Goal: Task Accomplishment & Management: Manage account settings

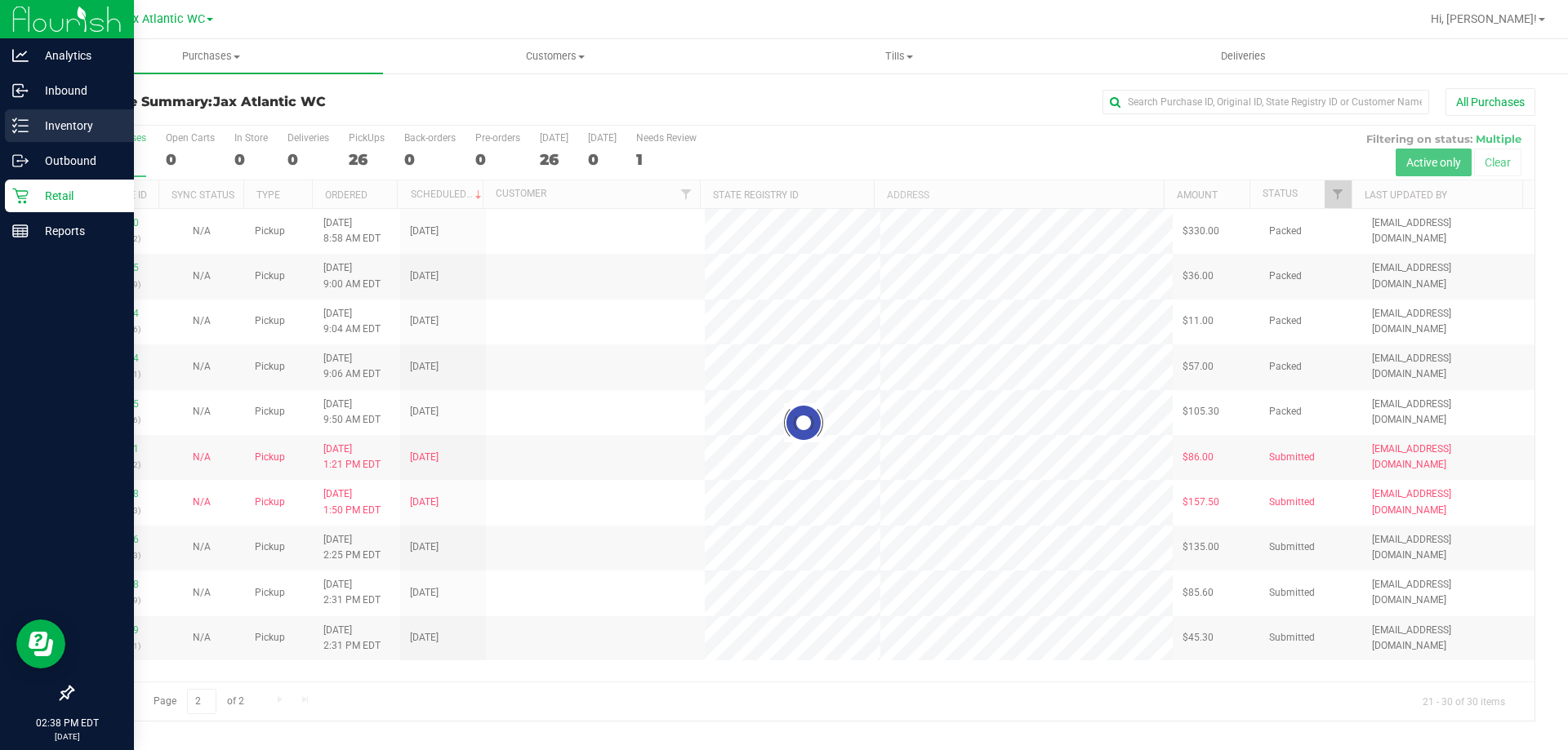
click at [51, 122] on p "Inventory" at bounding box center [78, 126] width 98 height 20
click at [25, 134] on div "Inventory" at bounding box center [69, 126] width 129 height 33
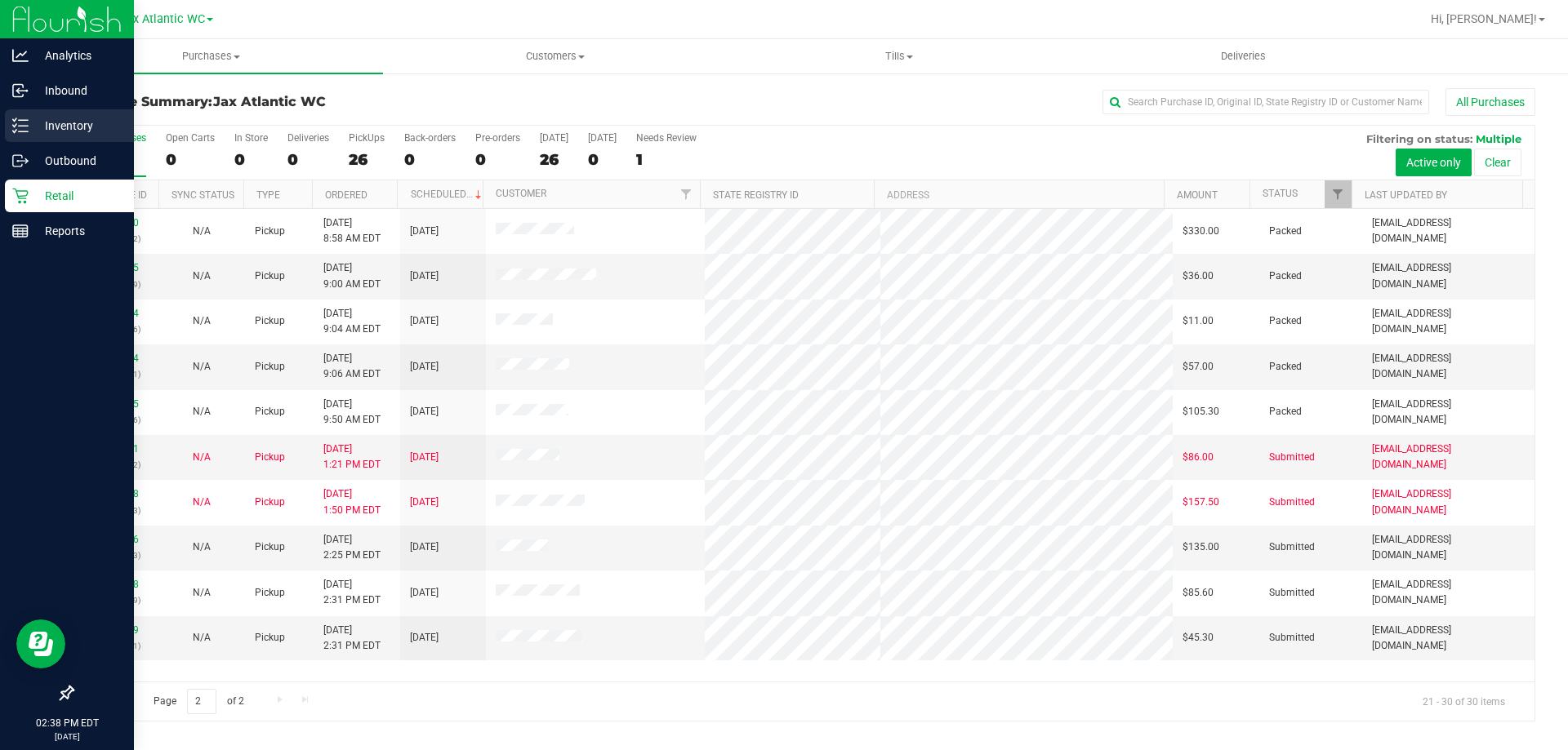
click at [56, 131] on p "Inventory" at bounding box center [78, 126] width 98 height 20
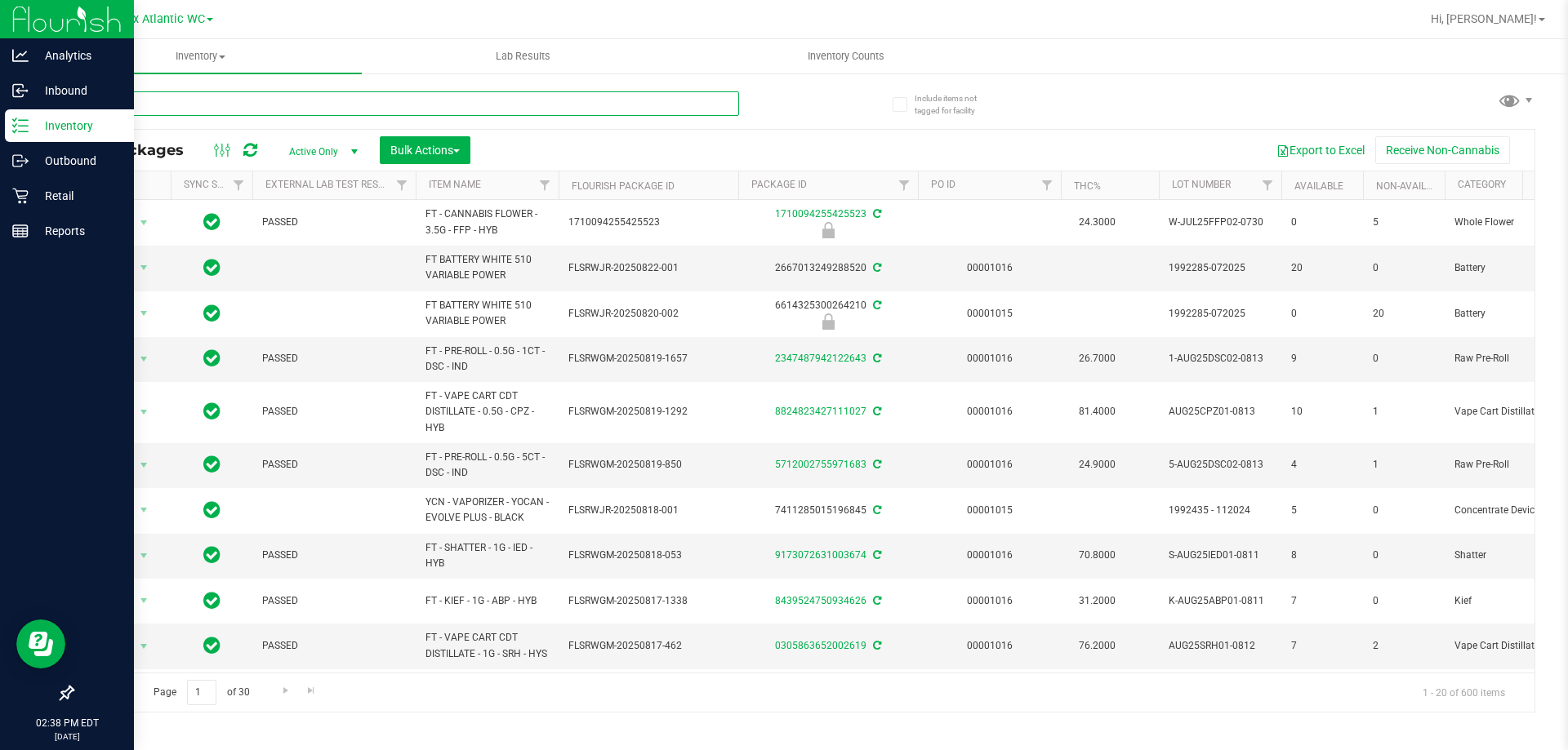
click at [251, 109] on input "text" at bounding box center [405, 104] width 668 height 25
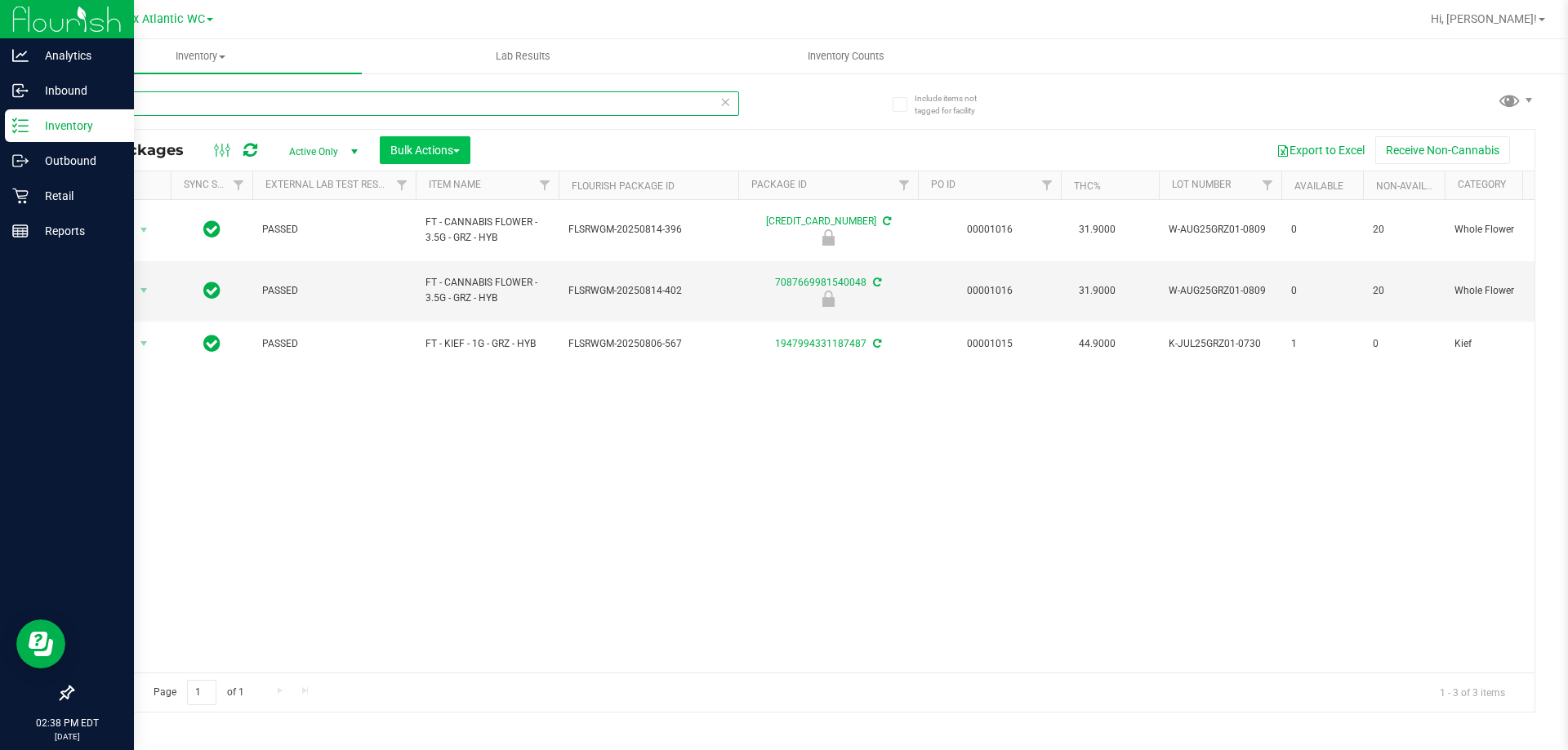
type input "grz"
click at [422, 163] on button "Bulk Actions" at bounding box center [425, 150] width 91 height 28
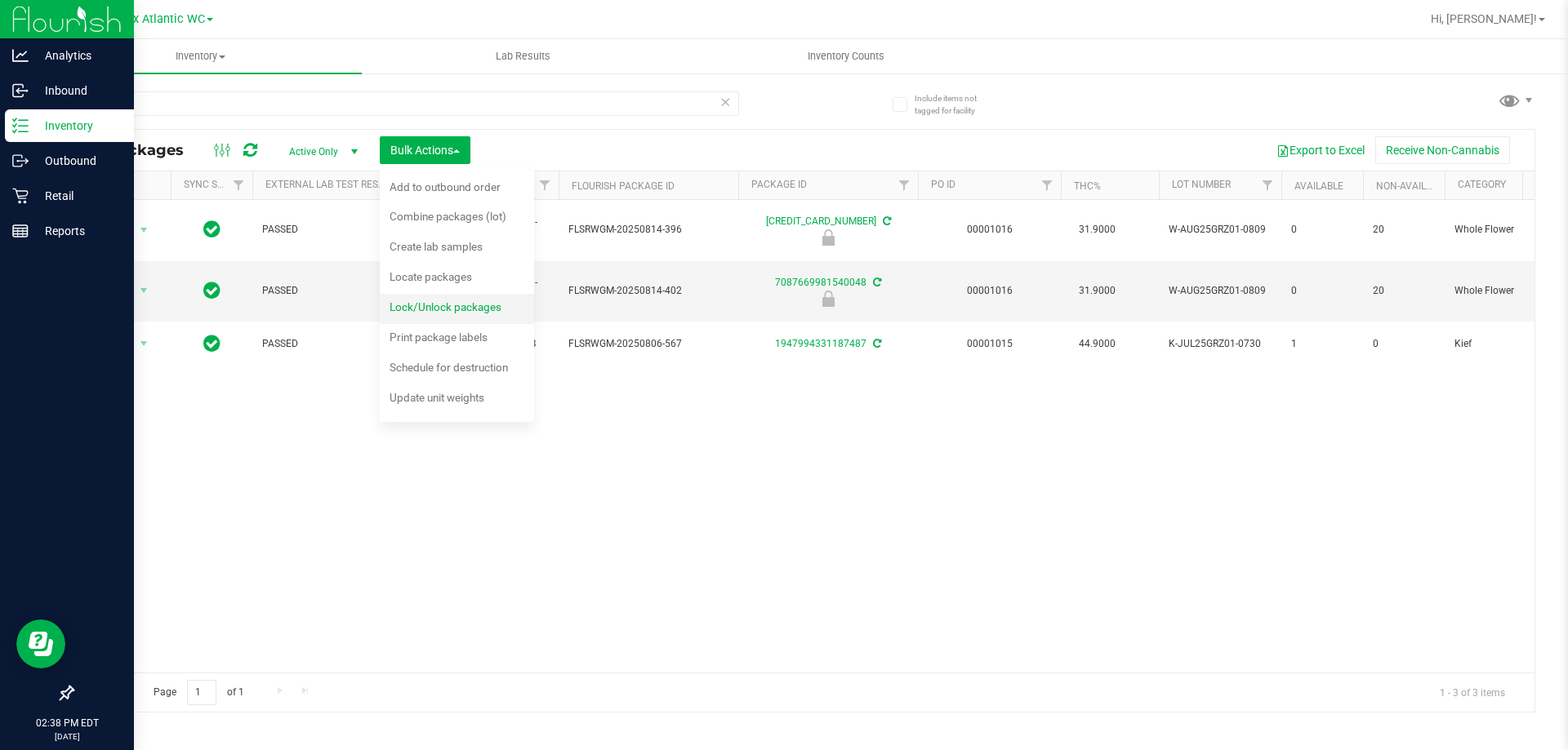
click at [442, 306] on span "Lock/Unlock packages" at bounding box center [445, 307] width 112 height 13
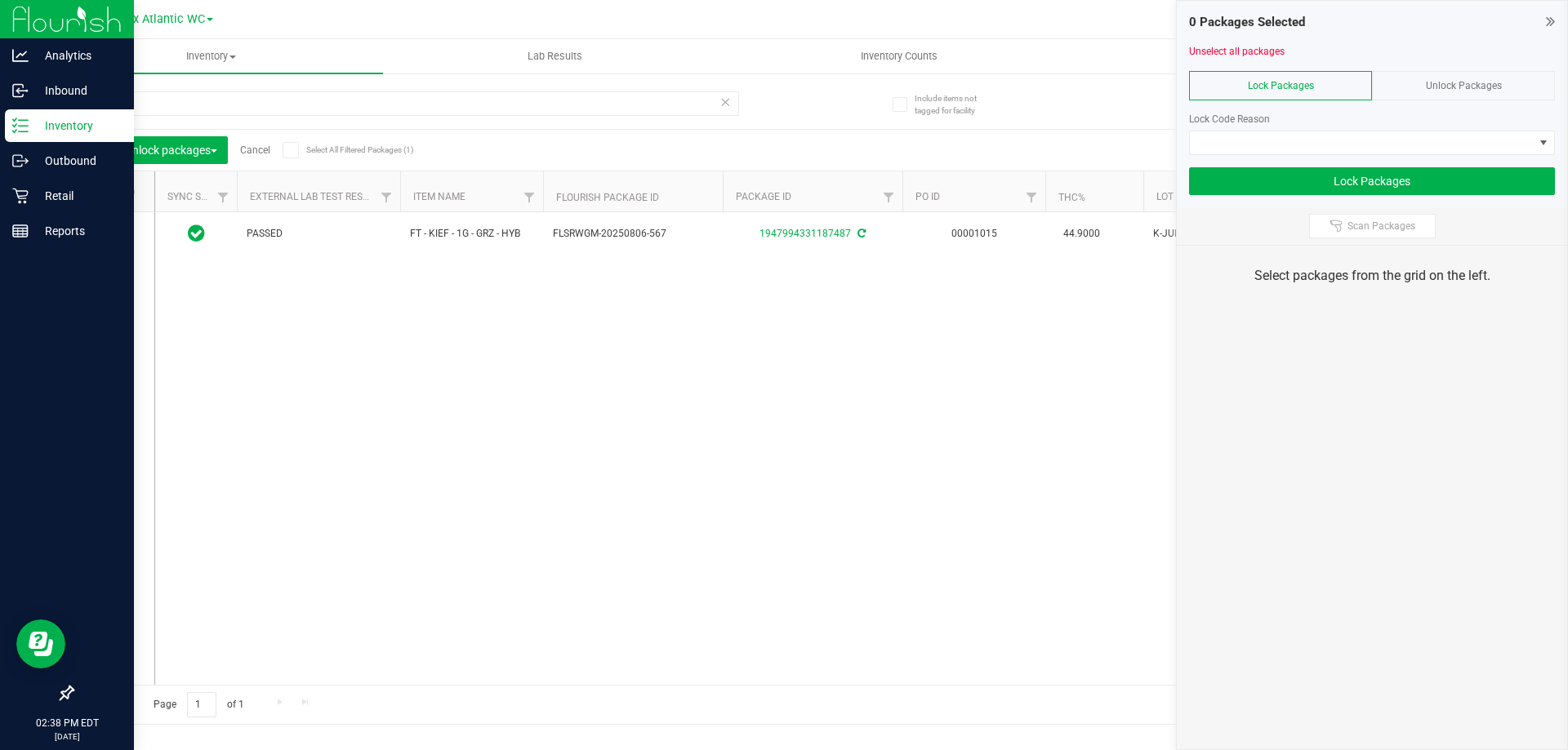
click at [1459, 85] on span "Unlock Packages" at bounding box center [1463, 86] width 76 height 11
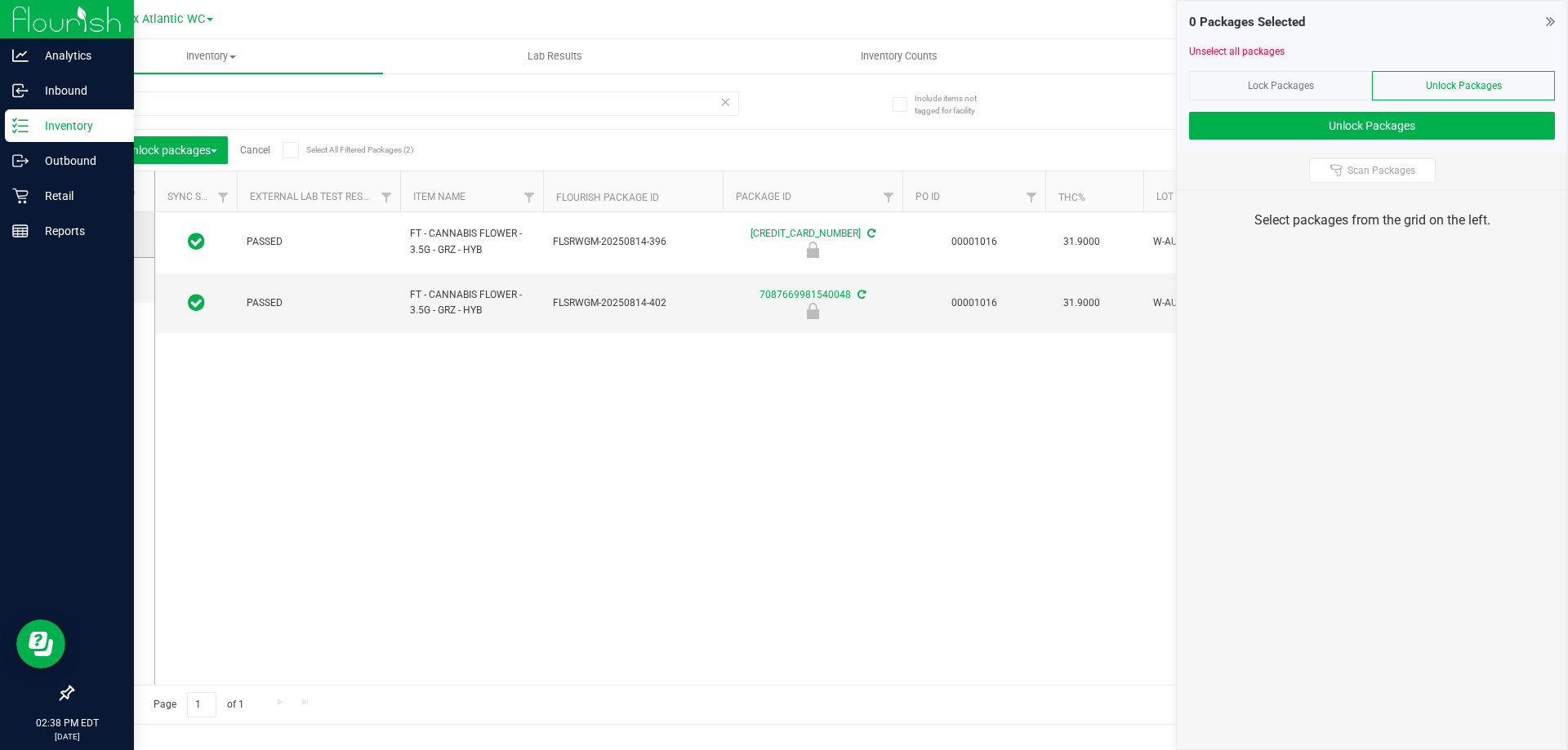
drag, startPoint x: 109, startPoint y: 235, endPoint x: 106, endPoint y: 257, distance: 22.2
click at [109, 234] on icon at bounding box center [109, 234] width 11 height 0
click at [0, 0] on input "checkbox" at bounding box center [0, 0] width 0 height 0
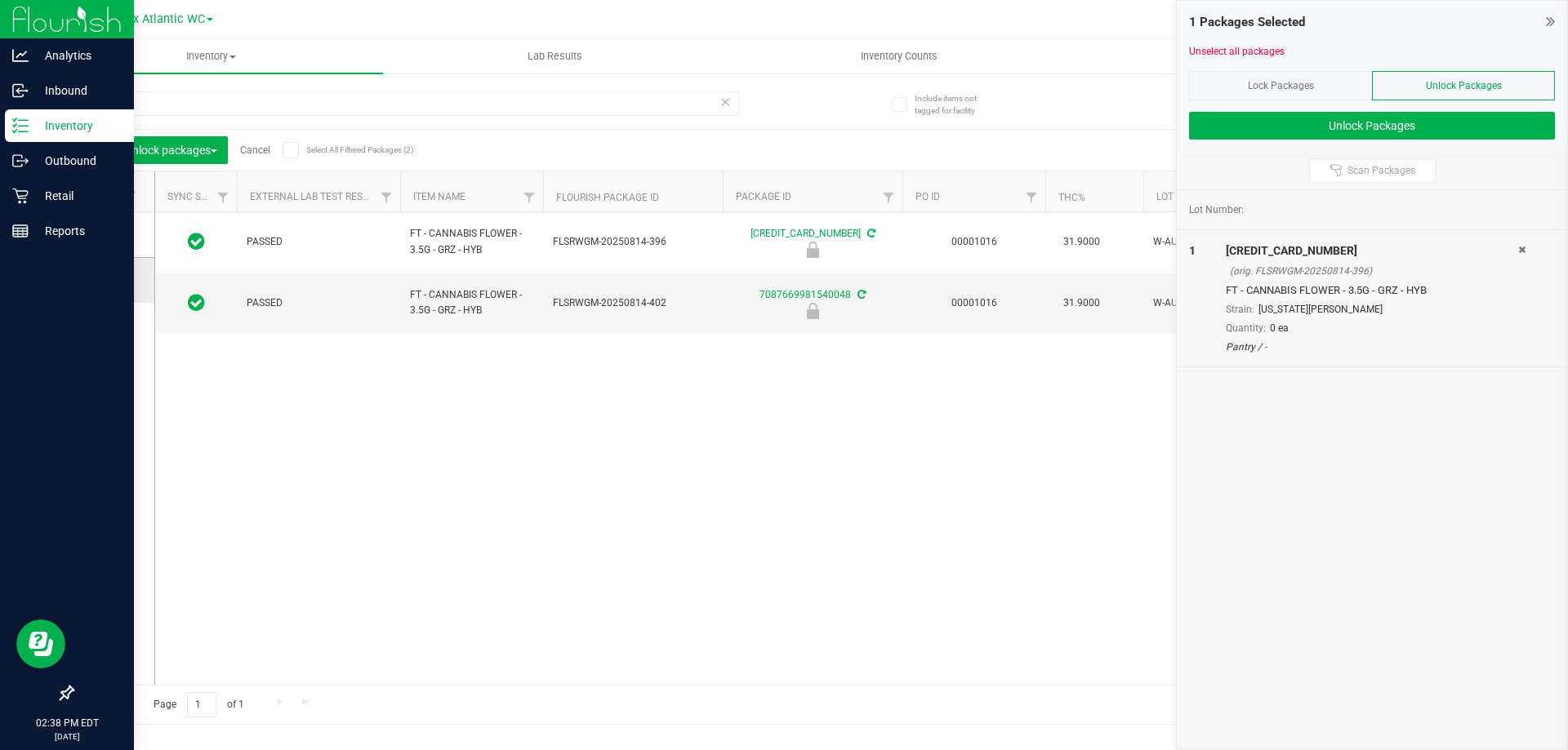
click at [114, 271] on td at bounding box center [114, 280] width 82 height 45
click at [109, 280] on icon at bounding box center [109, 280] width 11 height 0
click at [0, 0] on input "checkbox" at bounding box center [0, 0] width 0 height 0
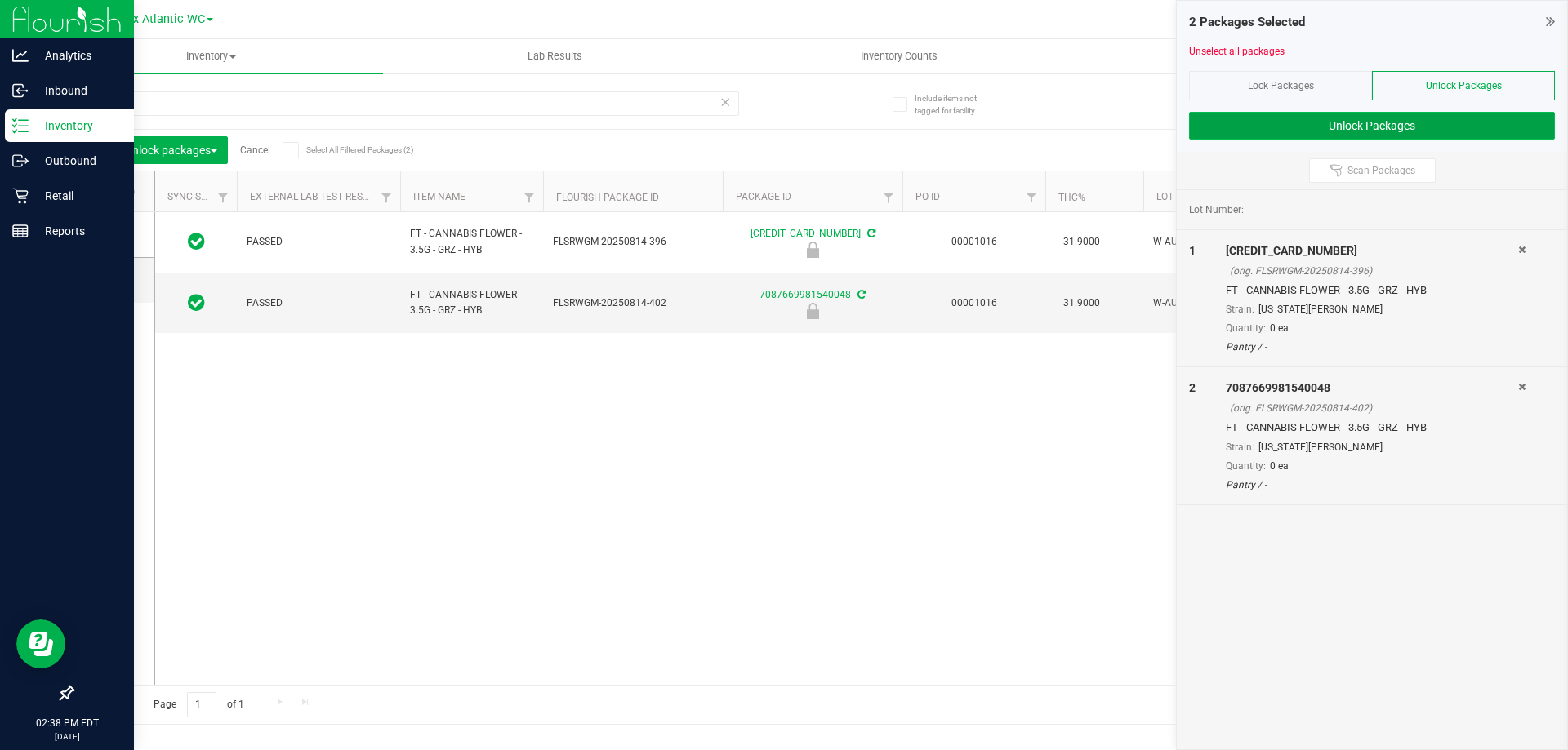
click at [1270, 127] on button "Unlock Packages" at bounding box center [1372, 126] width 366 height 28
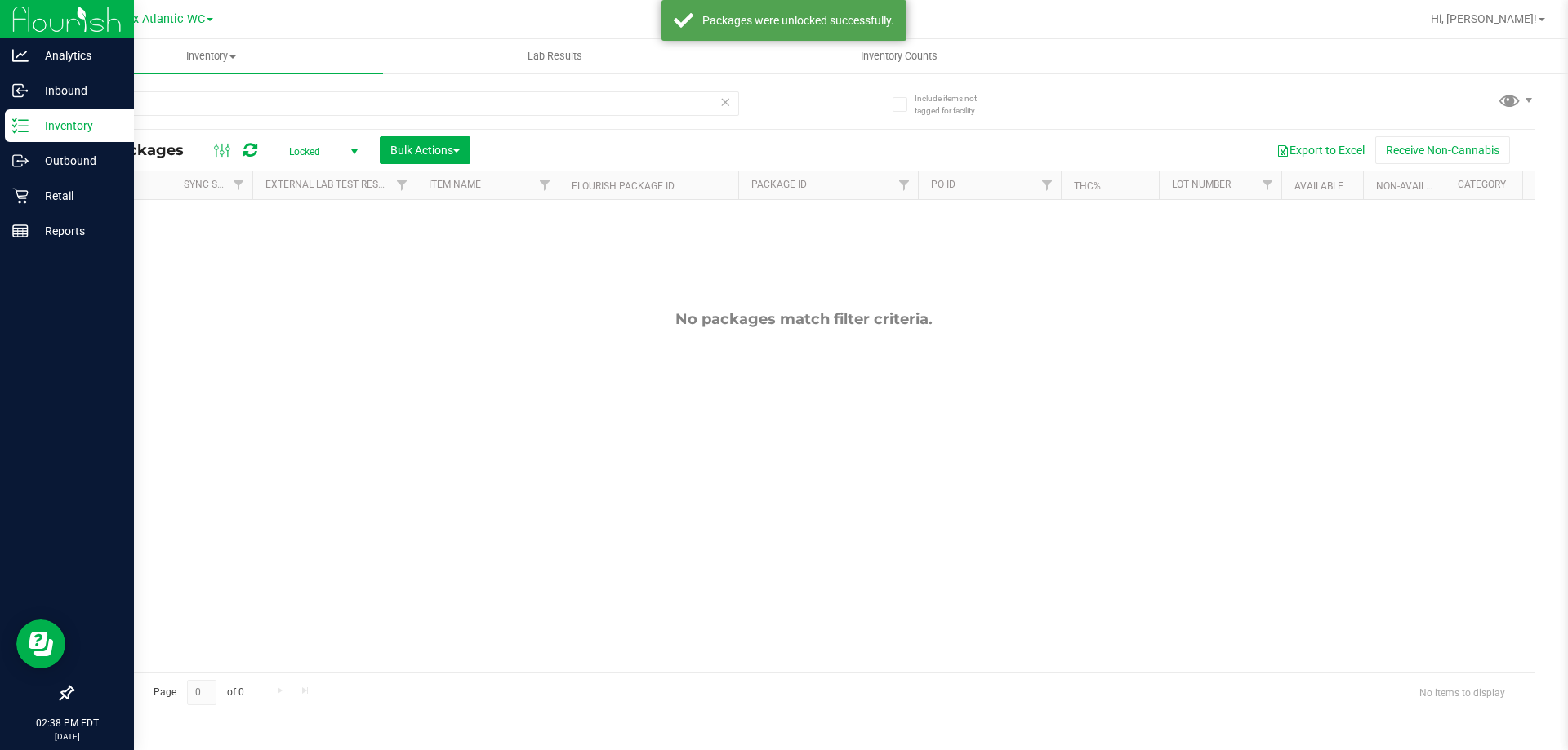
click at [723, 103] on icon at bounding box center [725, 101] width 11 height 20
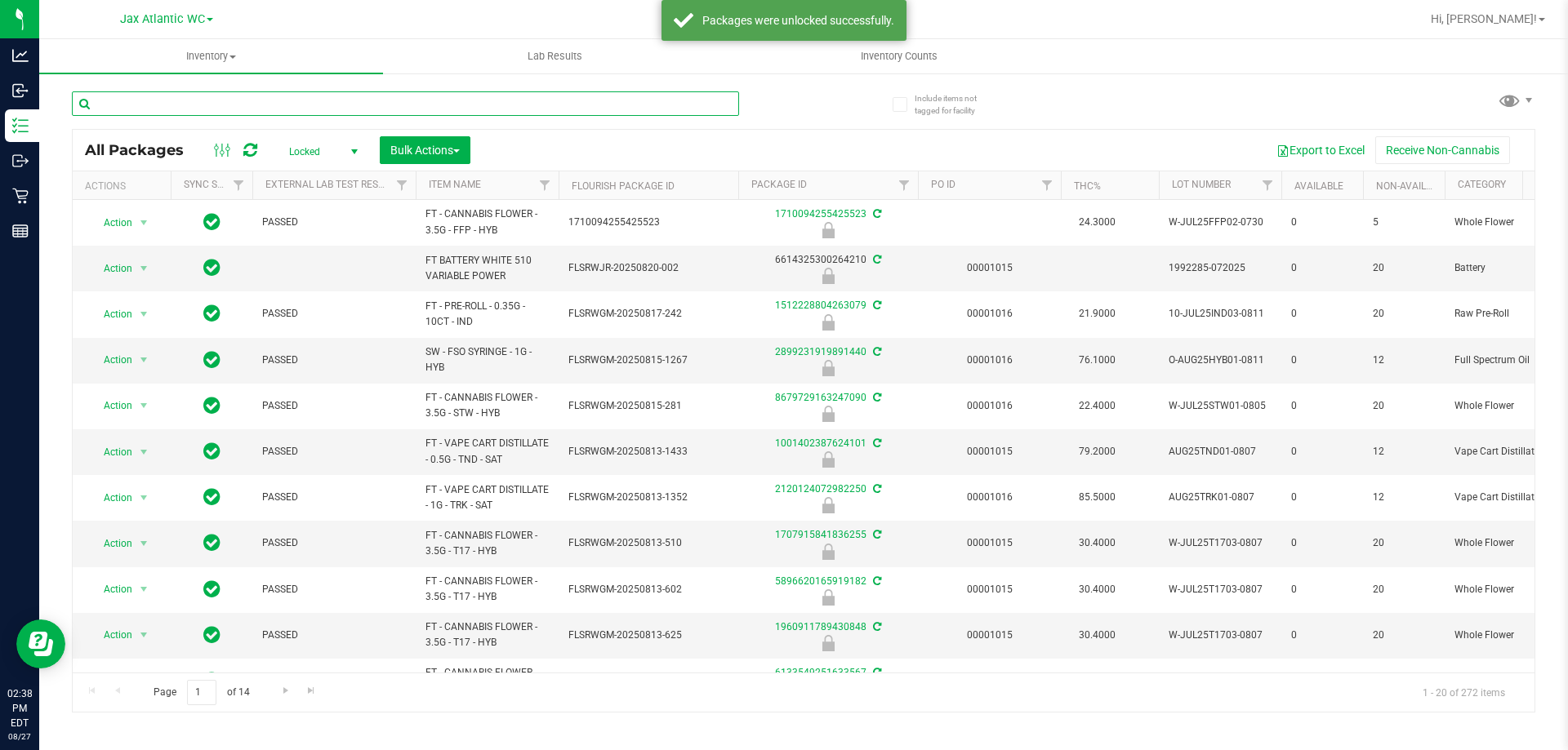
click at [198, 102] on input "text" at bounding box center [405, 104] width 668 height 25
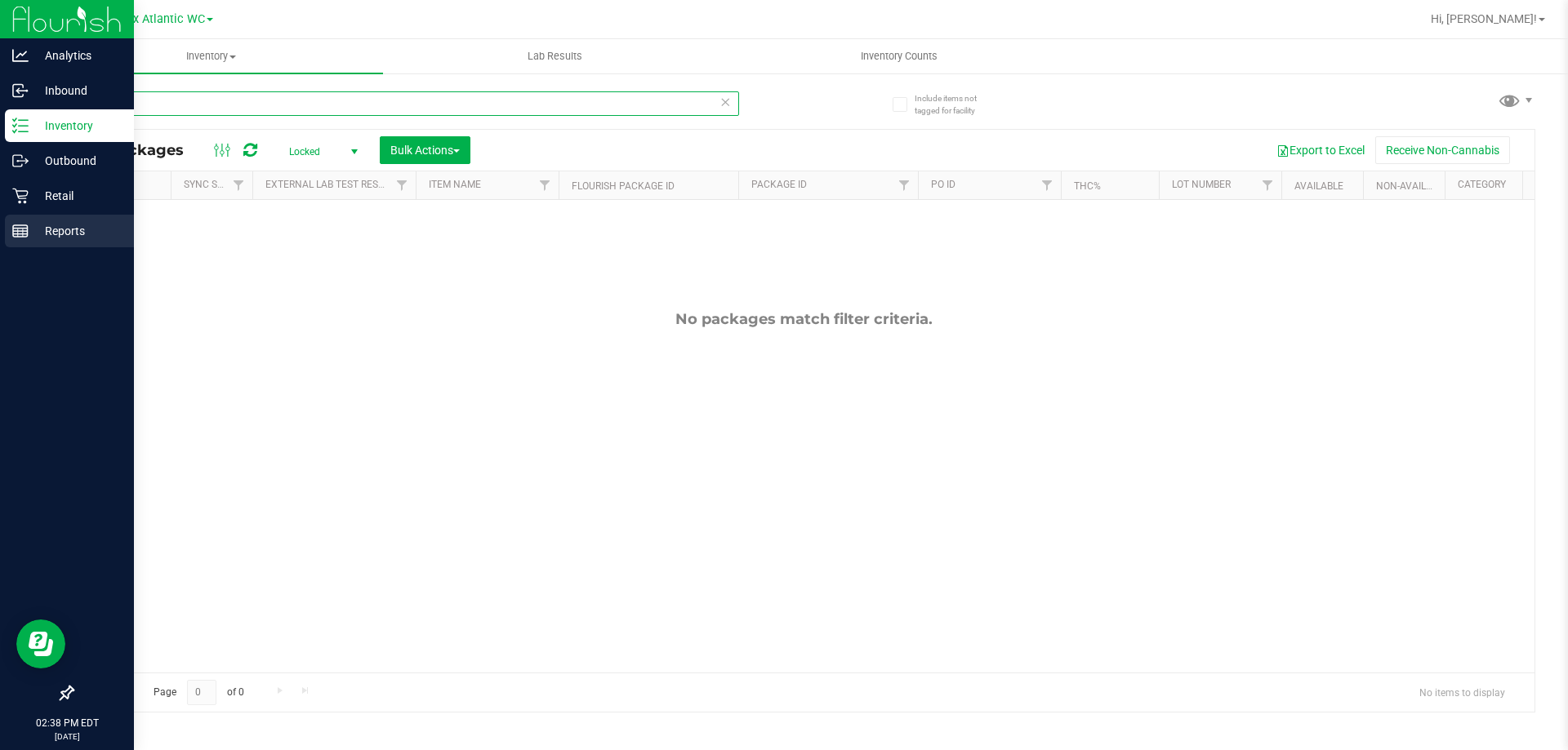
type input "grz"
click at [27, 221] on div "Reports" at bounding box center [69, 231] width 129 height 33
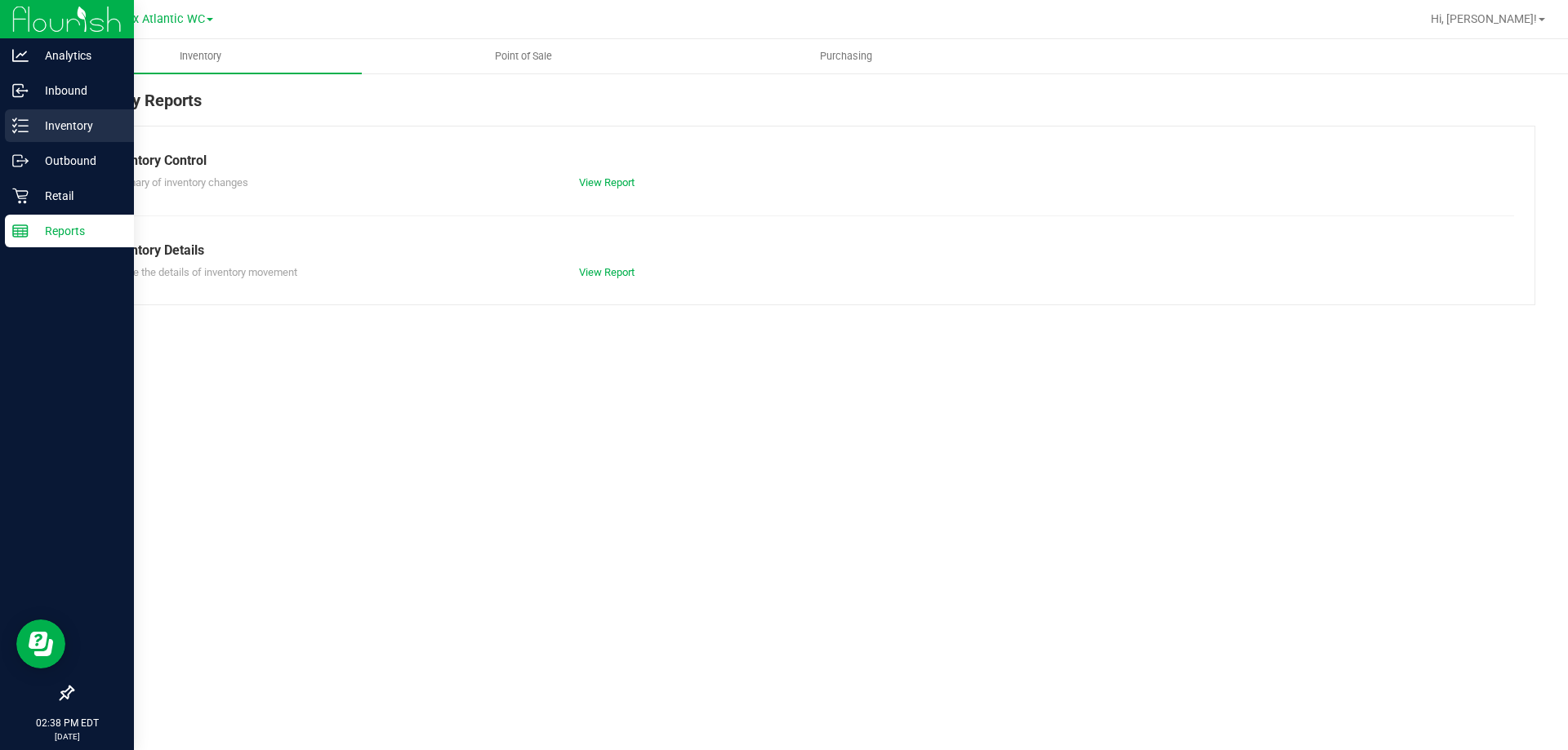
click at [56, 130] on p "Inventory" at bounding box center [78, 126] width 98 height 20
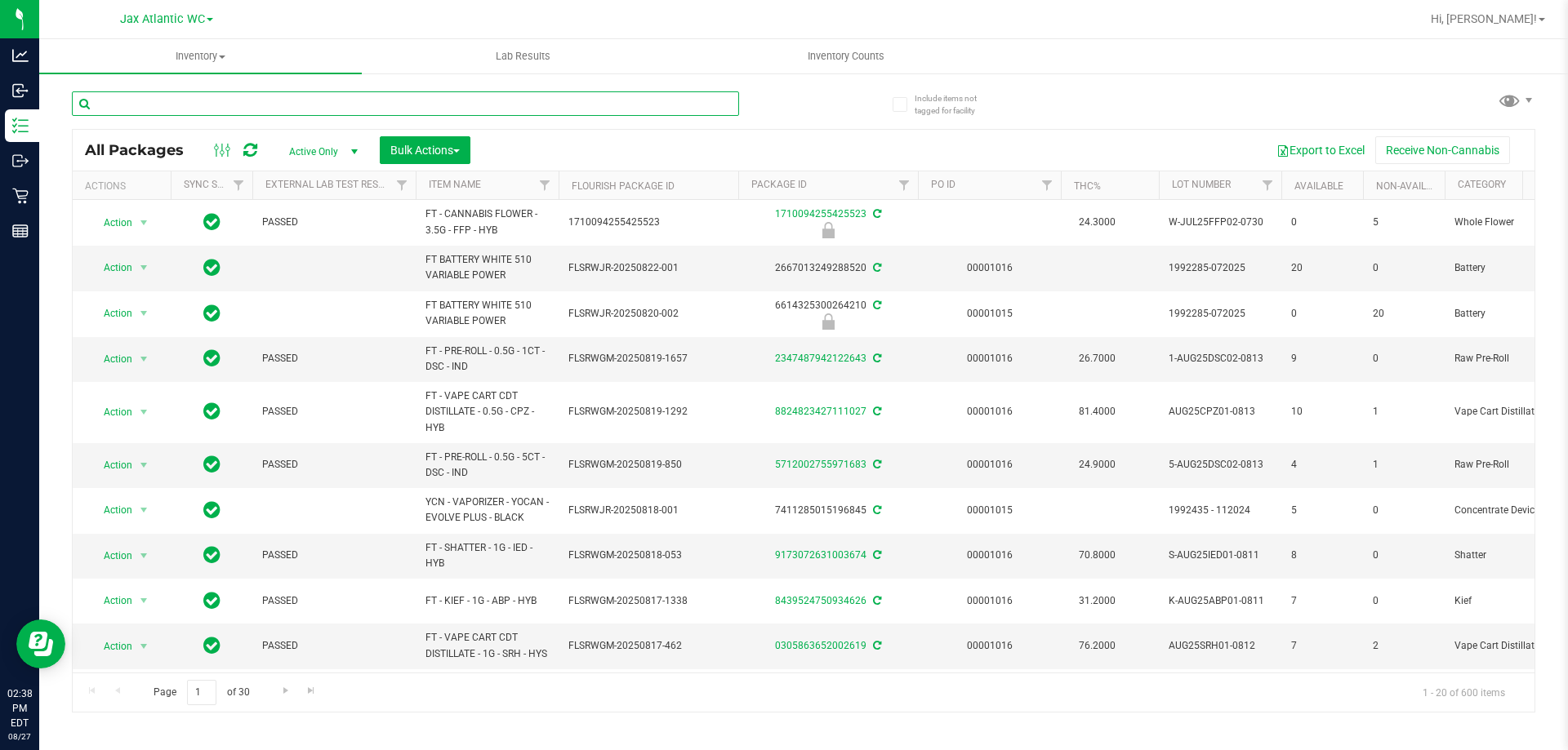
click at [183, 104] on input "text" at bounding box center [405, 104] width 668 height 25
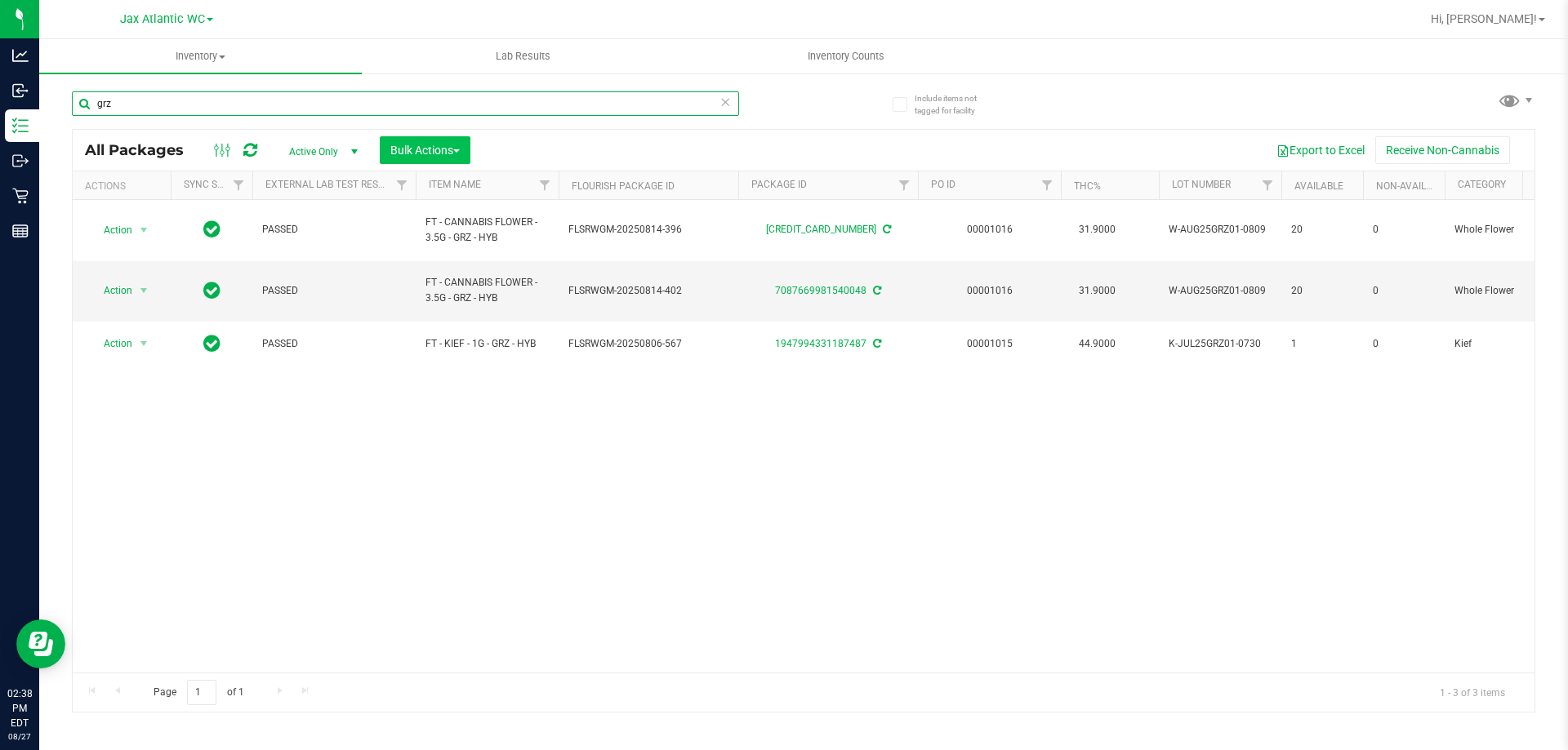
type input "grz"
click at [407, 158] on button "Bulk Actions" at bounding box center [425, 150] width 91 height 28
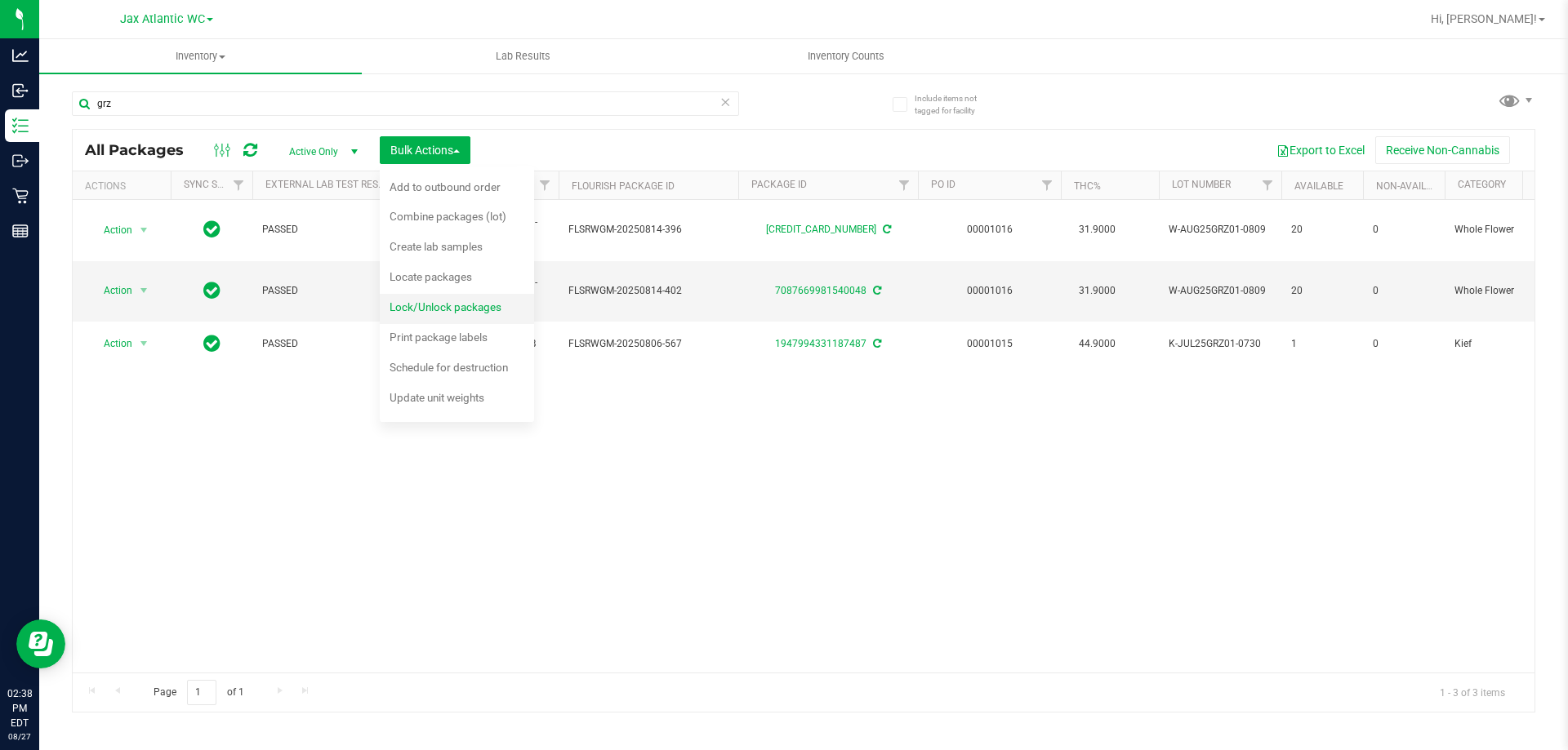
click at [432, 300] on div "Lock/Unlock packages" at bounding box center [457, 310] width 134 height 26
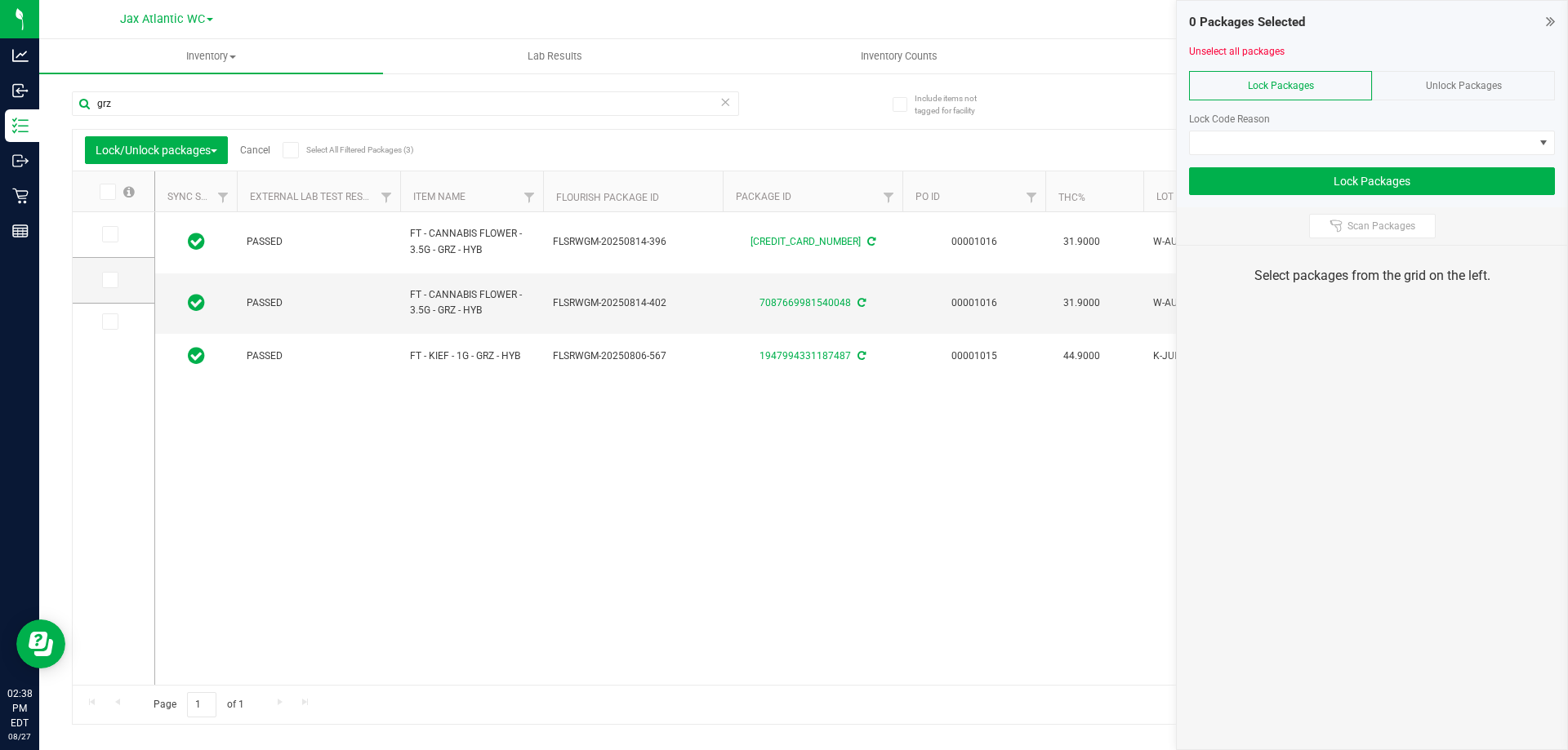
click at [1422, 89] on div "Unlock Packages" at bounding box center [1463, 86] width 183 height 29
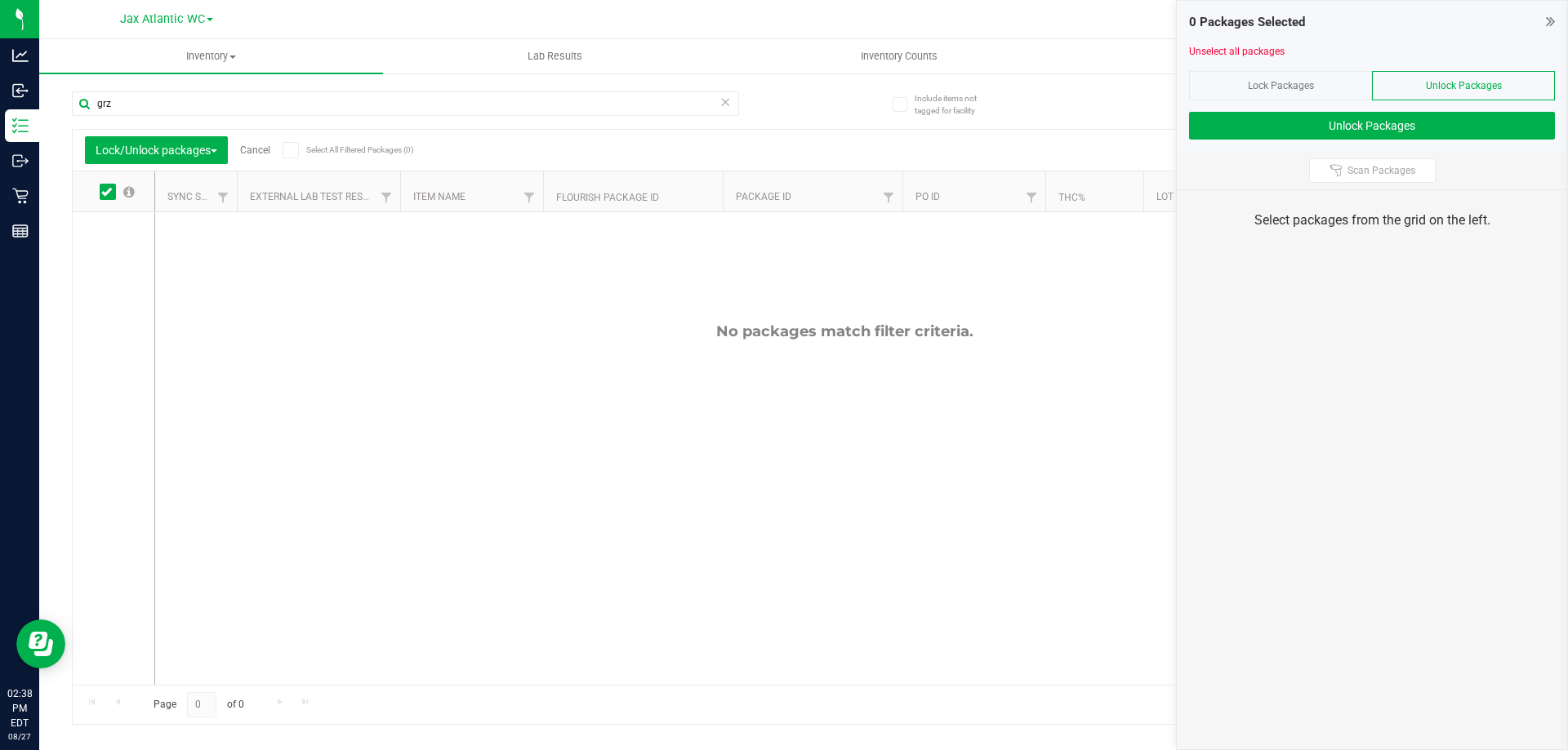
click at [1320, 92] on div "Lock Packages" at bounding box center [1280, 86] width 183 height 29
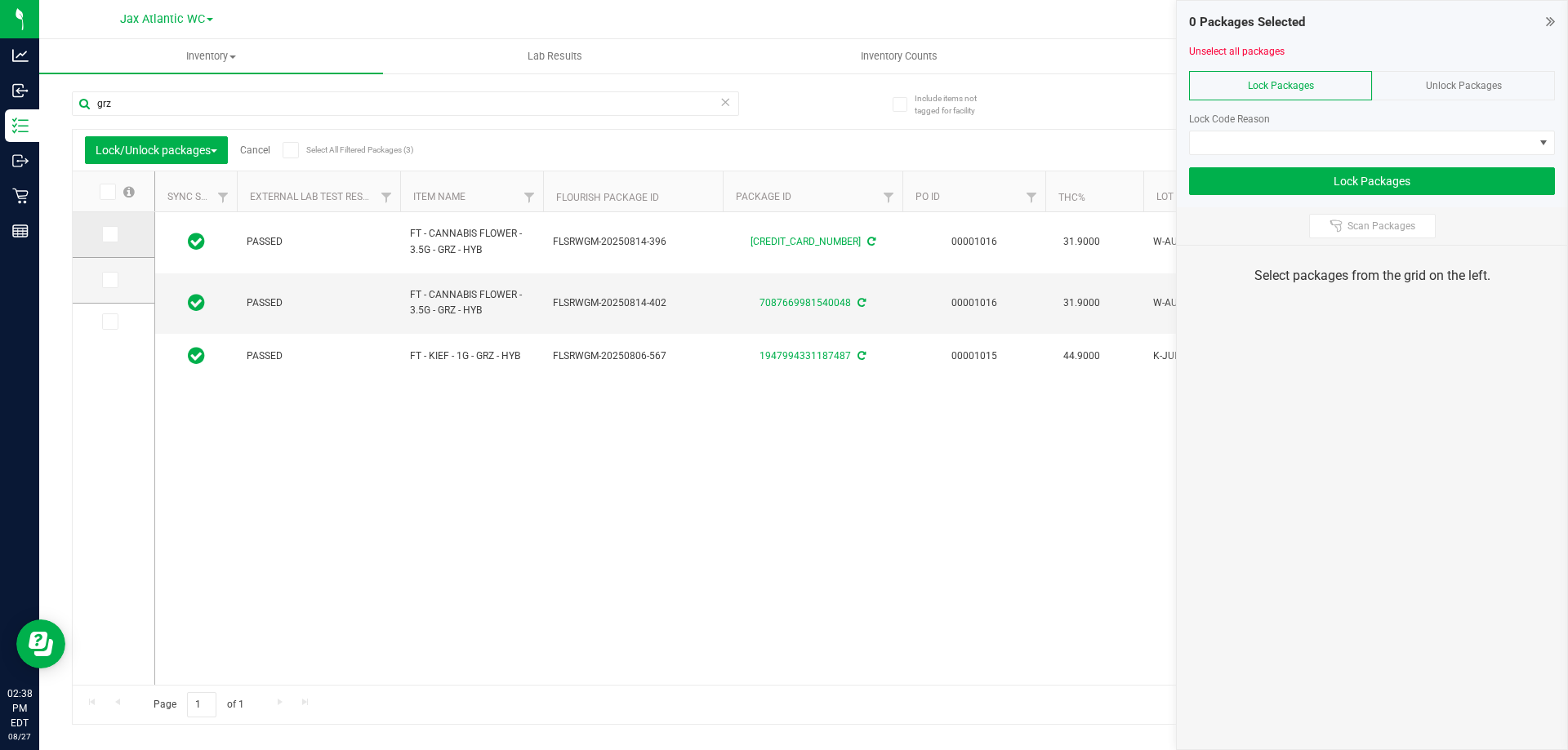
click at [113, 234] on icon at bounding box center [109, 234] width 11 height 0
click at [0, 0] on input "checkbox" at bounding box center [0, 0] width 0 height 0
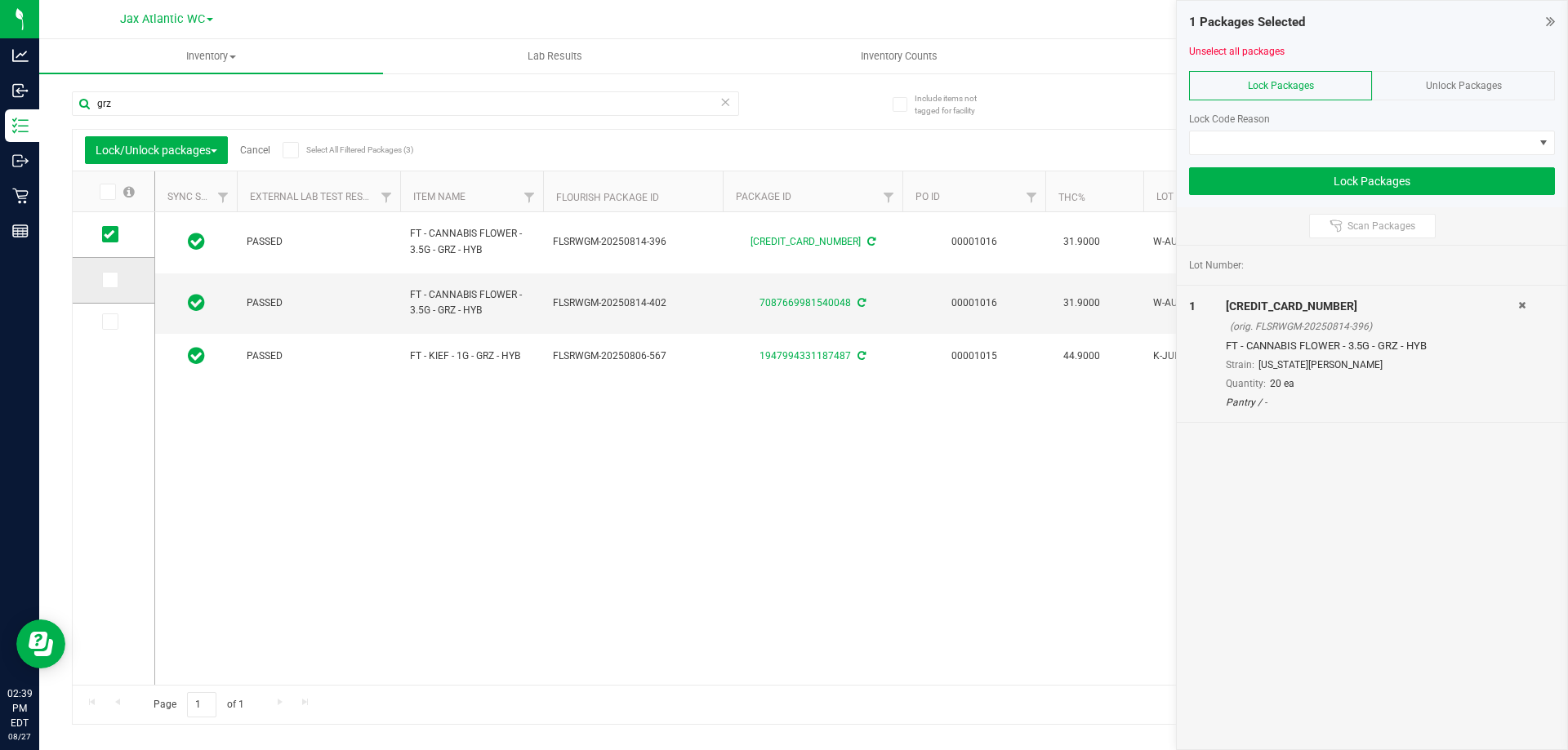
click at [108, 280] on icon at bounding box center [109, 280] width 11 height 0
click at [0, 0] on input "checkbox" at bounding box center [0, 0] width 0 height 0
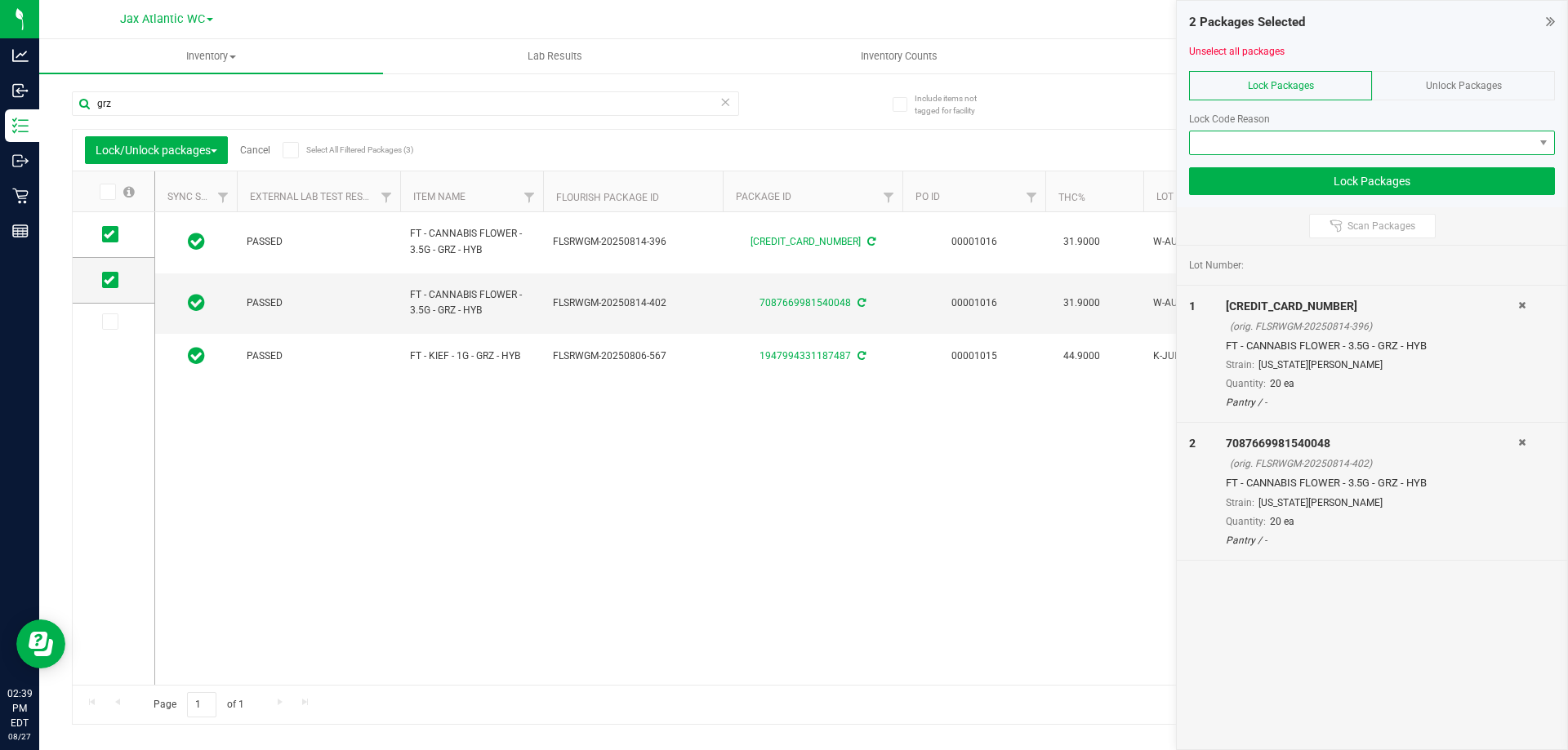
click at [1361, 143] on span at bounding box center [1361, 143] width 344 height 23
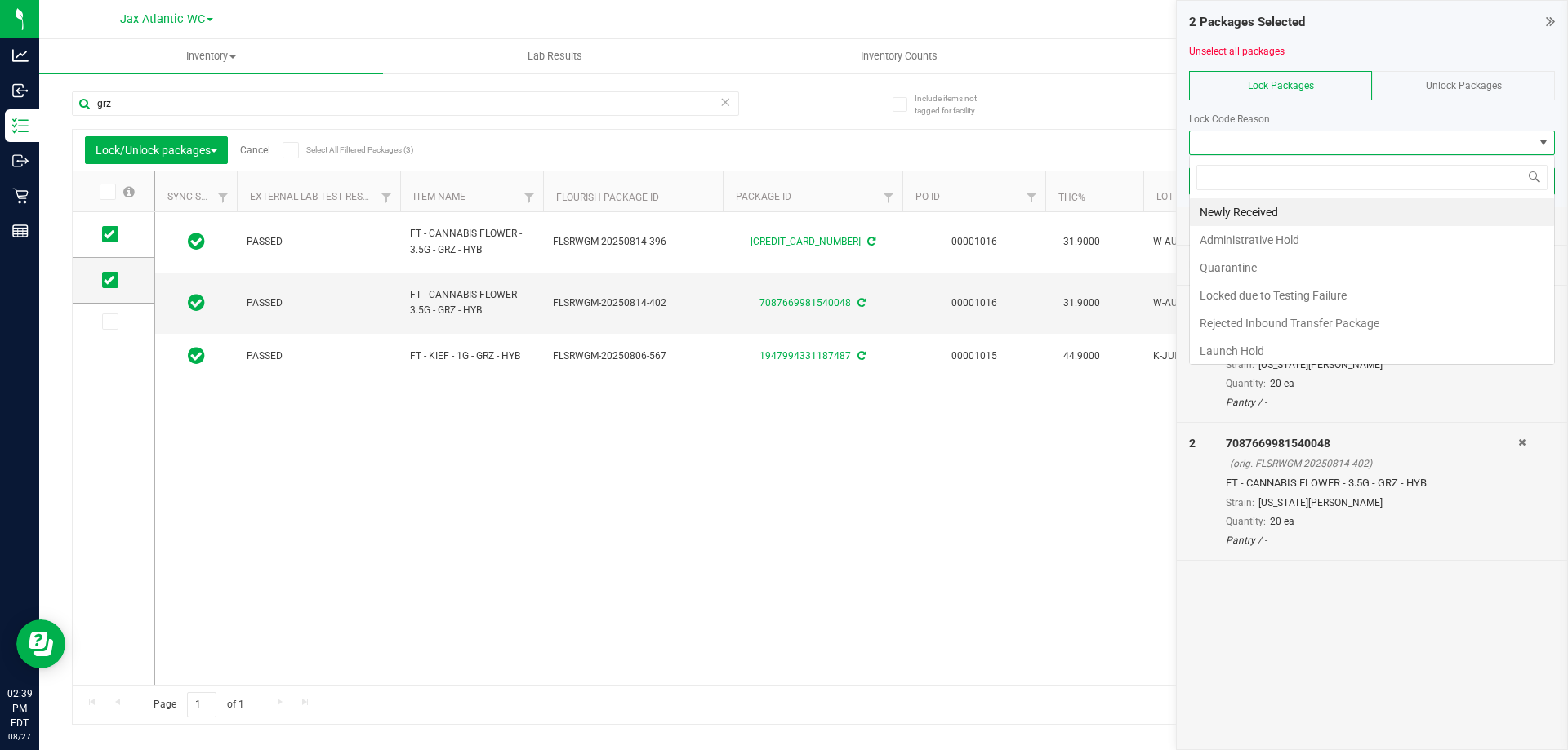
scroll to position [25, 366]
click at [1286, 350] on li "Launch Hold" at bounding box center [1372, 351] width 364 height 28
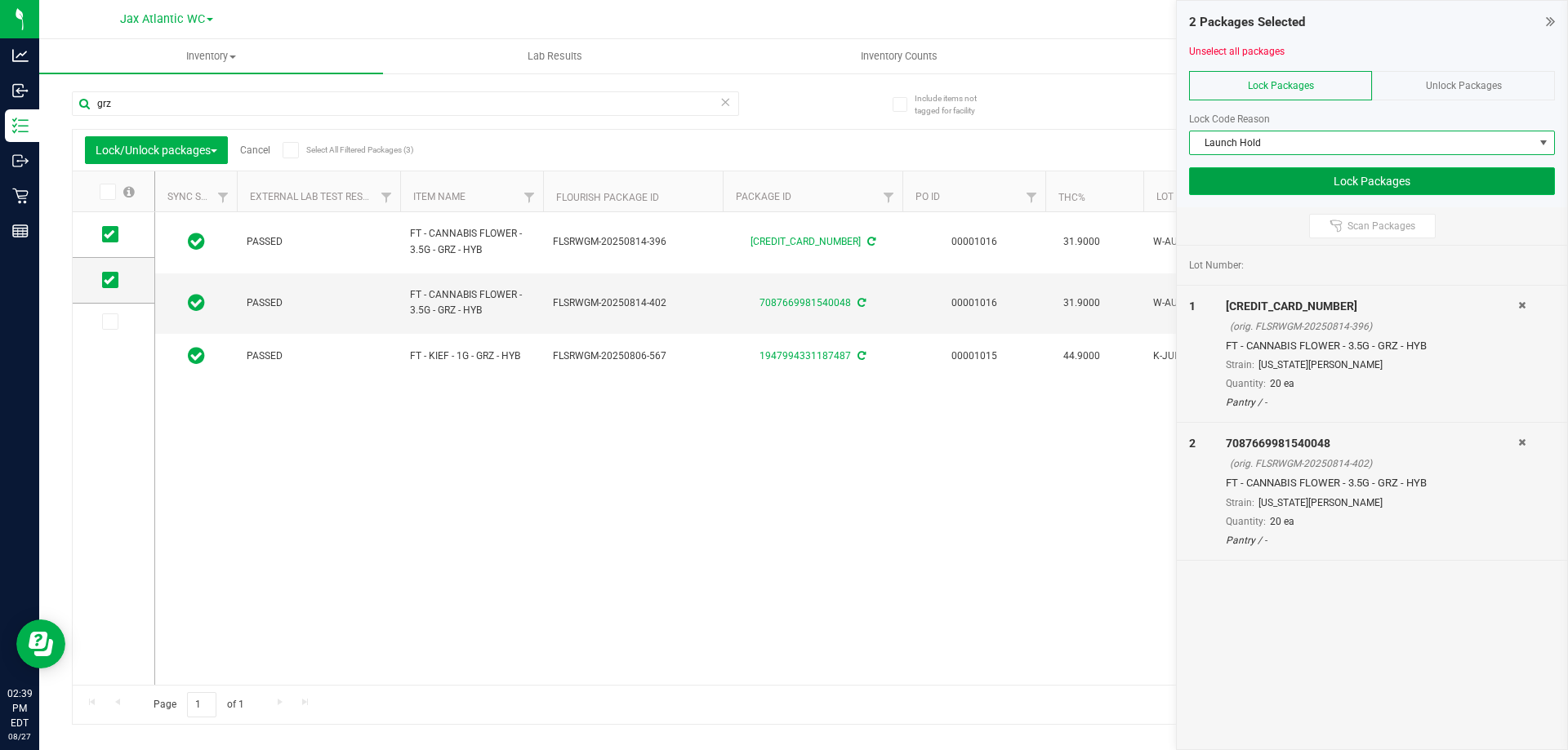
click at [1337, 186] on button "Lock Packages" at bounding box center [1372, 181] width 366 height 28
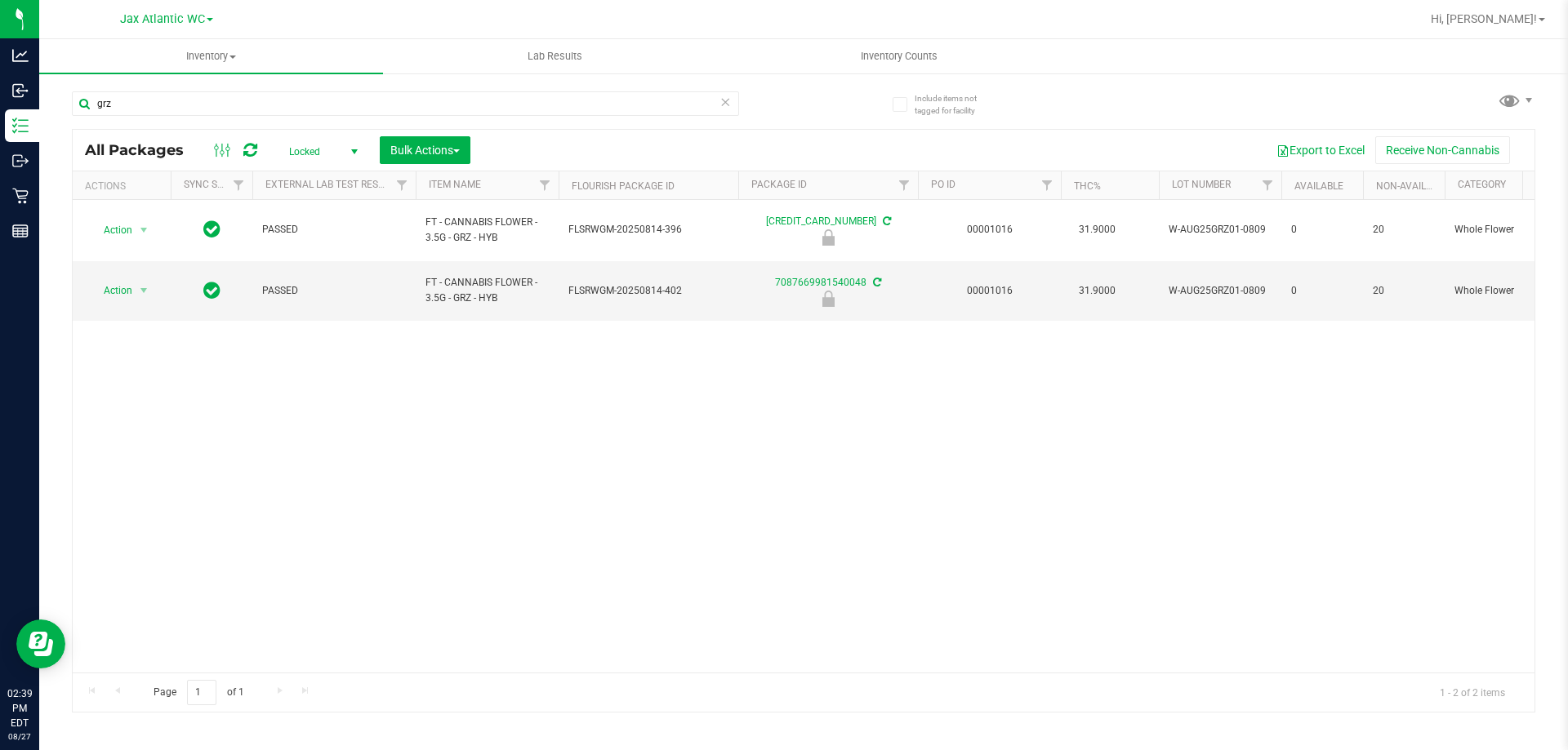
click at [721, 101] on icon at bounding box center [725, 101] width 11 height 20
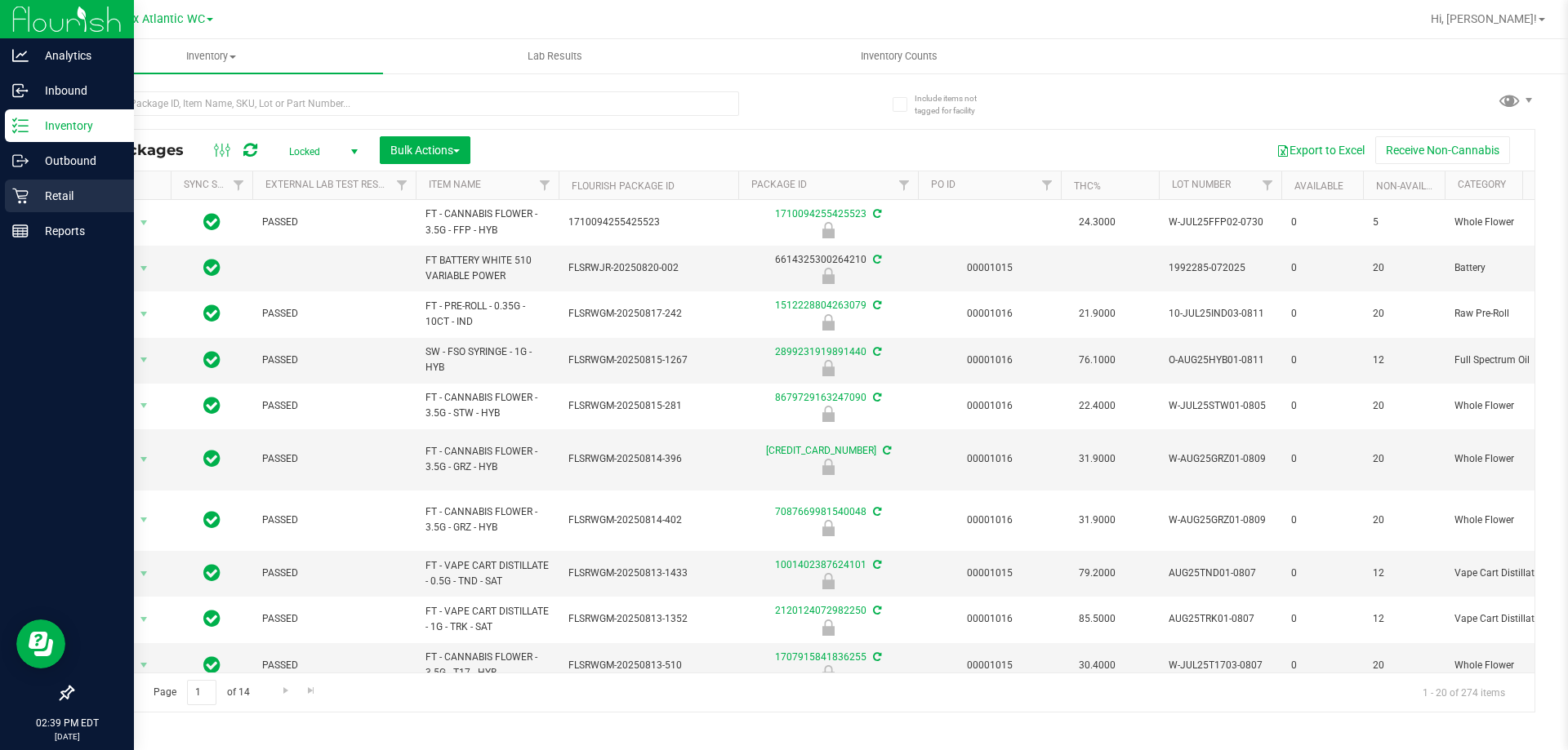
click at [54, 191] on p "Retail" at bounding box center [78, 196] width 98 height 20
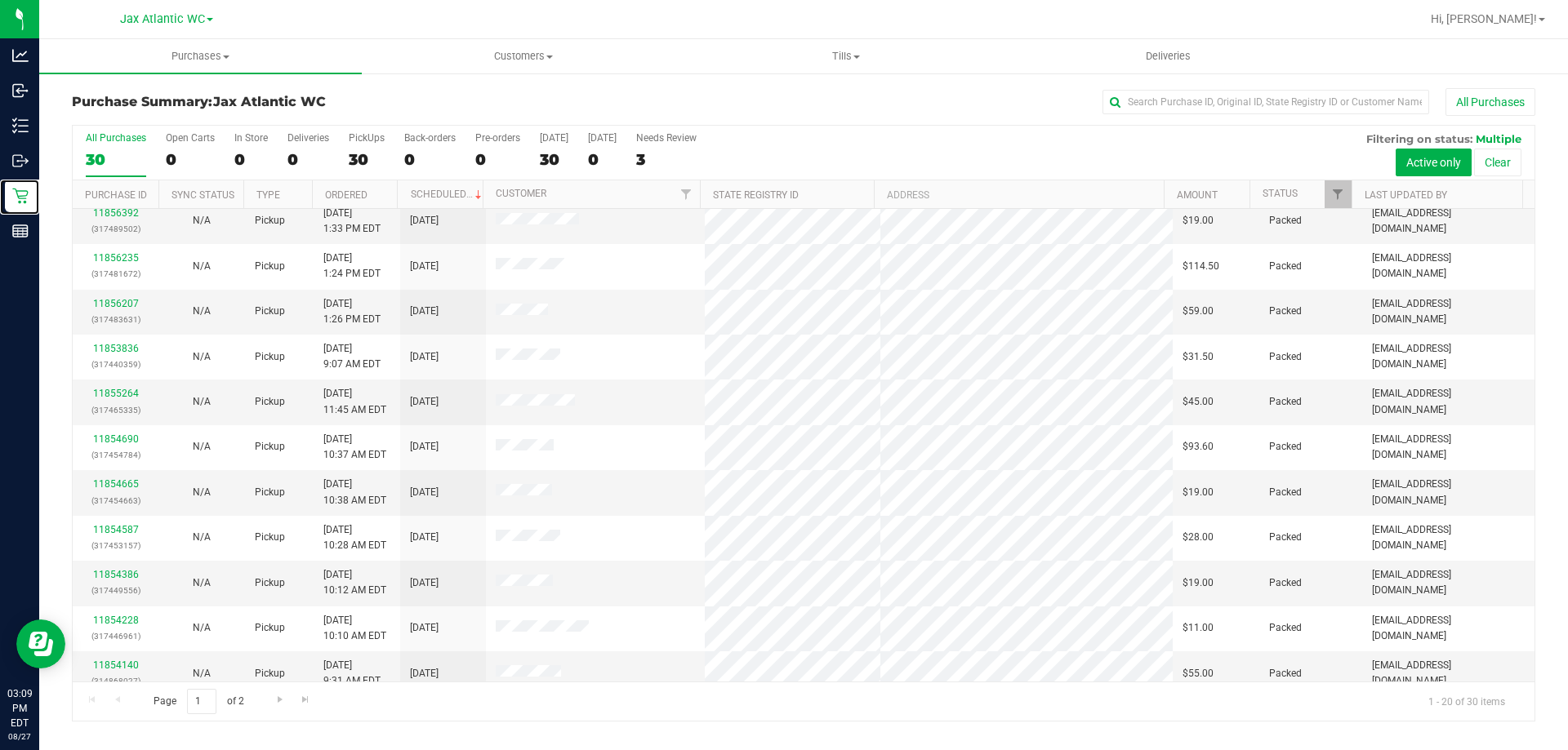
scroll to position [431, 0]
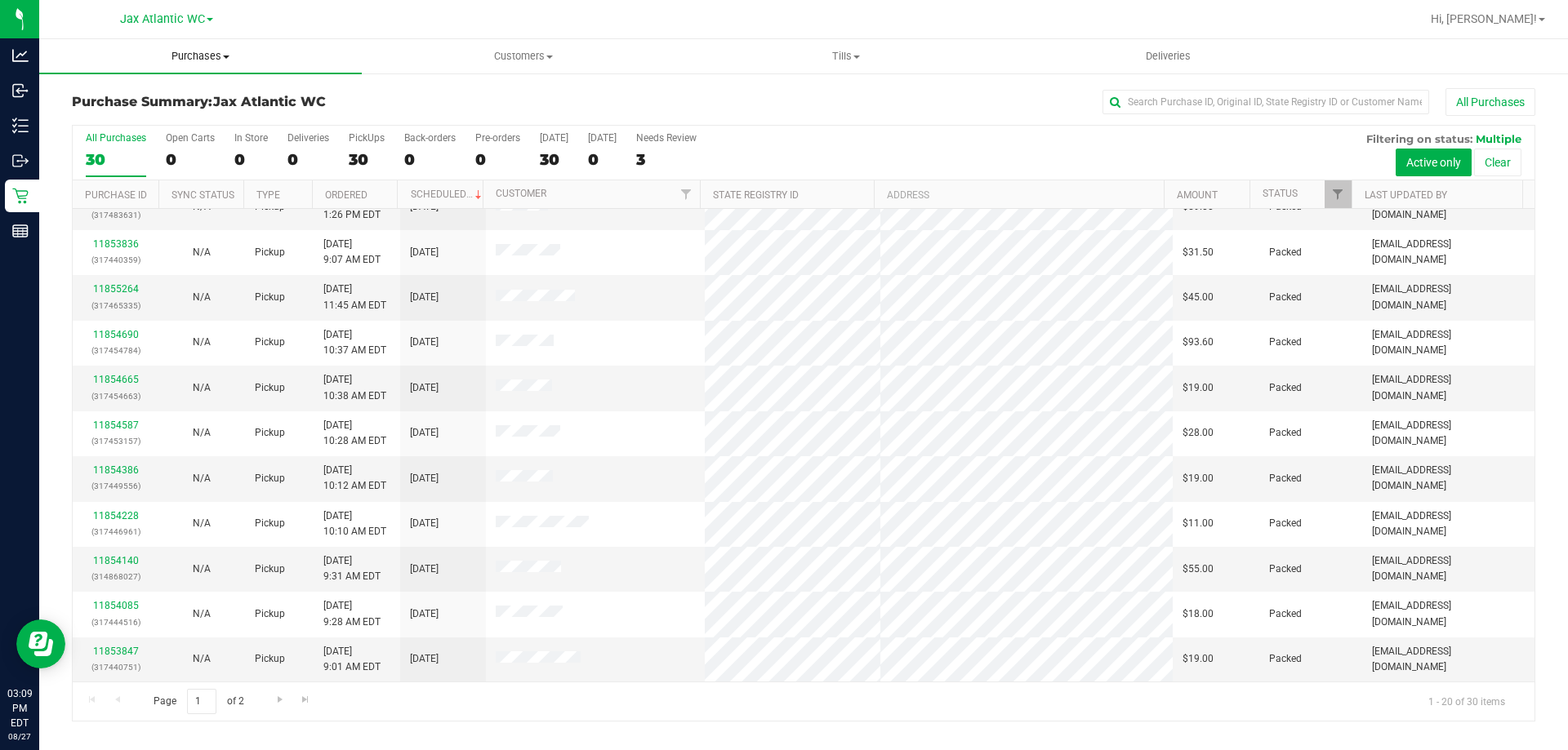
click at [219, 60] on span "Purchases" at bounding box center [200, 56] width 323 height 15
click at [154, 126] on li "Fulfillment" at bounding box center [200, 118] width 323 height 20
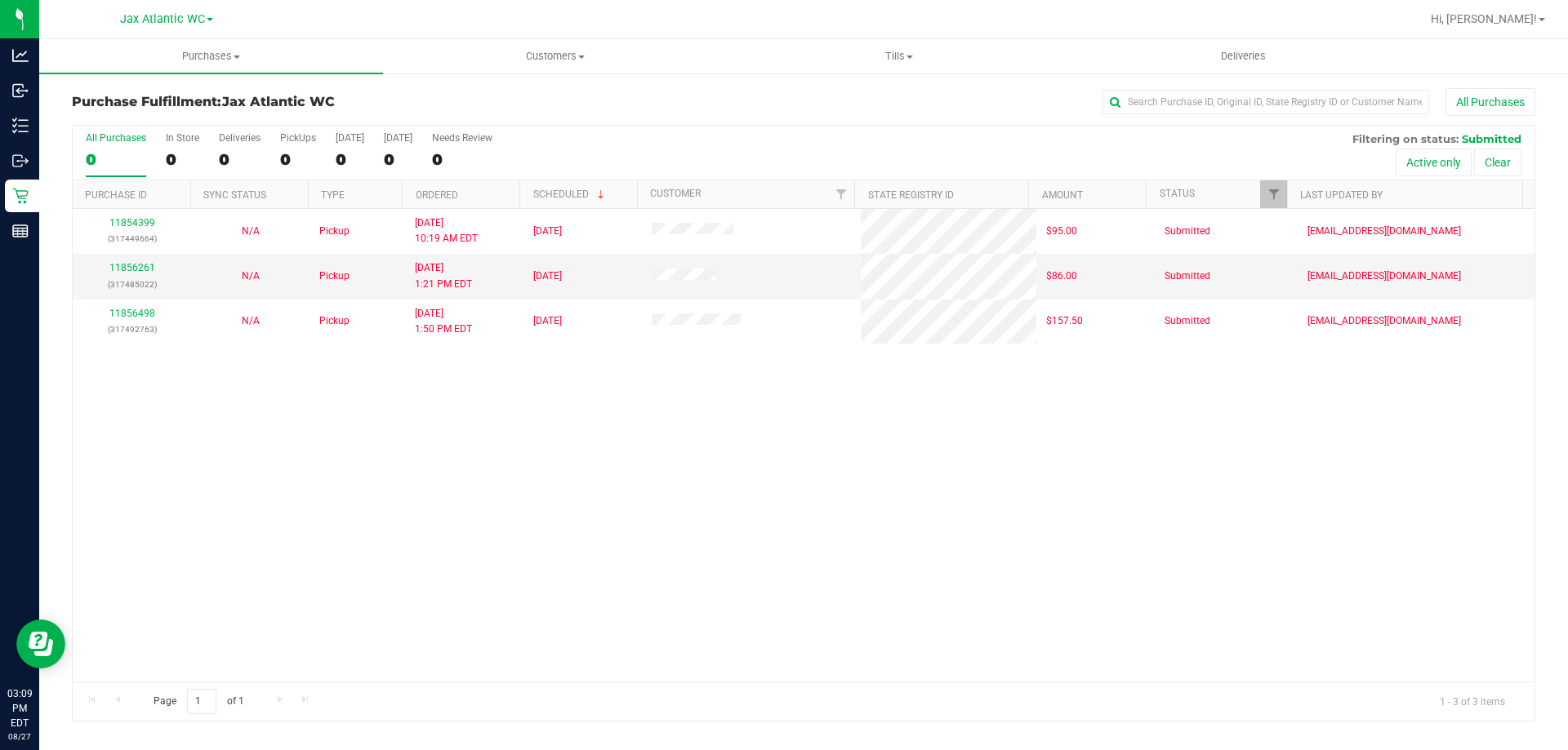
click at [548, 426] on div "11854399 (317449664) N/A Pickup 8/27/2025 10:19 AM EDT 8/27/2025 $95.00 Submitt…" at bounding box center [803, 445] width 1462 height 473
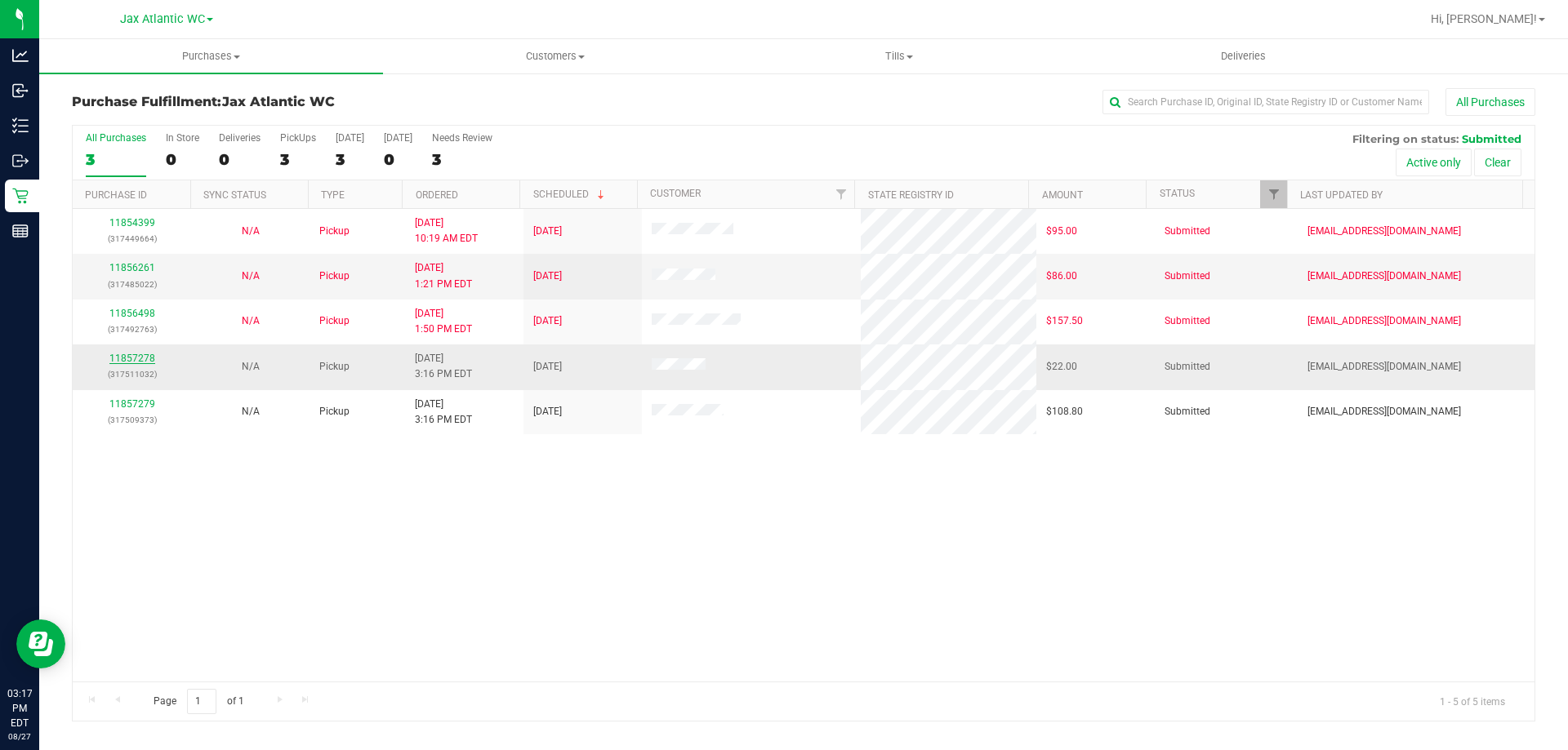
click at [119, 355] on link "11857278" at bounding box center [132, 359] width 46 height 11
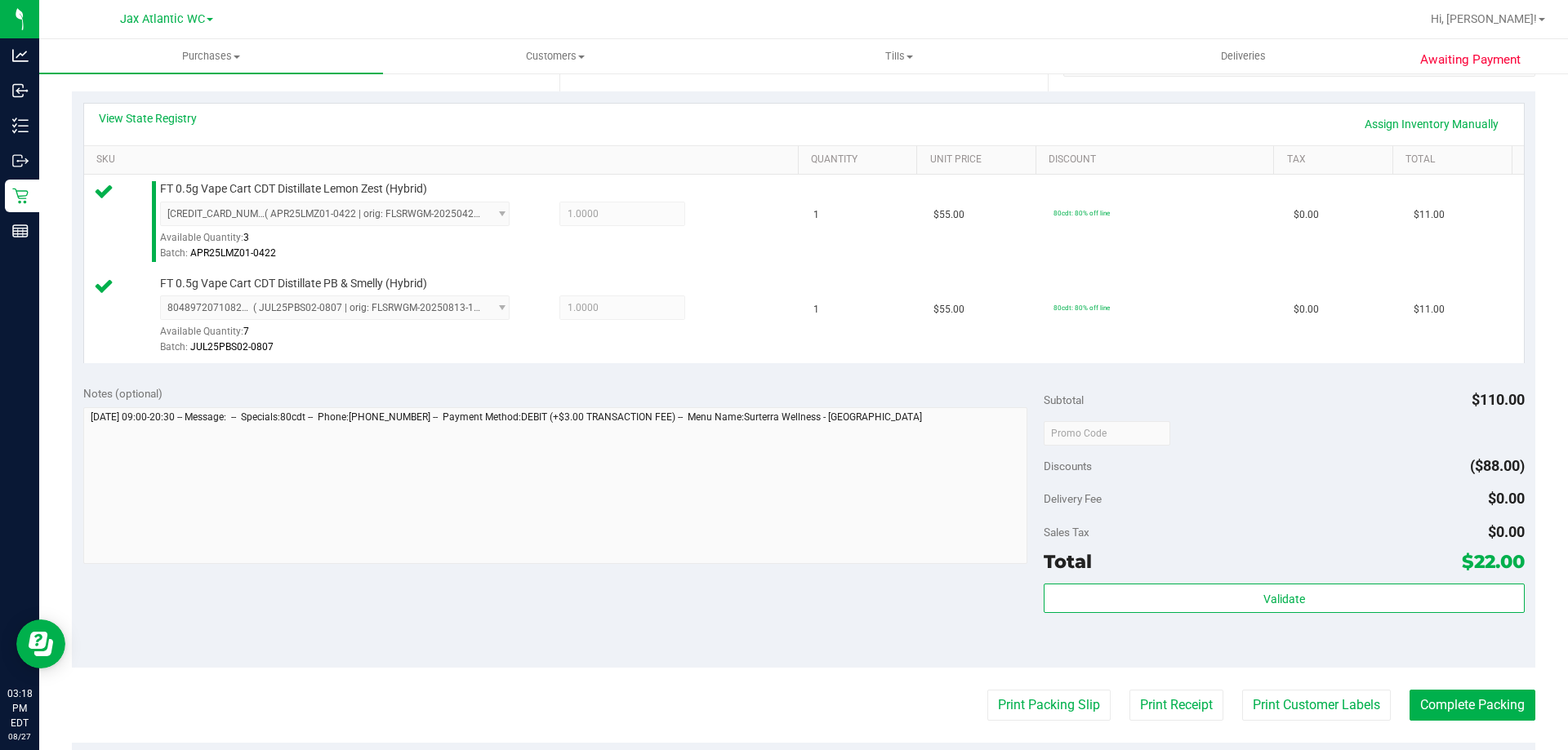
scroll to position [490, 0]
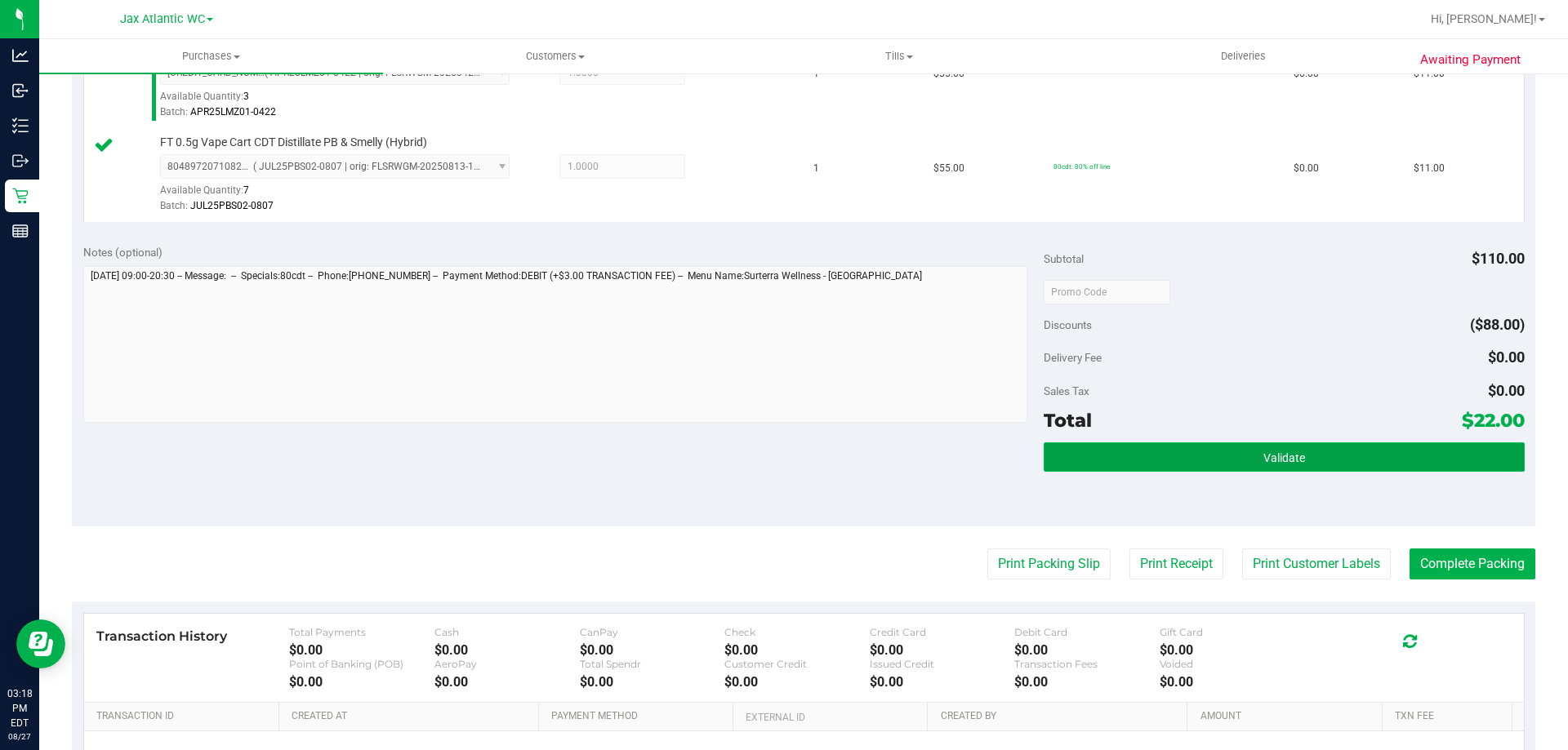
click at [1263, 462] on span "Validate" at bounding box center [1284, 458] width 42 height 13
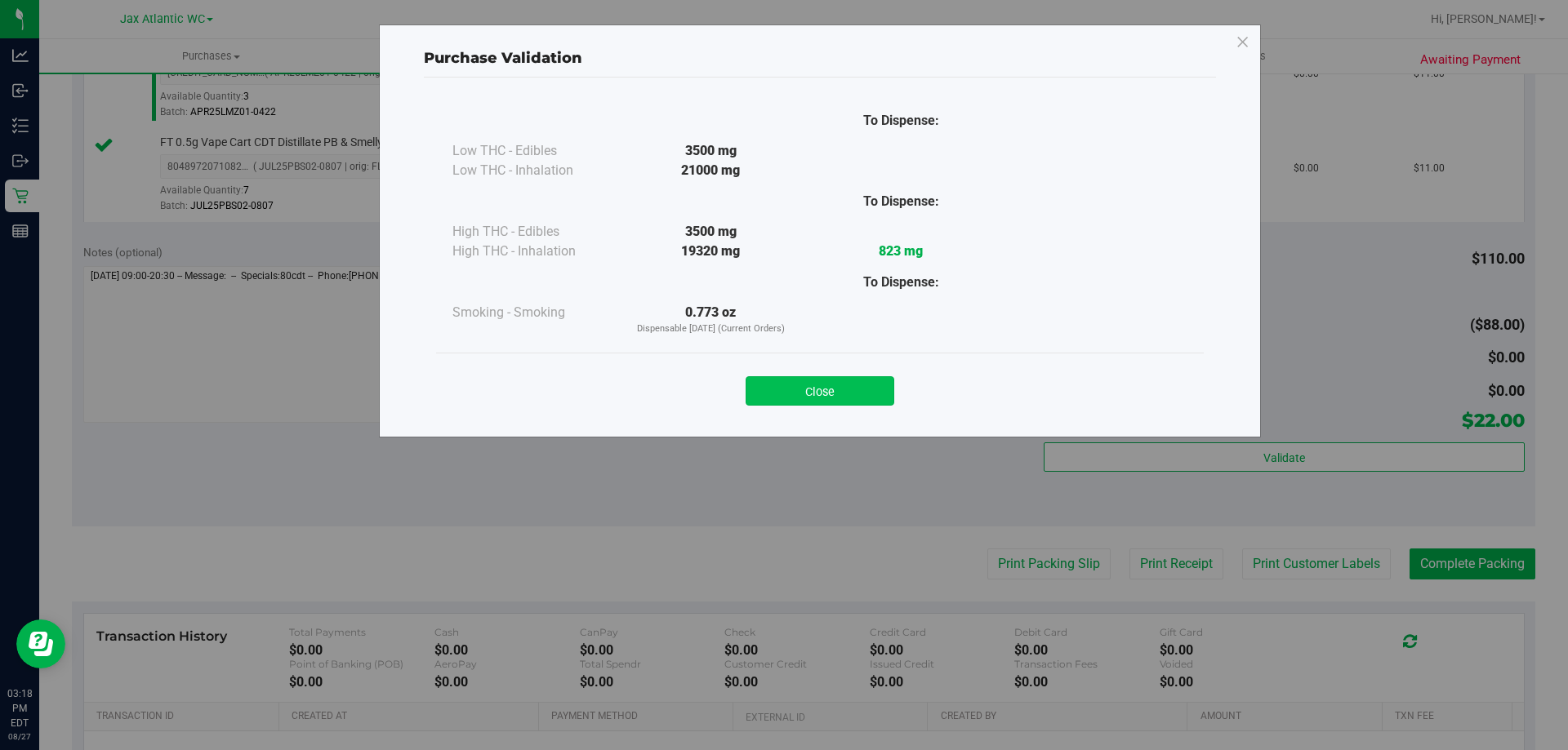
click at [831, 397] on button "Close" at bounding box center [820, 391] width 149 height 29
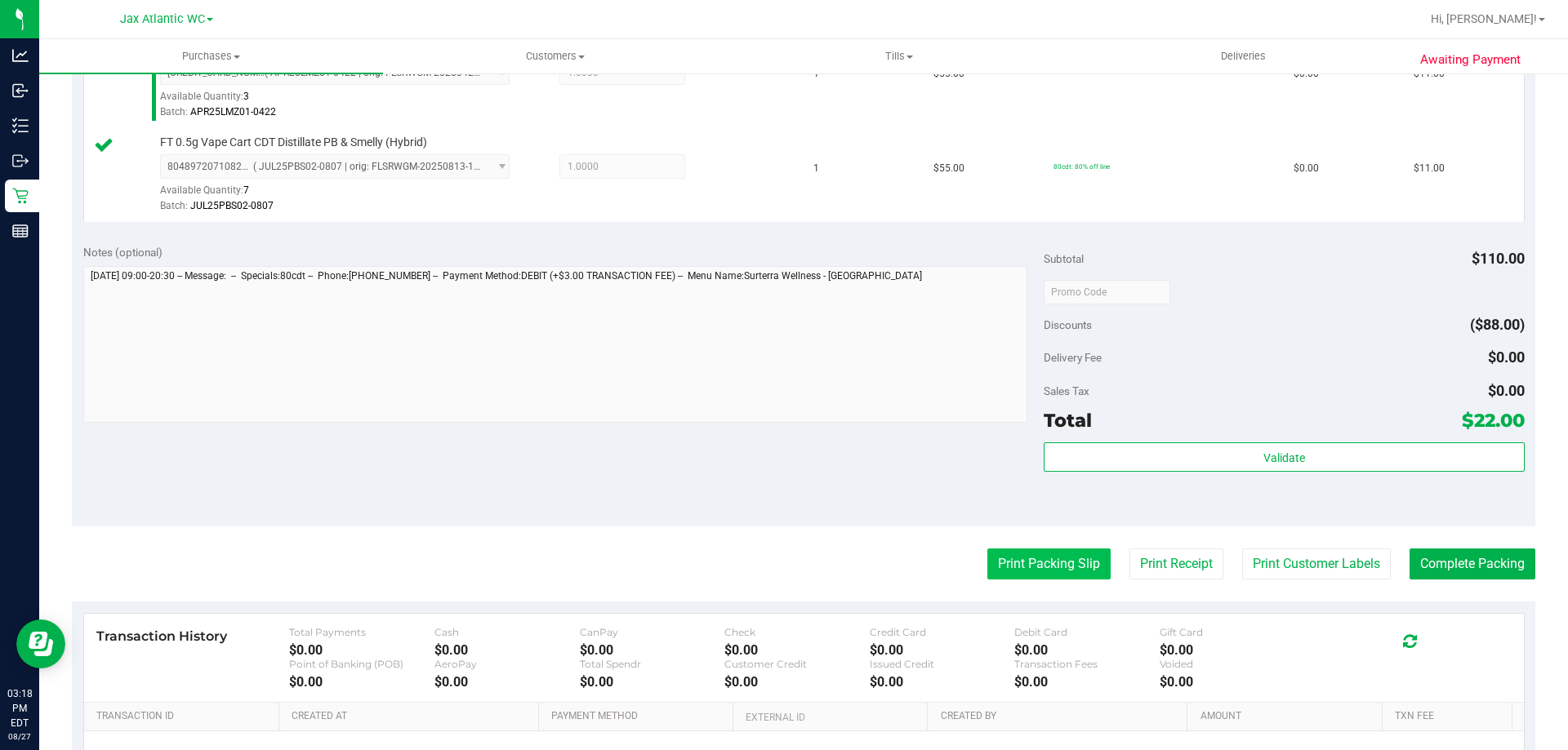
click at [1081, 575] on button "Print Packing Slip" at bounding box center [1048, 565] width 123 height 31
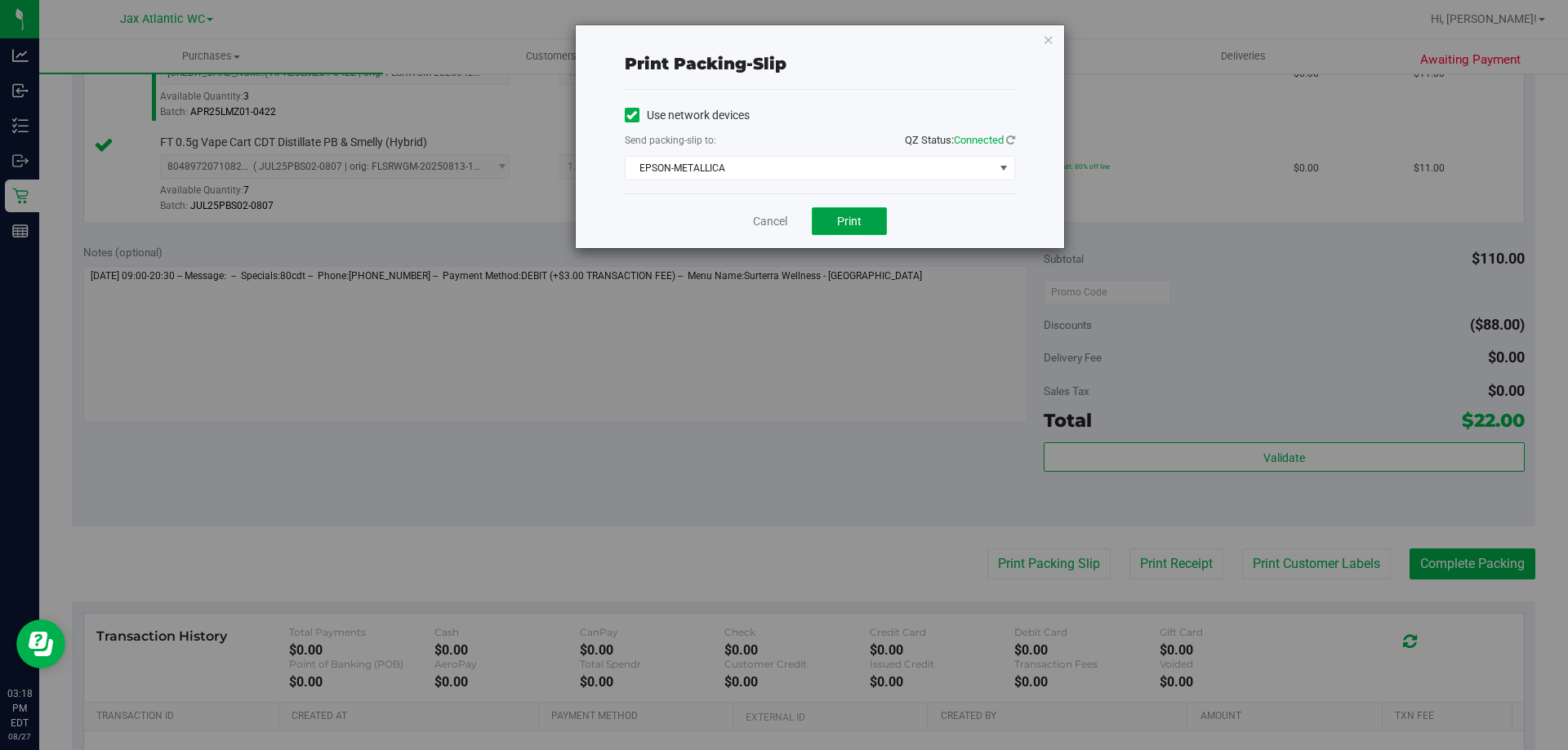
click at [860, 211] on button "Print" at bounding box center [849, 221] width 75 height 28
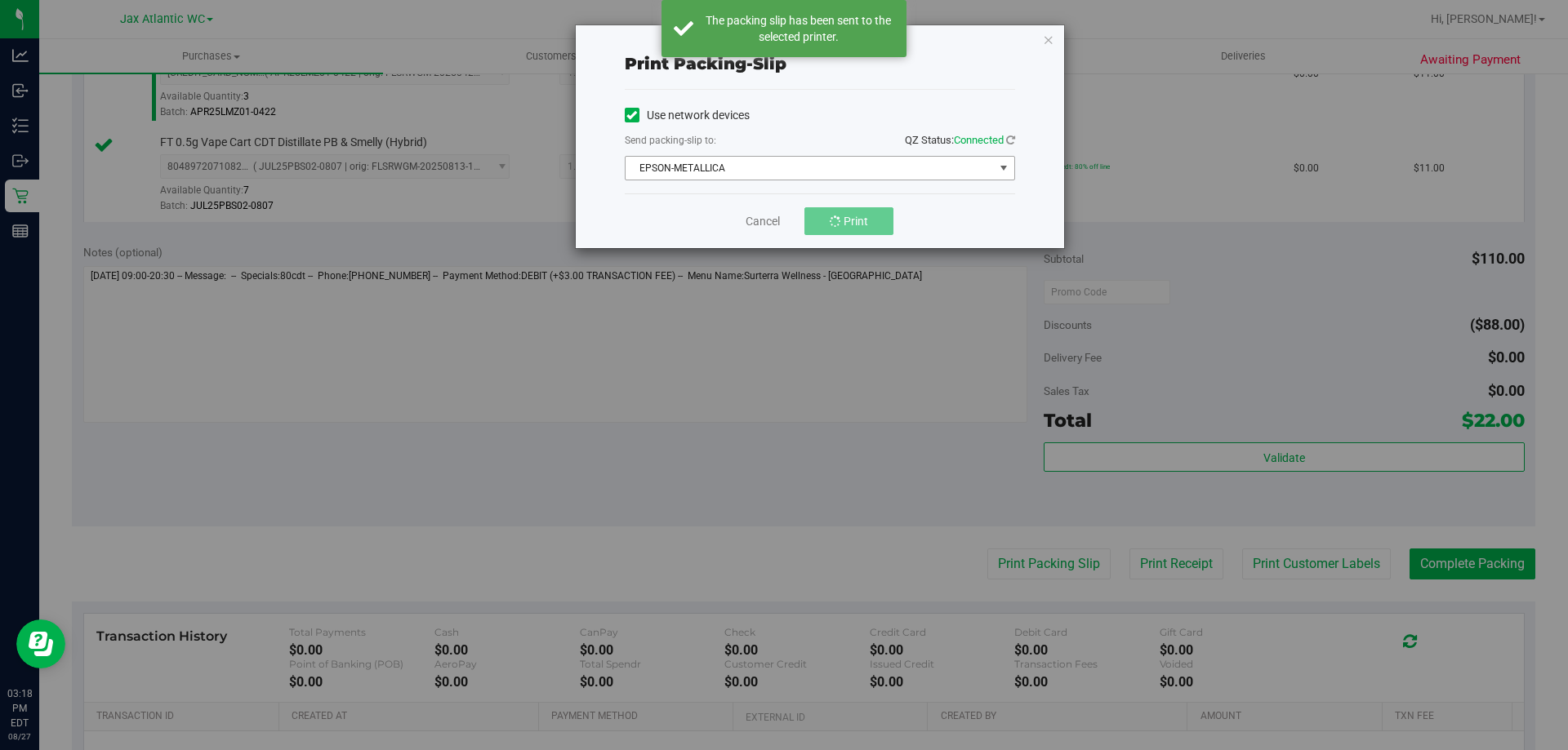
click at [717, 162] on span "EPSON-METALLICA" at bounding box center [810, 168] width 369 height 23
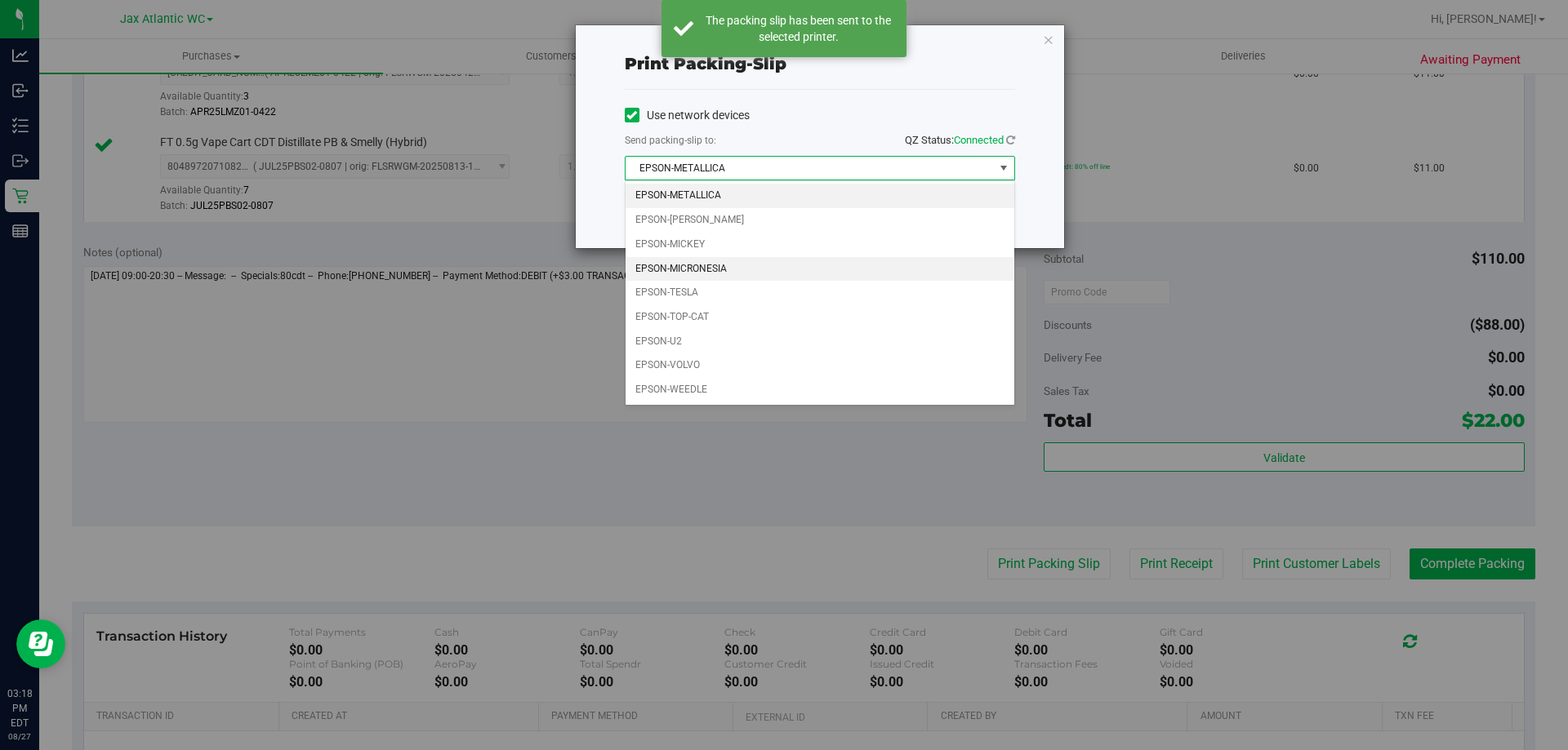
click at [711, 257] on li "EPSON-MICRONESIA" at bounding box center [820, 270] width 389 height 25
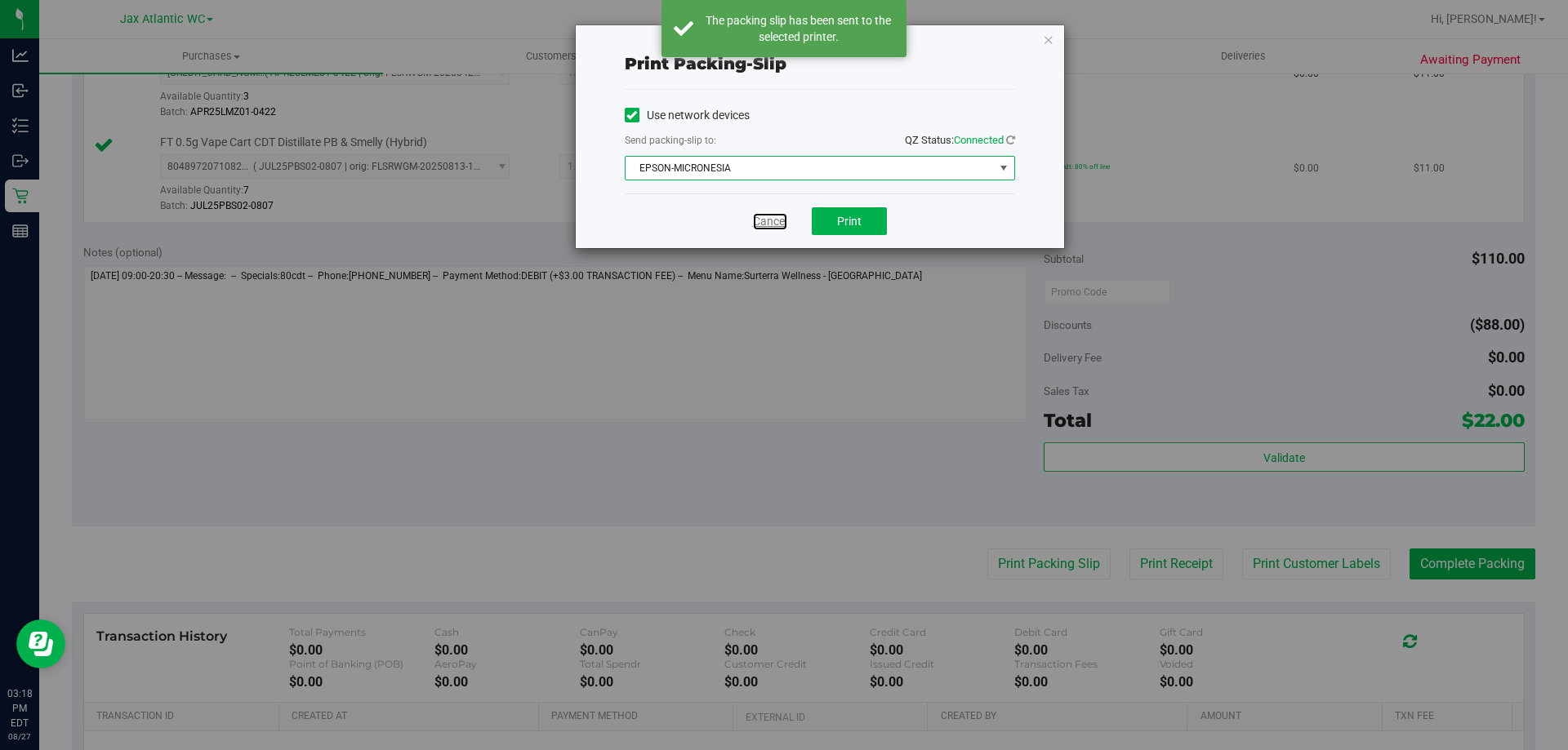
click at [762, 221] on link "Cancel" at bounding box center [770, 221] width 34 height 17
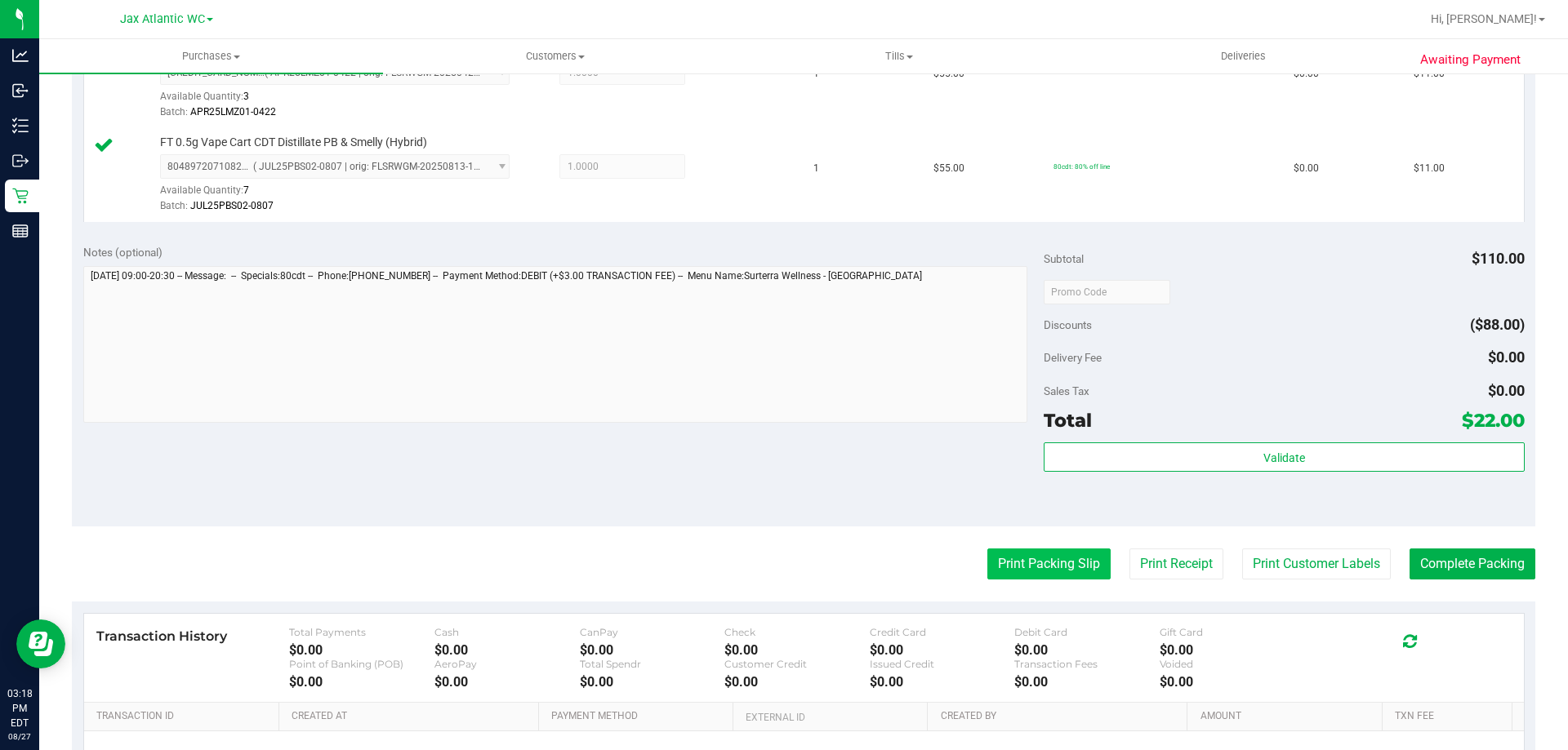
click at [1023, 558] on button "Print Packing Slip" at bounding box center [1048, 565] width 123 height 31
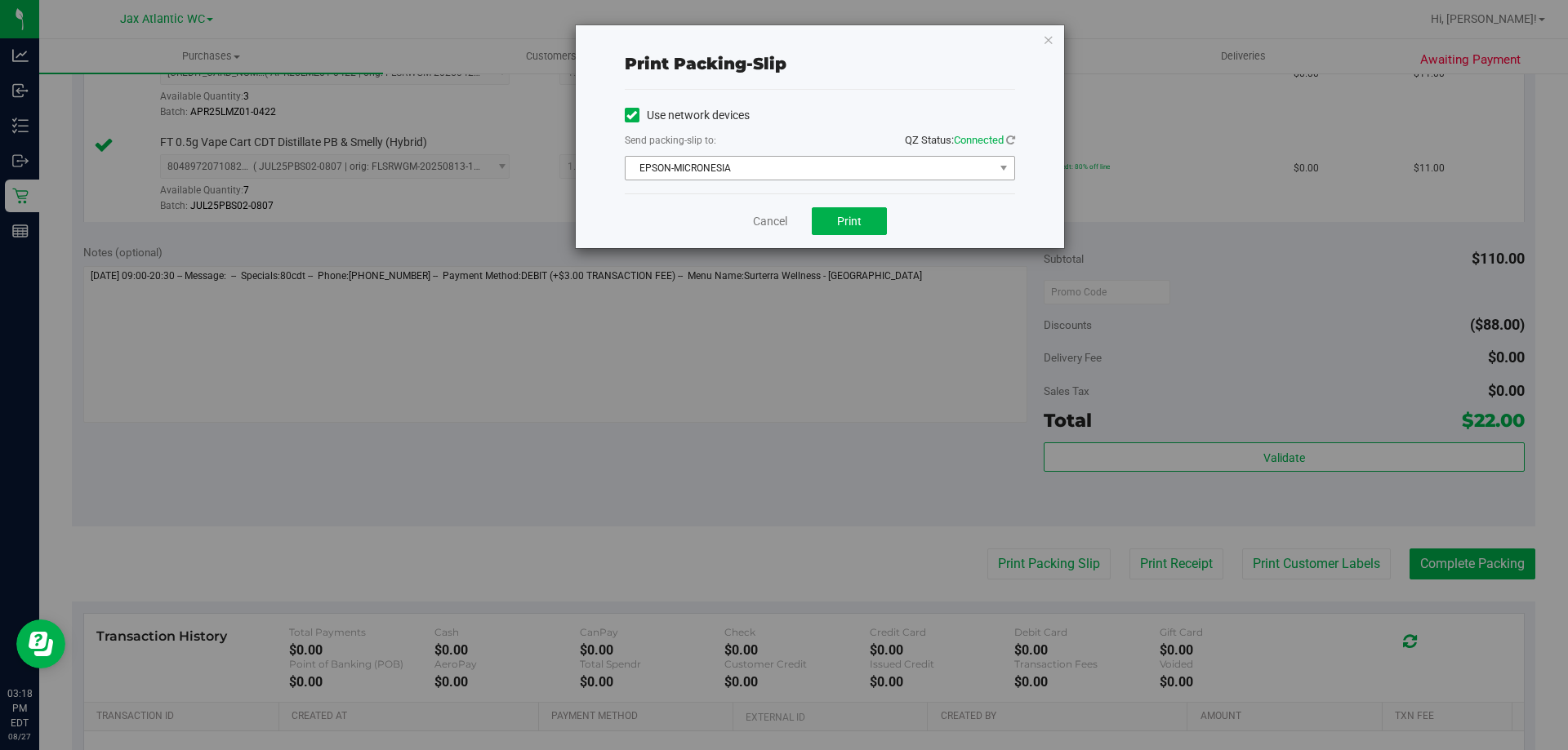
click at [672, 162] on span "EPSON-MICRONESIA" at bounding box center [810, 168] width 369 height 23
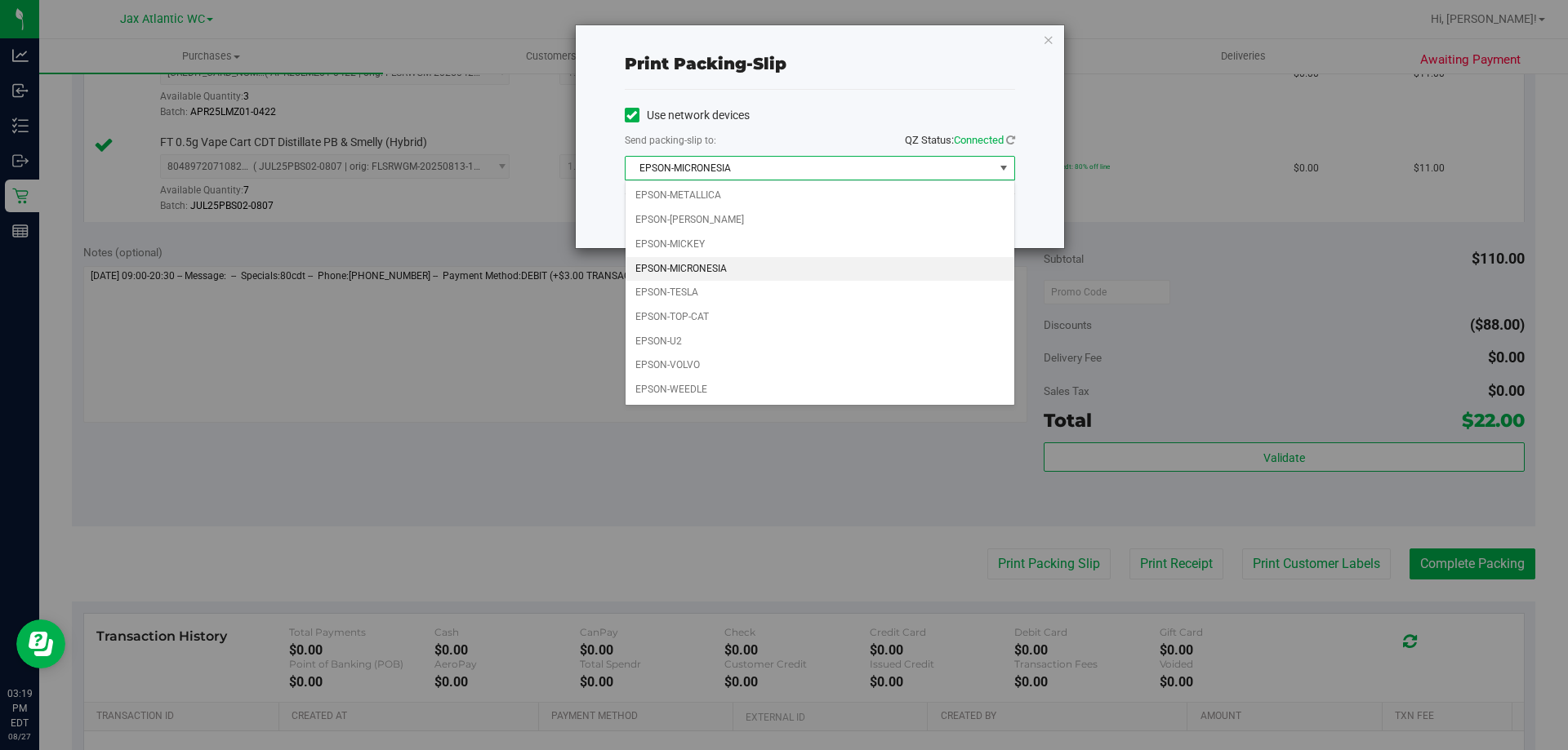
click at [694, 262] on li "EPSON-MICRONESIA" at bounding box center [820, 270] width 389 height 25
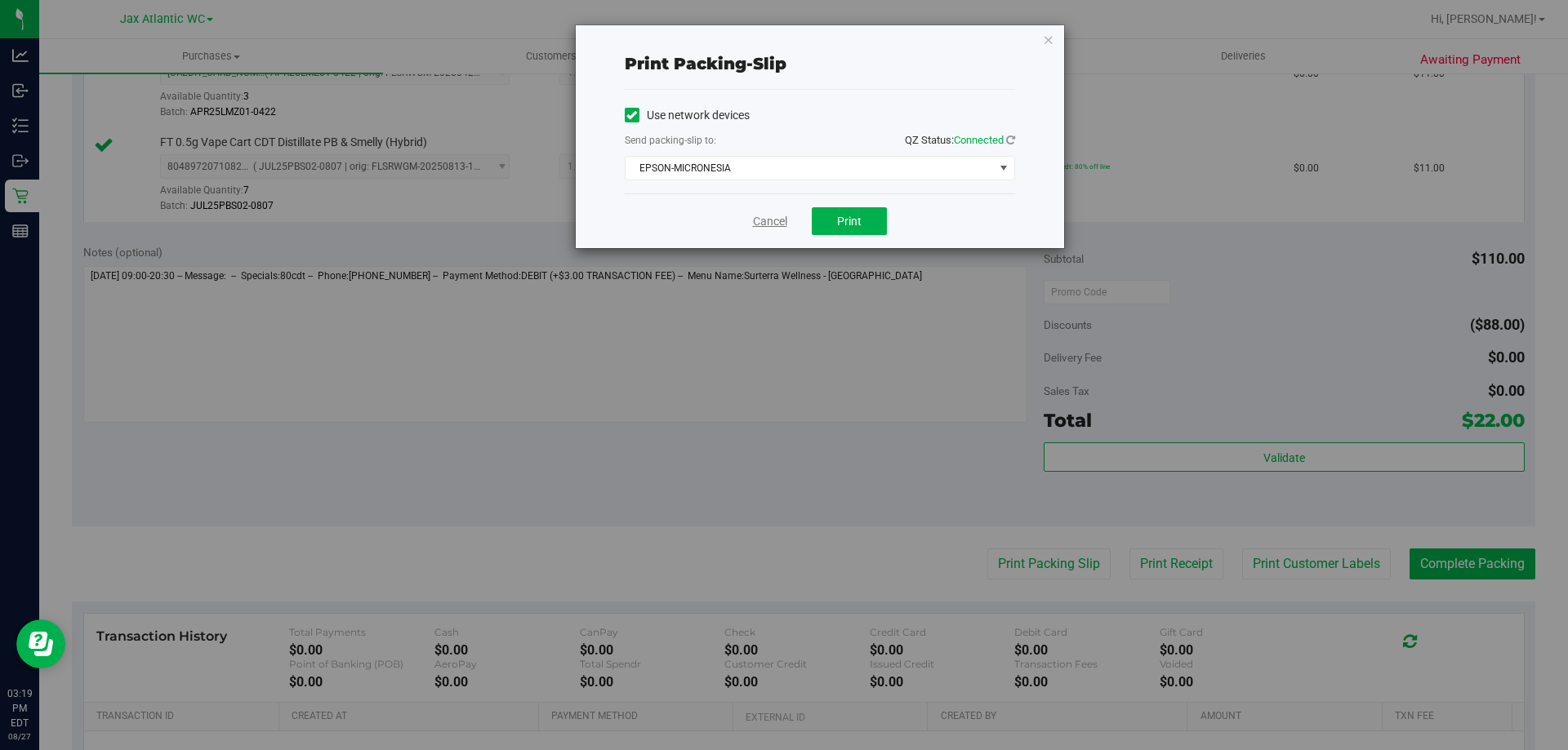
click at [772, 225] on link "Cancel" at bounding box center [770, 221] width 34 height 17
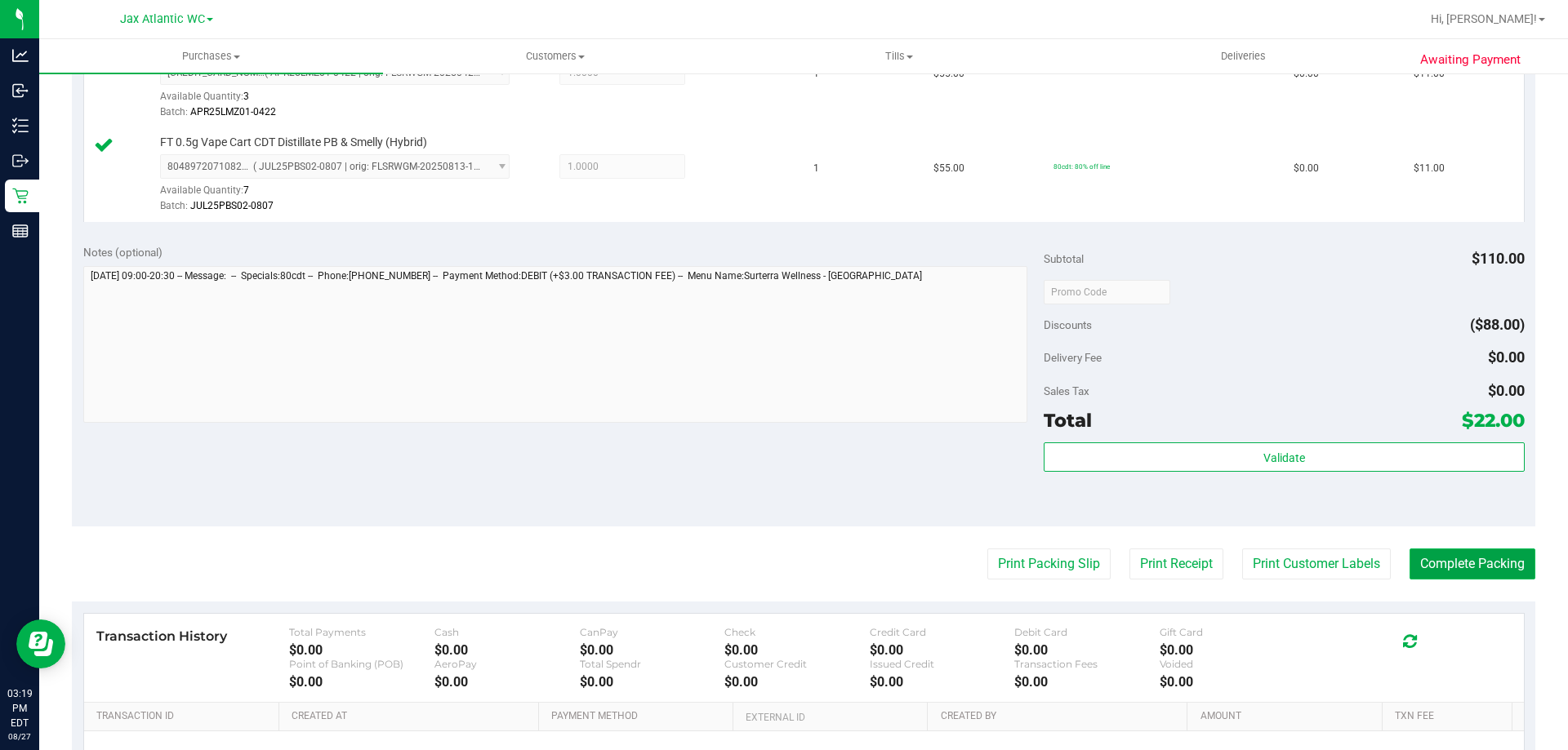
click at [1454, 574] on button "Complete Packing" at bounding box center [1472, 565] width 126 height 31
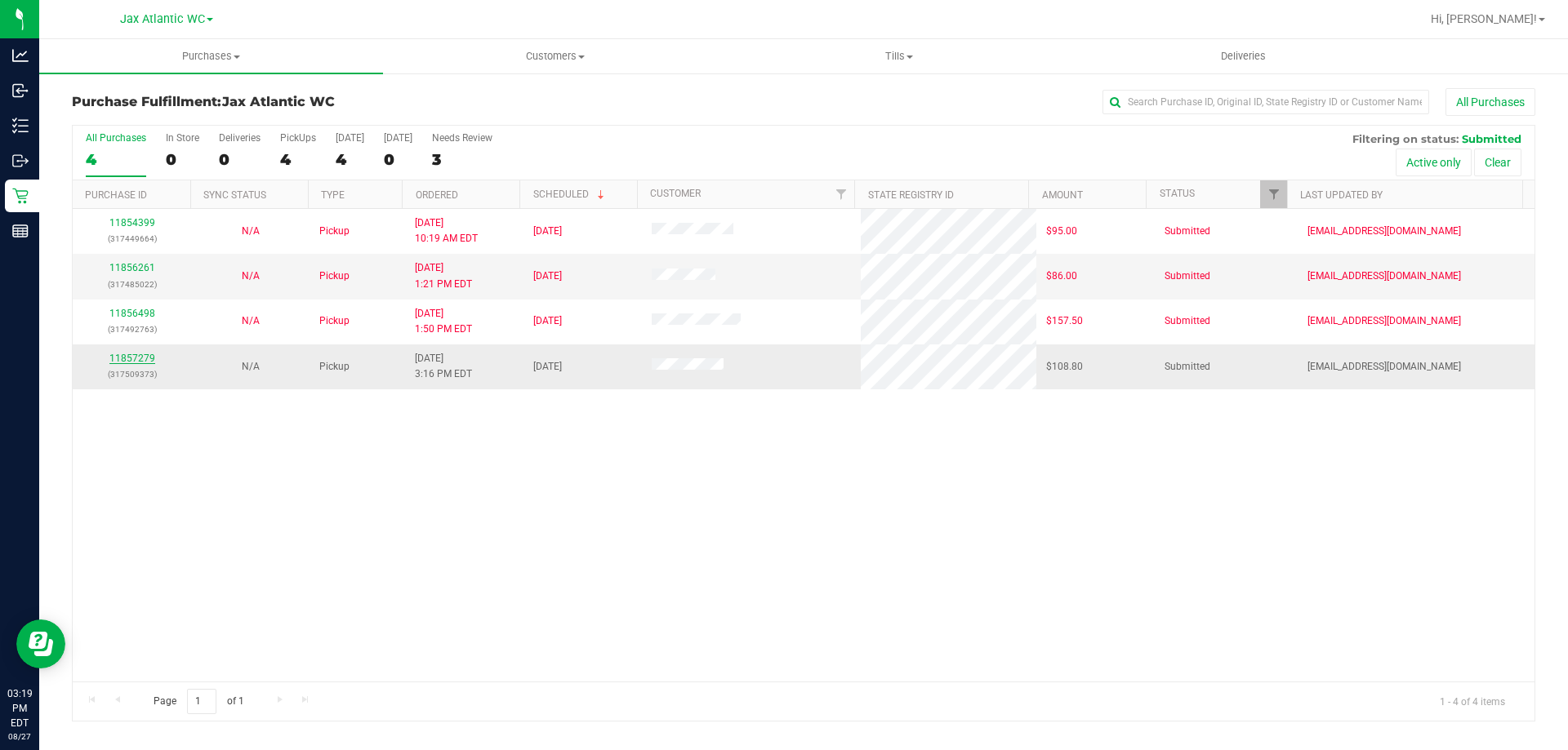
click at [110, 364] on link "11857279" at bounding box center [132, 359] width 46 height 11
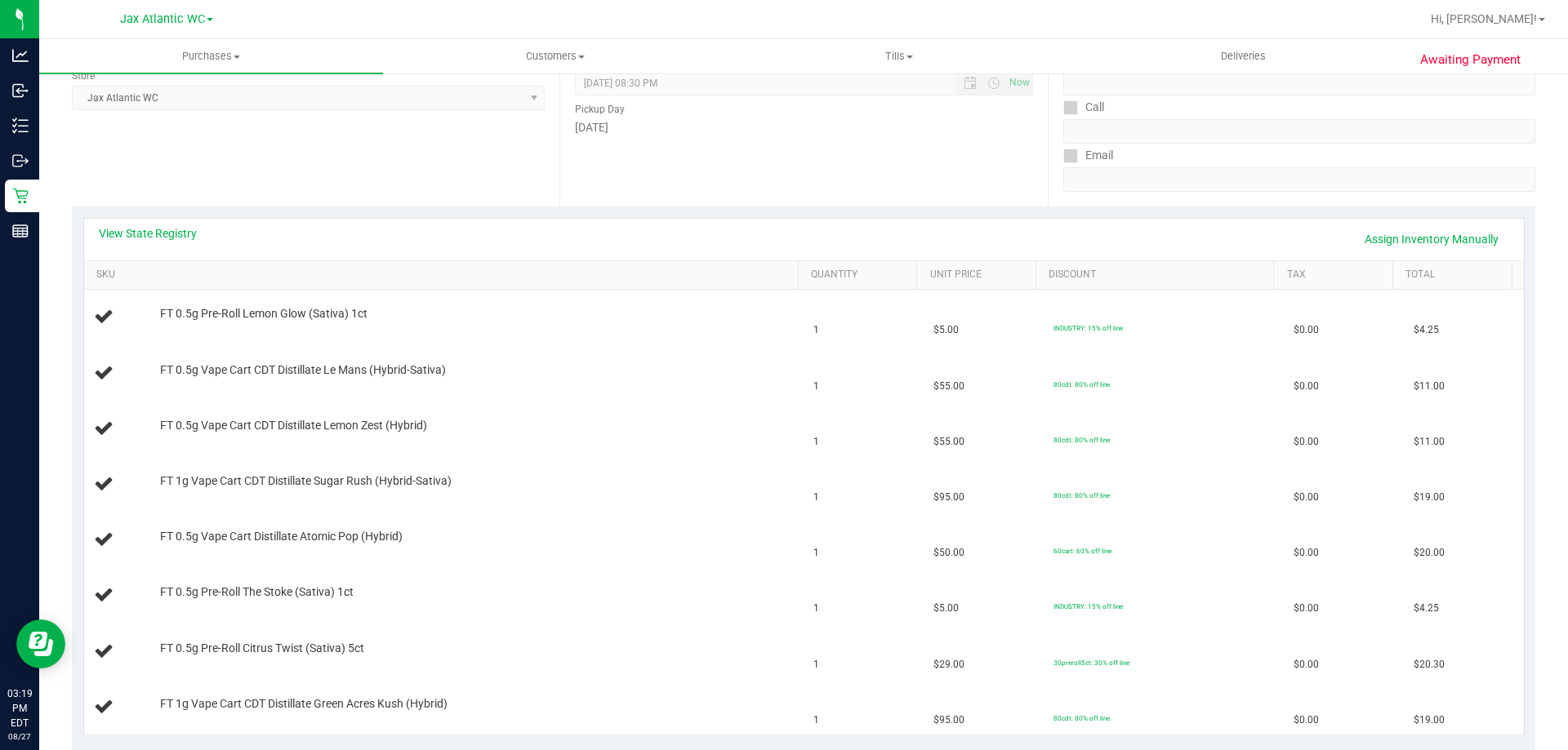
scroll to position [245, 0]
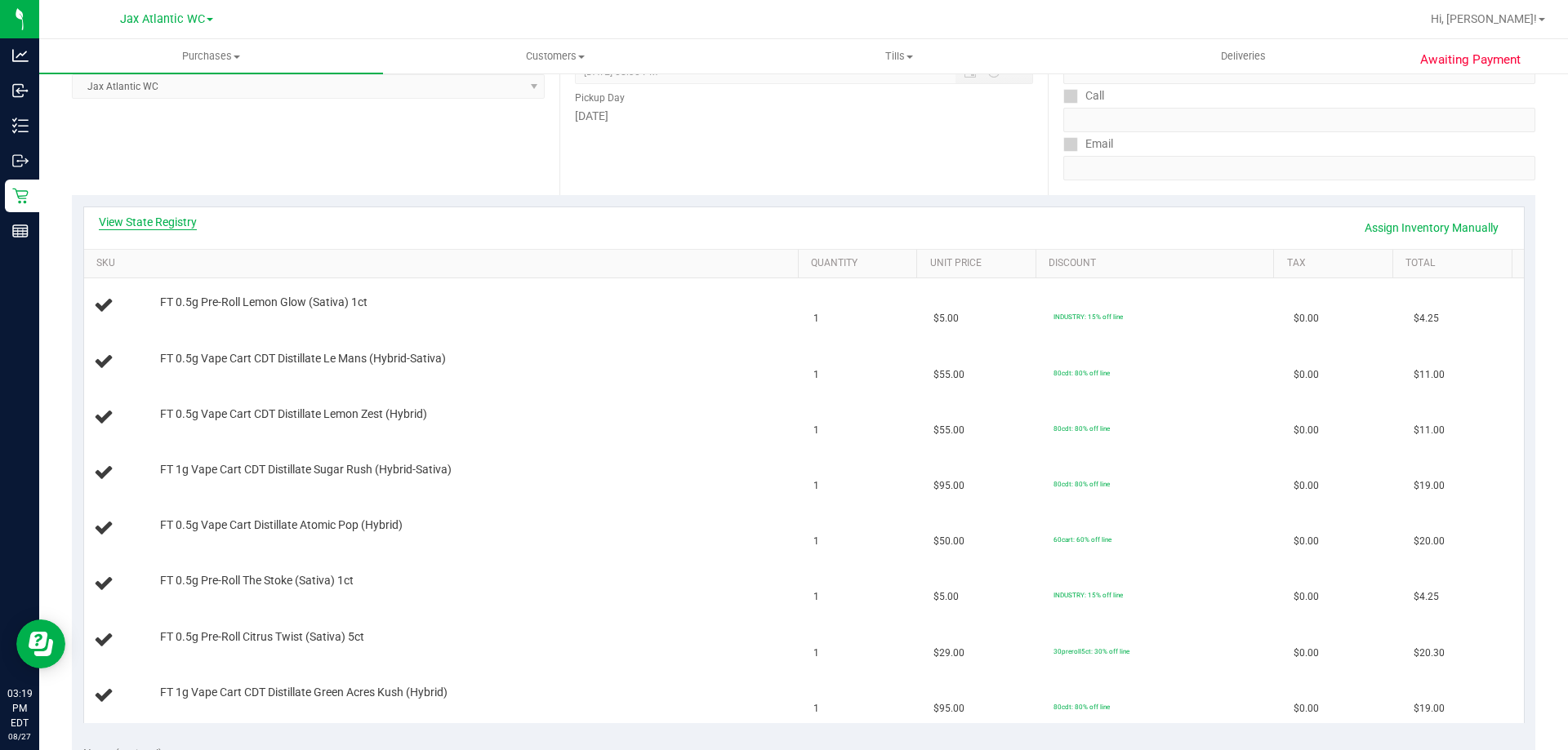
click at [159, 227] on link "View State Registry" at bounding box center [148, 222] width 98 height 16
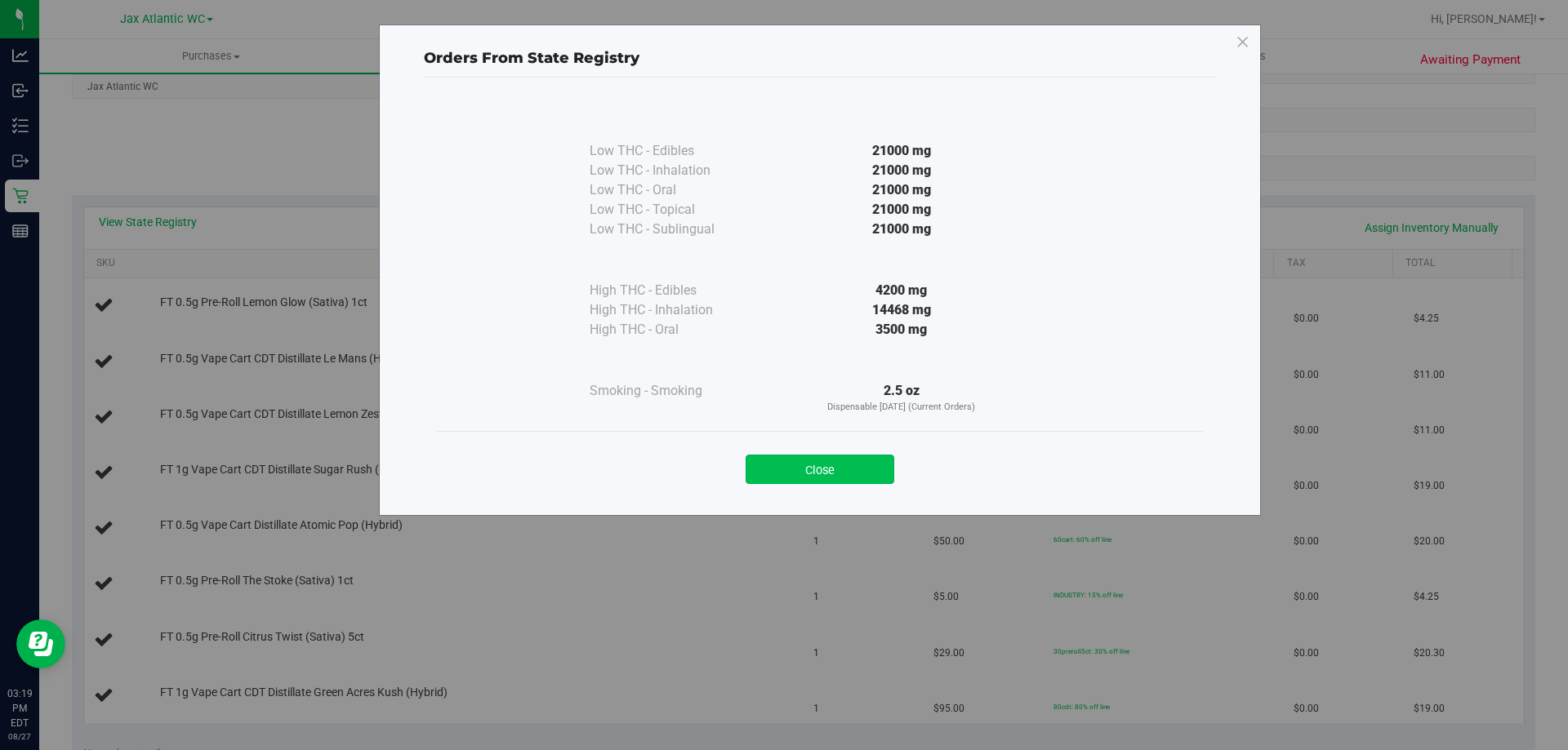
click at [848, 468] on button "Close" at bounding box center [820, 470] width 149 height 29
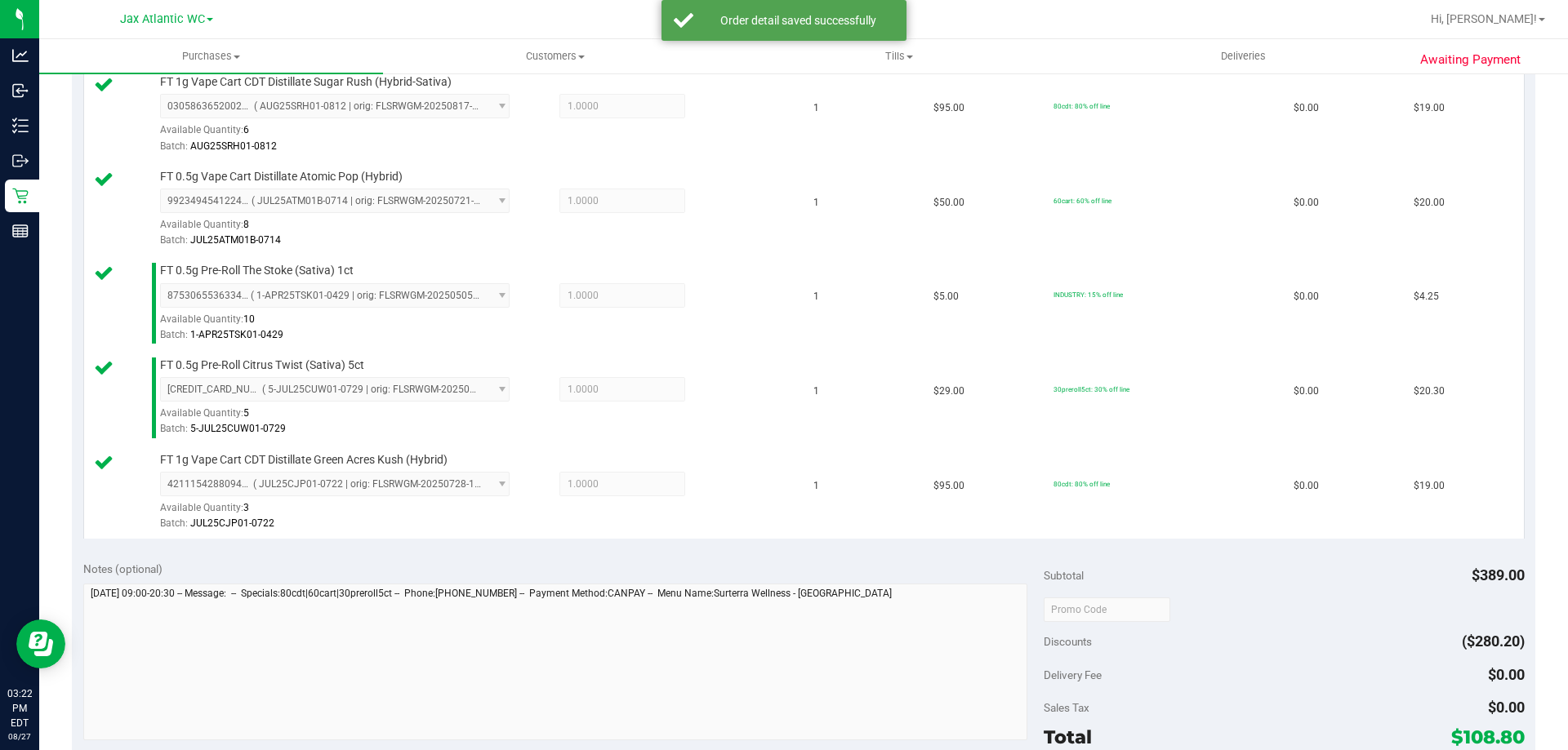
scroll to position [980, 0]
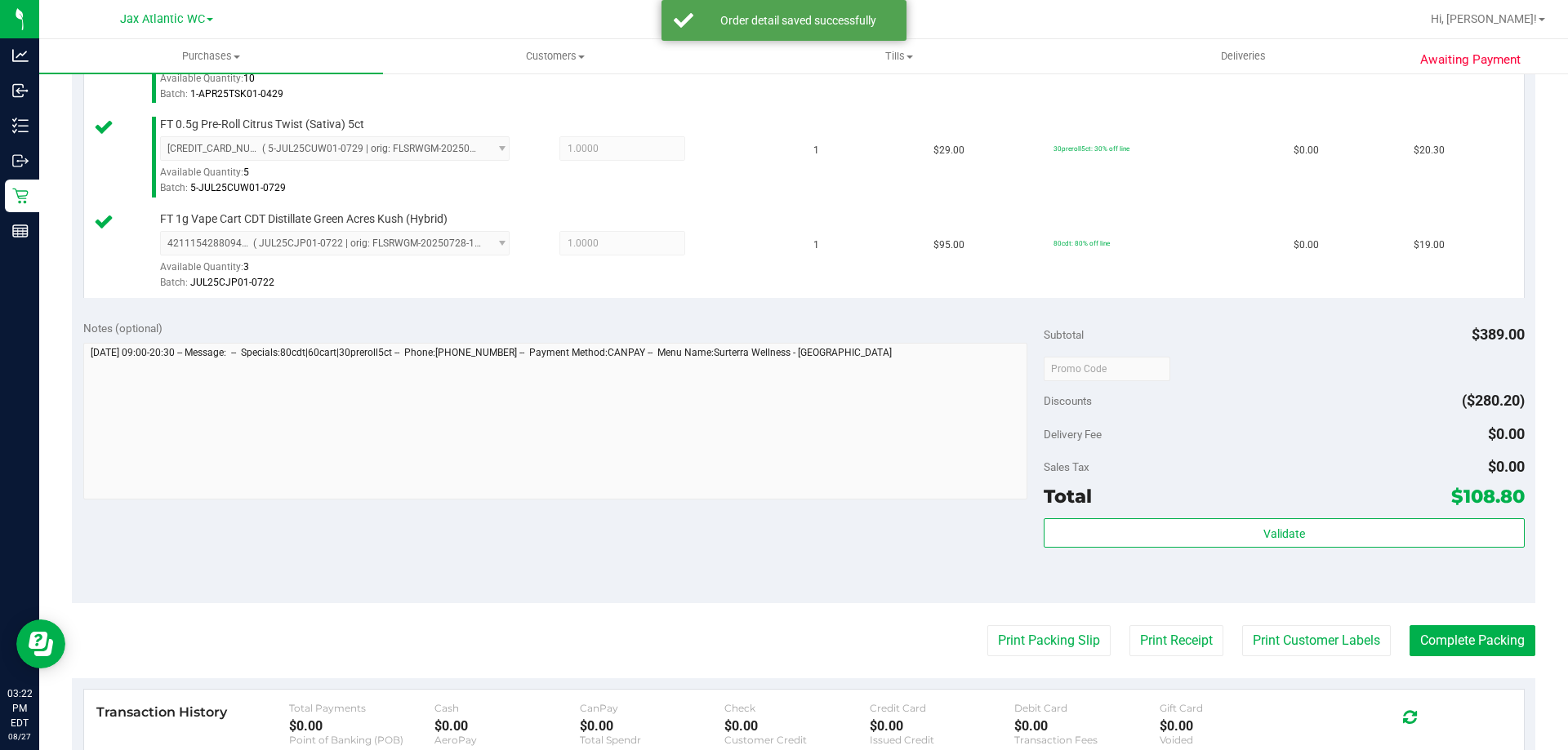
click at [1314, 558] on div "Validate" at bounding box center [1284, 556] width 480 height 74
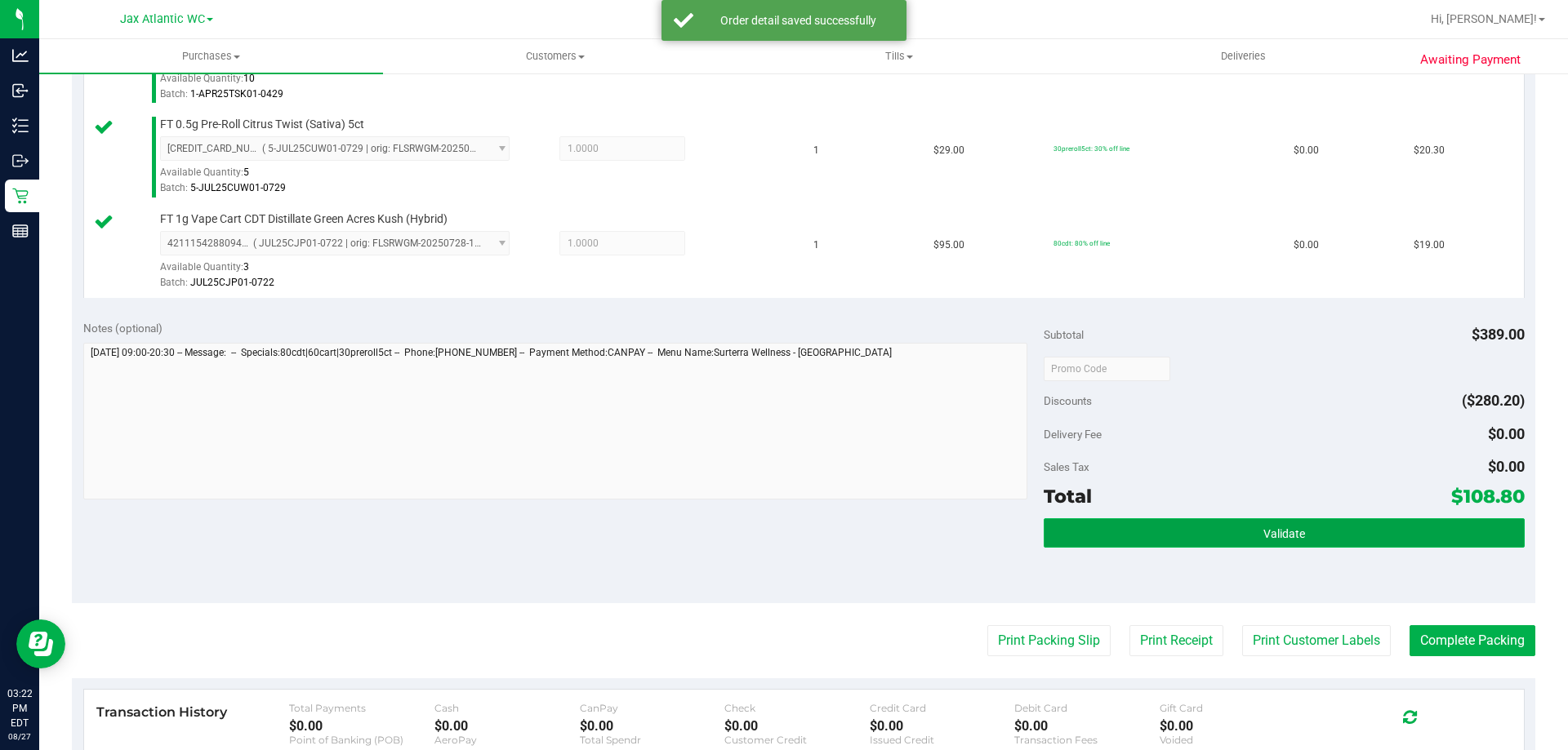
click at [1318, 534] on button "Validate" at bounding box center [1284, 533] width 480 height 29
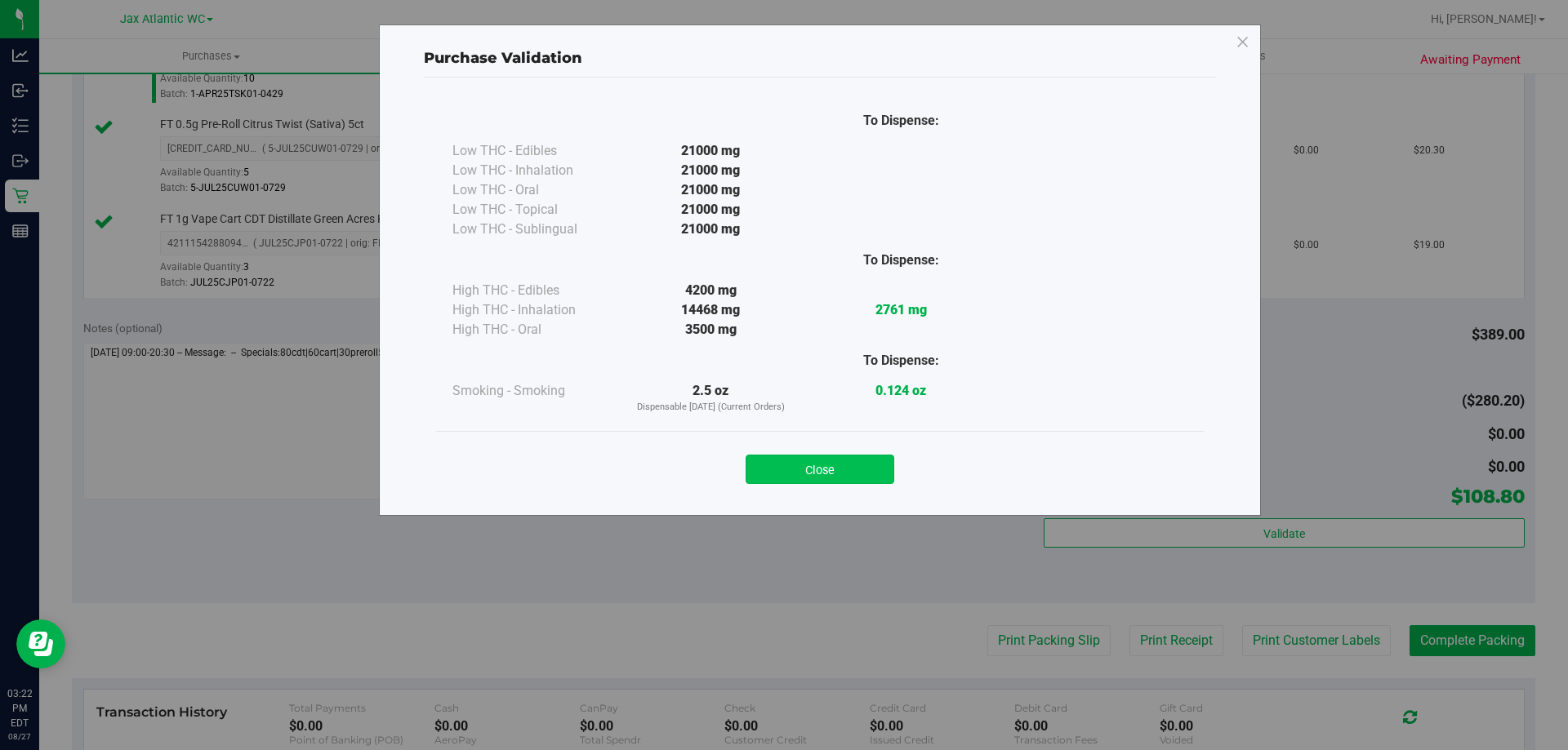
click at [841, 468] on button "Close" at bounding box center [820, 470] width 149 height 29
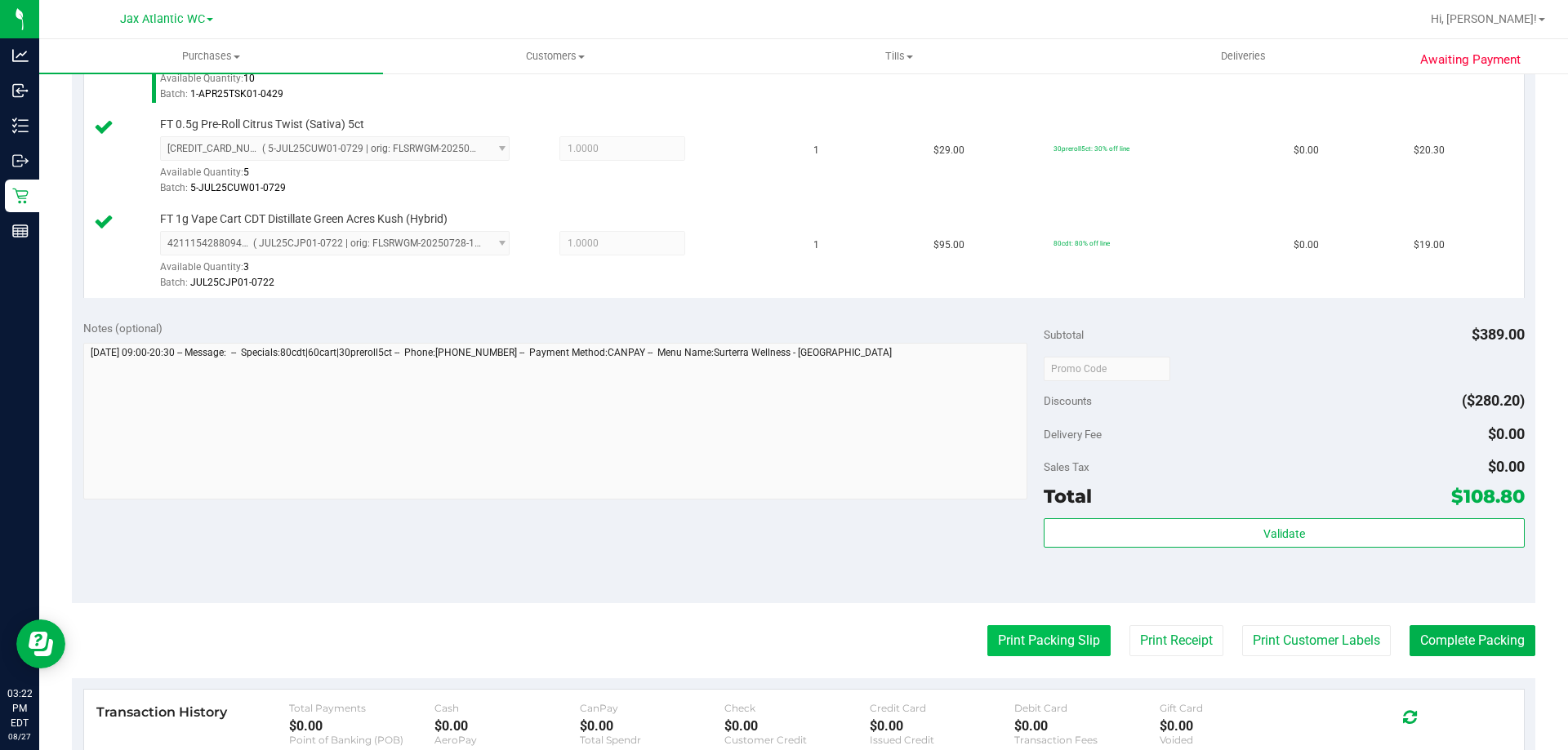
click at [1021, 638] on button "Print Packing Slip" at bounding box center [1048, 641] width 123 height 31
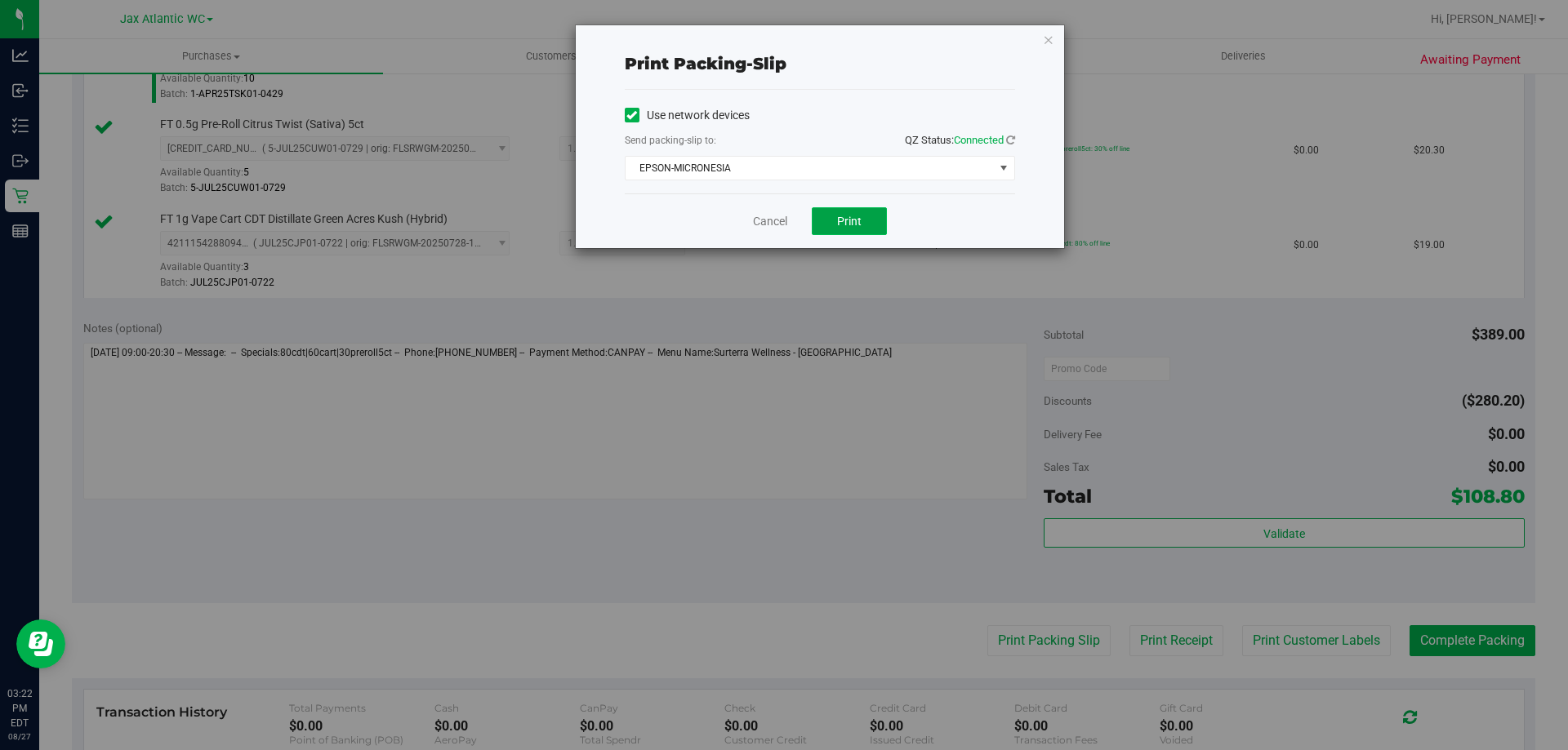
click at [868, 220] on button "Print" at bounding box center [849, 221] width 75 height 28
click at [754, 217] on link "Cancel" at bounding box center [770, 221] width 34 height 17
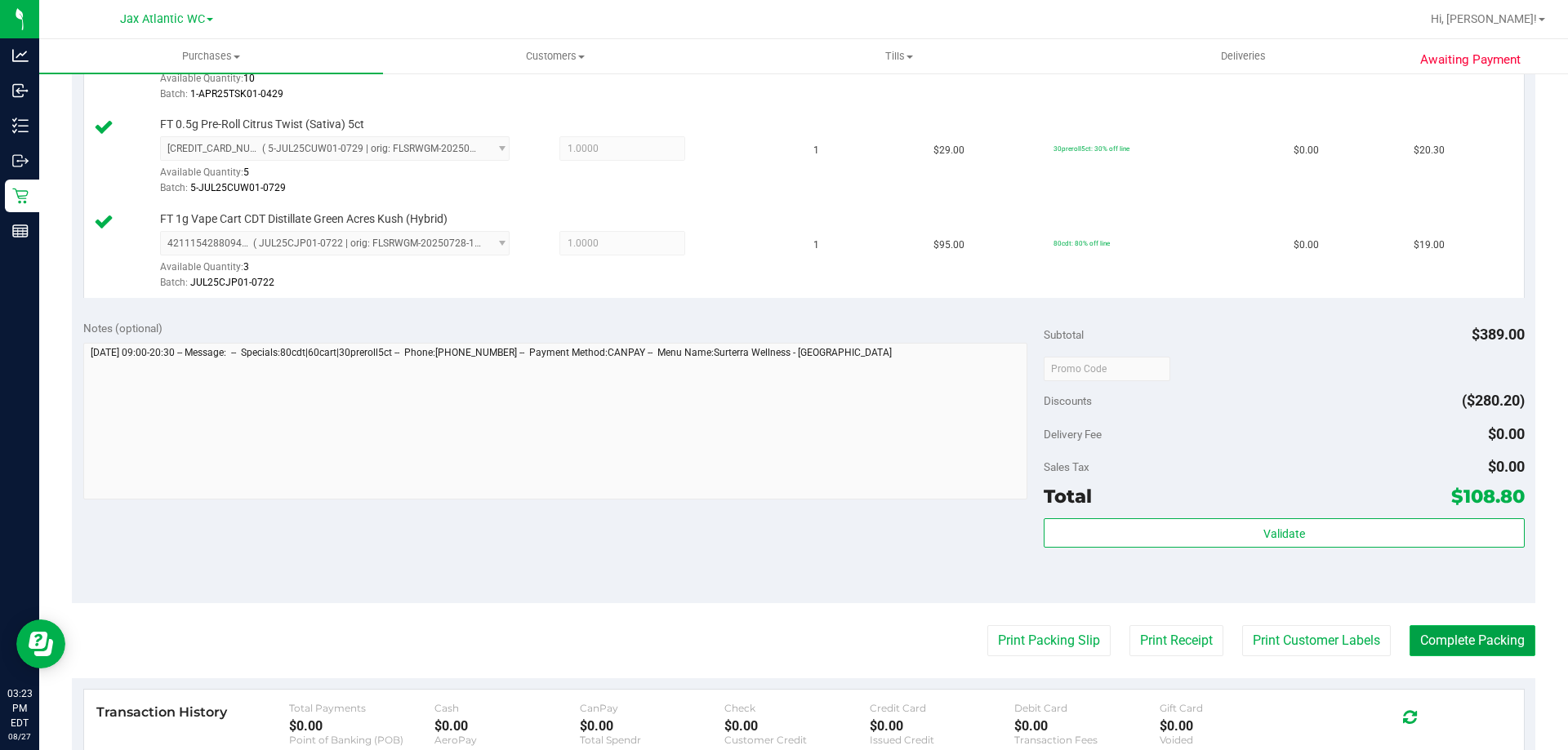
click at [1467, 627] on button "Complete Packing" at bounding box center [1472, 641] width 126 height 31
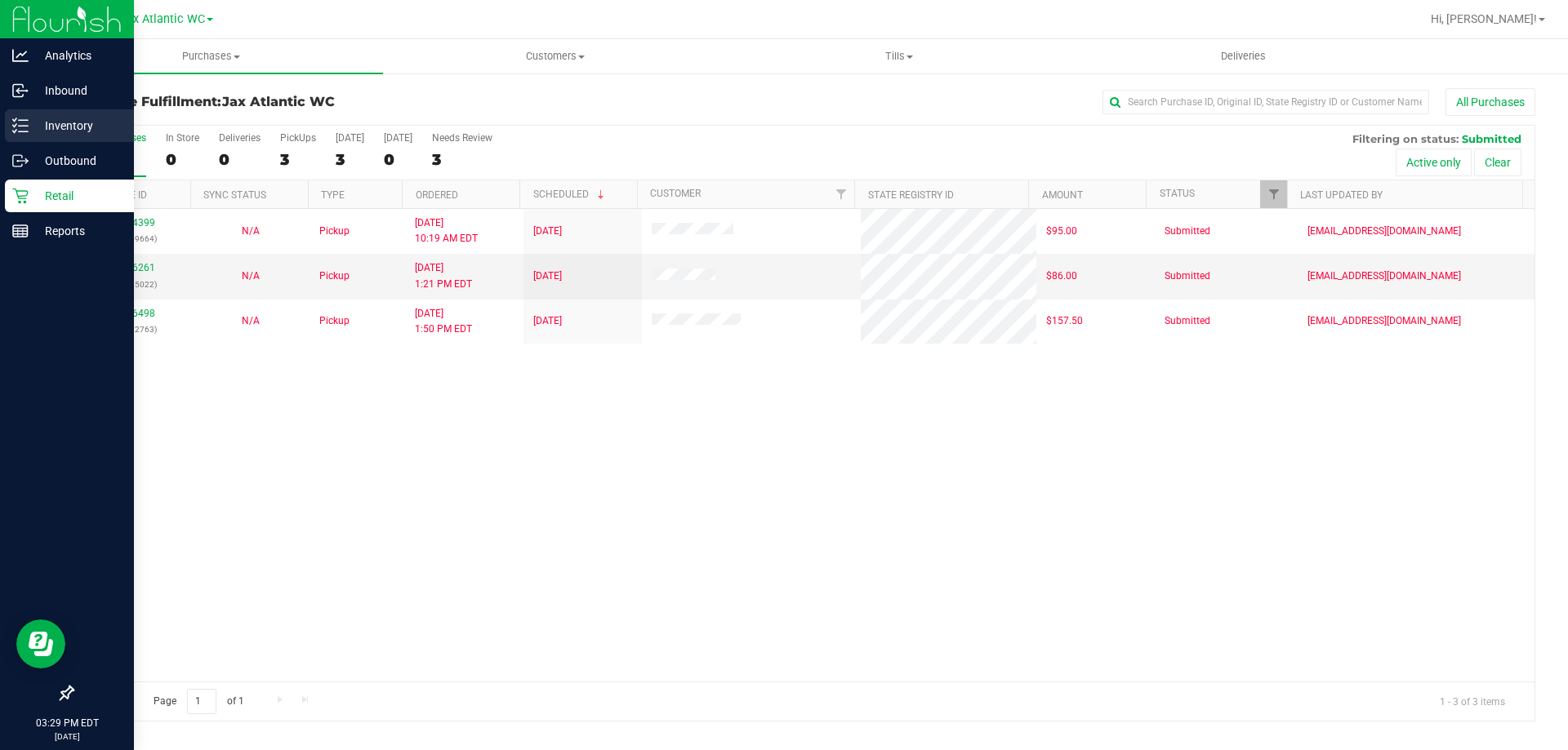
click at [25, 132] on line at bounding box center [23, 132] width 9 height 0
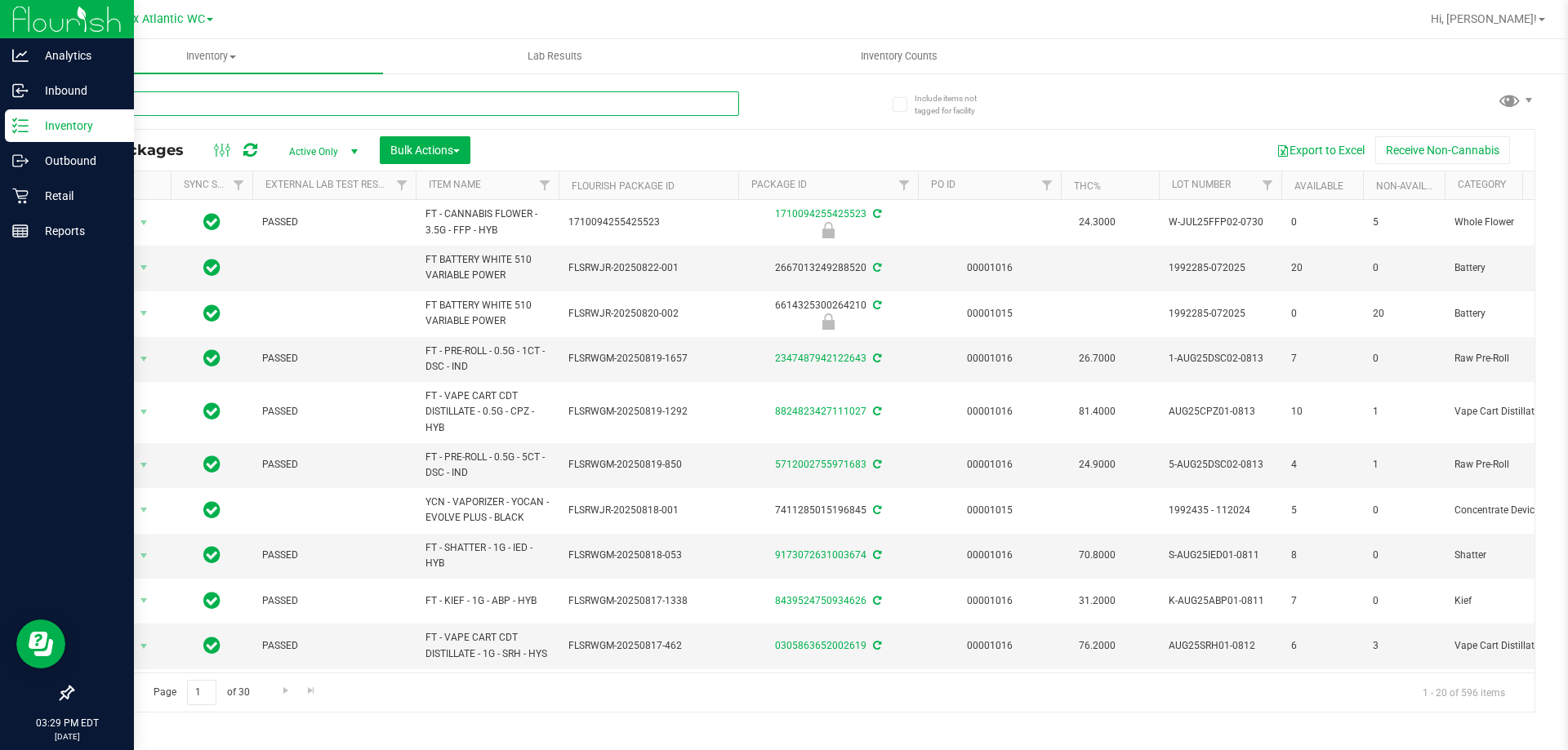
click at [255, 99] on input "text" at bounding box center [405, 104] width 668 height 25
type input "nol"
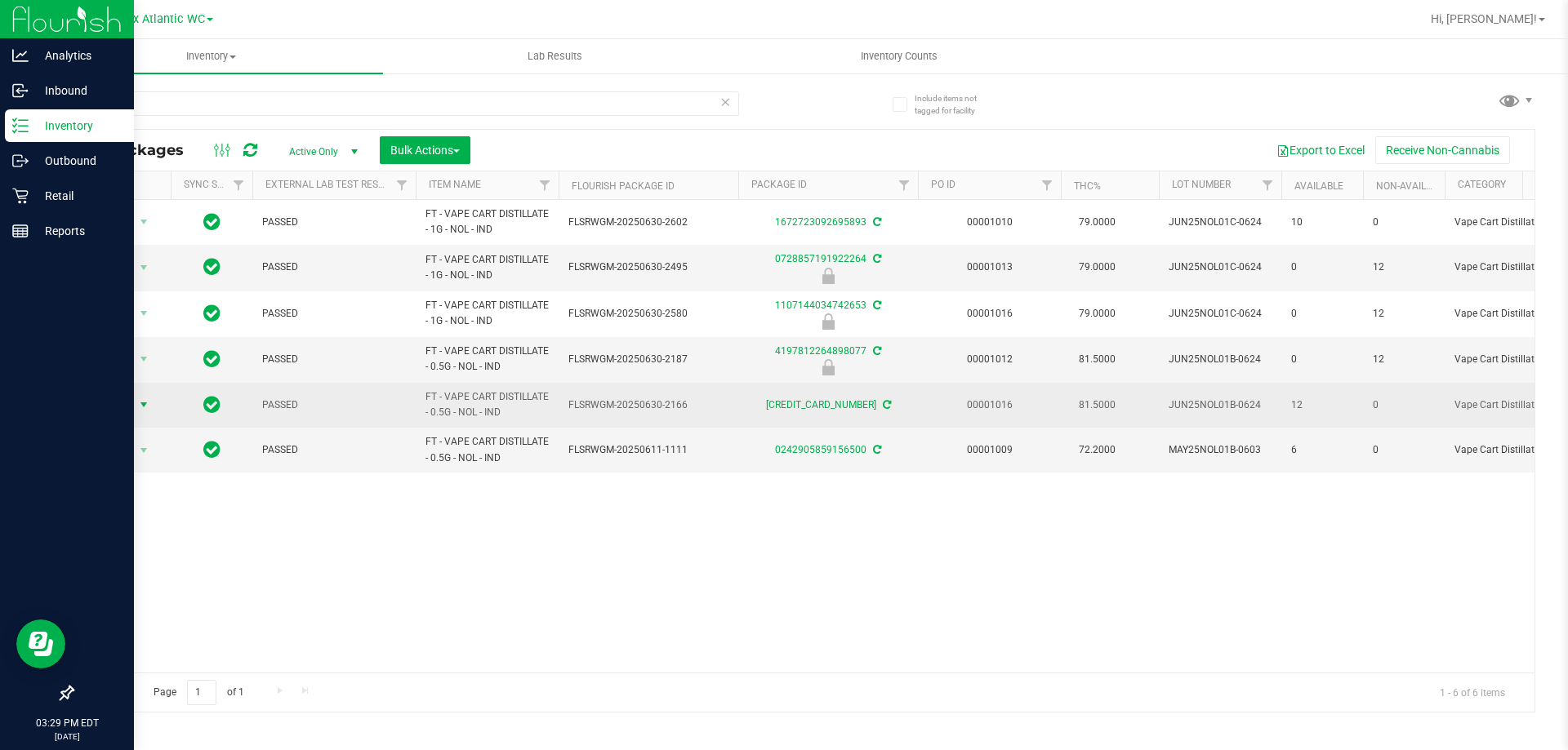
click at [137, 404] on span "select" at bounding box center [144, 405] width 13 height 13
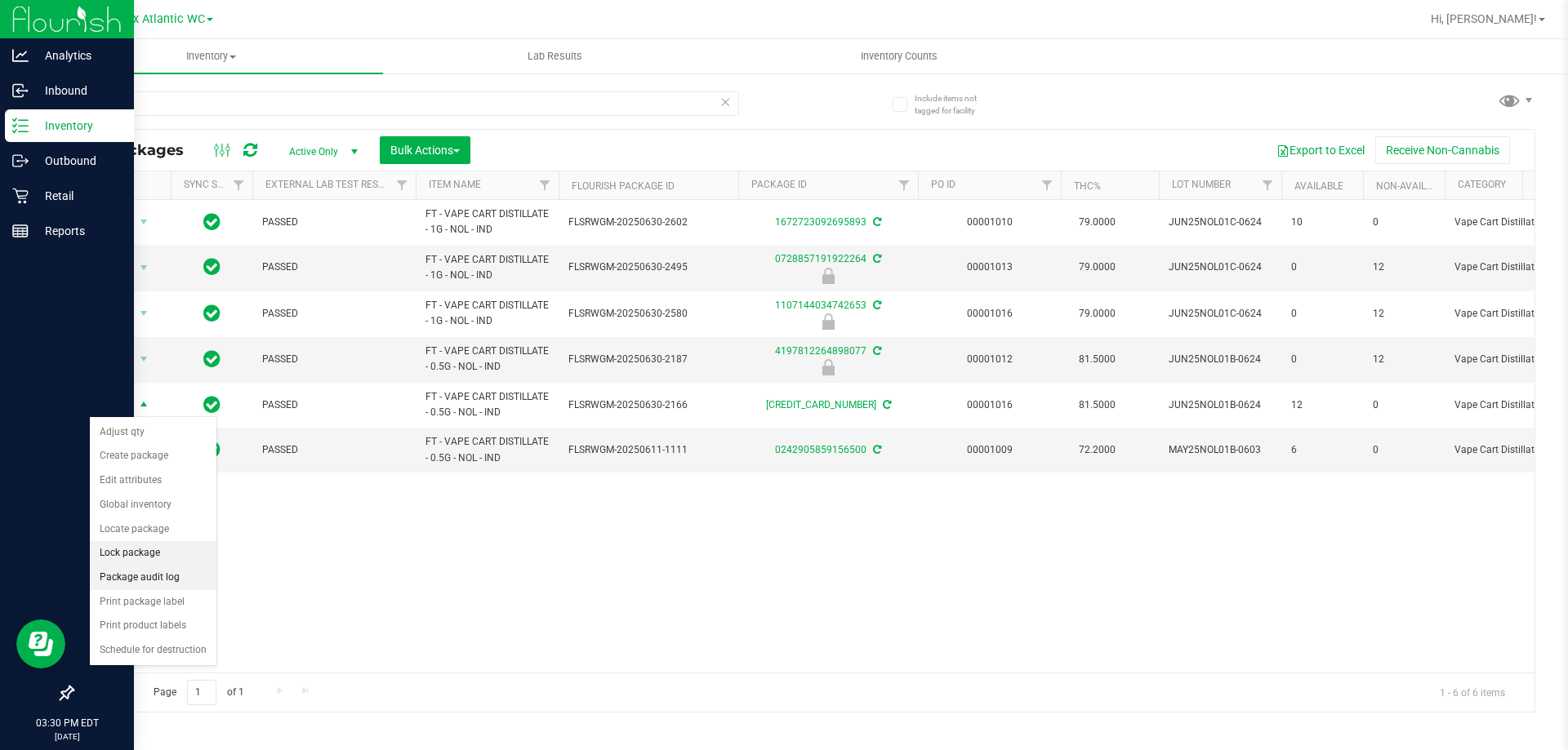
click at [145, 558] on li "Lock package" at bounding box center [153, 554] width 127 height 25
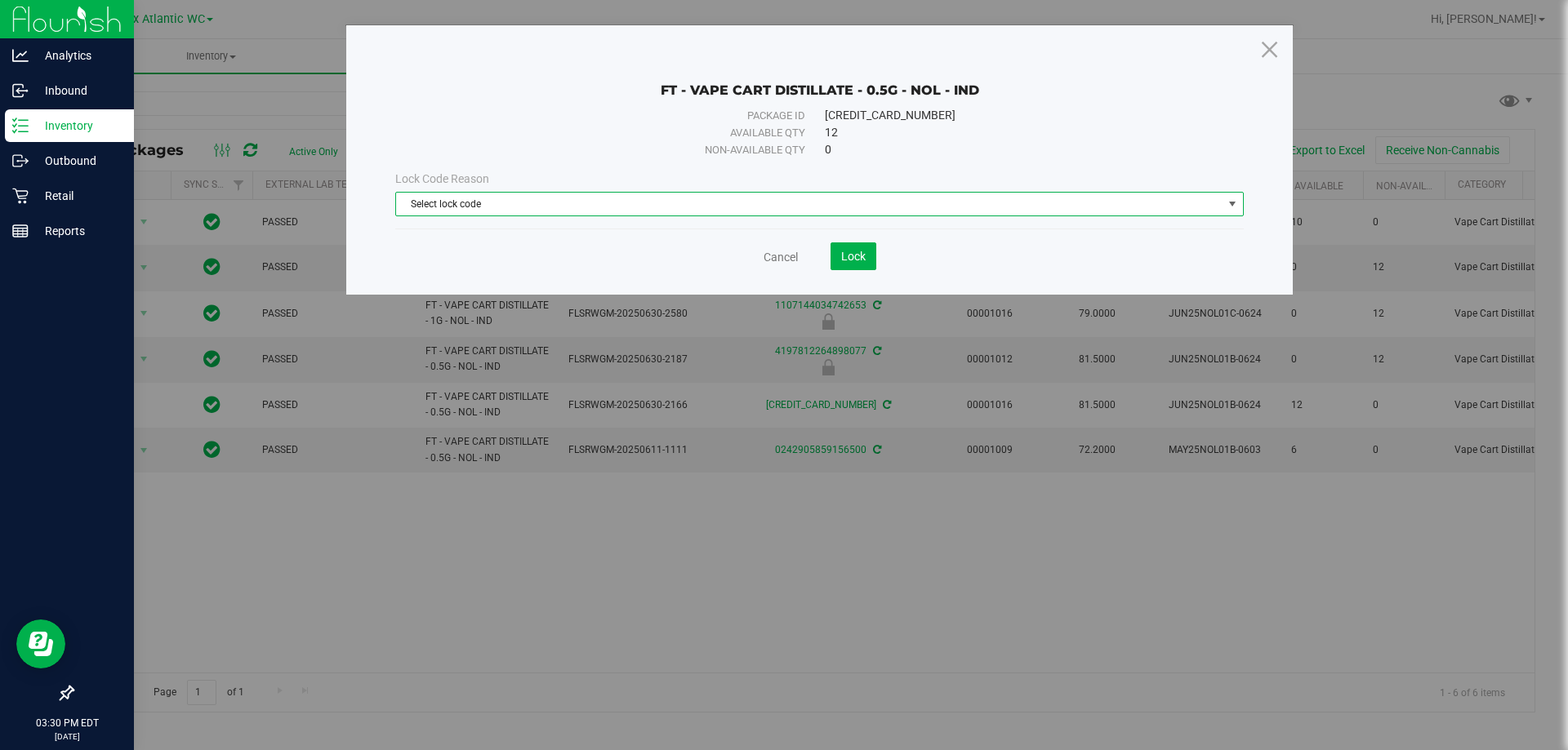
click at [499, 202] on span "Select lock code" at bounding box center [809, 204] width 826 height 23
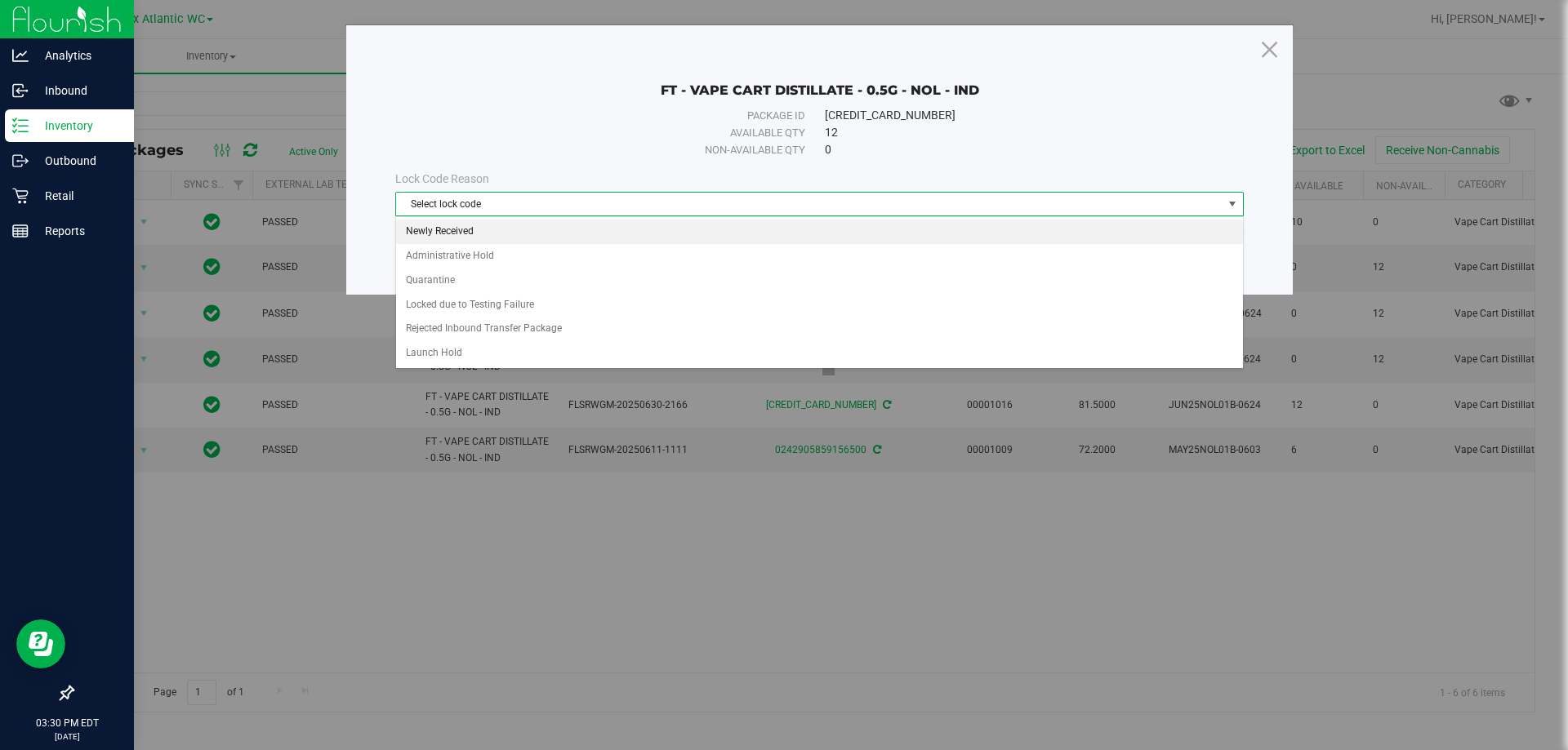
click at [463, 227] on li "Newly Received" at bounding box center [820, 232] width 847 height 25
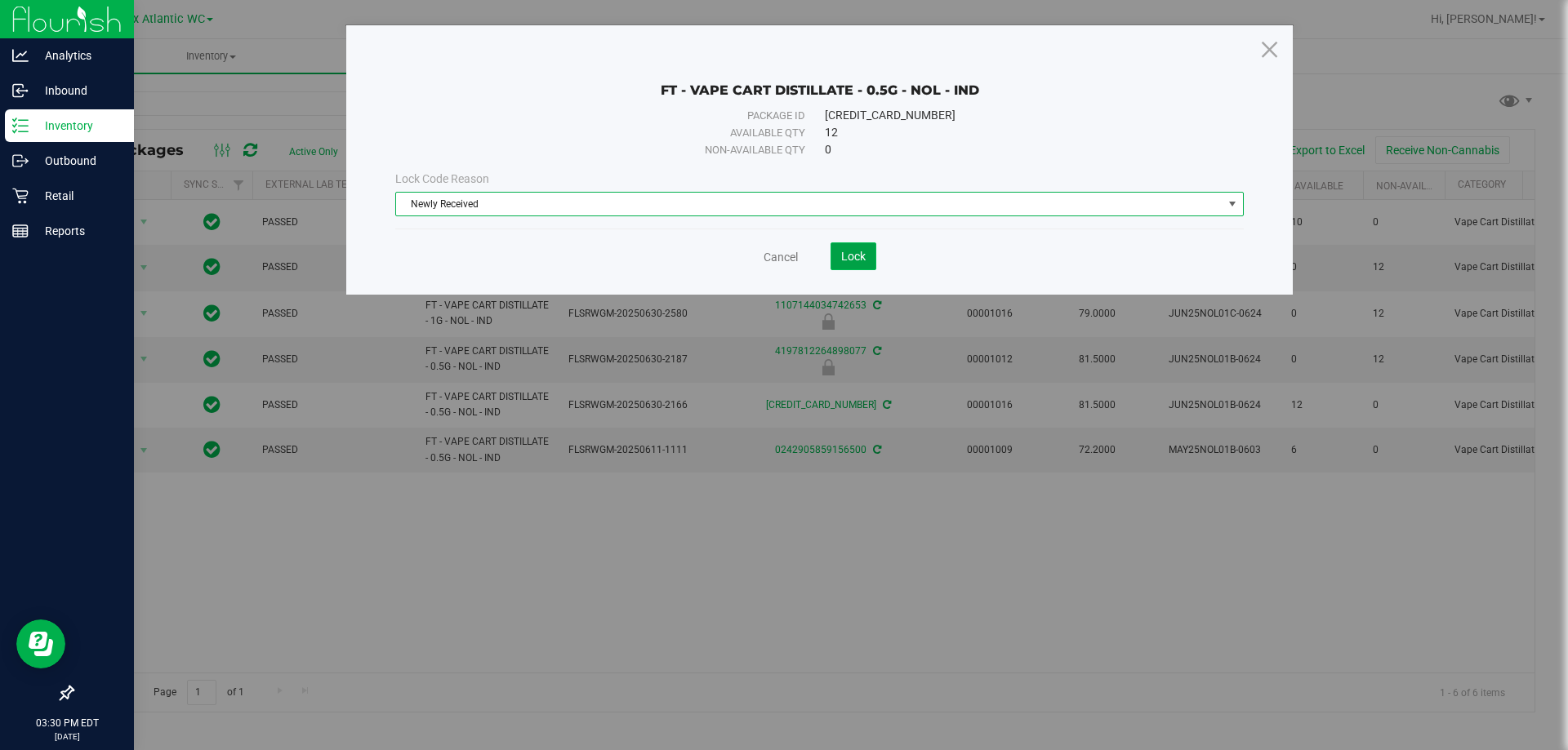
click at [849, 246] on button "Lock" at bounding box center [853, 257] width 46 height 28
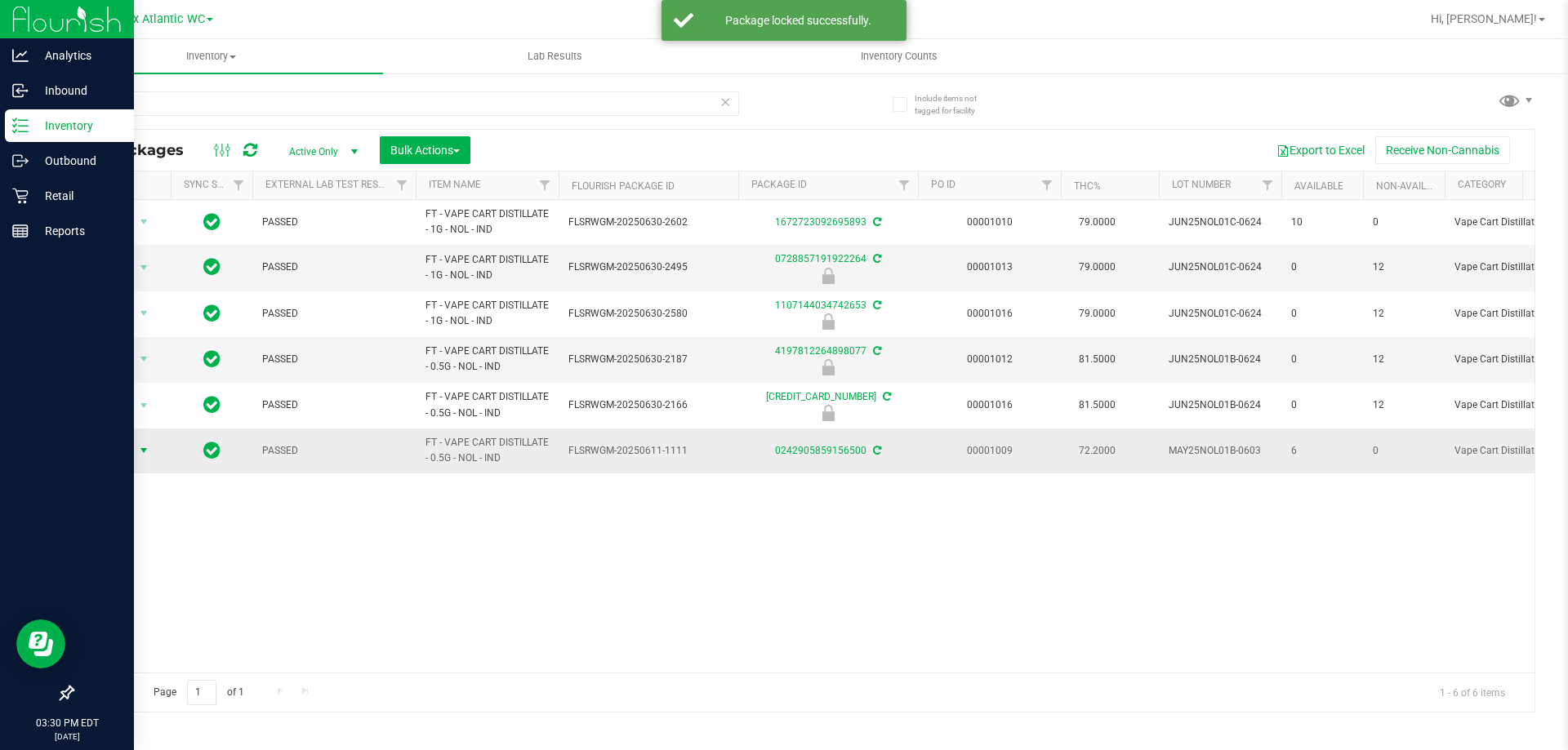
click at [143, 453] on span "select" at bounding box center [144, 451] width 13 height 13
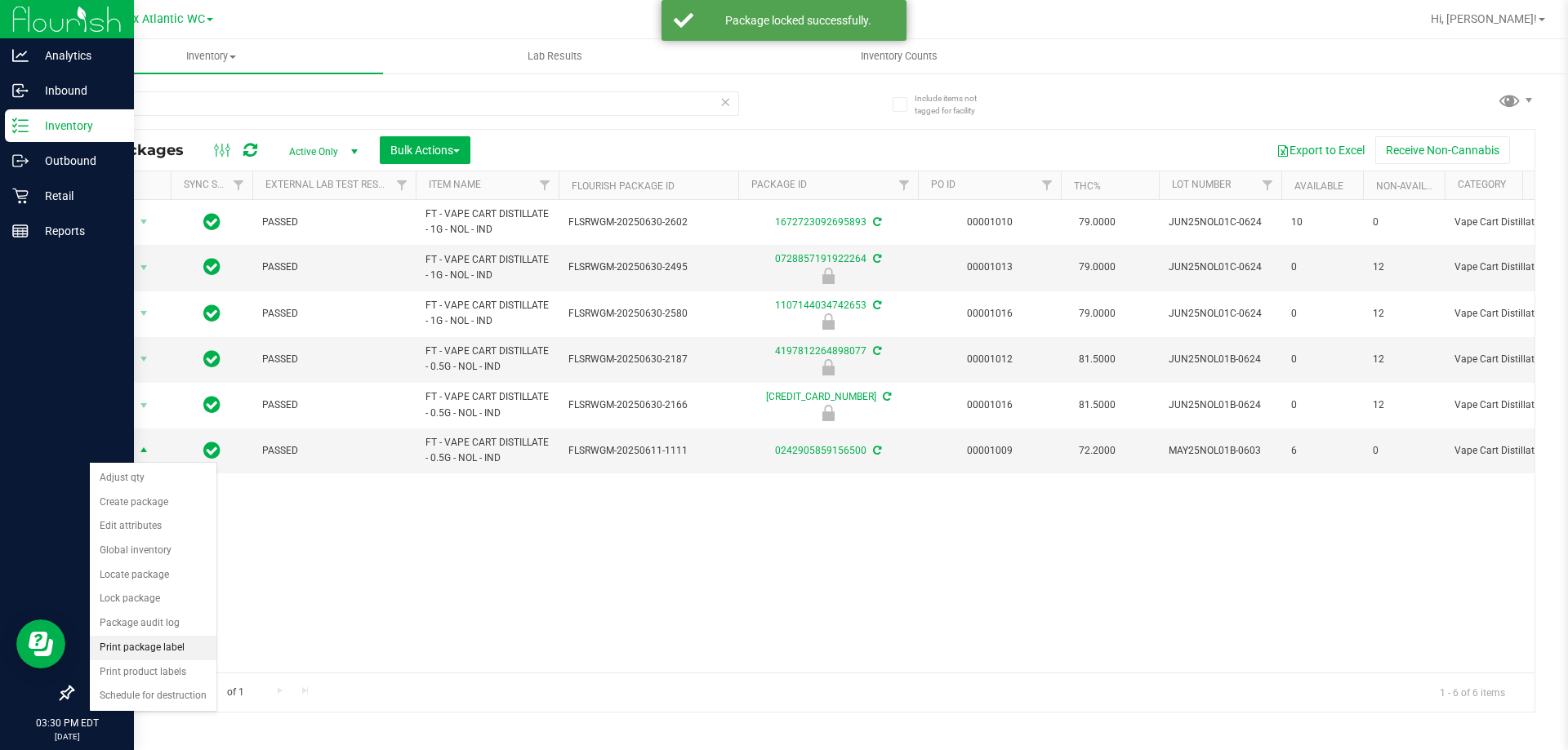
click at [155, 650] on li "Print package label" at bounding box center [153, 649] width 127 height 25
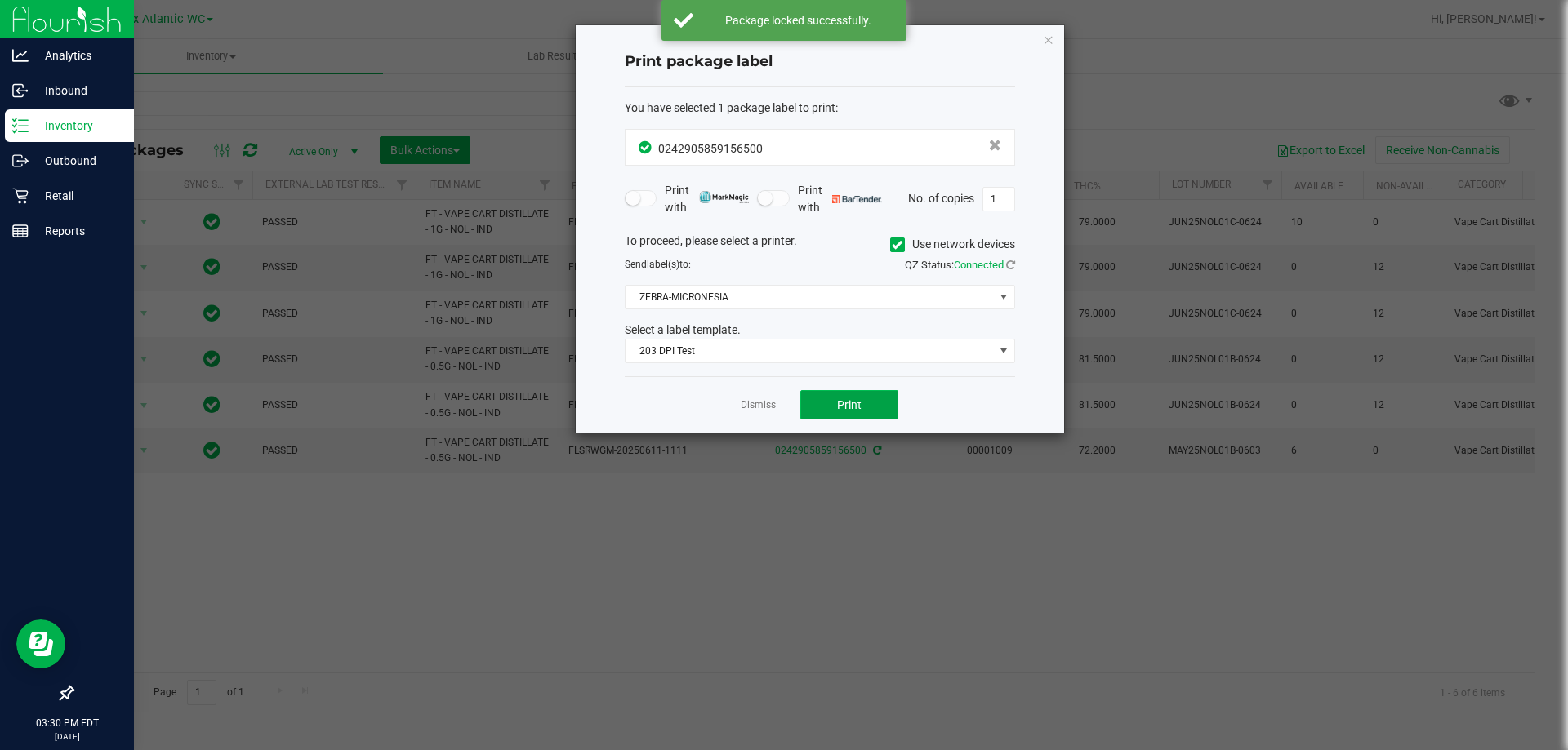
click at [809, 401] on button "Print" at bounding box center [849, 405] width 98 height 29
click at [1049, 39] on icon "button" at bounding box center [1048, 39] width 11 height 20
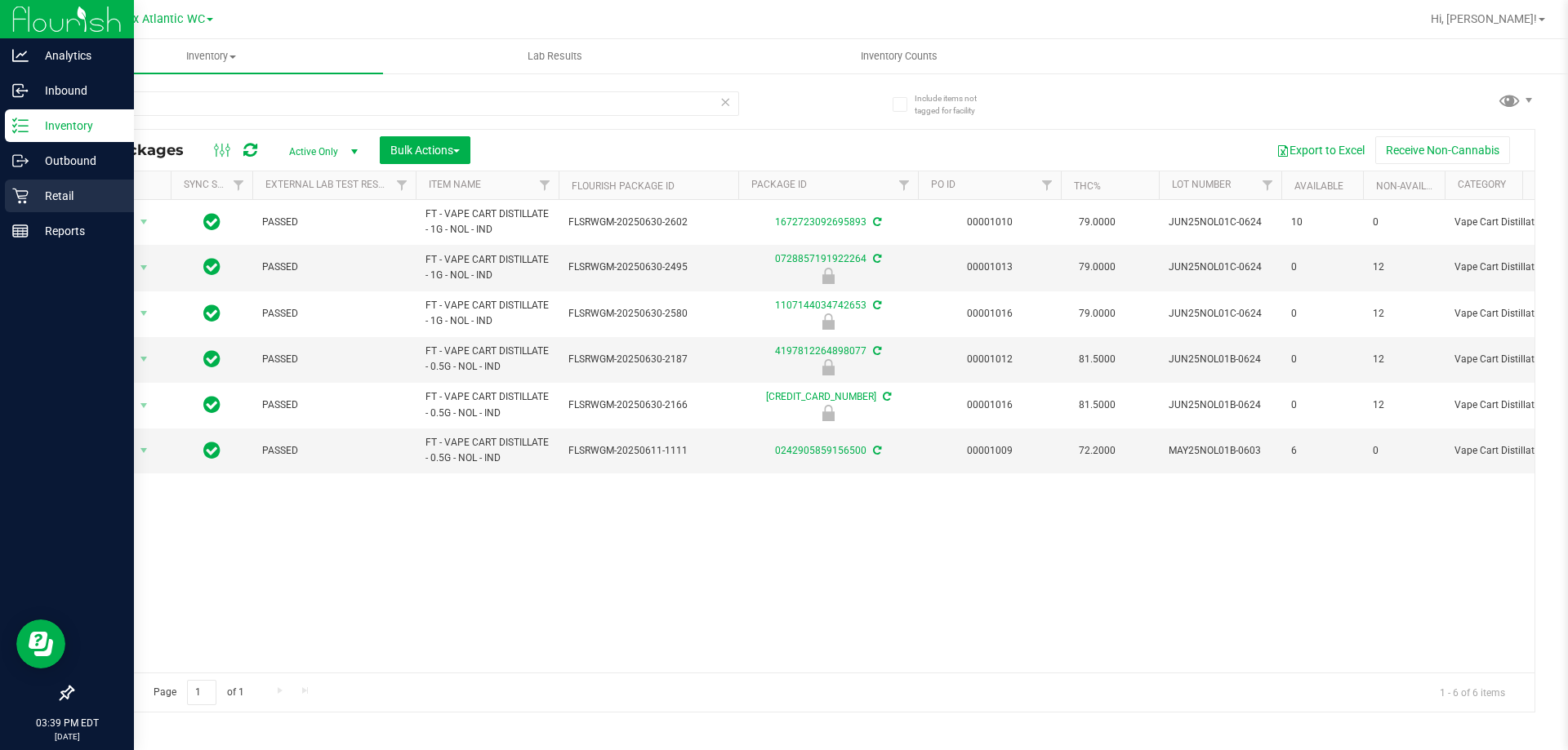
click at [13, 190] on icon at bounding box center [20, 196] width 16 height 16
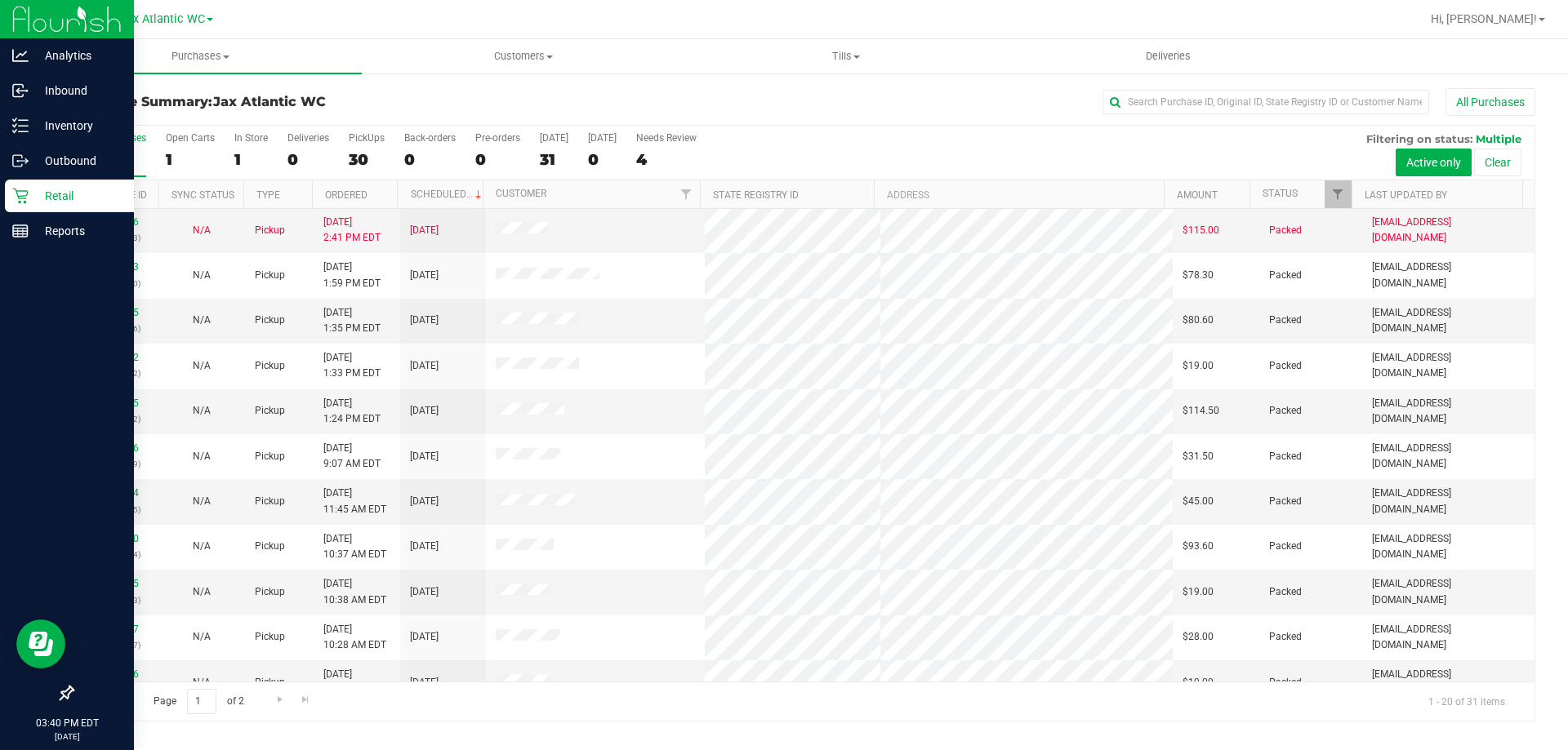
scroll to position [431, 0]
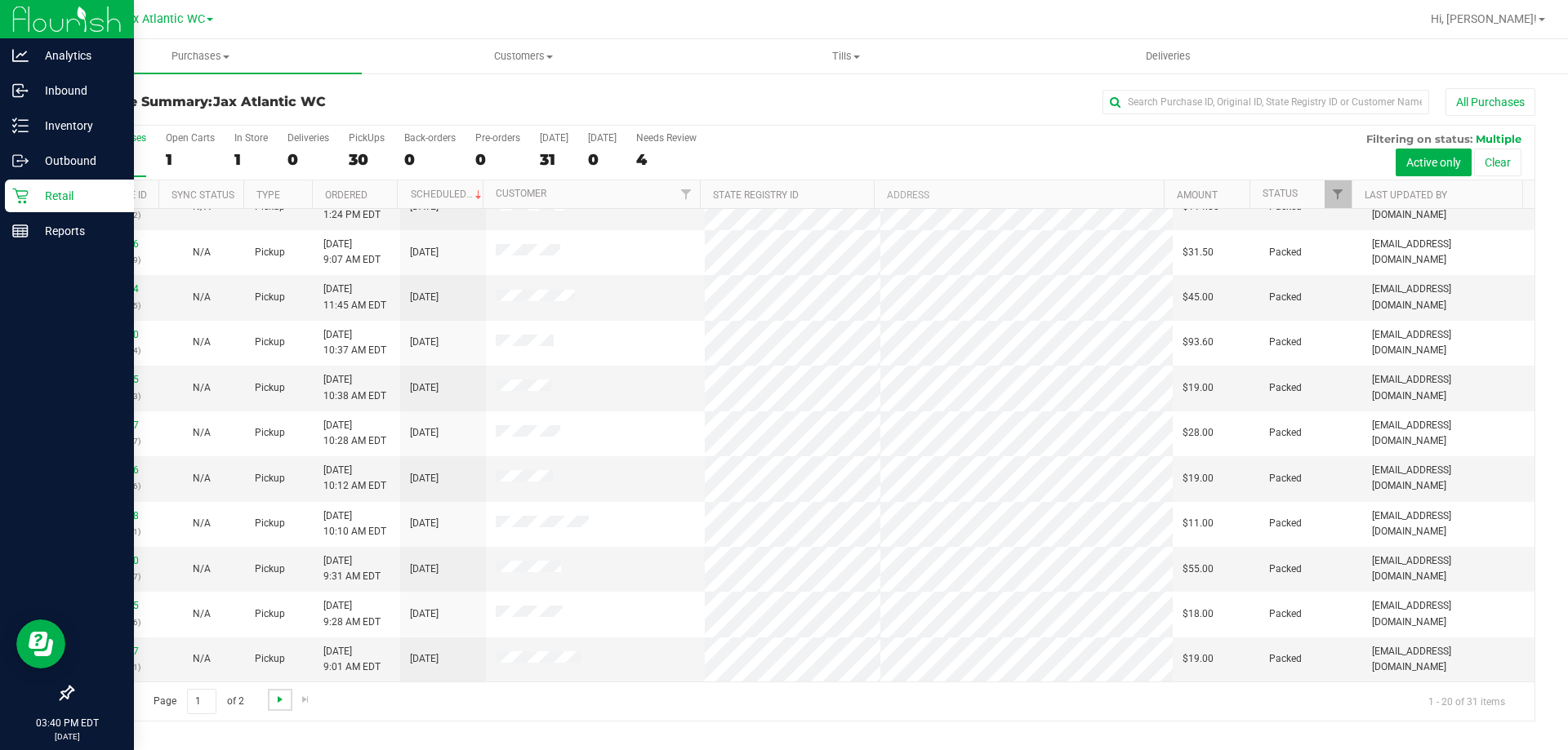
click at [279, 696] on span "Go to the next page" at bounding box center [280, 700] width 13 height 13
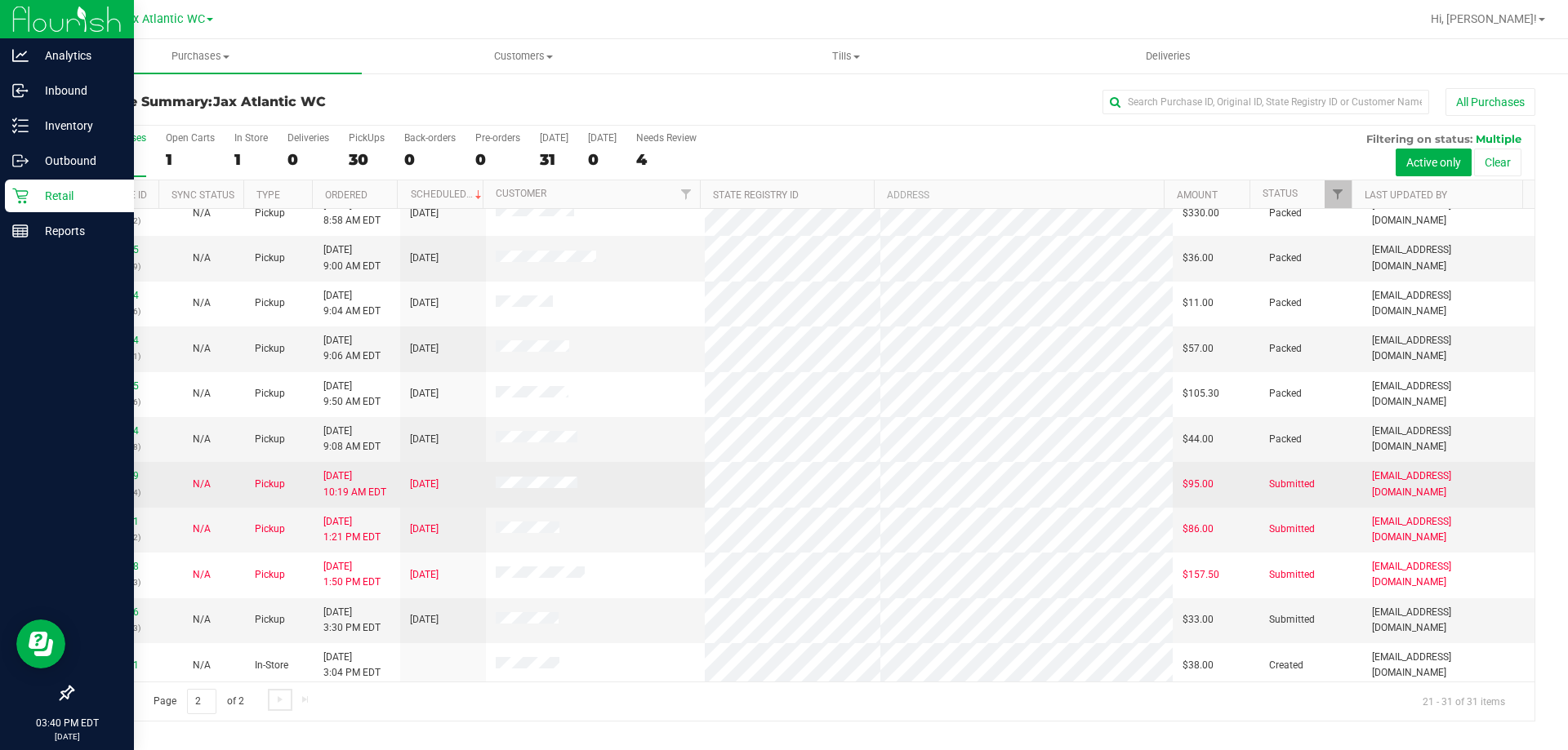
scroll to position [24, 0]
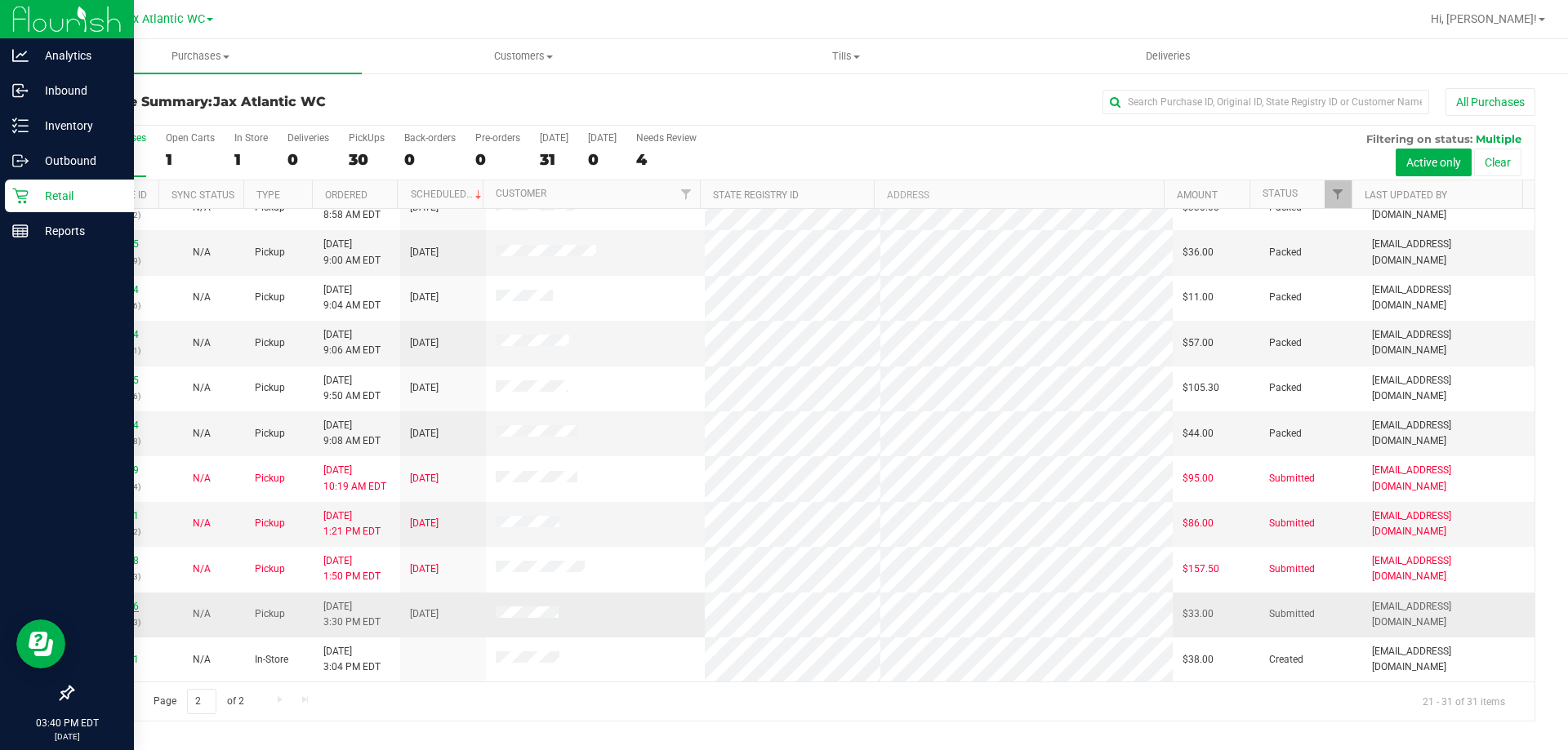
click at [125, 606] on link "11857416" at bounding box center [116, 607] width 46 height 11
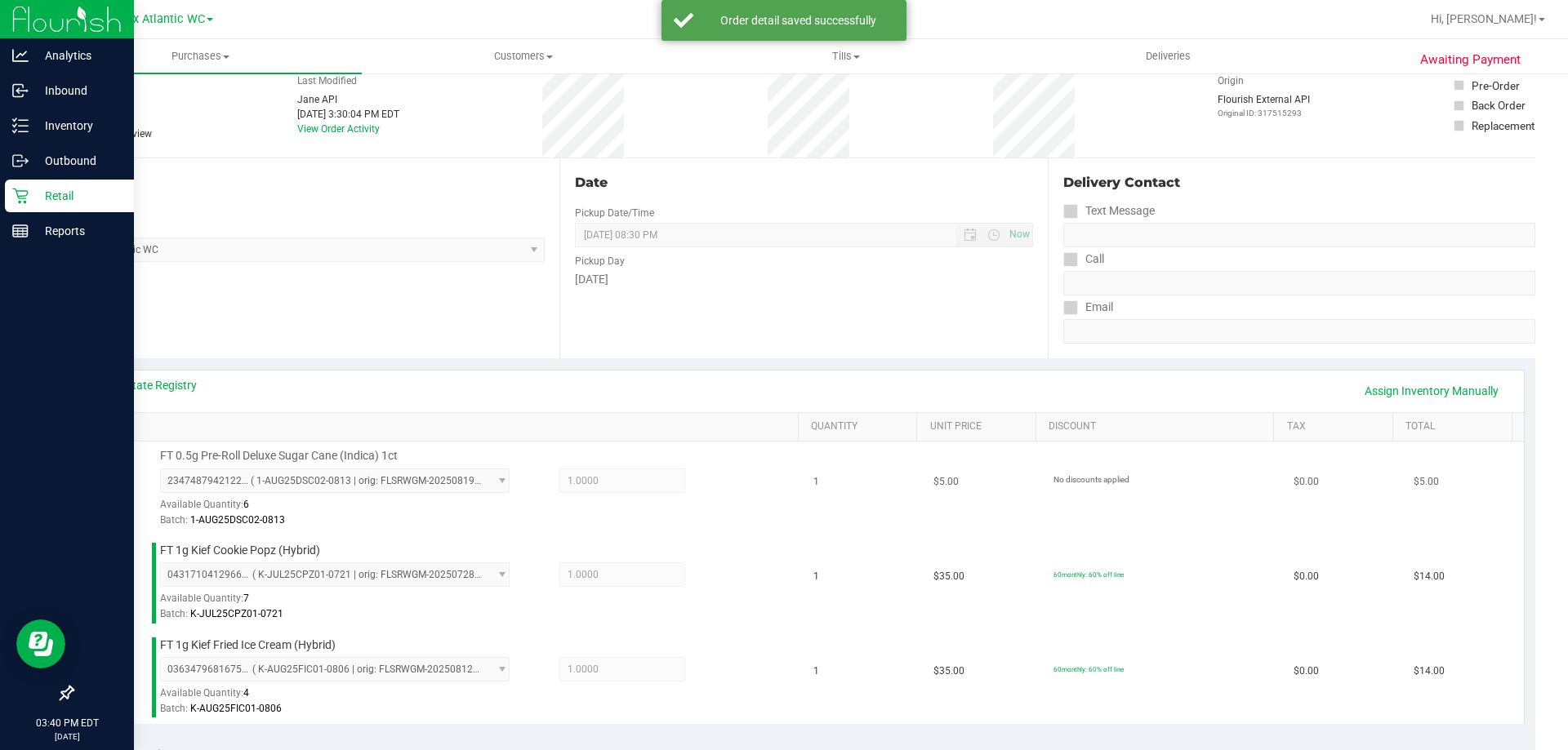
scroll to position [408, 0]
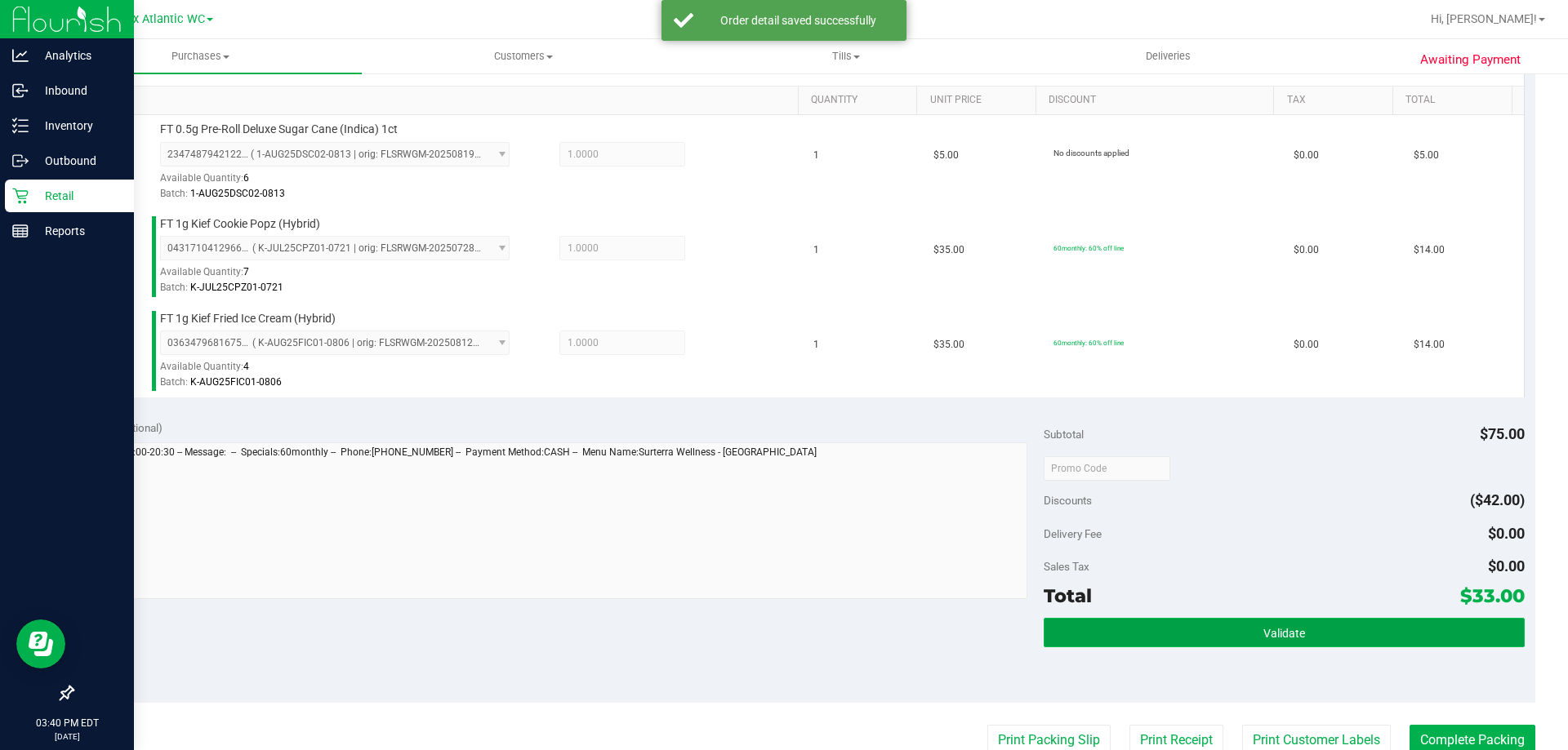
click at [1104, 627] on button "Validate" at bounding box center [1284, 633] width 480 height 29
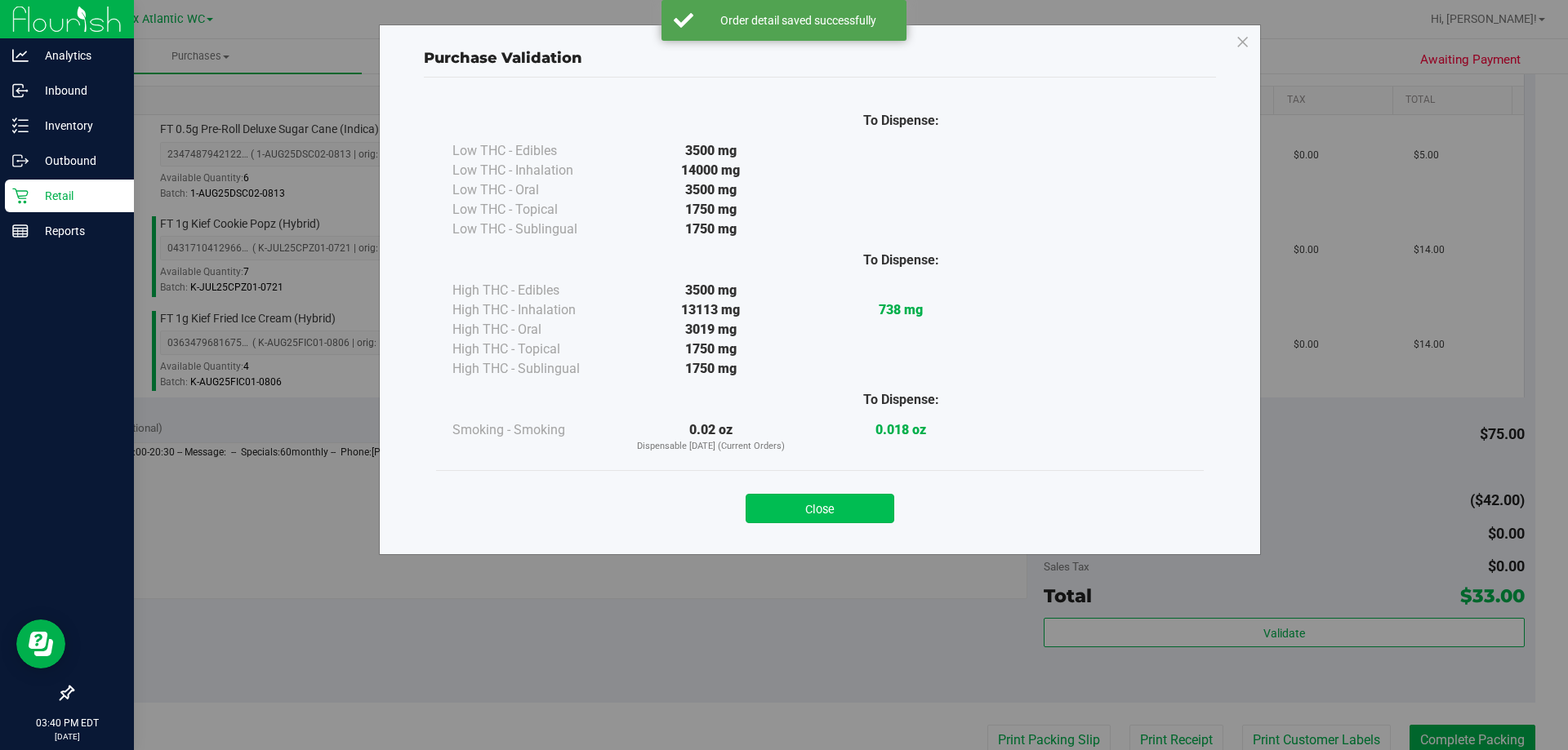
click at [806, 507] on button "Close" at bounding box center [820, 509] width 149 height 29
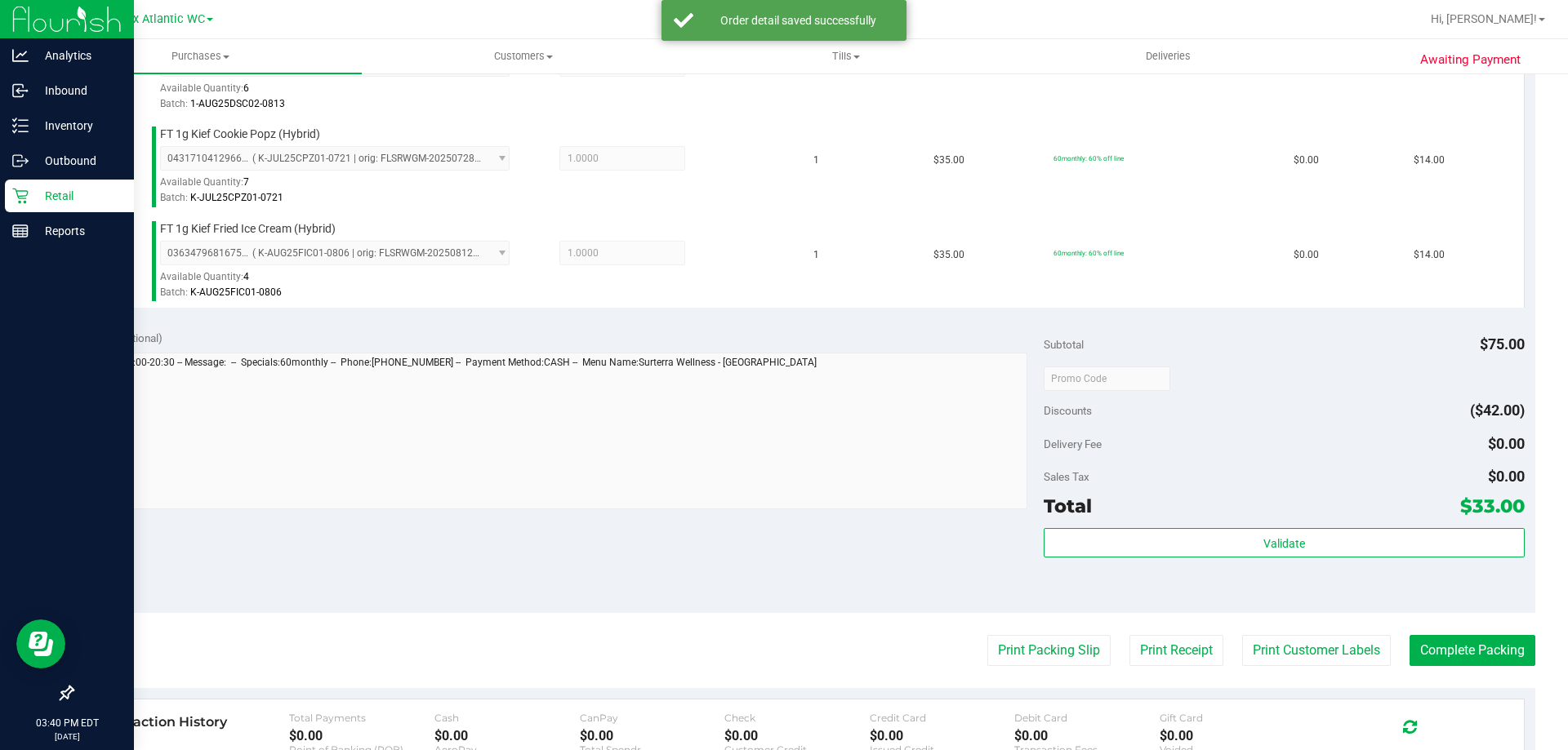
scroll to position [654, 0]
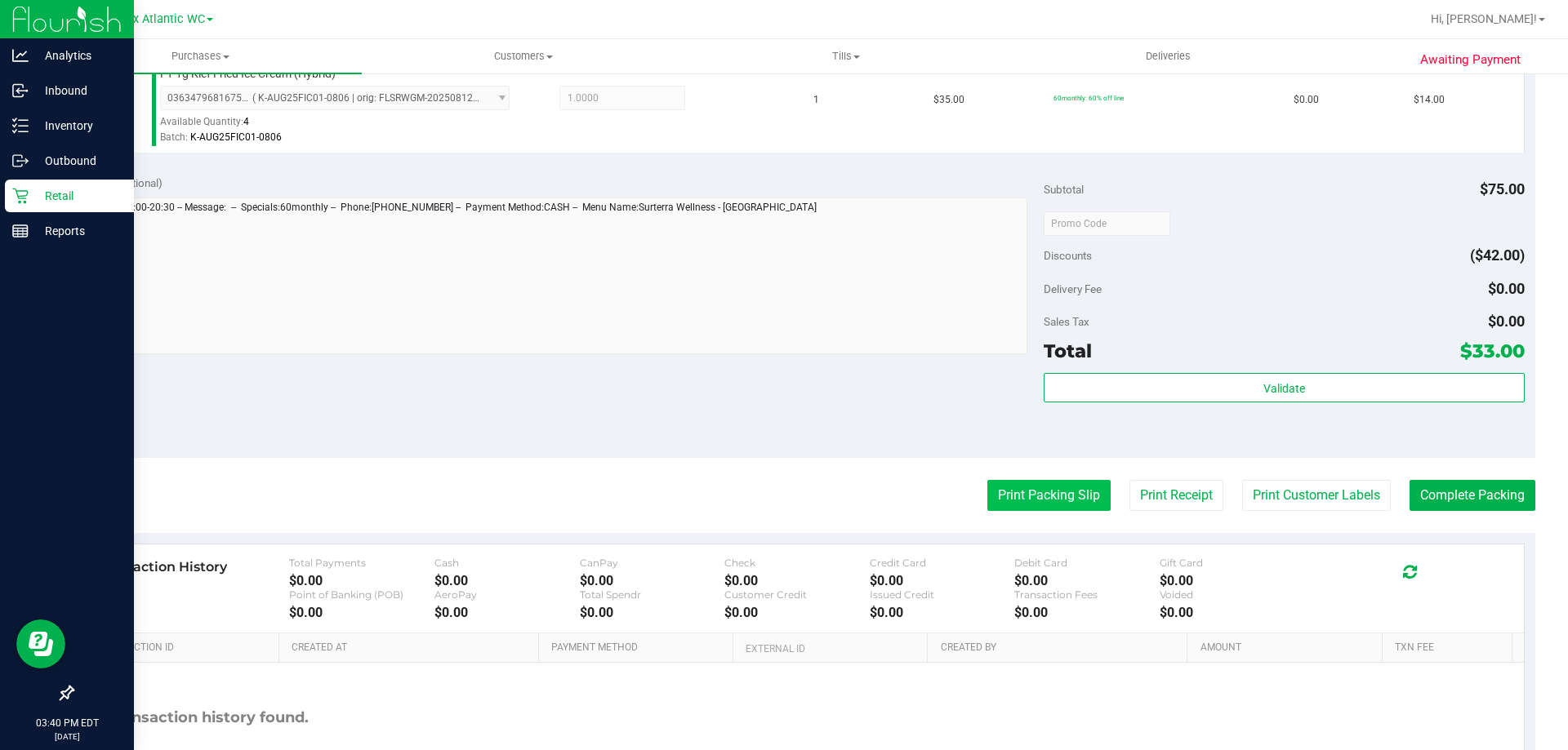
click at [1021, 482] on button "Print Packing Slip" at bounding box center [1048, 496] width 123 height 31
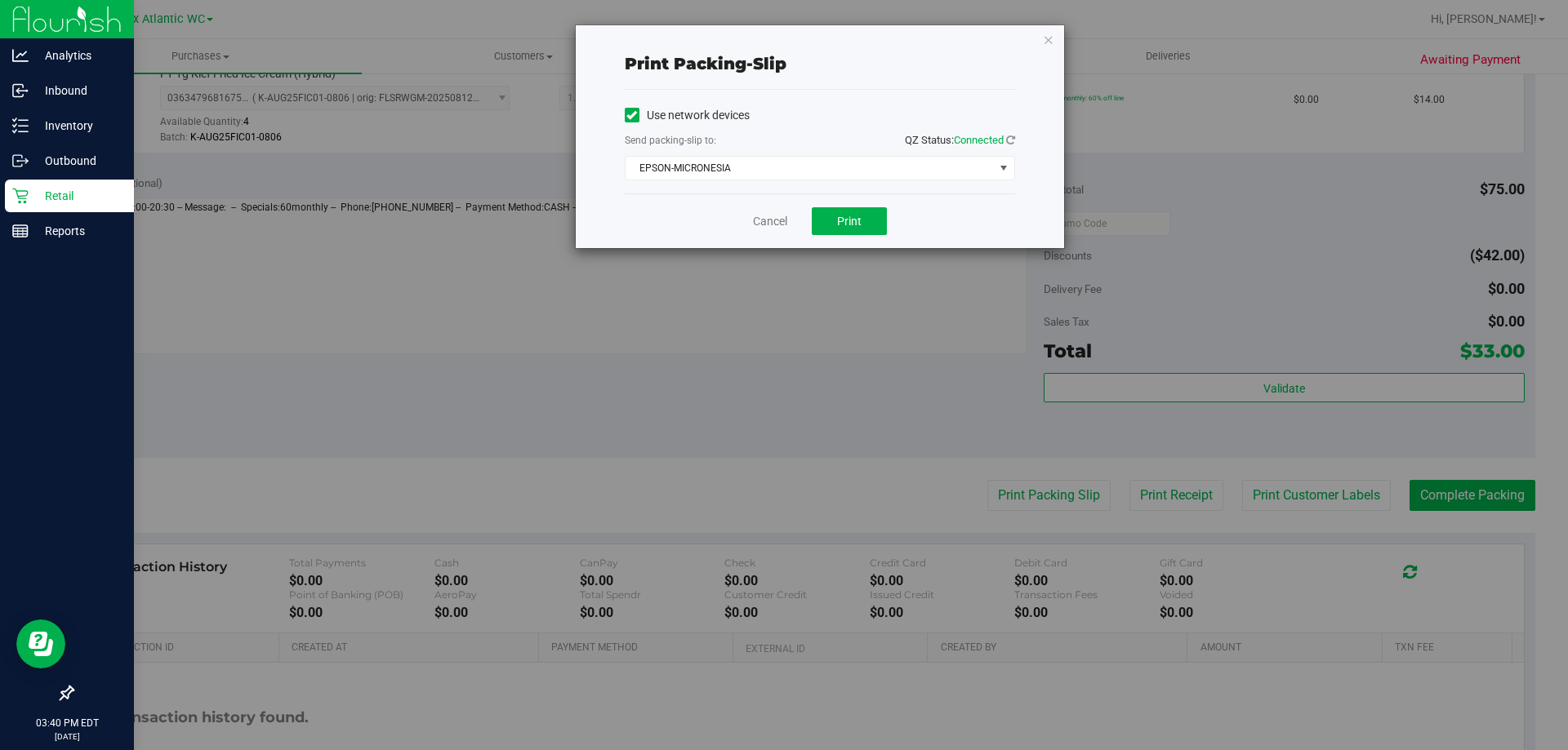
click at [864, 193] on div "Use network devices Send packing-slip to: QZ Status: Connected EPSON-MICRONESIA…" at bounding box center [820, 141] width 391 height 104
click at [858, 215] on span "Print" at bounding box center [849, 221] width 25 height 13
click at [1048, 41] on icon "button" at bounding box center [1048, 39] width 11 height 20
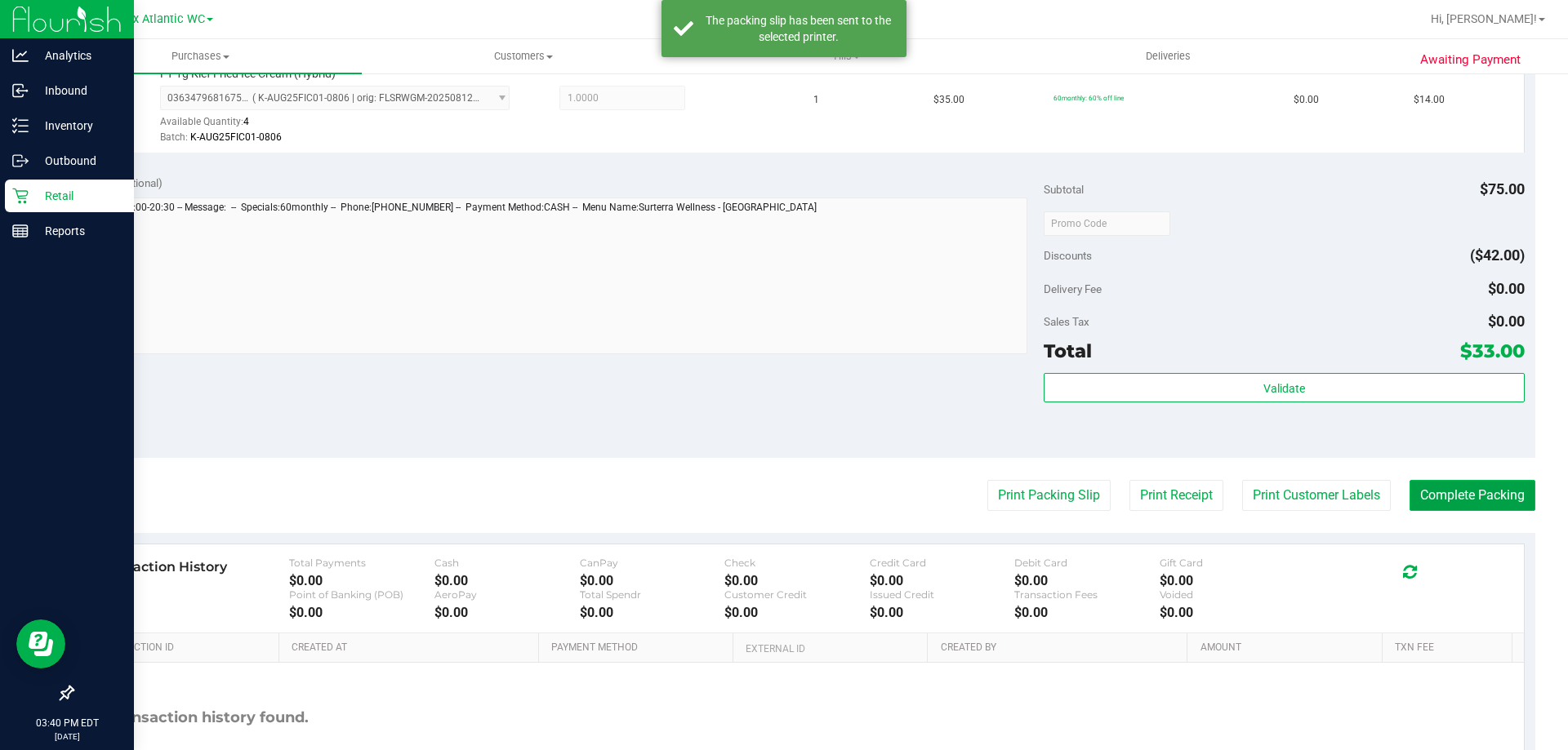
click at [1456, 490] on button "Complete Packing" at bounding box center [1472, 496] width 126 height 31
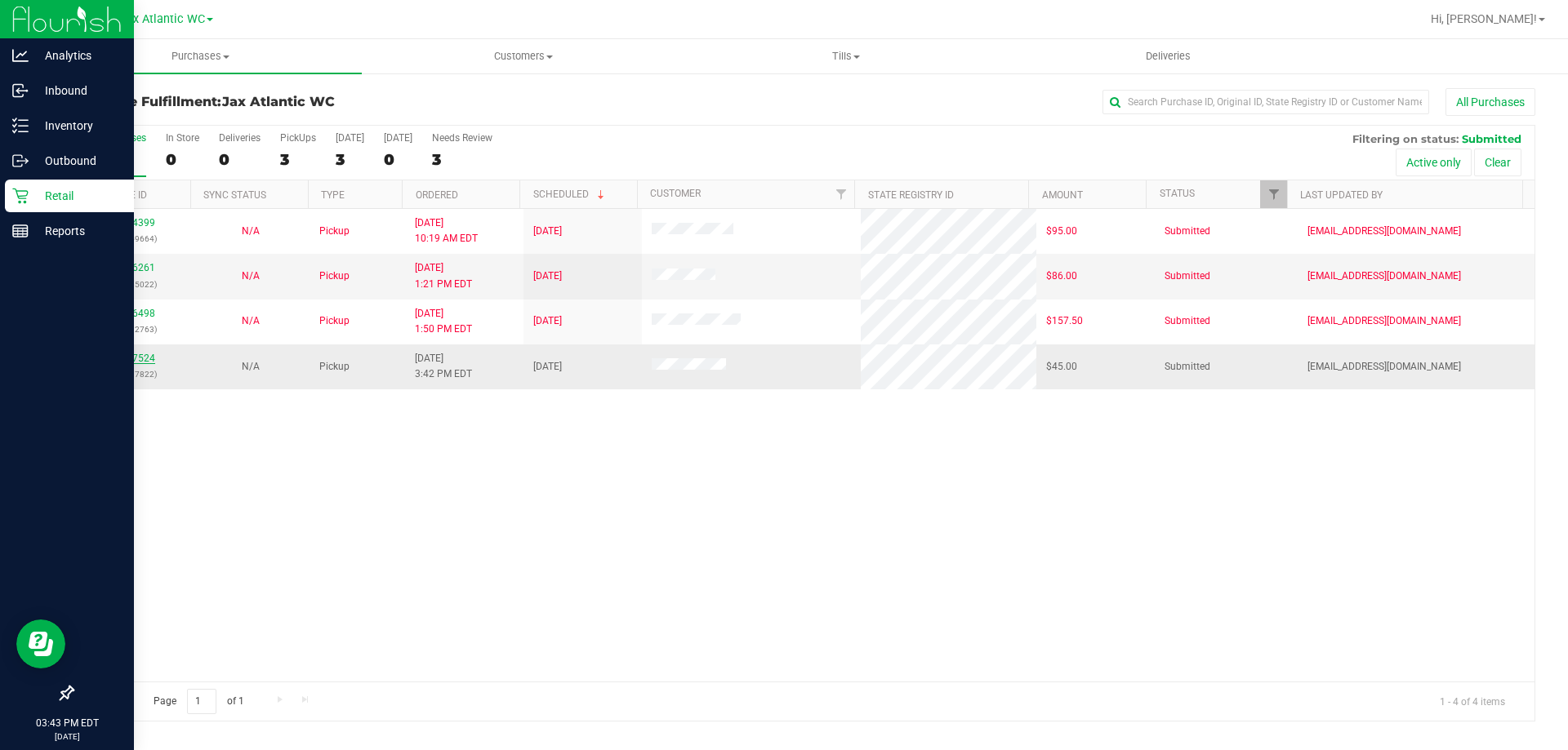
click at [149, 359] on link "11857524" at bounding box center [132, 359] width 46 height 11
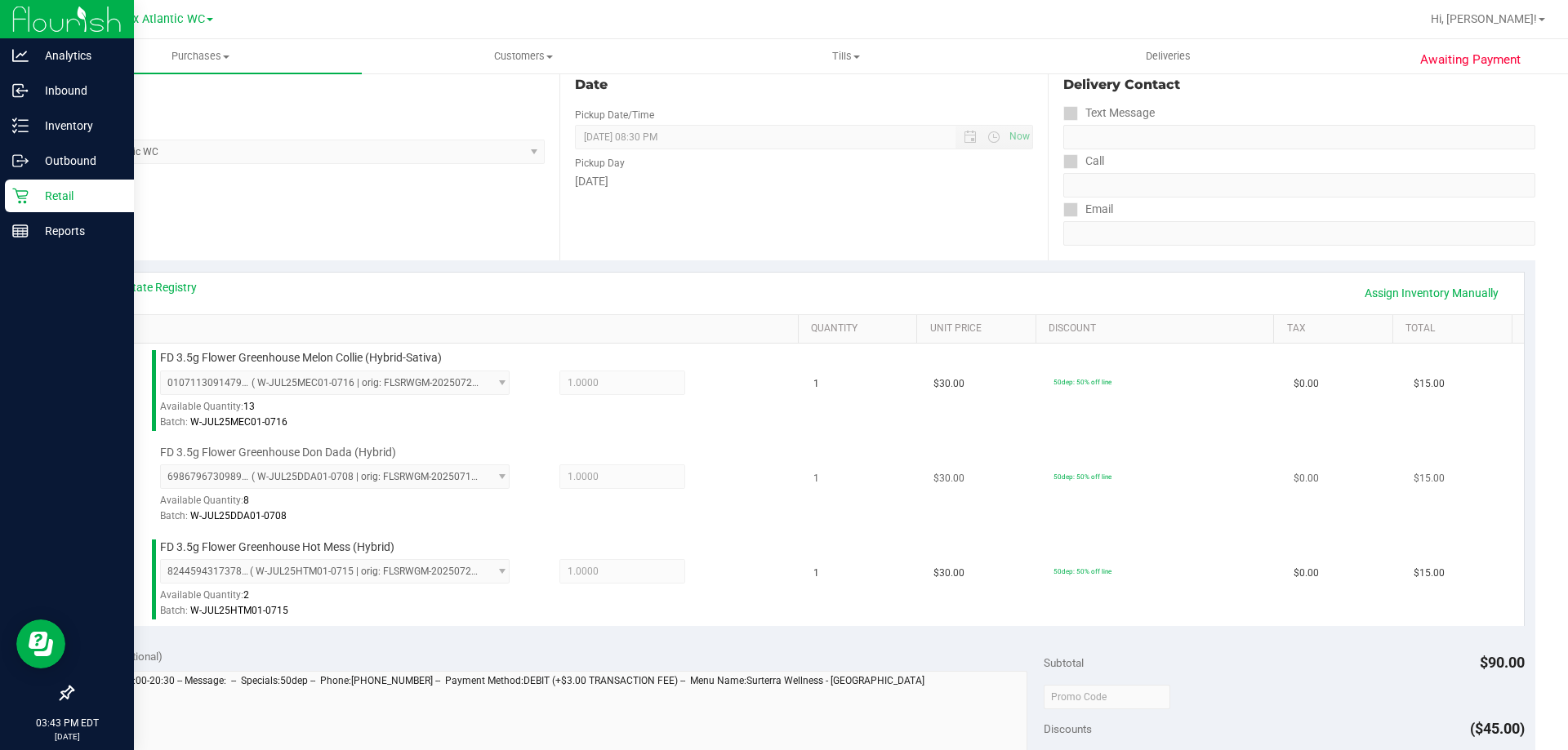
scroll to position [327, 0]
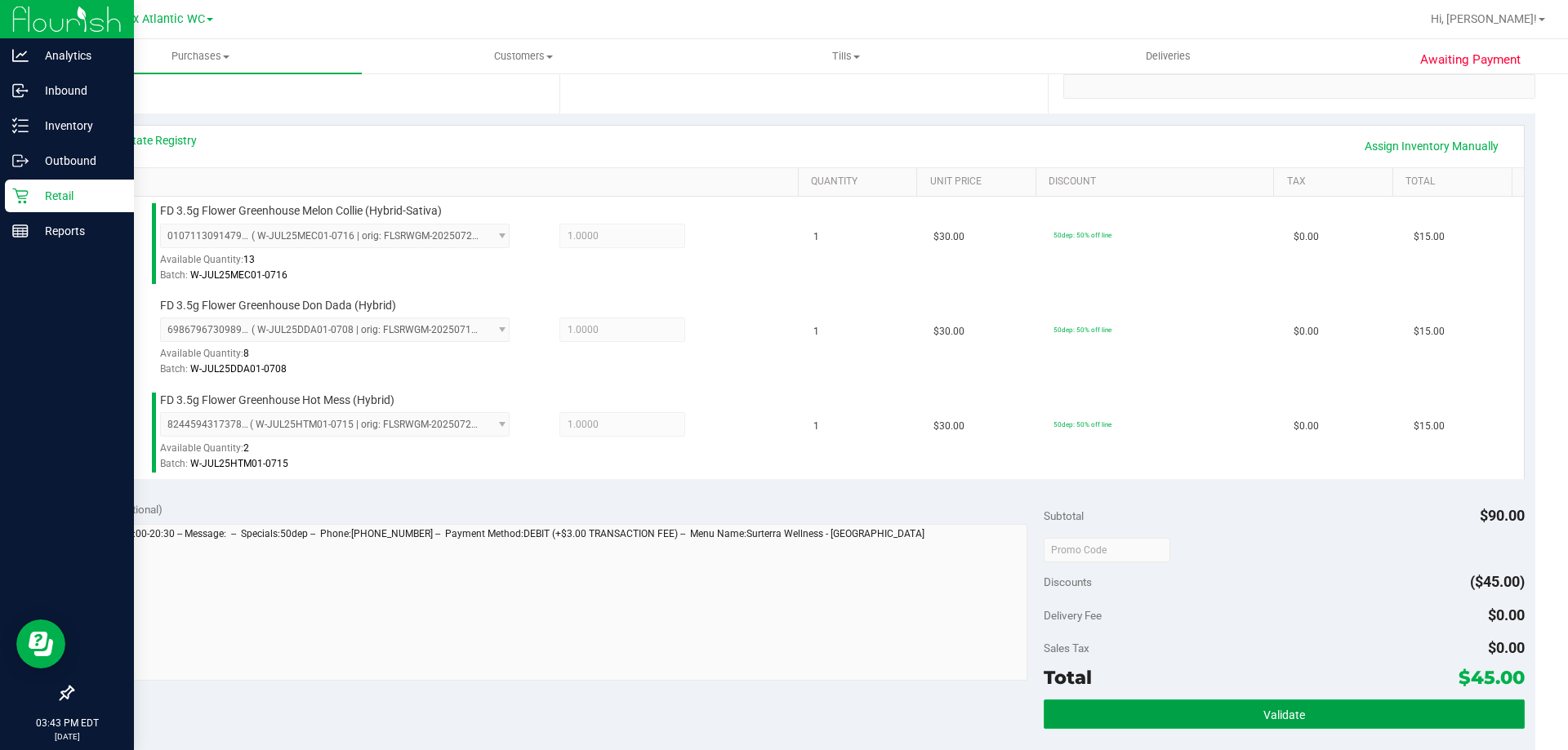
click at [1160, 702] on button "Validate" at bounding box center [1284, 715] width 480 height 29
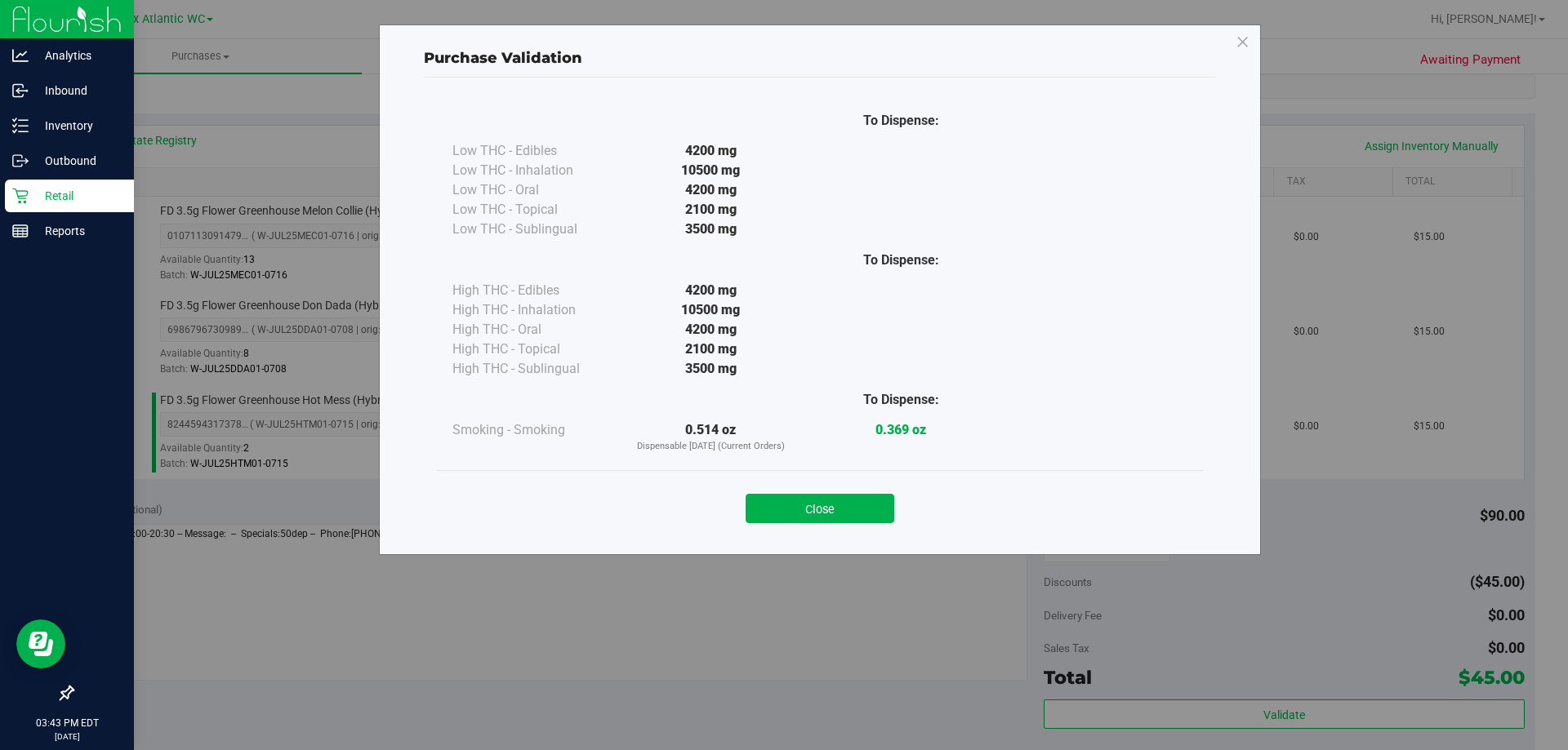
click at [796, 511] on button "Close" at bounding box center [820, 509] width 149 height 29
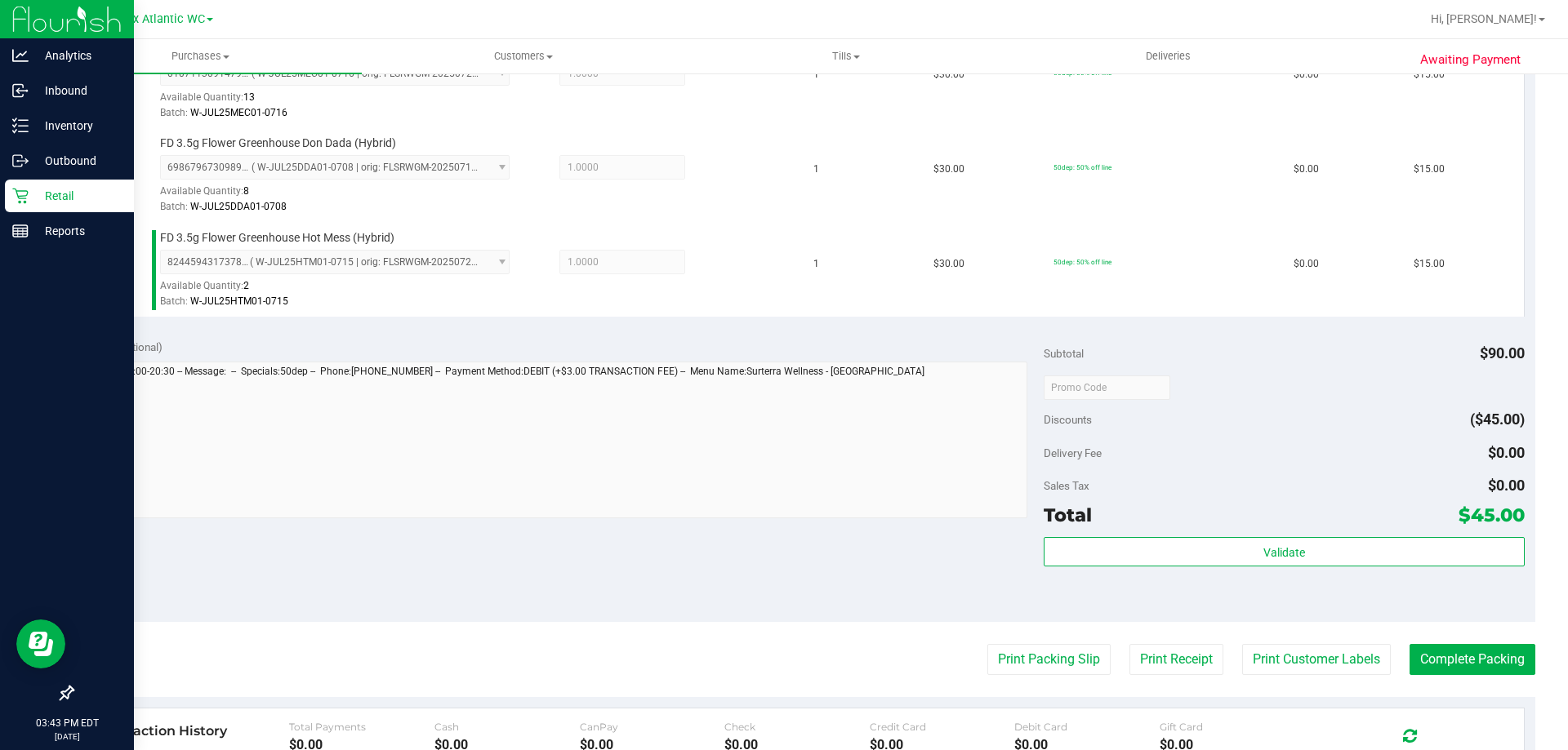
scroll to position [490, 0]
click at [1069, 669] on button "Print Packing Slip" at bounding box center [1048, 659] width 123 height 31
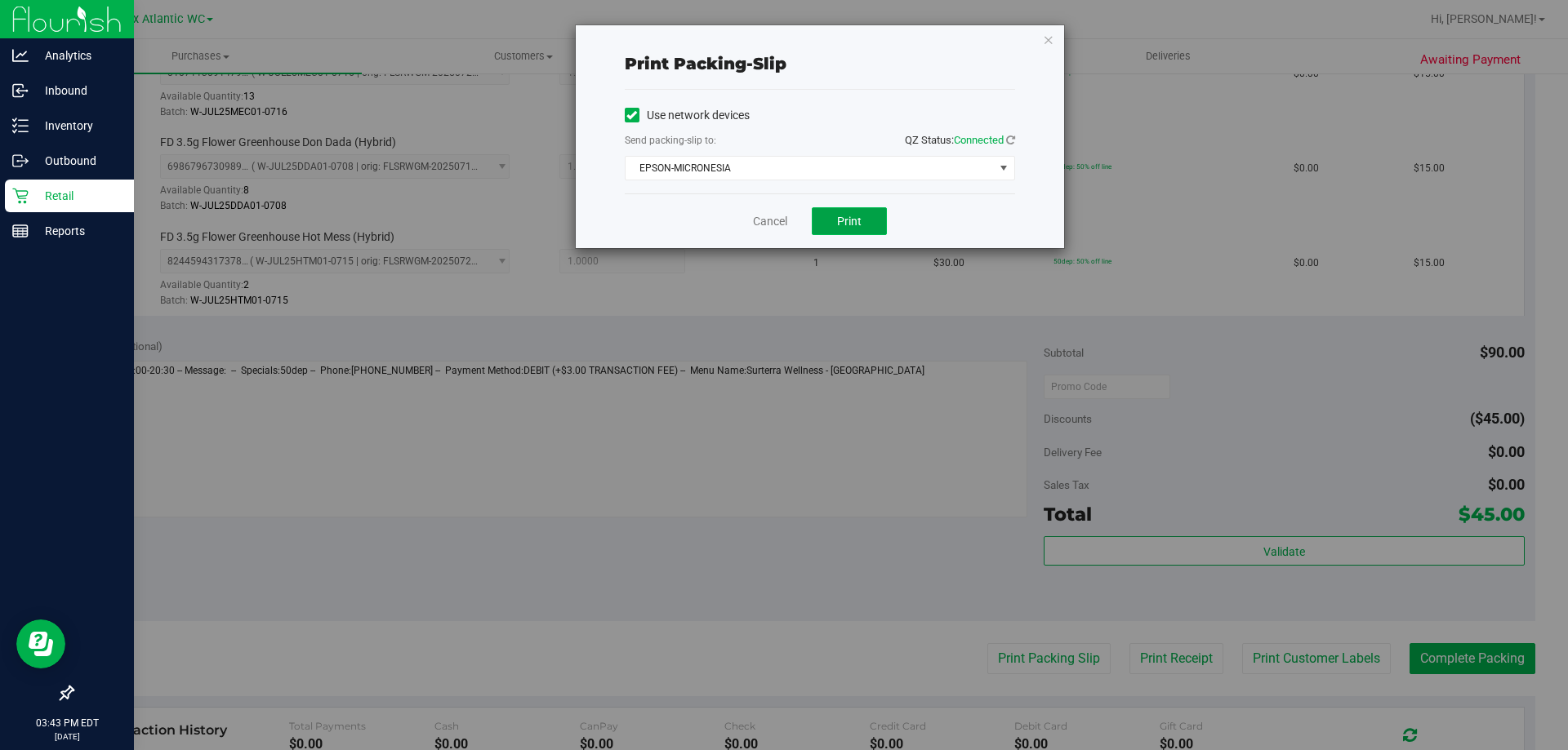
click at [860, 227] on span "Print" at bounding box center [849, 221] width 25 height 13
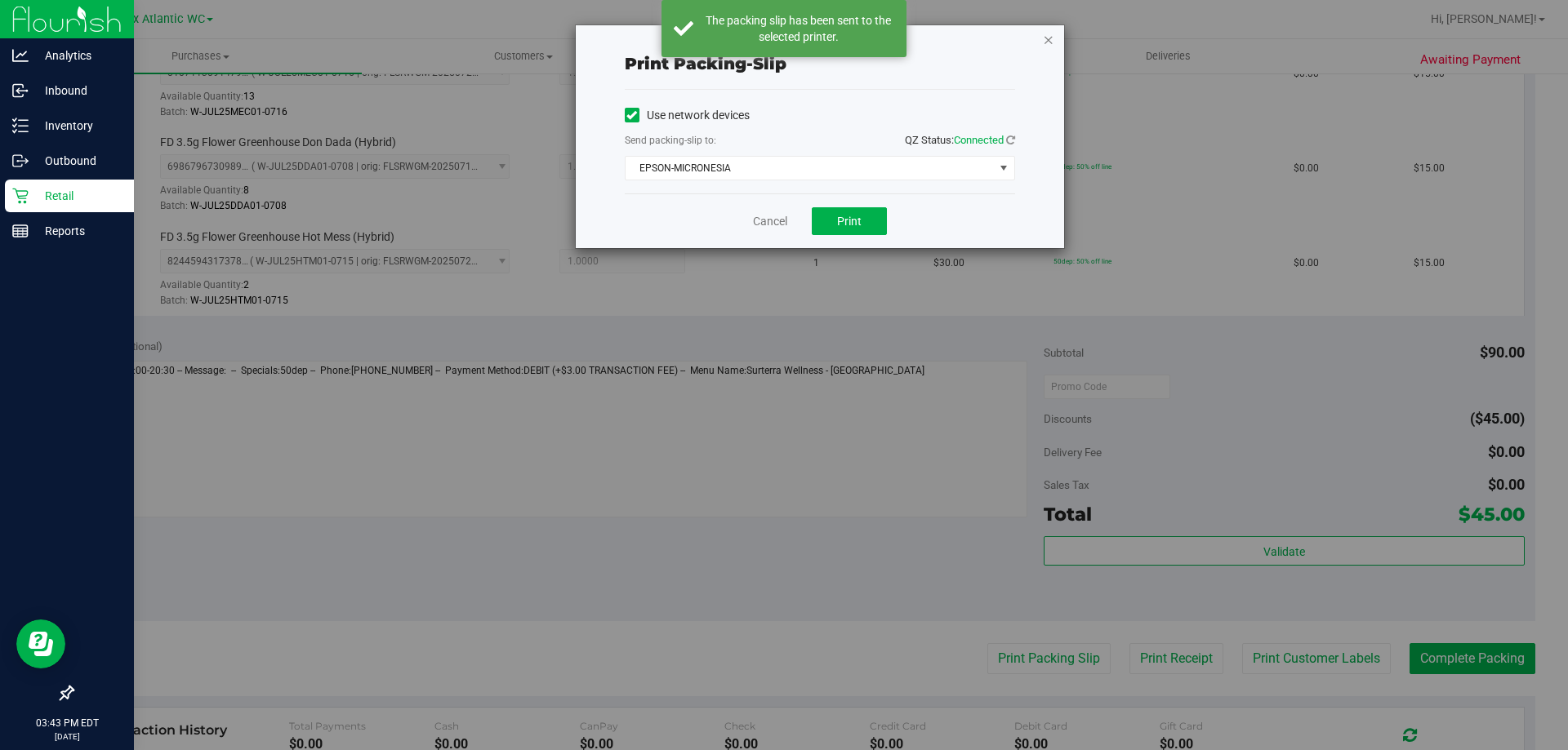
click at [1051, 41] on icon "button" at bounding box center [1048, 39] width 11 height 20
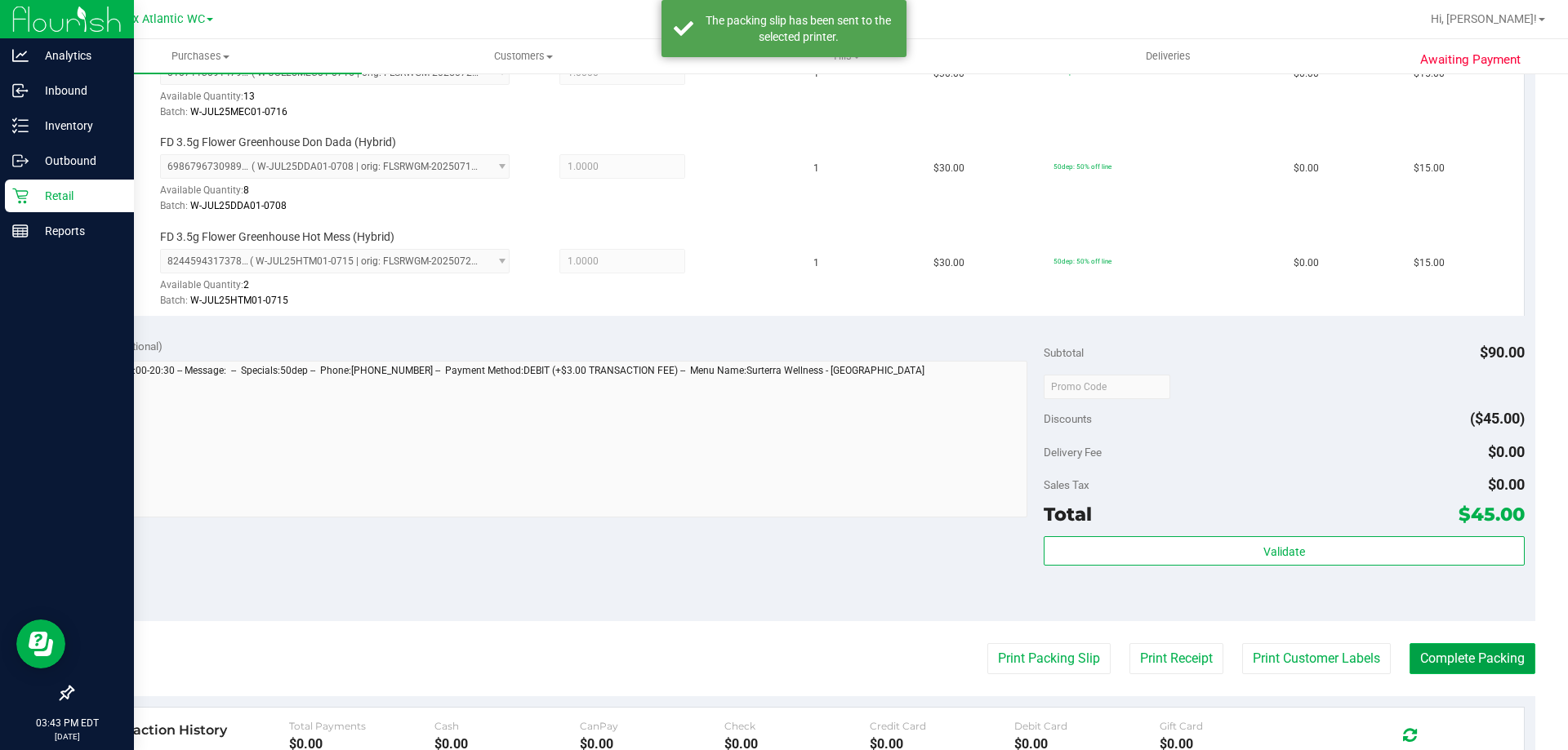
click at [1441, 658] on button "Complete Packing" at bounding box center [1472, 659] width 126 height 31
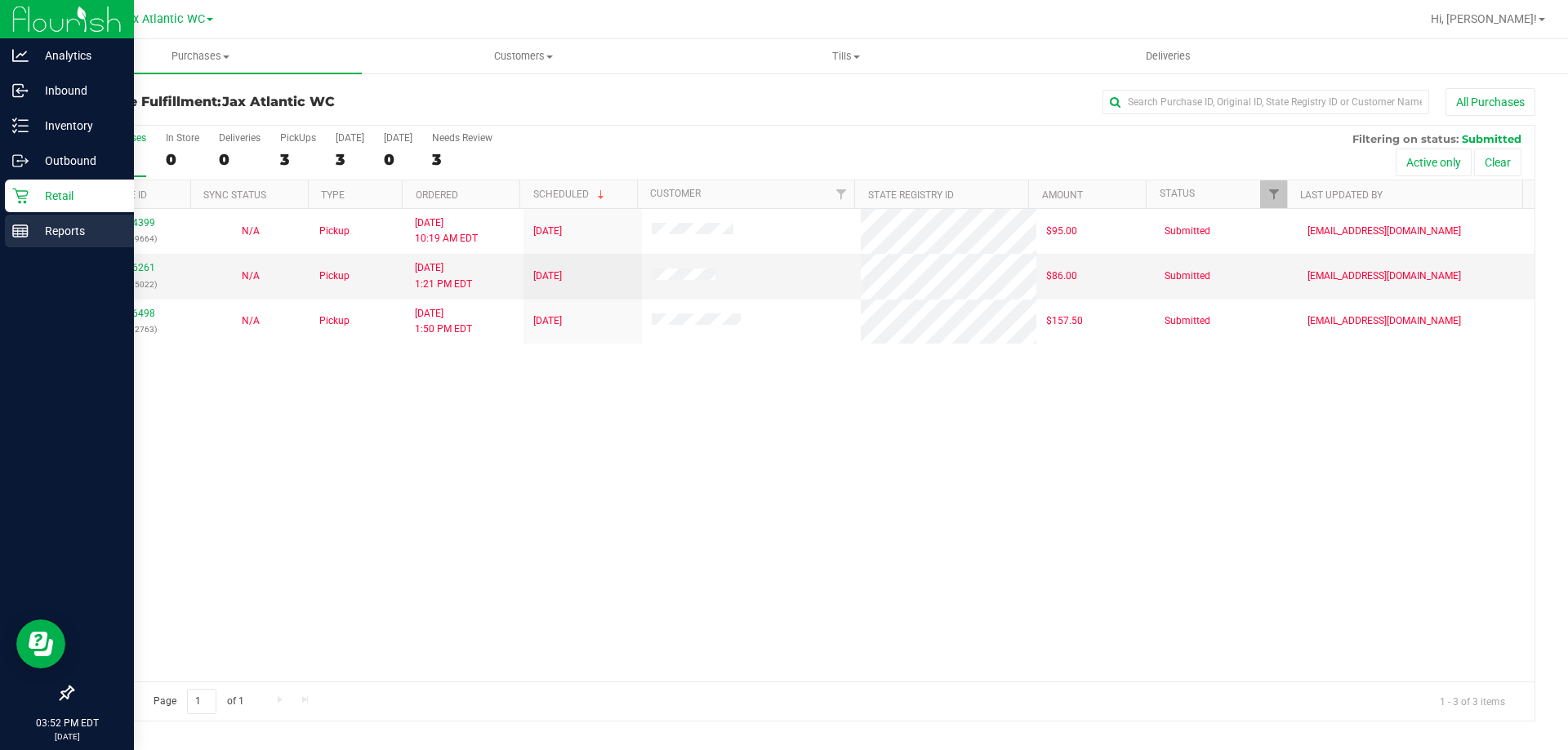
click at [29, 223] on p "Reports" at bounding box center [78, 231] width 98 height 20
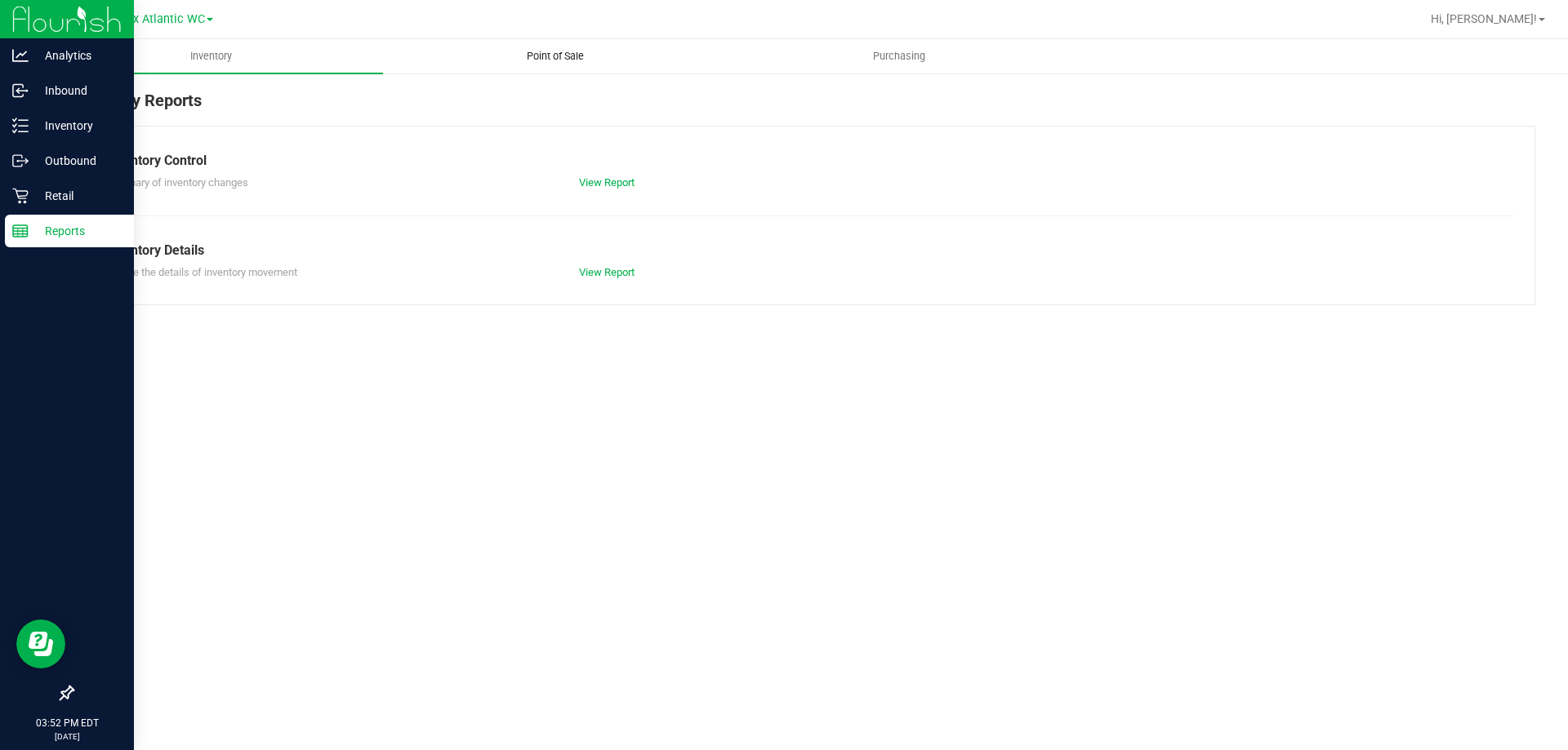
click at [552, 60] on span "Point of Sale" at bounding box center [556, 56] width 101 height 15
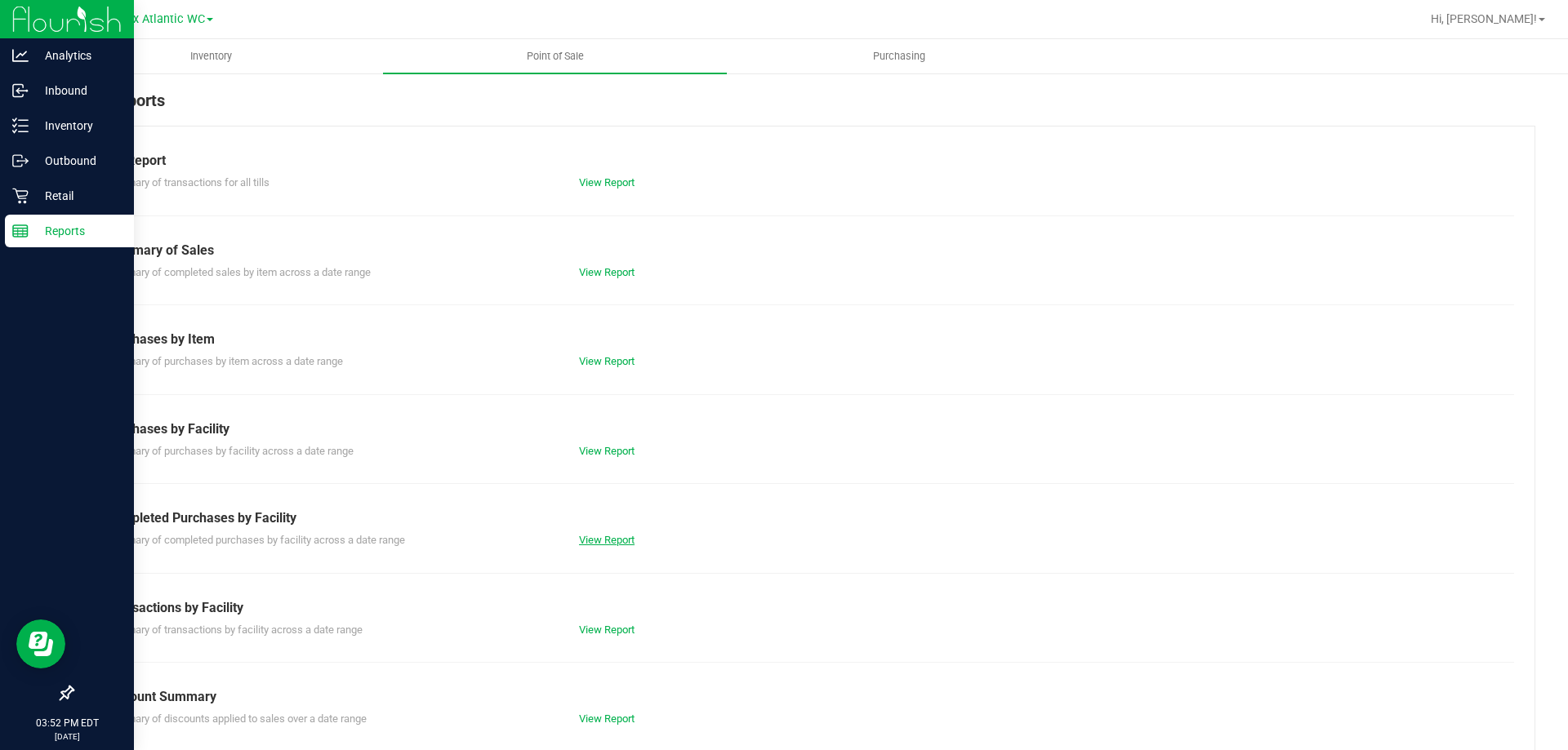
click at [594, 537] on link "View Report" at bounding box center [607, 540] width 56 height 12
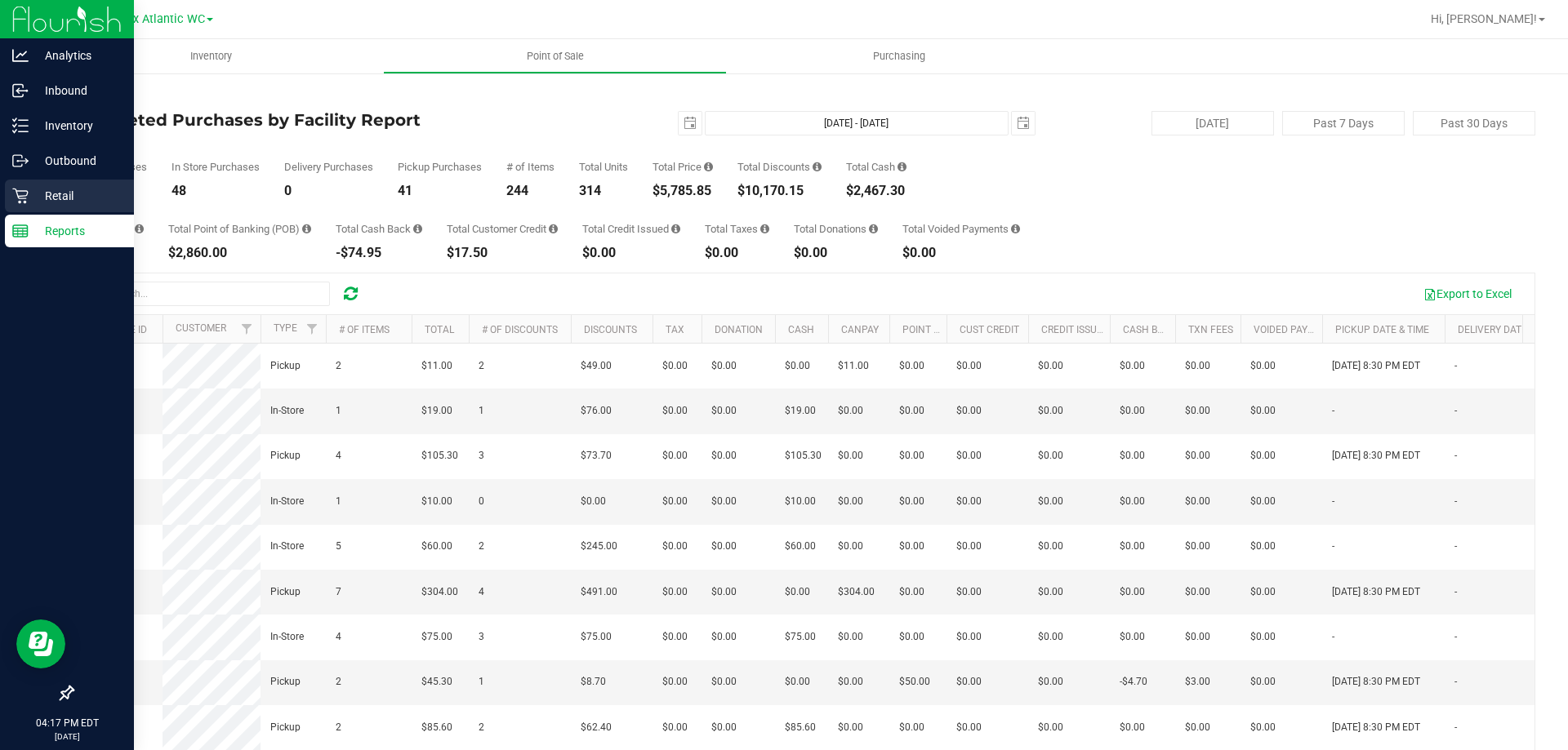
click at [32, 198] on p "Retail" at bounding box center [78, 196] width 98 height 20
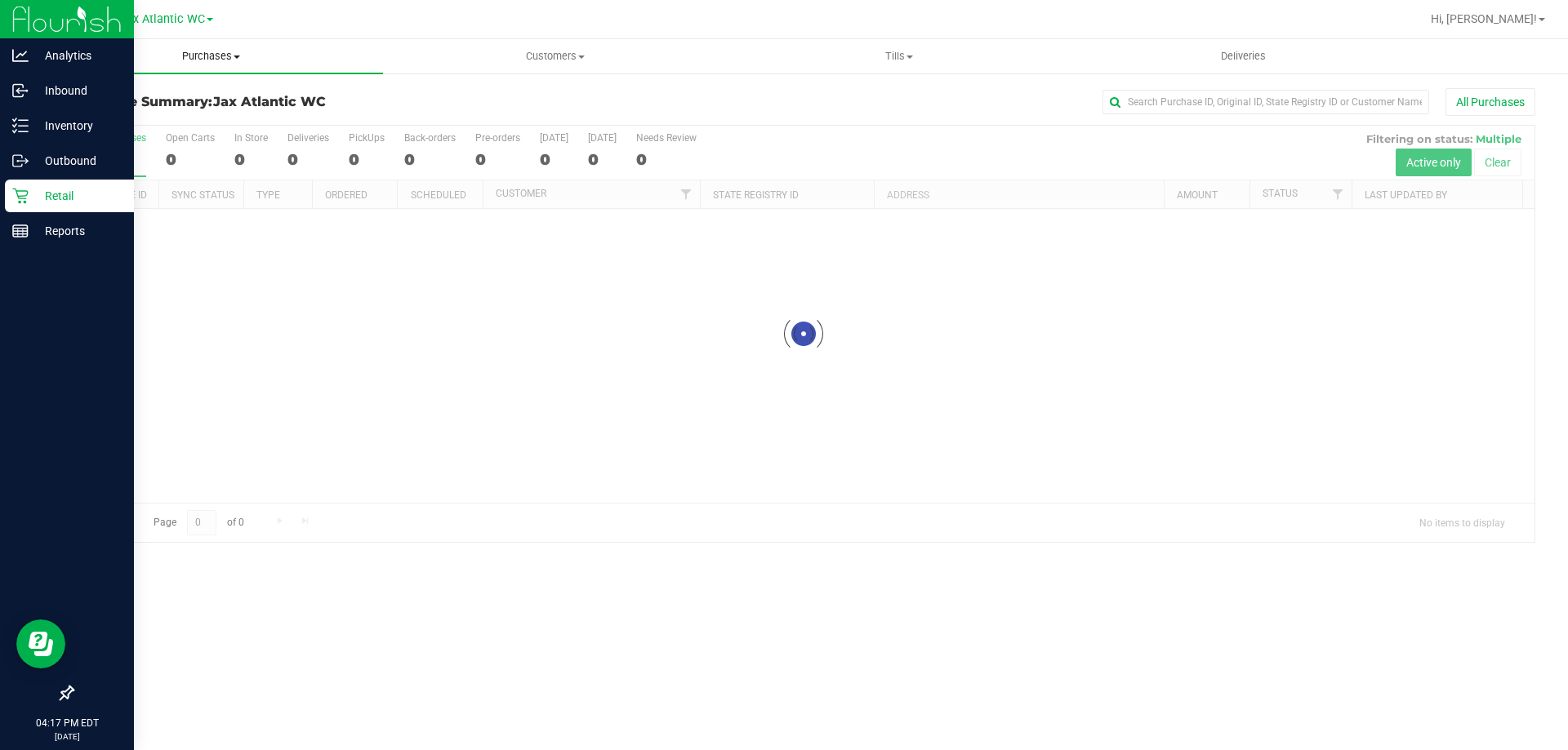
click at [233, 60] on span "Purchases" at bounding box center [211, 56] width 344 height 15
click at [126, 123] on span "Fulfillment" at bounding box center [90, 118] width 101 height 14
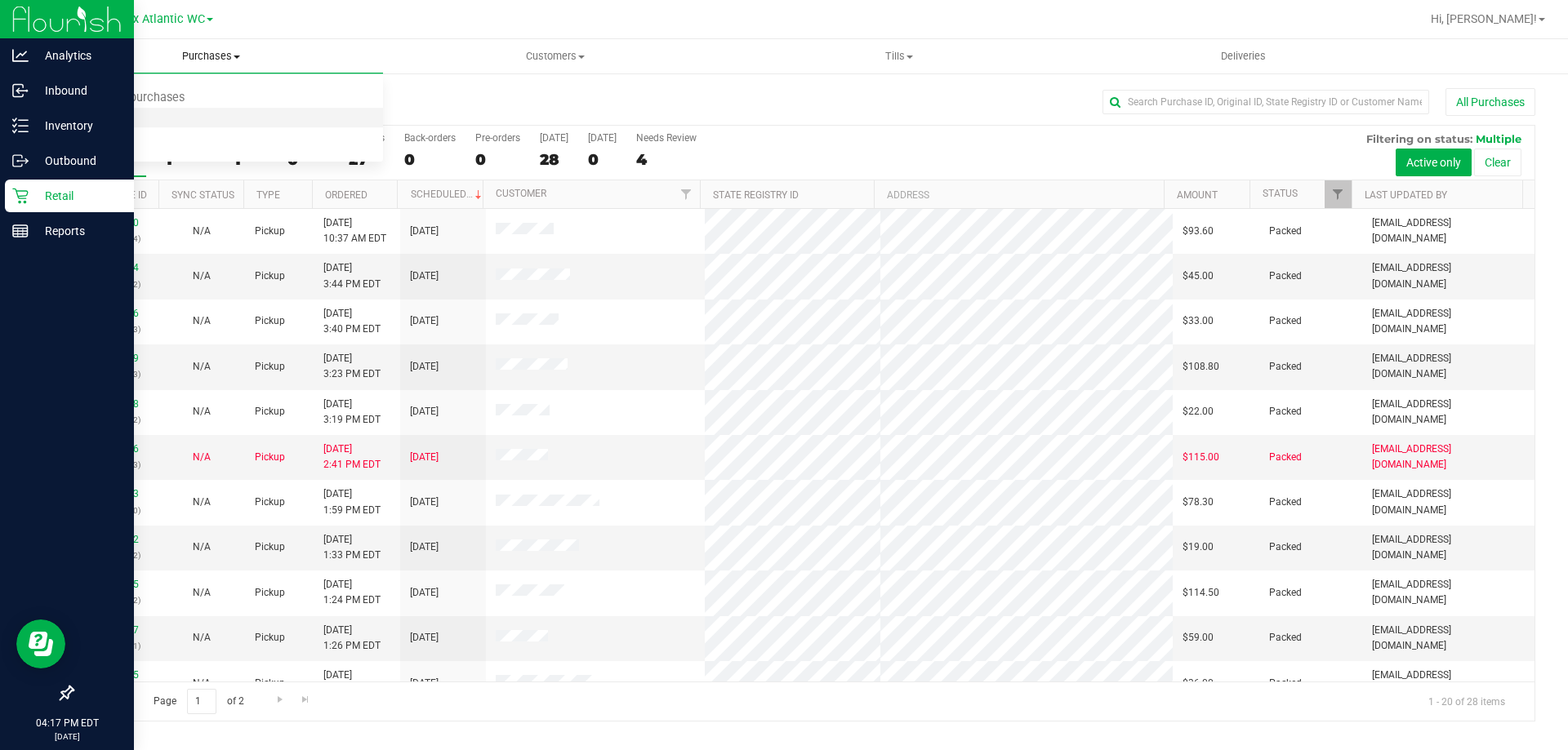
click at [114, 121] on span "Fulfillment" at bounding box center [90, 118] width 101 height 14
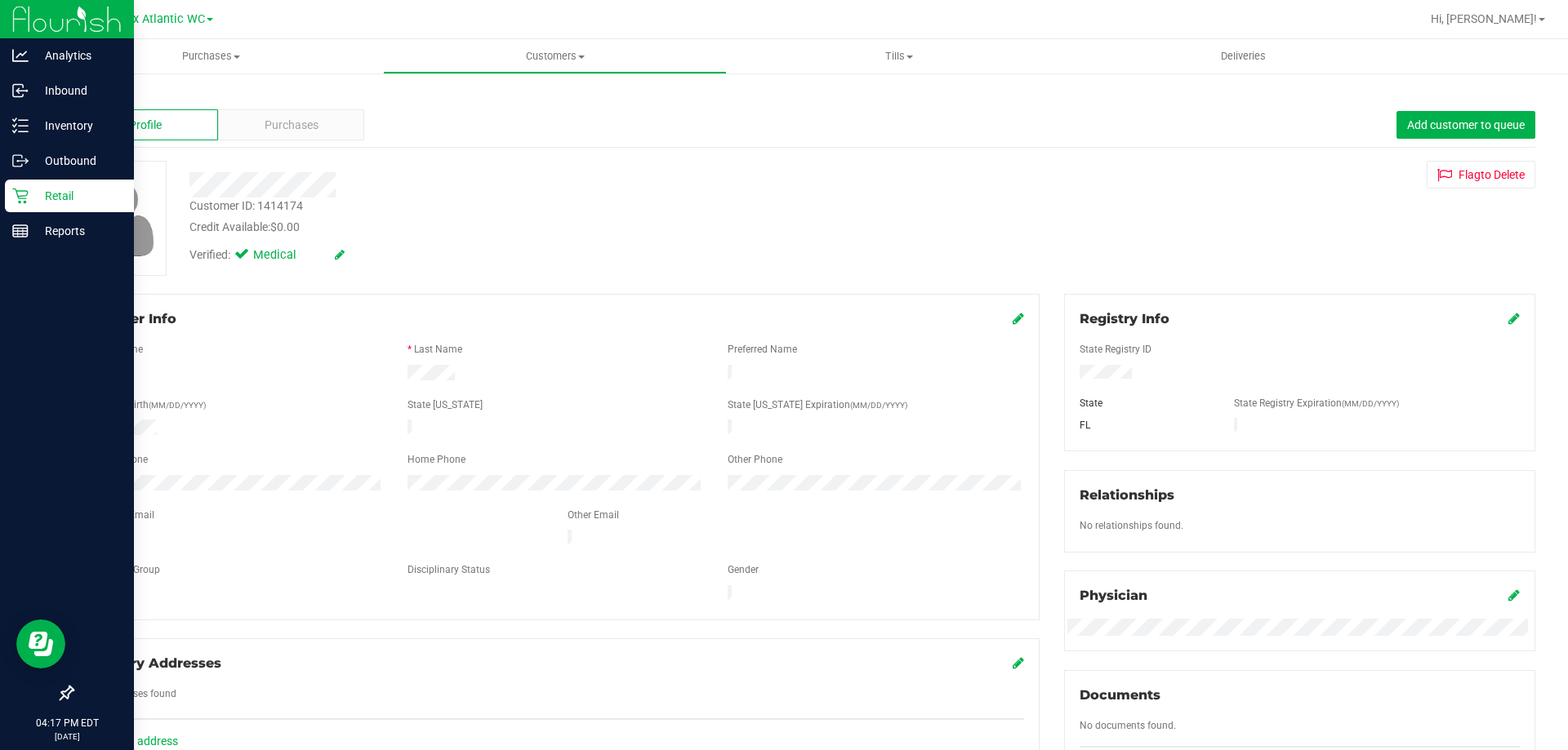
click at [16, 202] on icon at bounding box center [20, 196] width 16 height 16
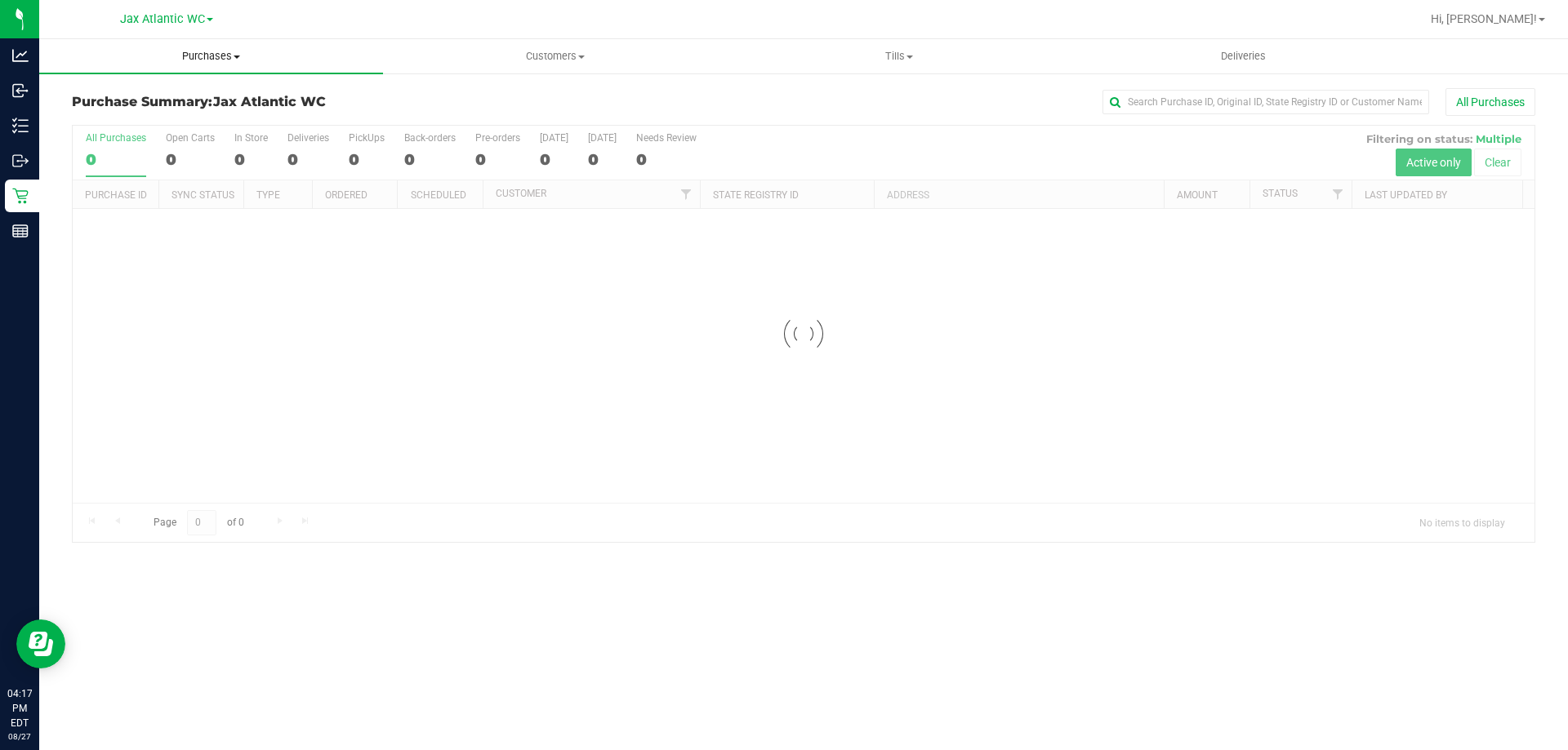
click at [225, 47] on uib-tab-heading "Purchases Summary of purchases Fulfillment All purchases" at bounding box center [211, 56] width 344 height 34
click at [162, 120] on li "Fulfillment" at bounding box center [211, 118] width 344 height 20
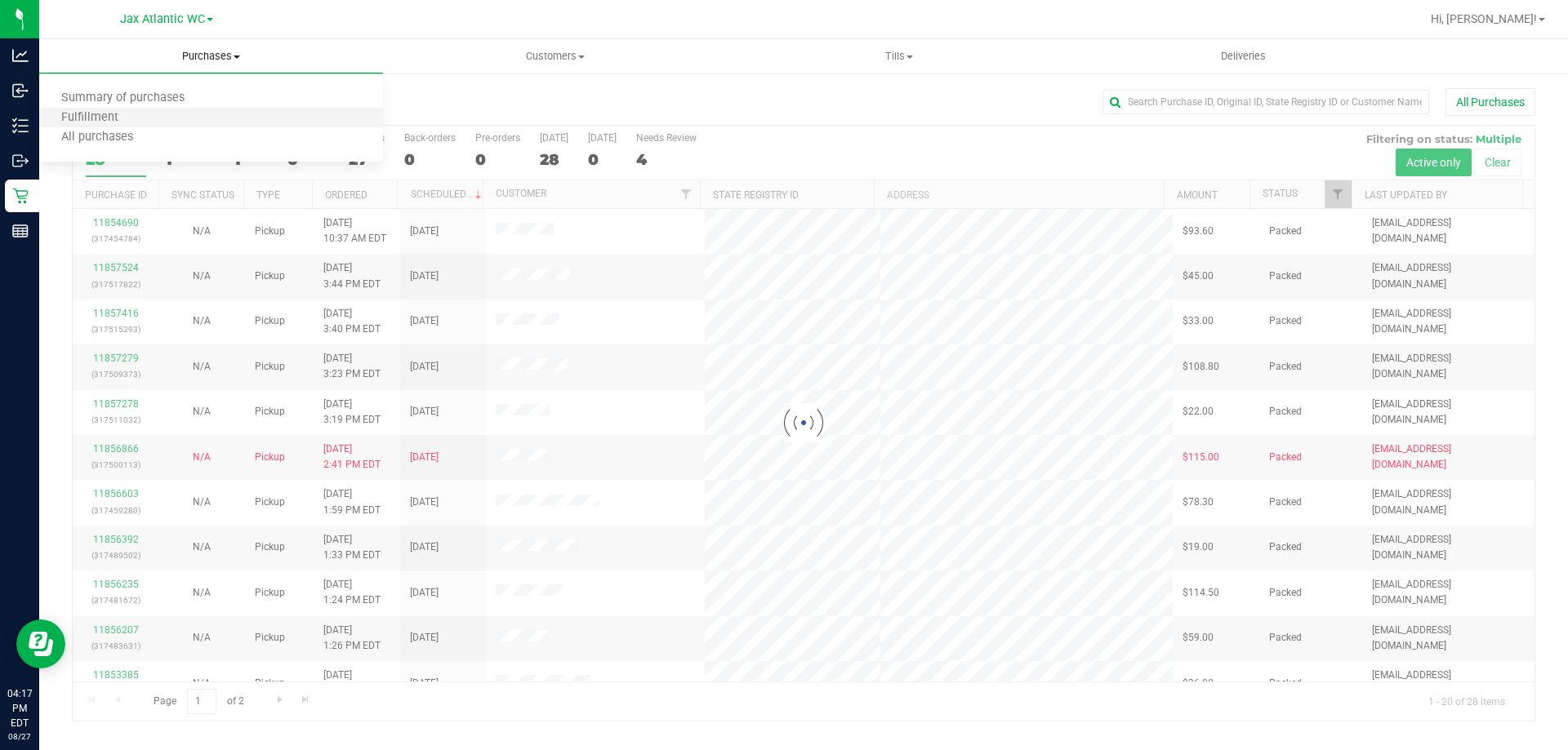
click at [163, 120] on li "Fulfillment" at bounding box center [211, 118] width 344 height 20
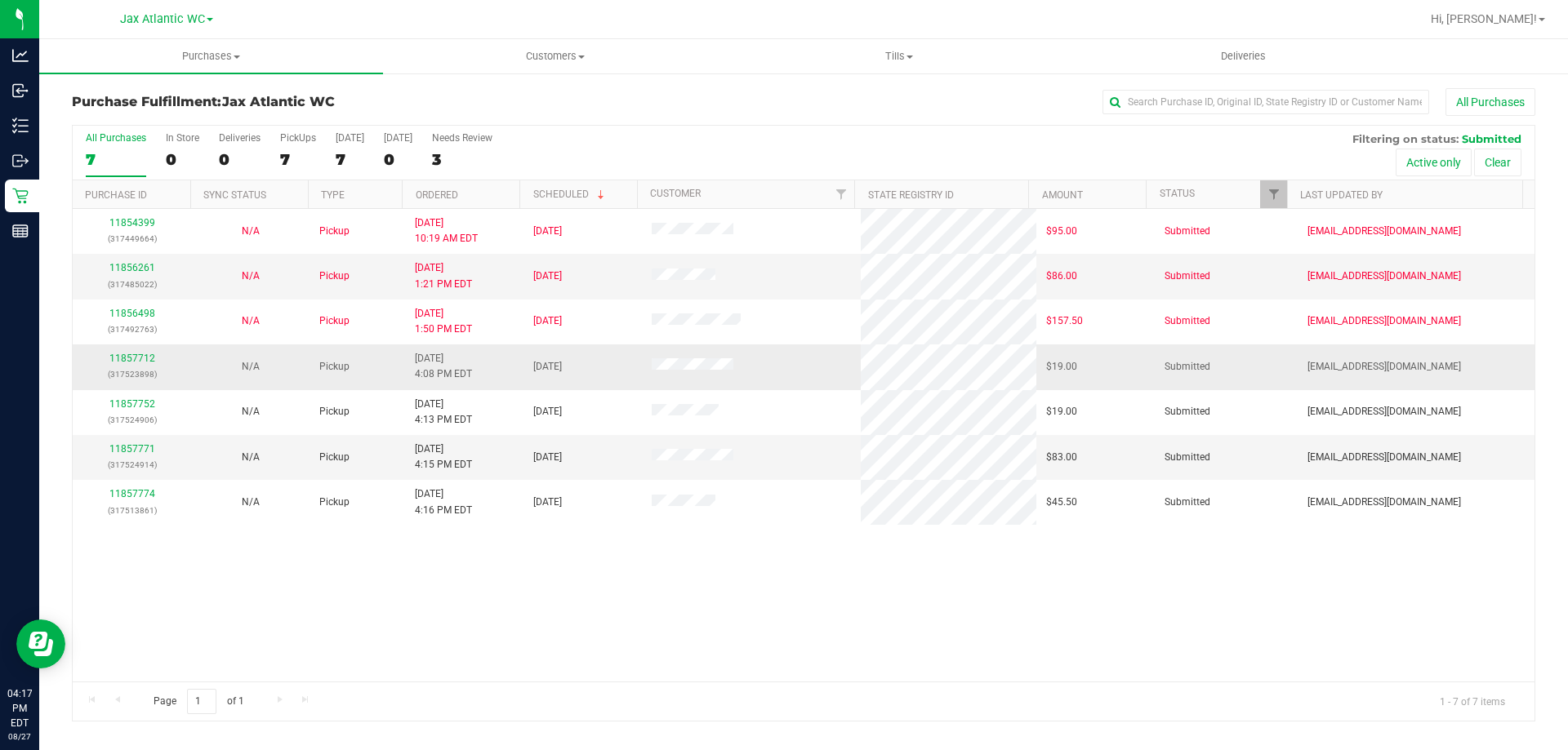
click at [150, 368] on p "(317523898)" at bounding box center [132, 374] width 99 height 16
click at [145, 362] on link "11857712" at bounding box center [132, 359] width 46 height 11
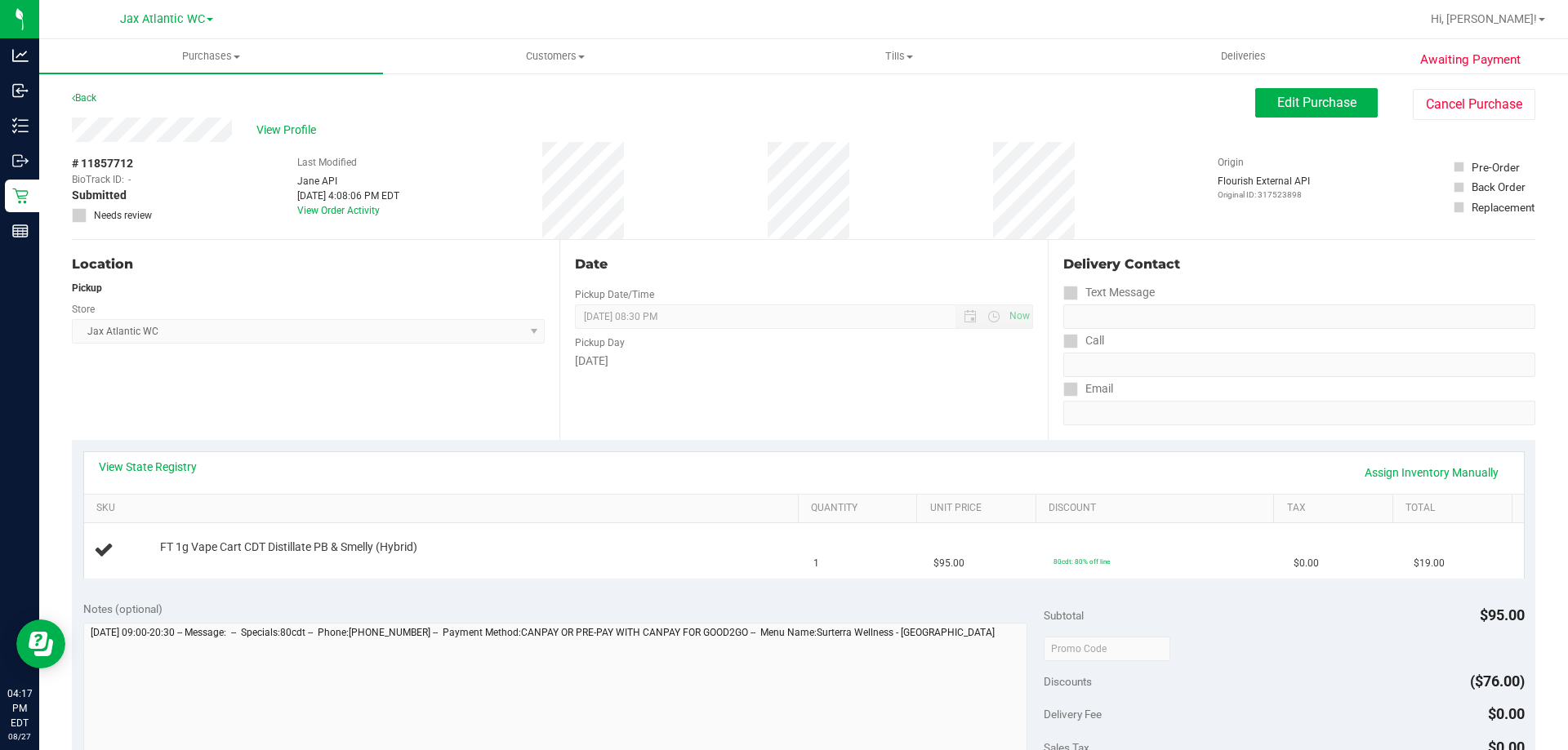
click at [610, 452] on div "View State Registry Assign Inventory Manually SKU Quantity Unit Price Discount …" at bounding box center [804, 516] width 1441 height 127
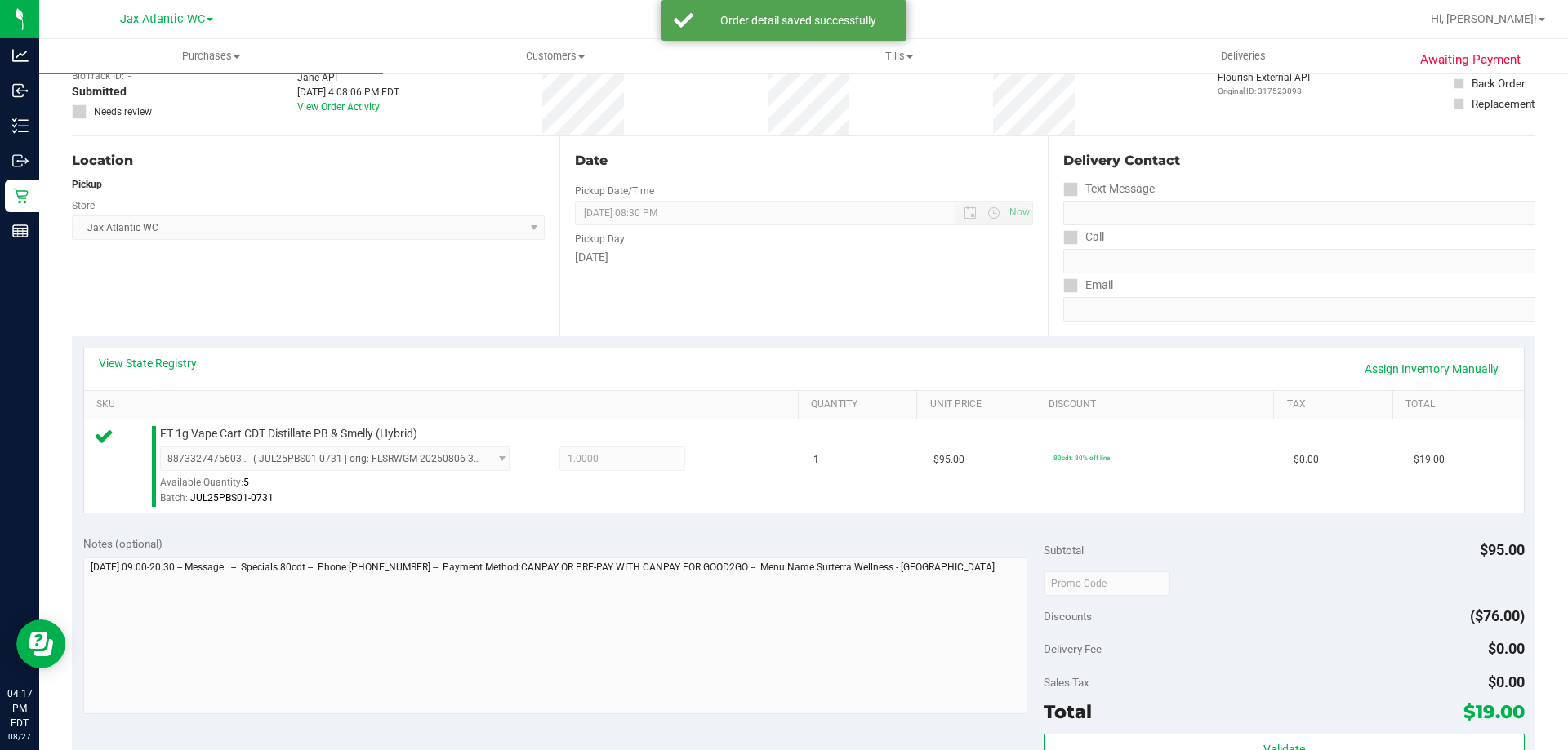
scroll to position [163, 0]
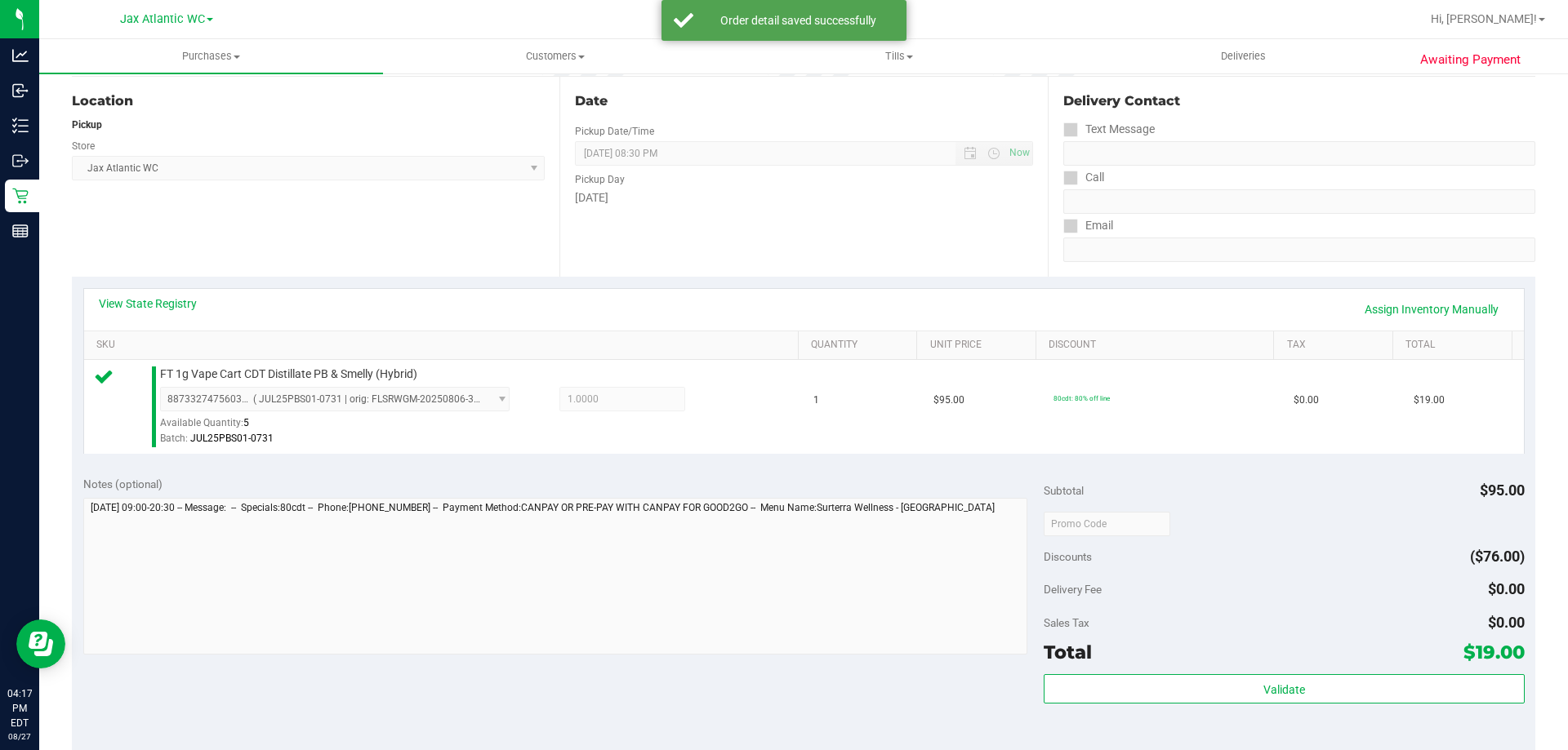
click at [1254, 668] on div "Subtotal $95.00 Discounts ($76.00) Delivery Fee $0.00 Sales Tax $0.00 Total $19…" at bounding box center [1284, 612] width 480 height 272
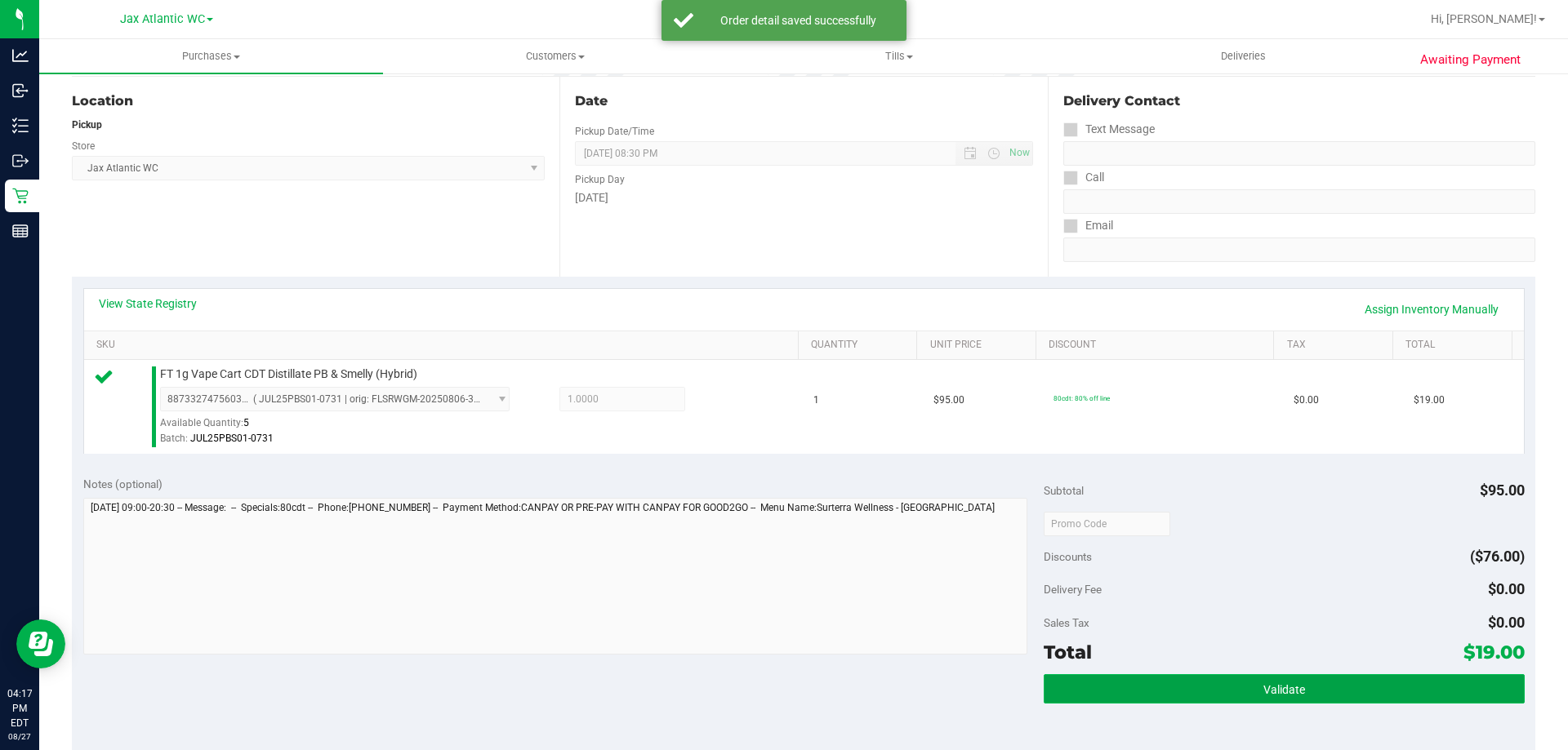
click at [1253, 675] on button "Validate" at bounding box center [1284, 690] width 480 height 29
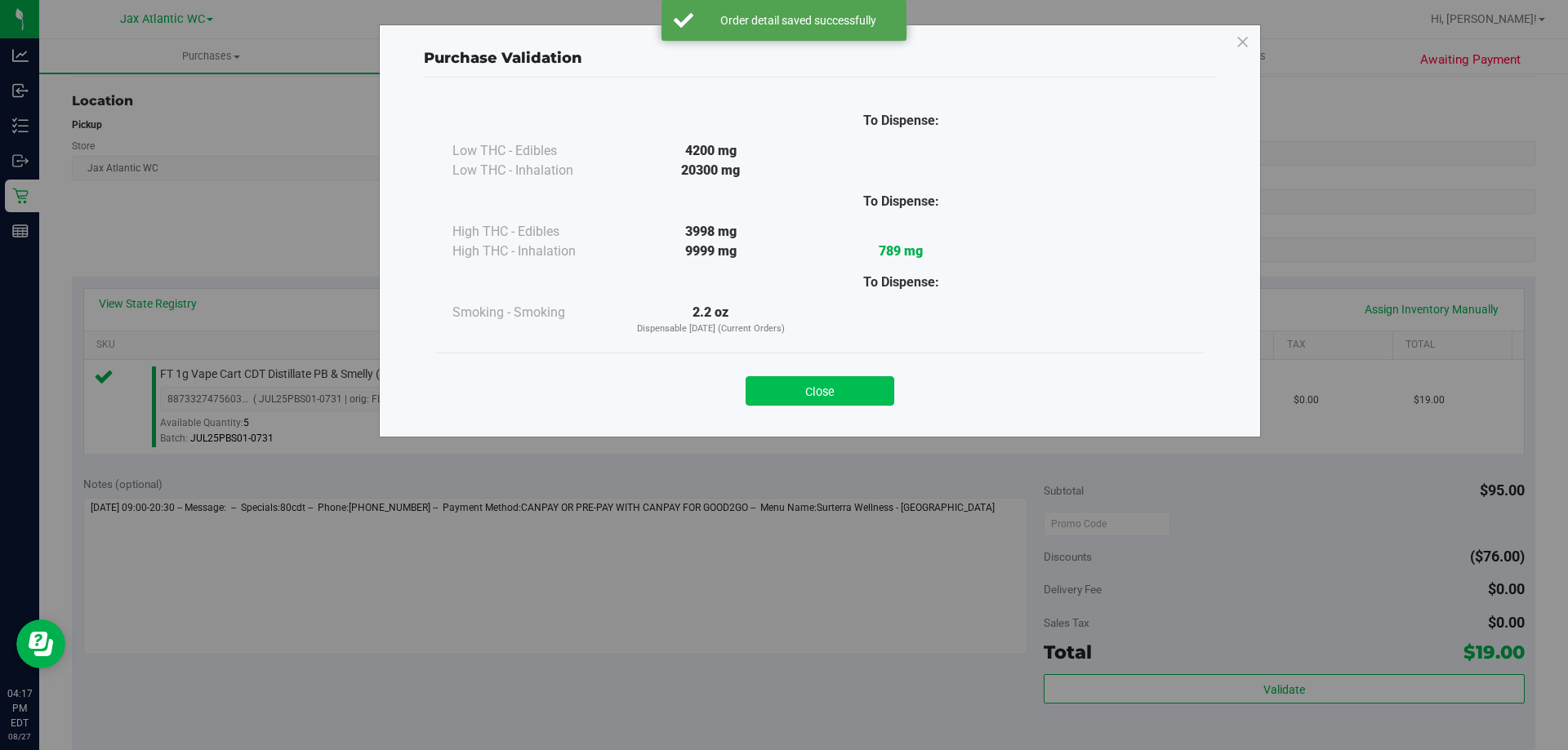
click at [864, 378] on button "Close" at bounding box center [820, 391] width 149 height 29
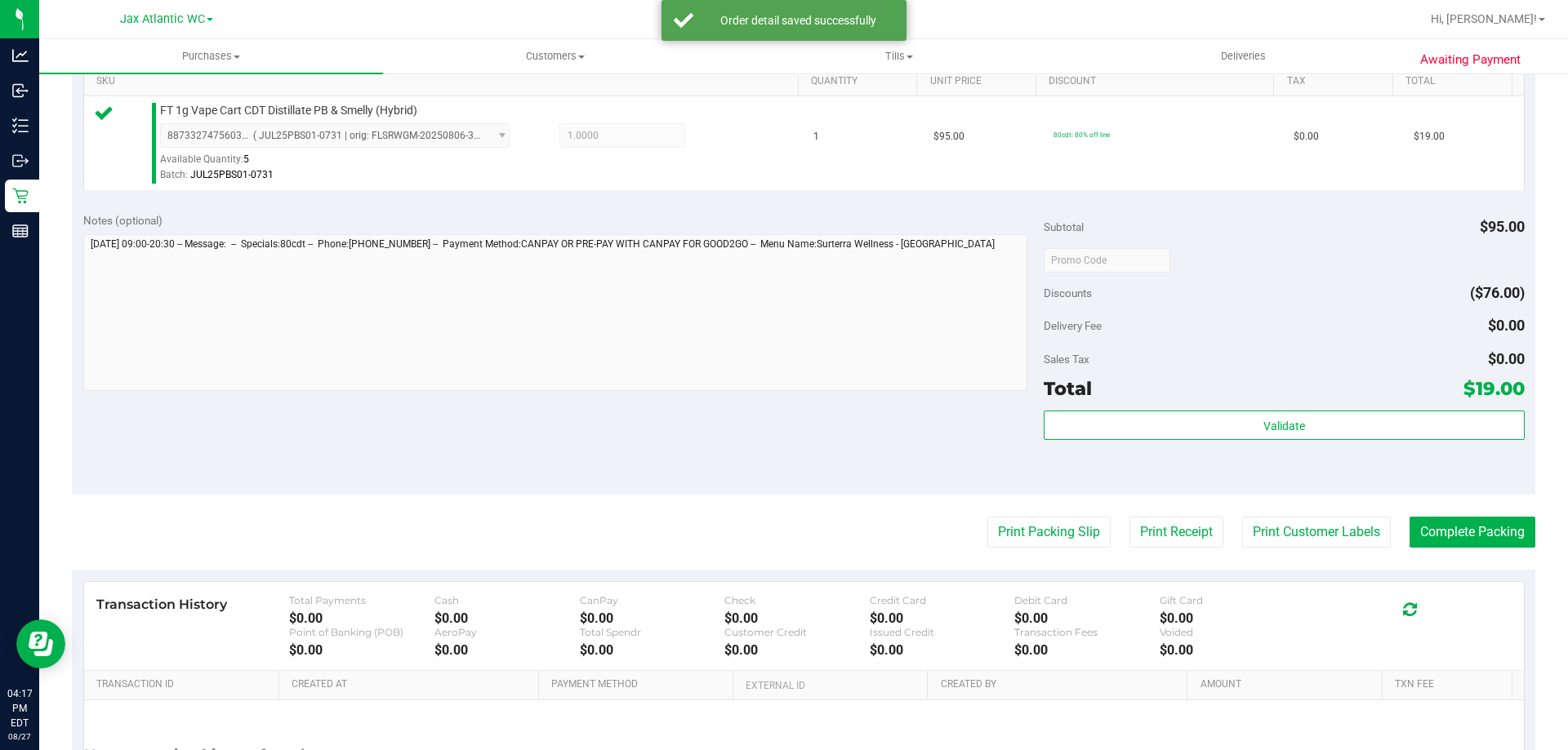
scroll to position [490, 0]
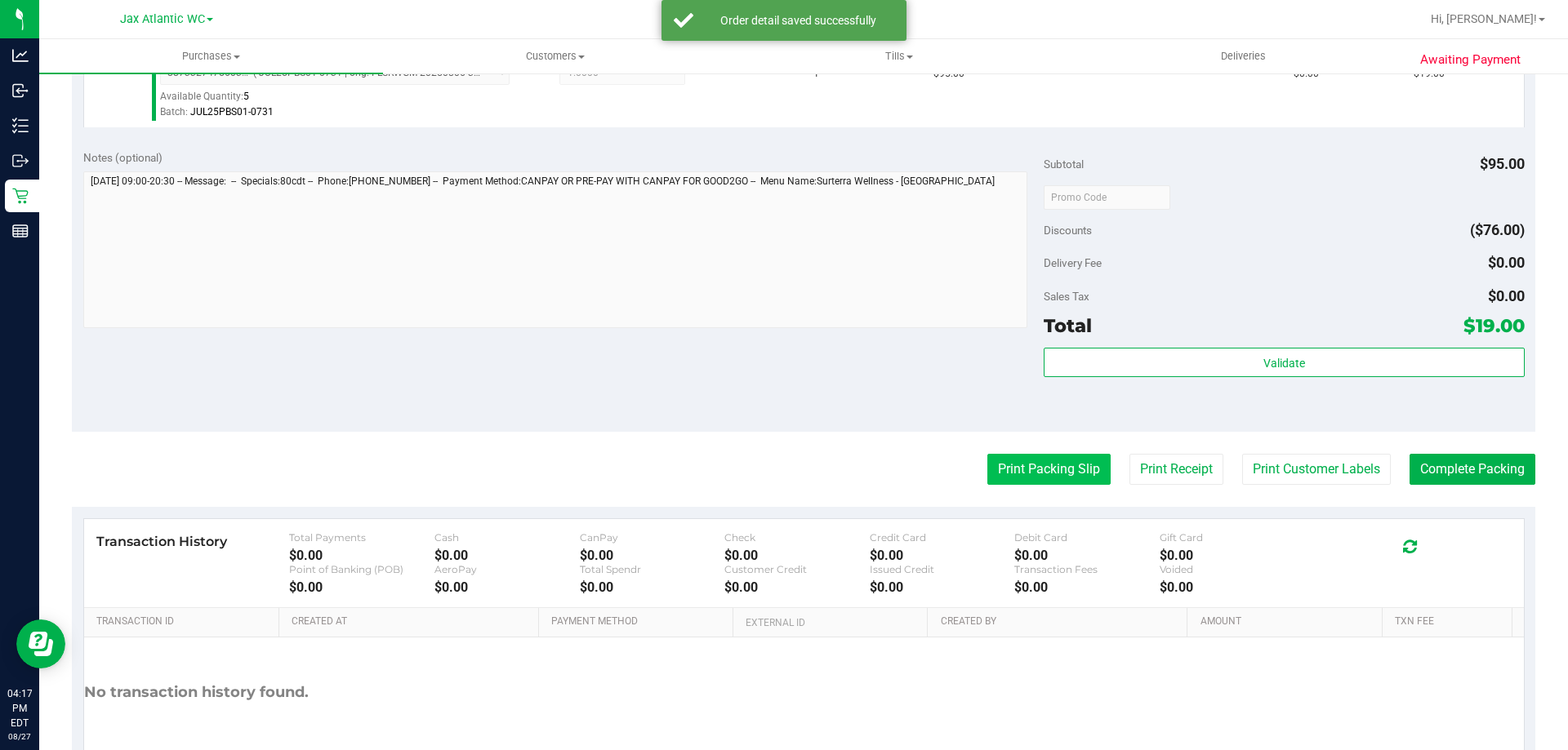
click at [1034, 463] on button "Print Packing Slip" at bounding box center [1048, 470] width 123 height 31
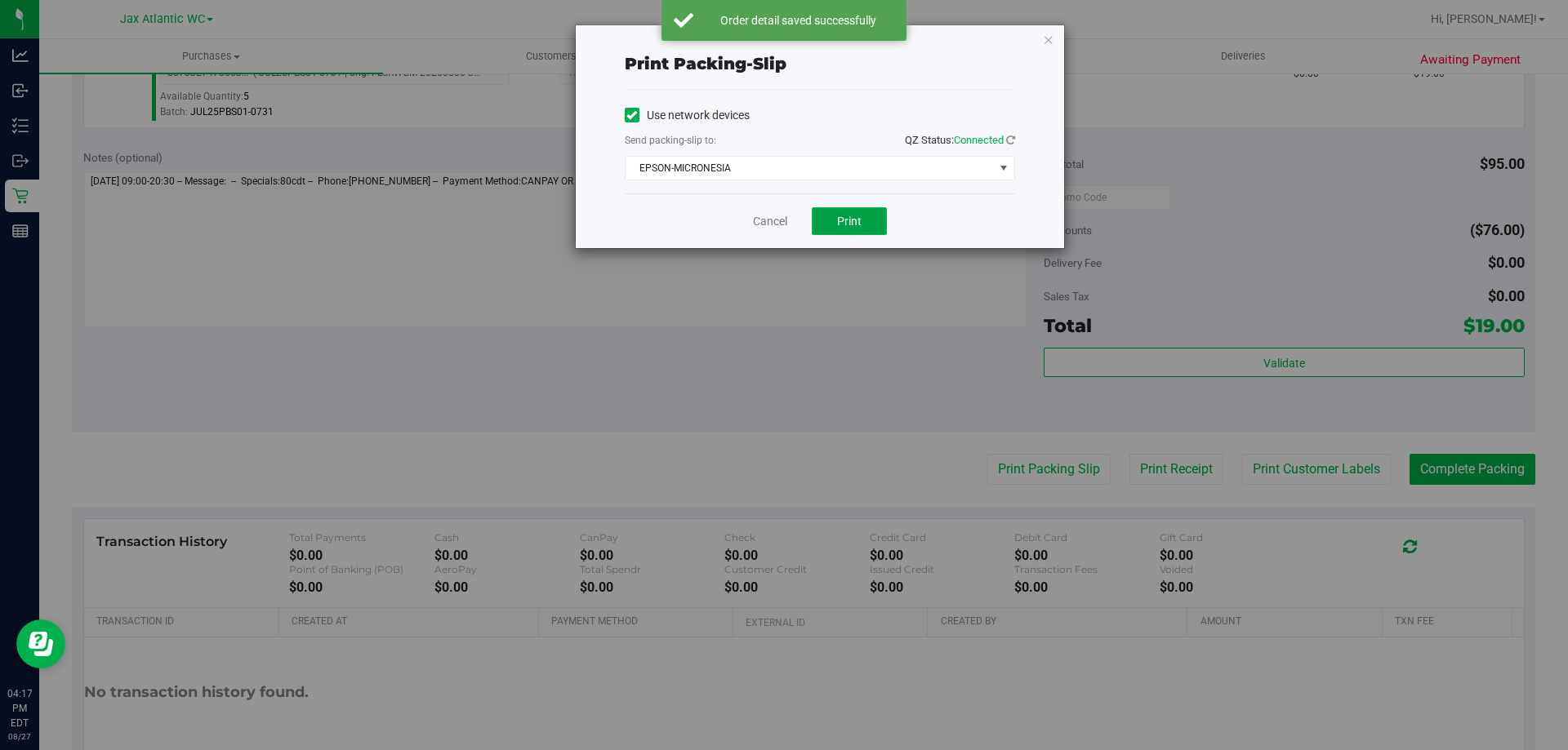
click at [832, 214] on button "Print" at bounding box center [849, 221] width 75 height 28
click at [751, 220] on div "Cancel Print" at bounding box center [820, 221] width 391 height 55
click at [757, 220] on link "Cancel" at bounding box center [770, 221] width 34 height 17
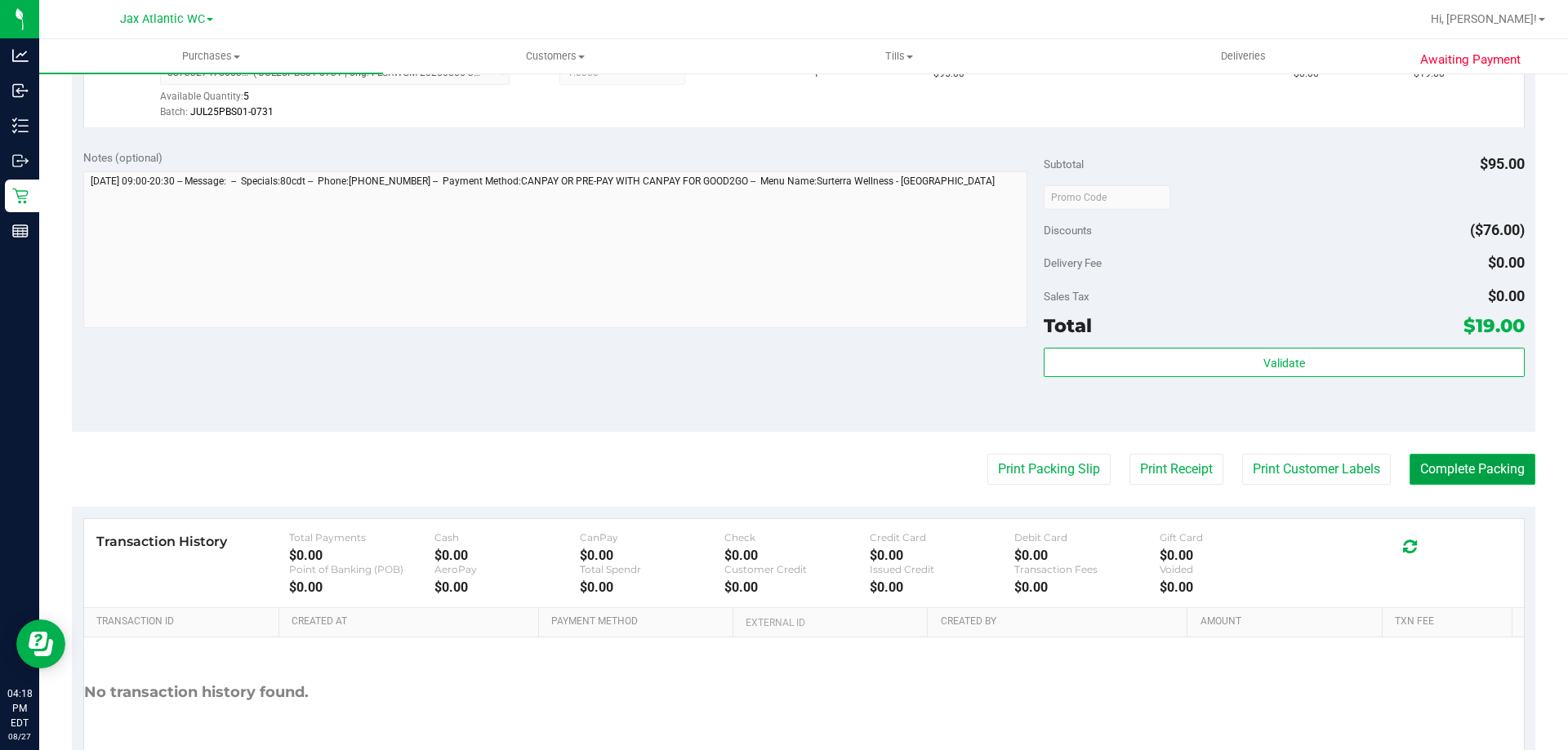
click at [1480, 464] on button "Complete Packing" at bounding box center [1472, 470] width 126 height 31
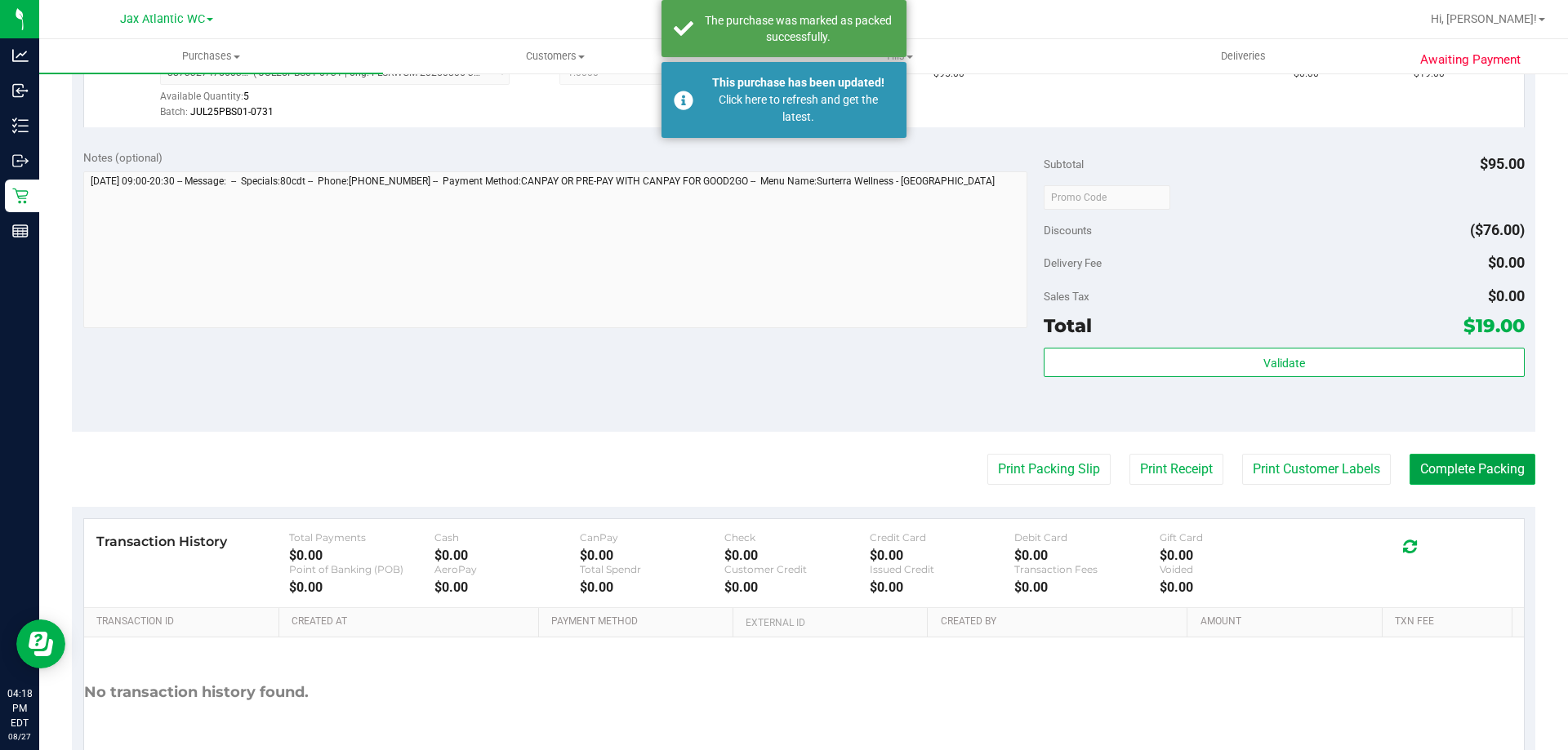
click at [1441, 469] on button "Complete Packing" at bounding box center [1472, 470] width 126 height 31
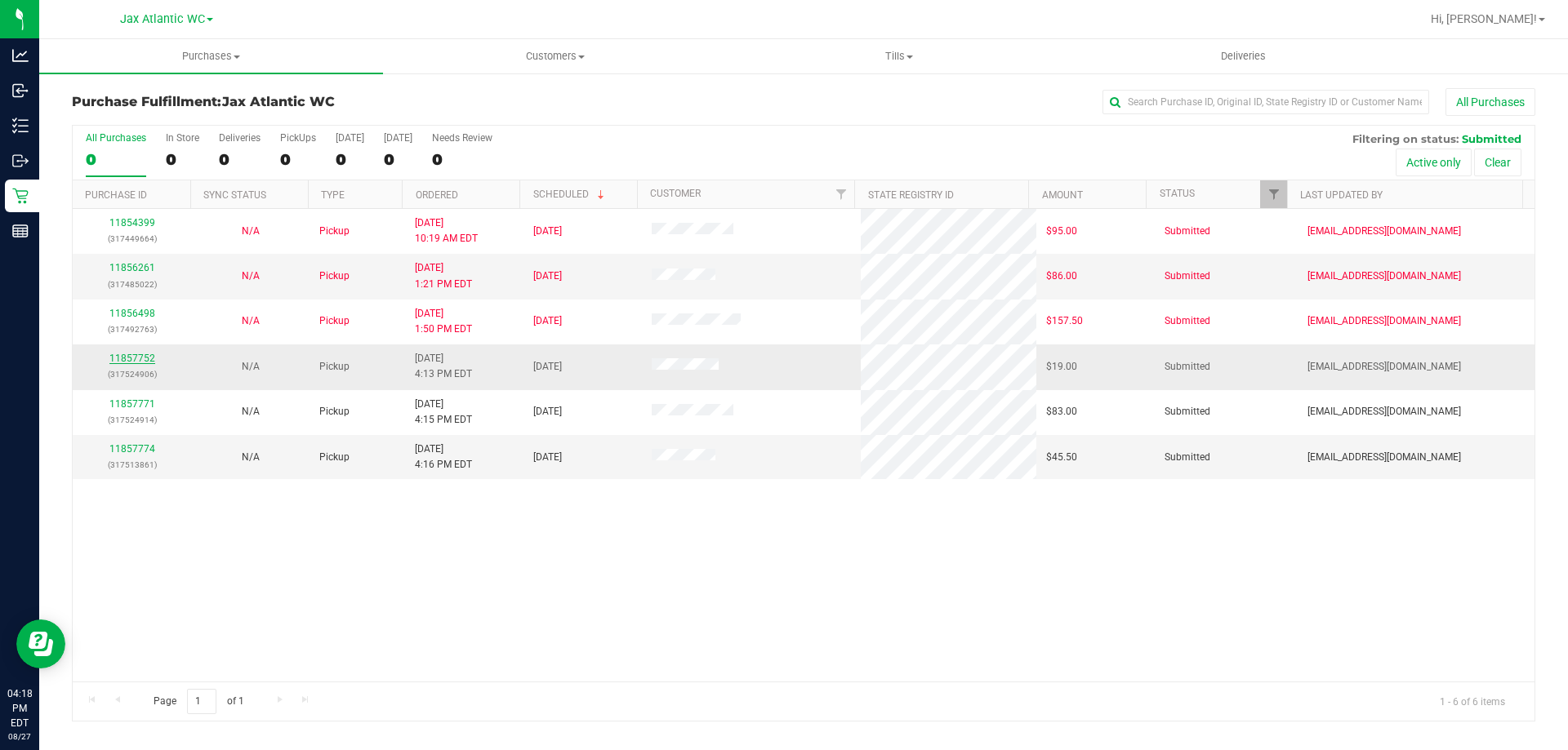
click at [135, 358] on link "11857752" at bounding box center [132, 359] width 46 height 11
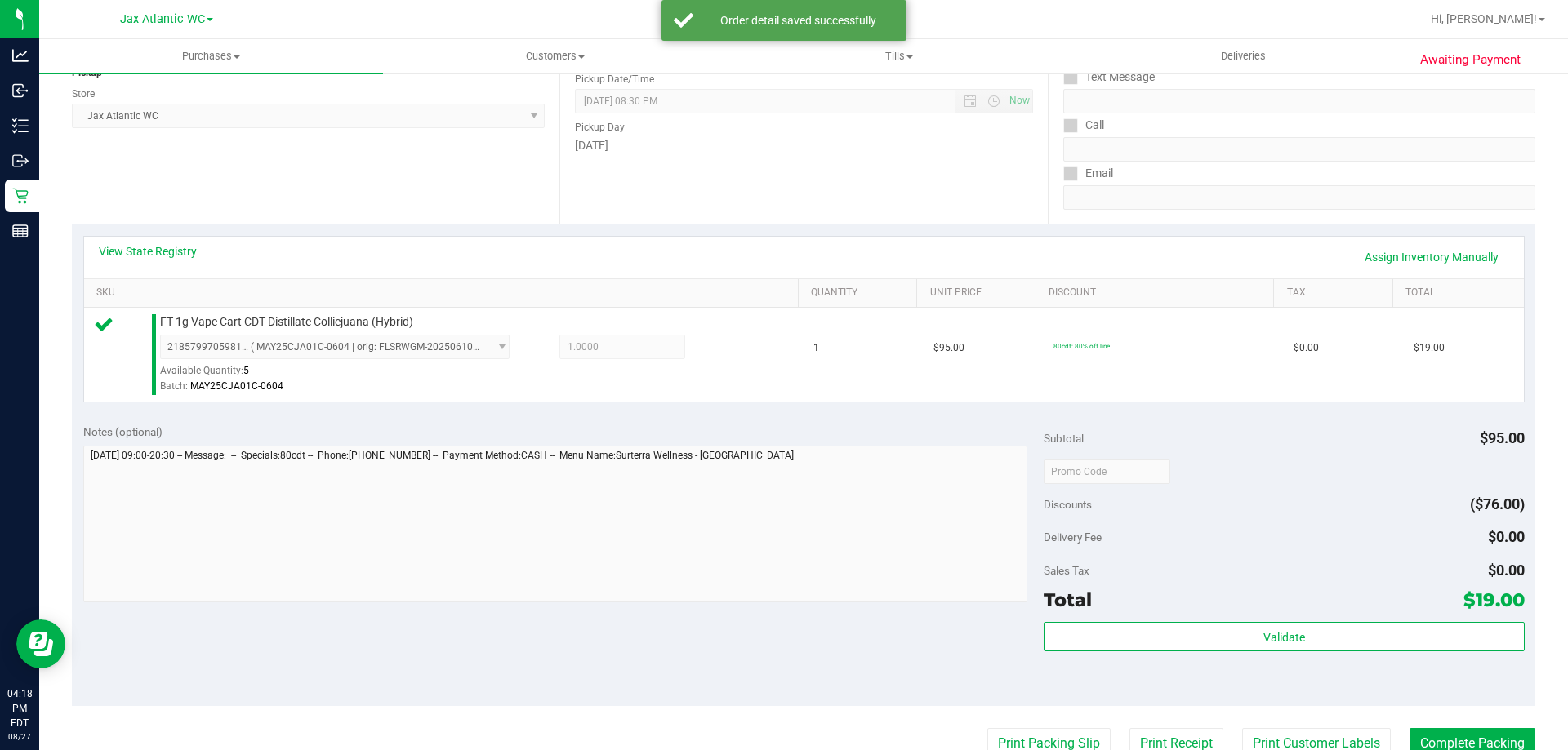
scroll to position [327, 0]
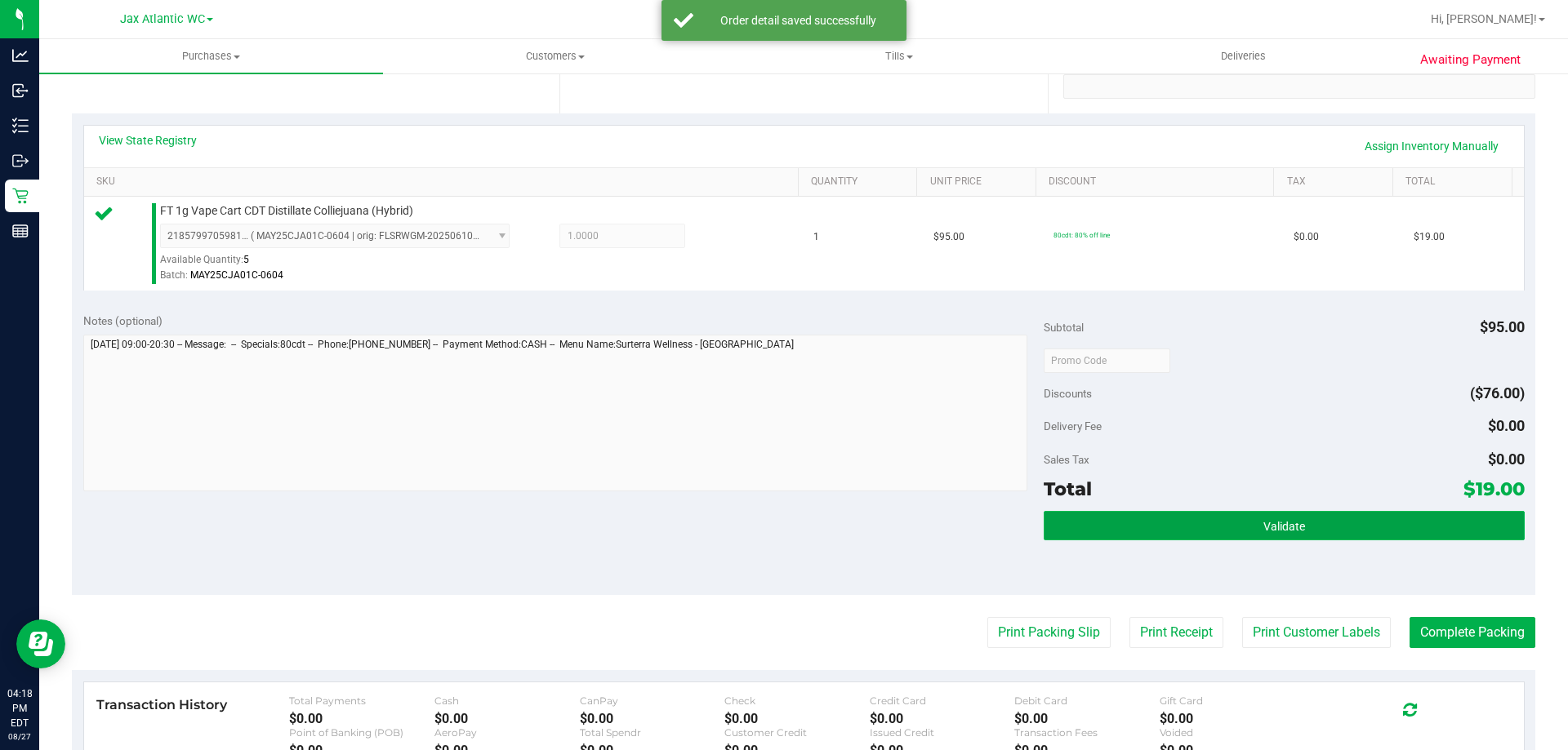
click at [1402, 520] on button "Validate" at bounding box center [1284, 526] width 480 height 29
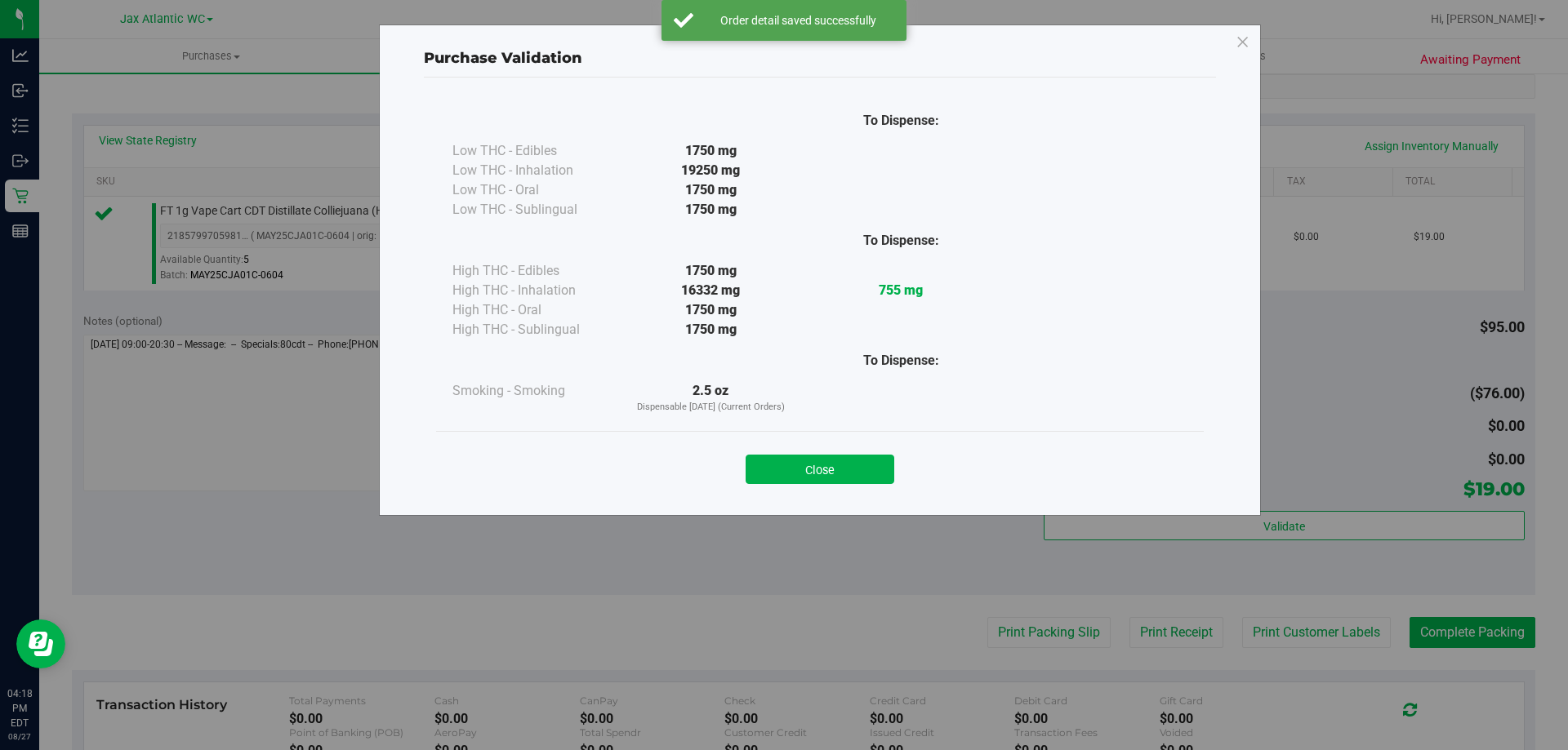
click at [905, 462] on div "Close" at bounding box center [820, 465] width 743 height 41
click at [883, 468] on button "Close" at bounding box center [820, 470] width 149 height 29
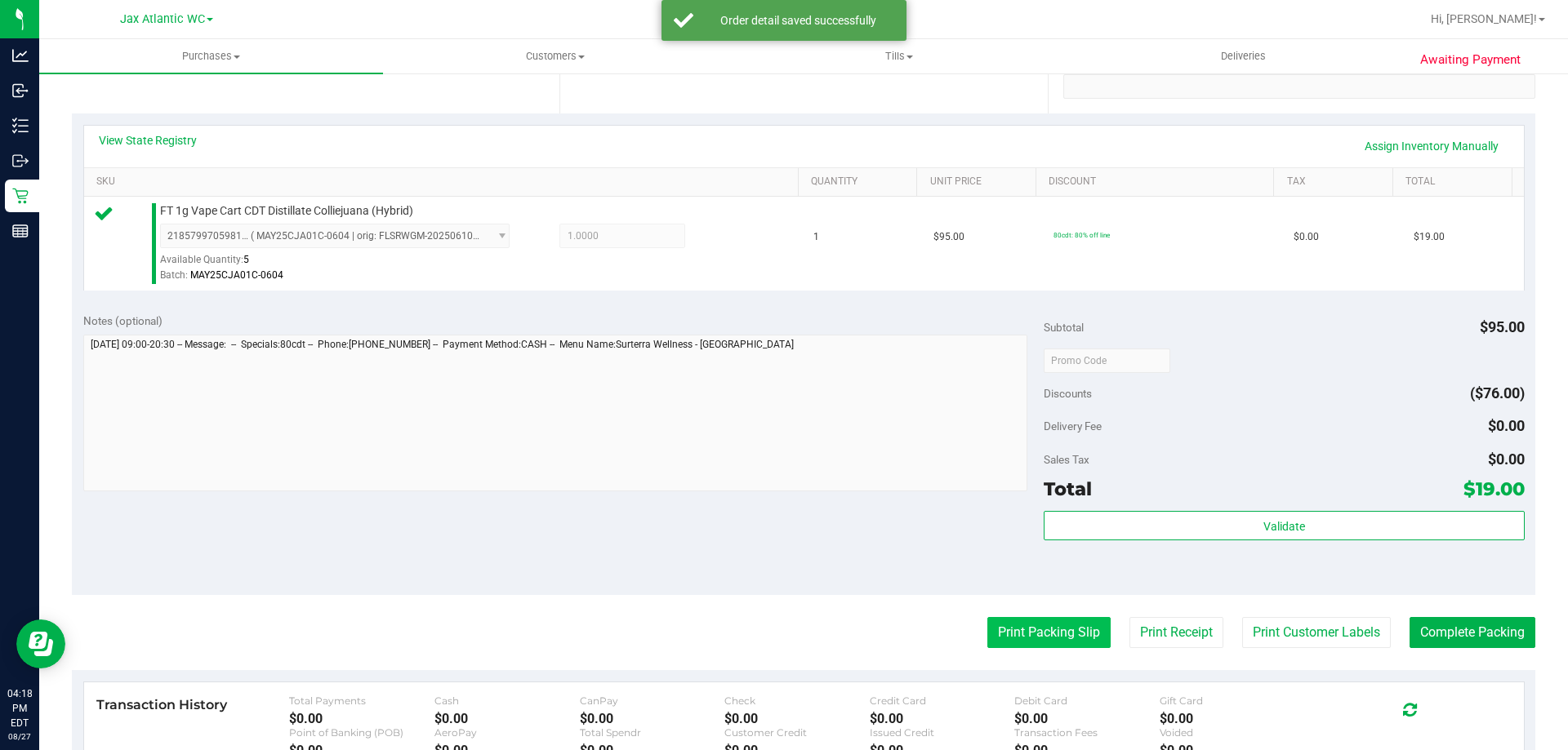
click at [1065, 642] on button "Print Packing Slip" at bounding box center [1048, 633] width 123 height 31
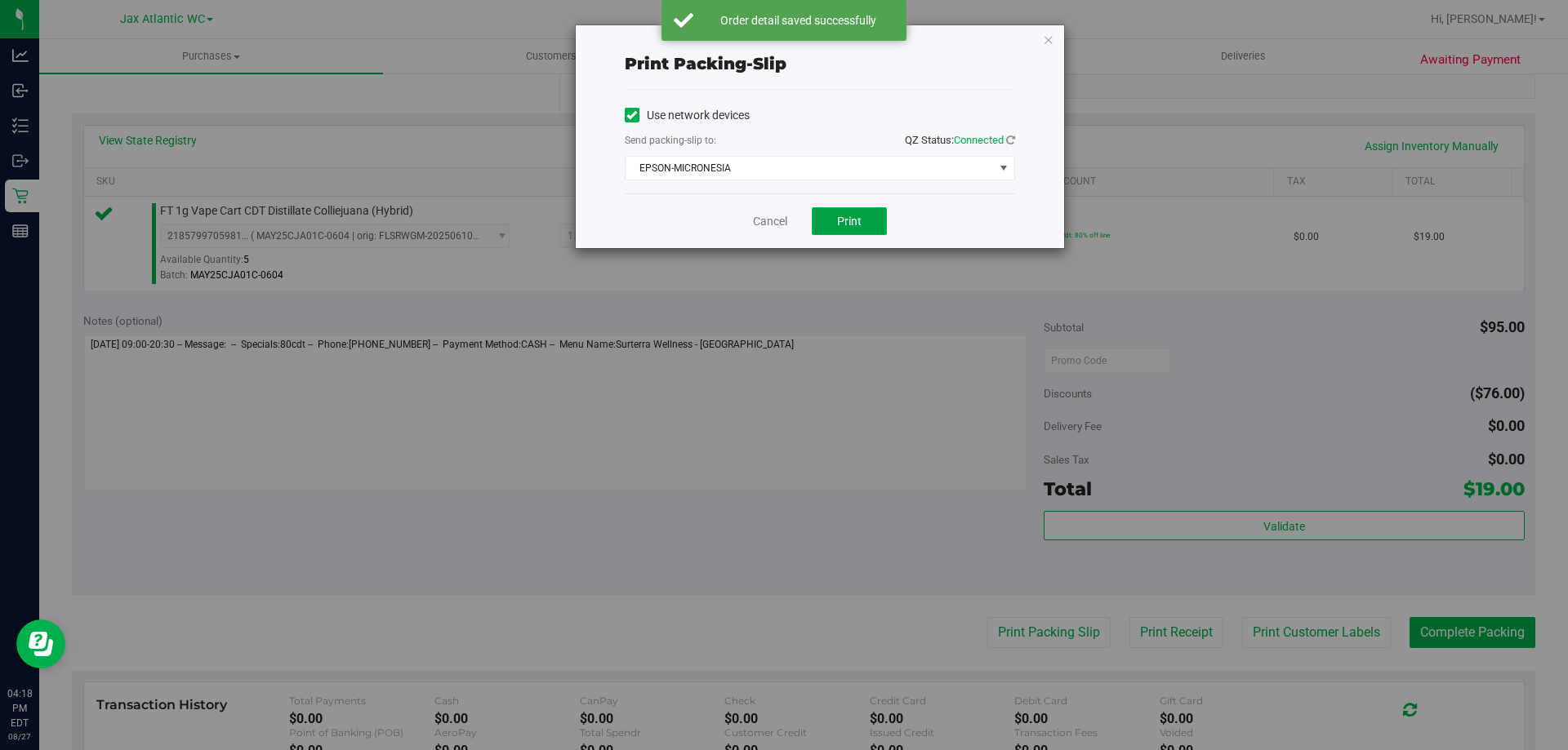
click at [847, 212] on button "Print" at bounding box center [849, 221] width 75 height 28
click at [766, 223] on link "Cancel" at bounding box center [770, 221] width 34 height 17
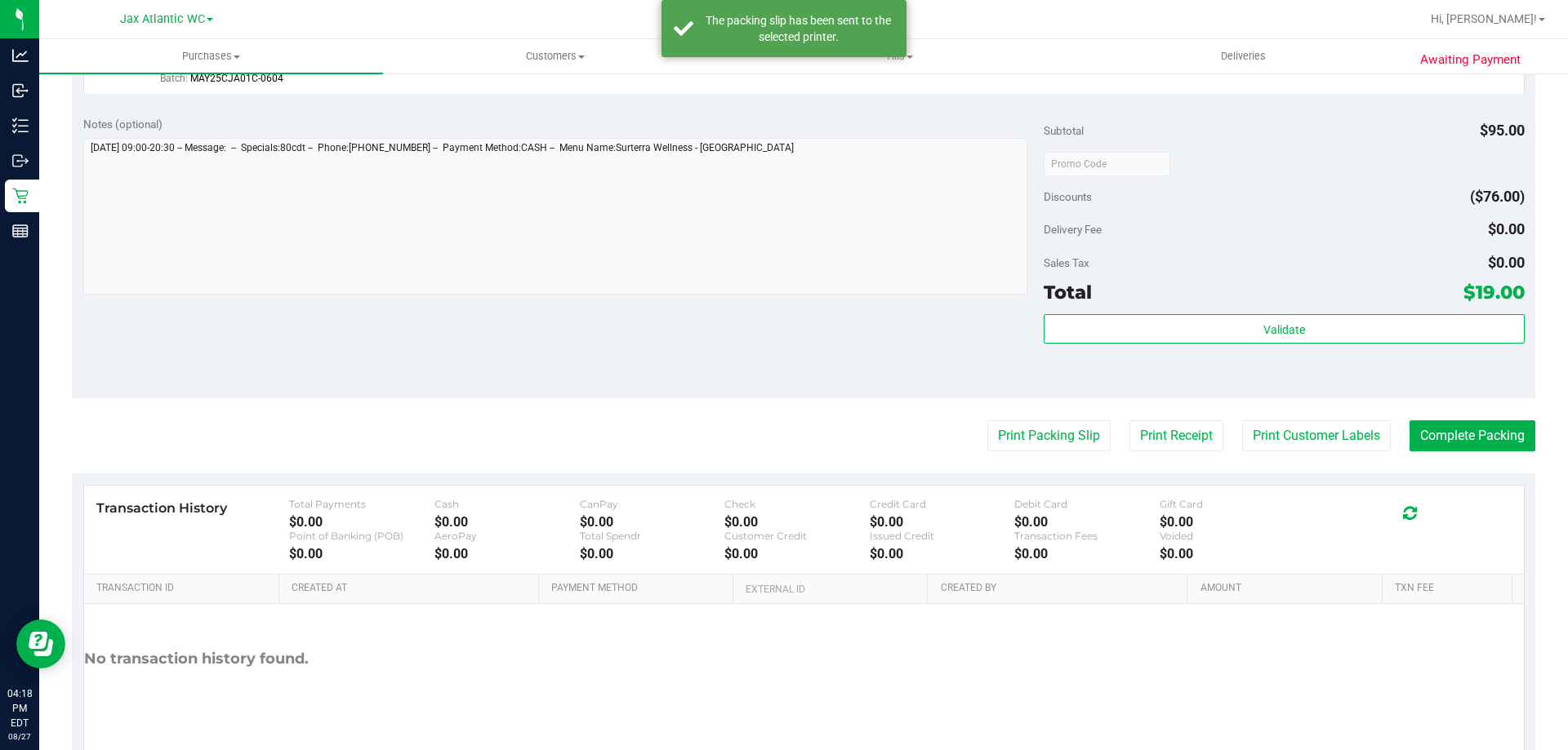
scroll to position [585, 0]
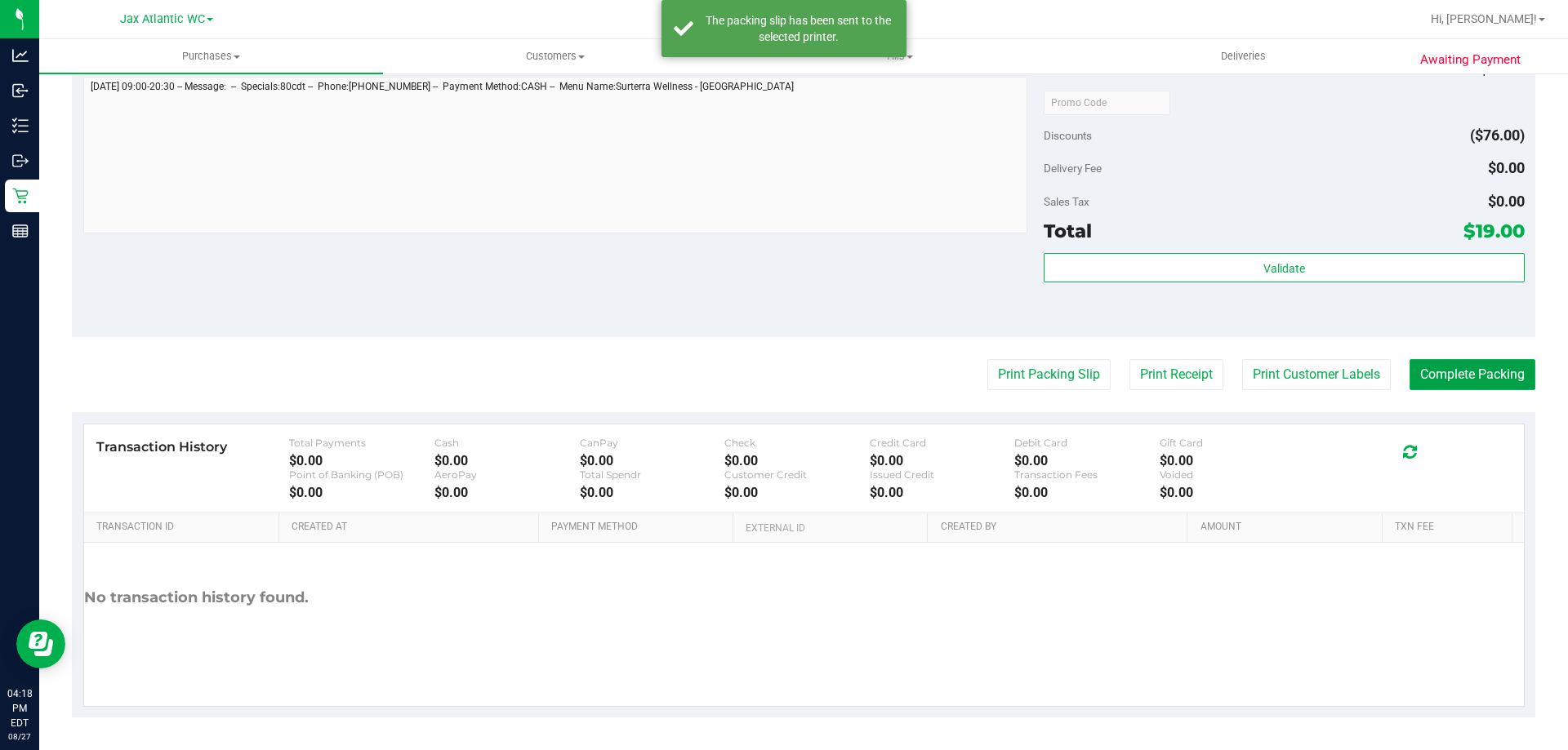
click at [1497, 381] on button "Complete Packing" at bounding box center [1472, 375] width 126 height 31
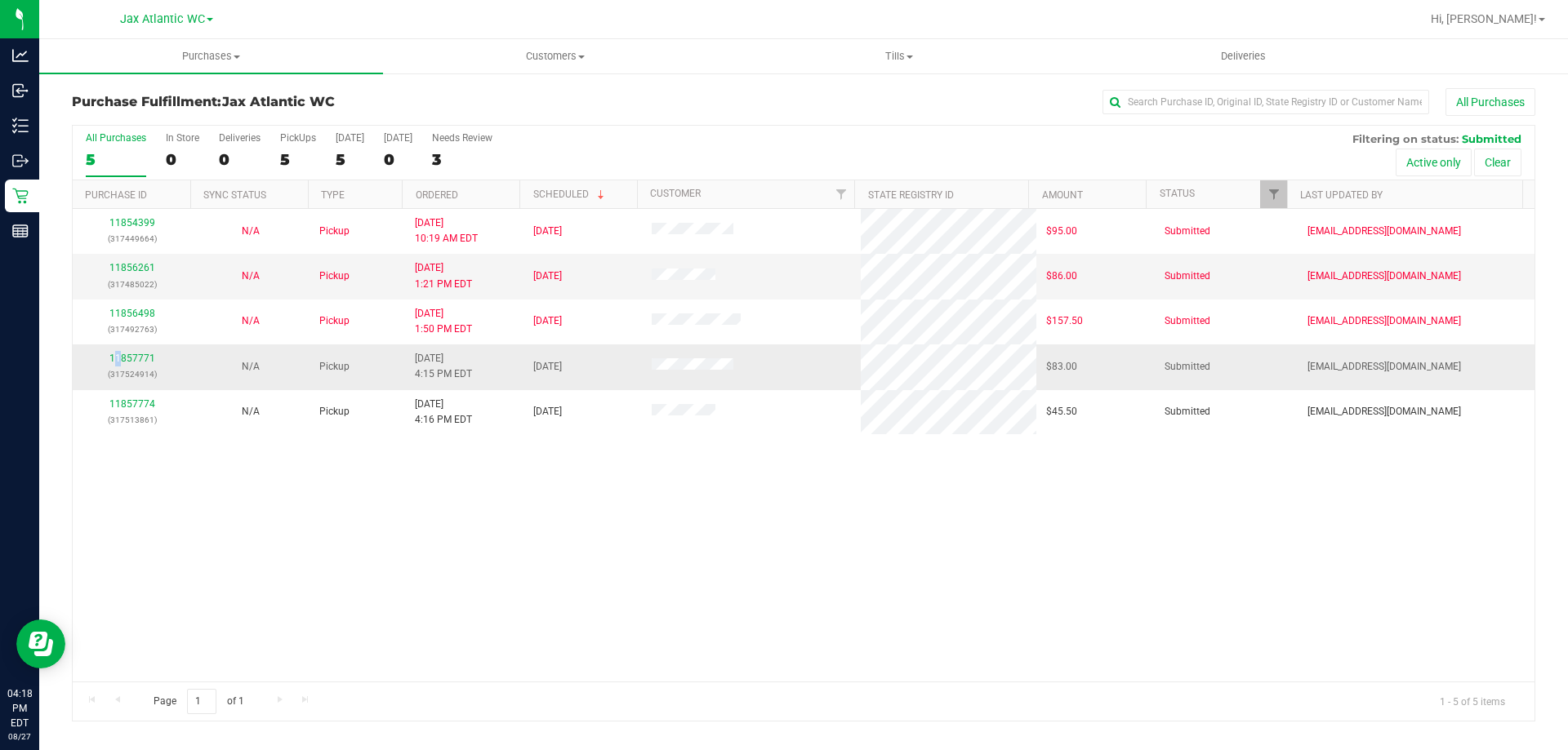
click at [119, 351] on div "11857771 (317524914)" at bounding box center [132, 367] width 99 height 31
click at [123, 351] on div "11857771 (317524914)" at bounding box center [132, 367] width 99 height 31
click at [125, 351] on div "11857771 (317524914)" at bounding box center [132, 367] width 99 height 31
click at [125, 355] on link "11857771" at bounding box center [132, 359] width 46 height 11
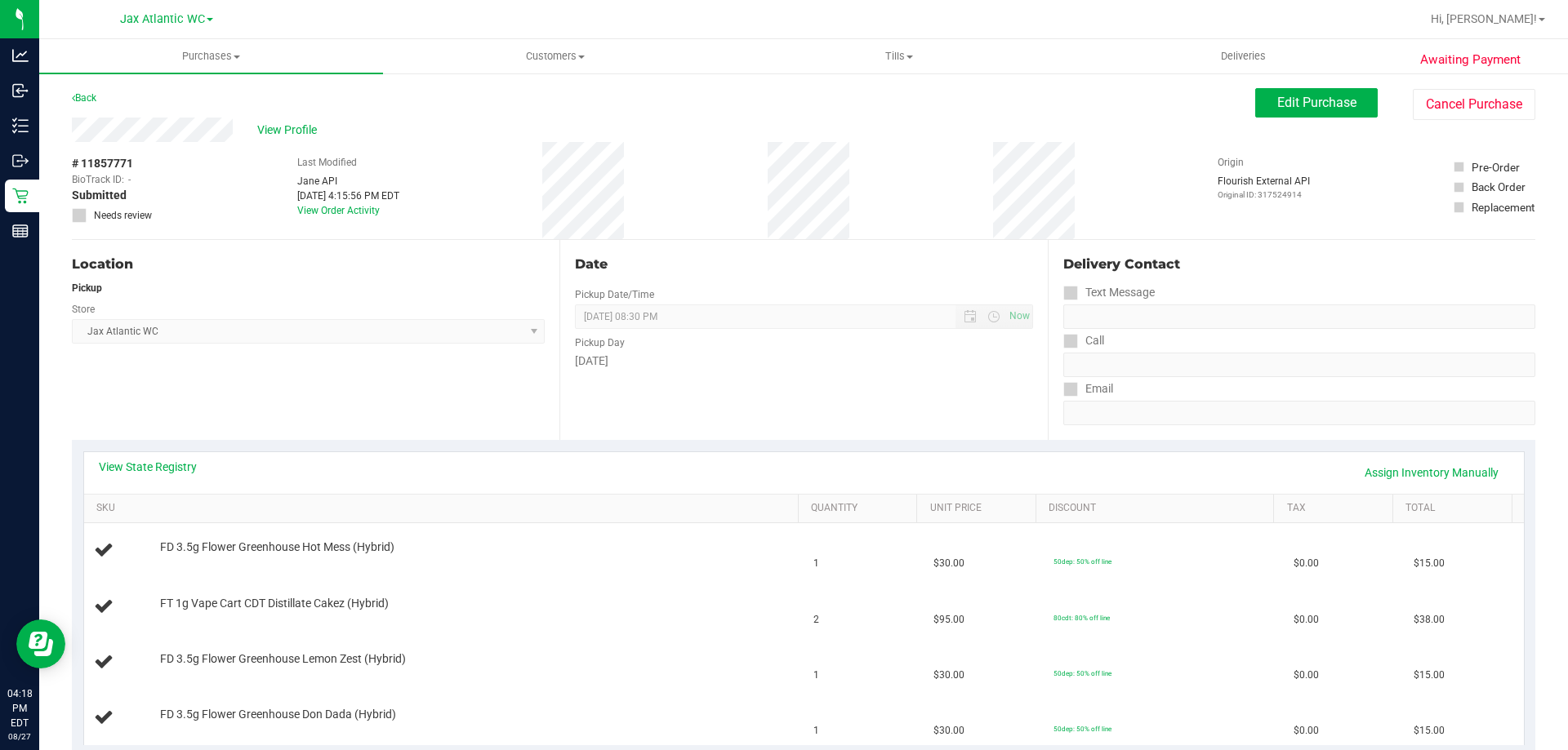
click at [565, 292] on div "Date Pickup Date/Time 08/27/2025 Now 08/27/2025 08:30 PM Now Pickup Day Wednesd…" at bounding box center [803, 340] width 488 height 200
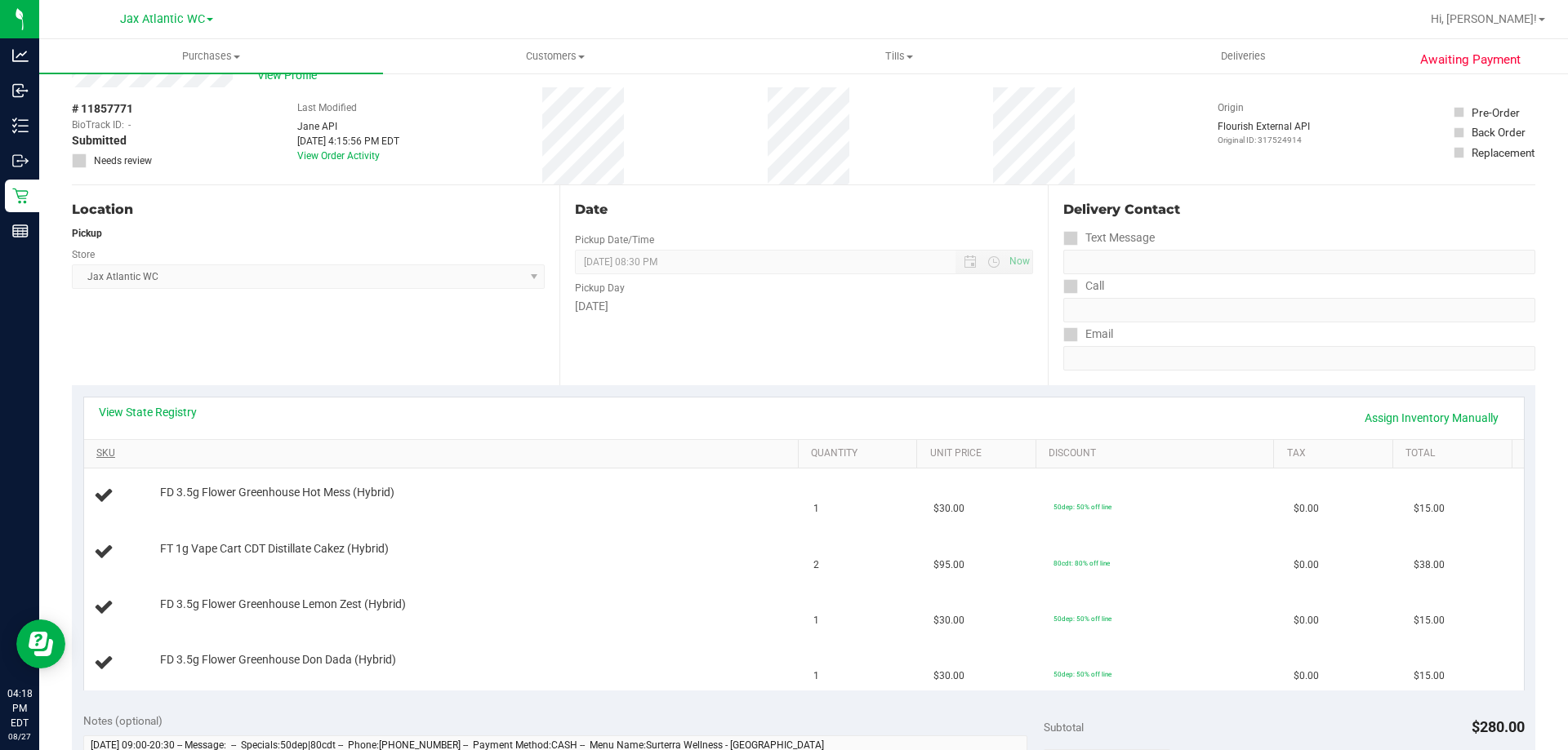
scroll to position [82, 0]
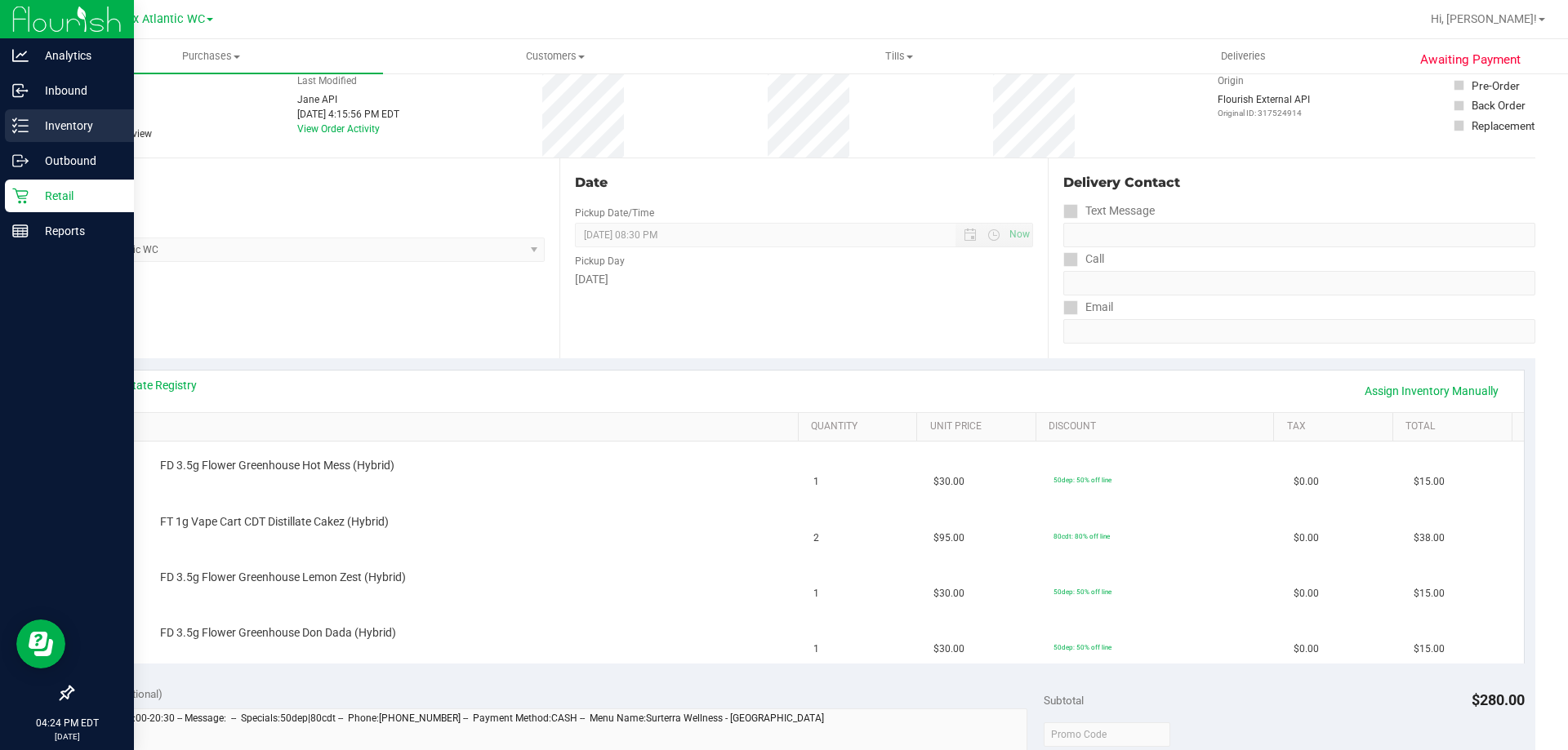
click at [22, 125] on icon at bounding box center [20, 126] width 16 height 16
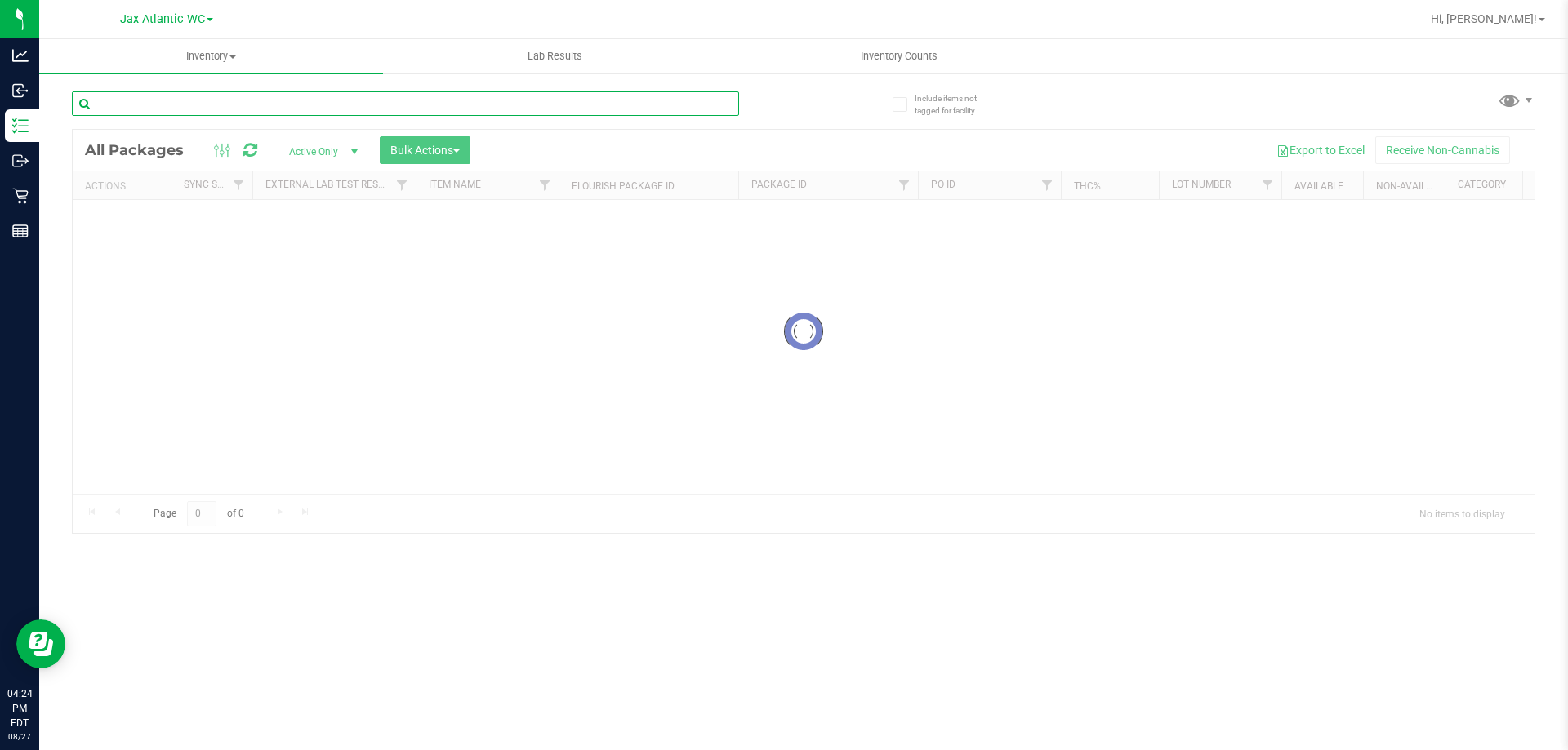
drag, startPoint x: 152, startPoint y: 115, endPoint x: 160, endPoint y: 114, distance: 8.1
click at [160, 114] on input "text" at bounding box center [405, 104] width 668 height 25
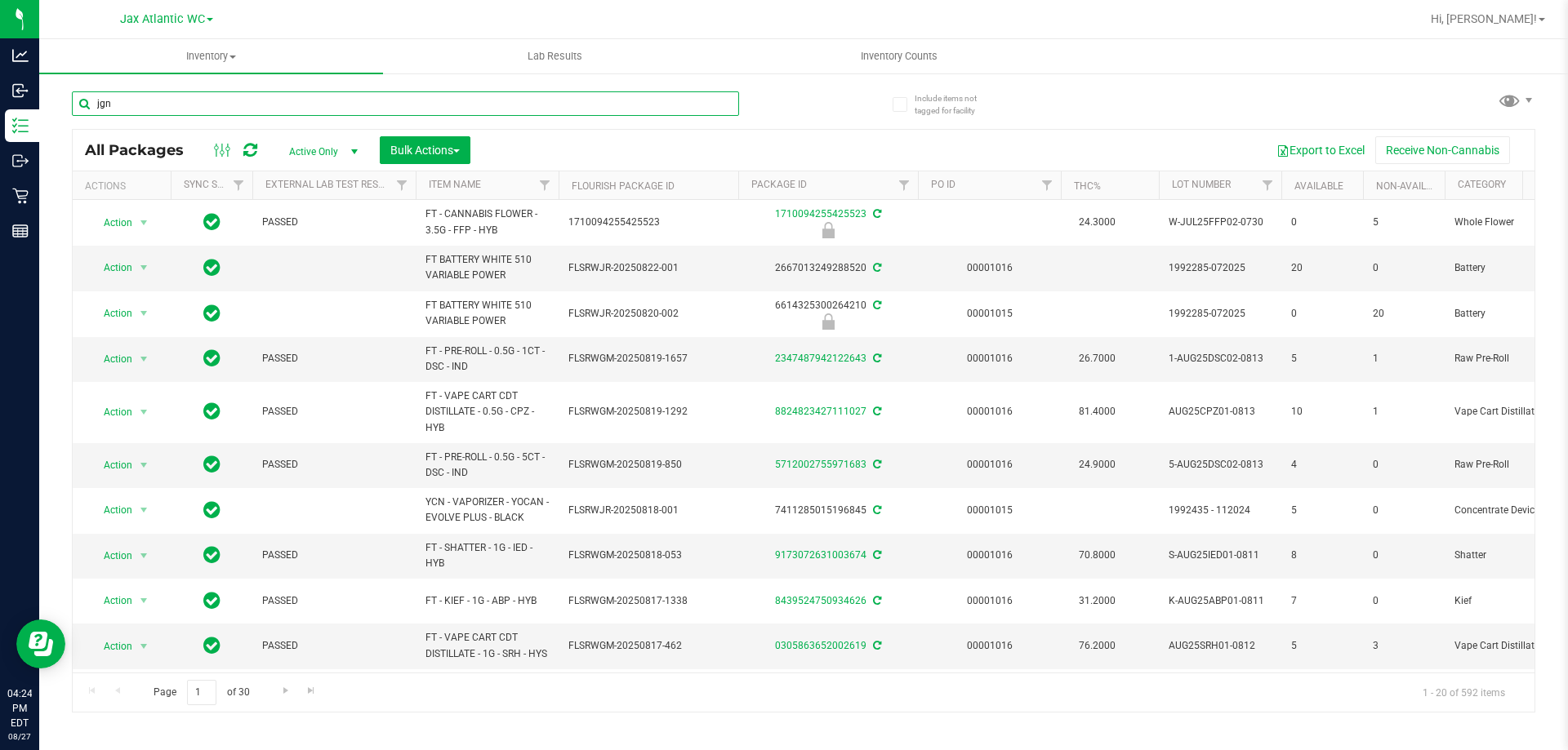
type input "jgn"
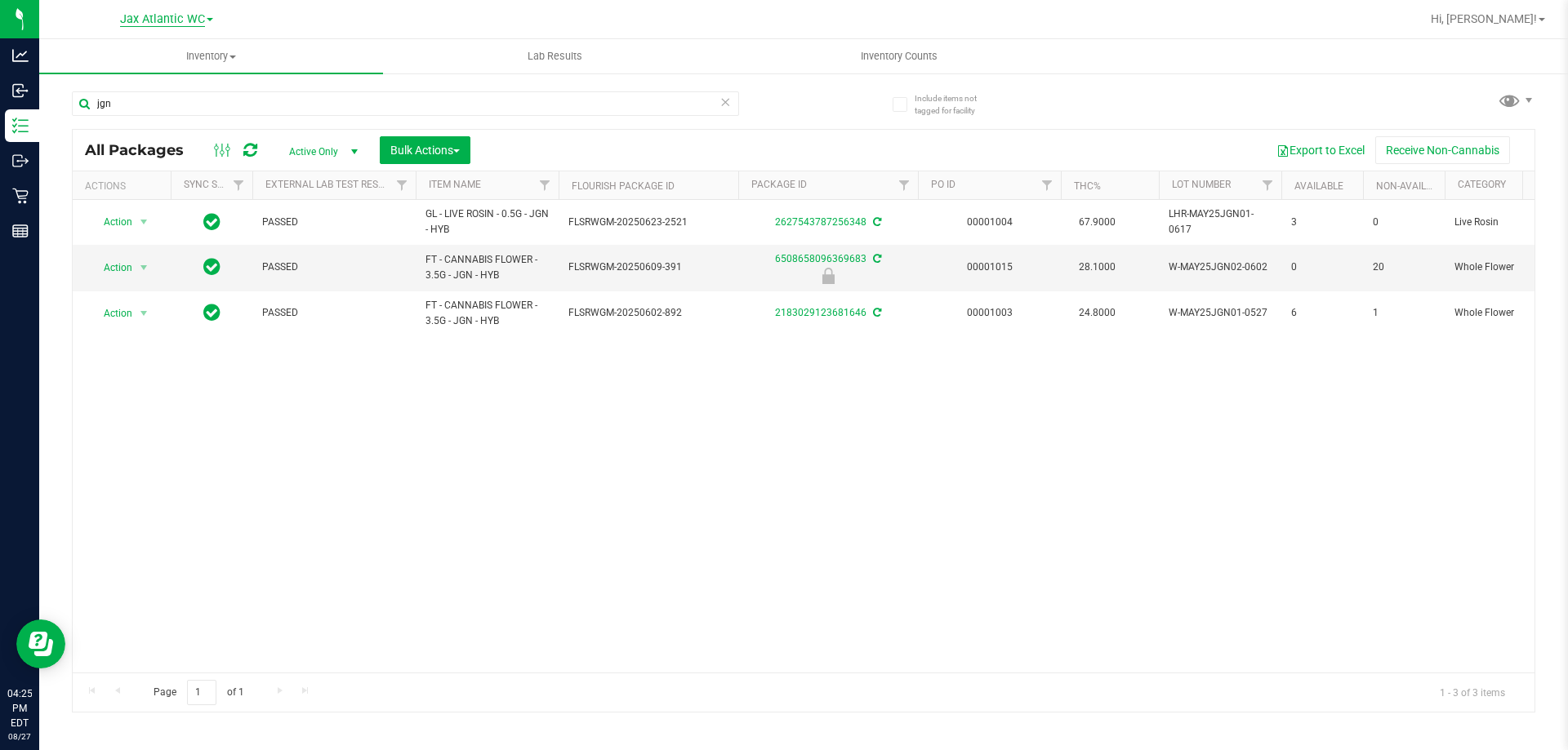
click at [200, 19] on span "Jax Atlantic WC" at bounding box center [163, 20] width 85 height 15
click at [154, 56] on link "Jax Atlantic WC" at bounding box center [167, 57] width 239 height 22
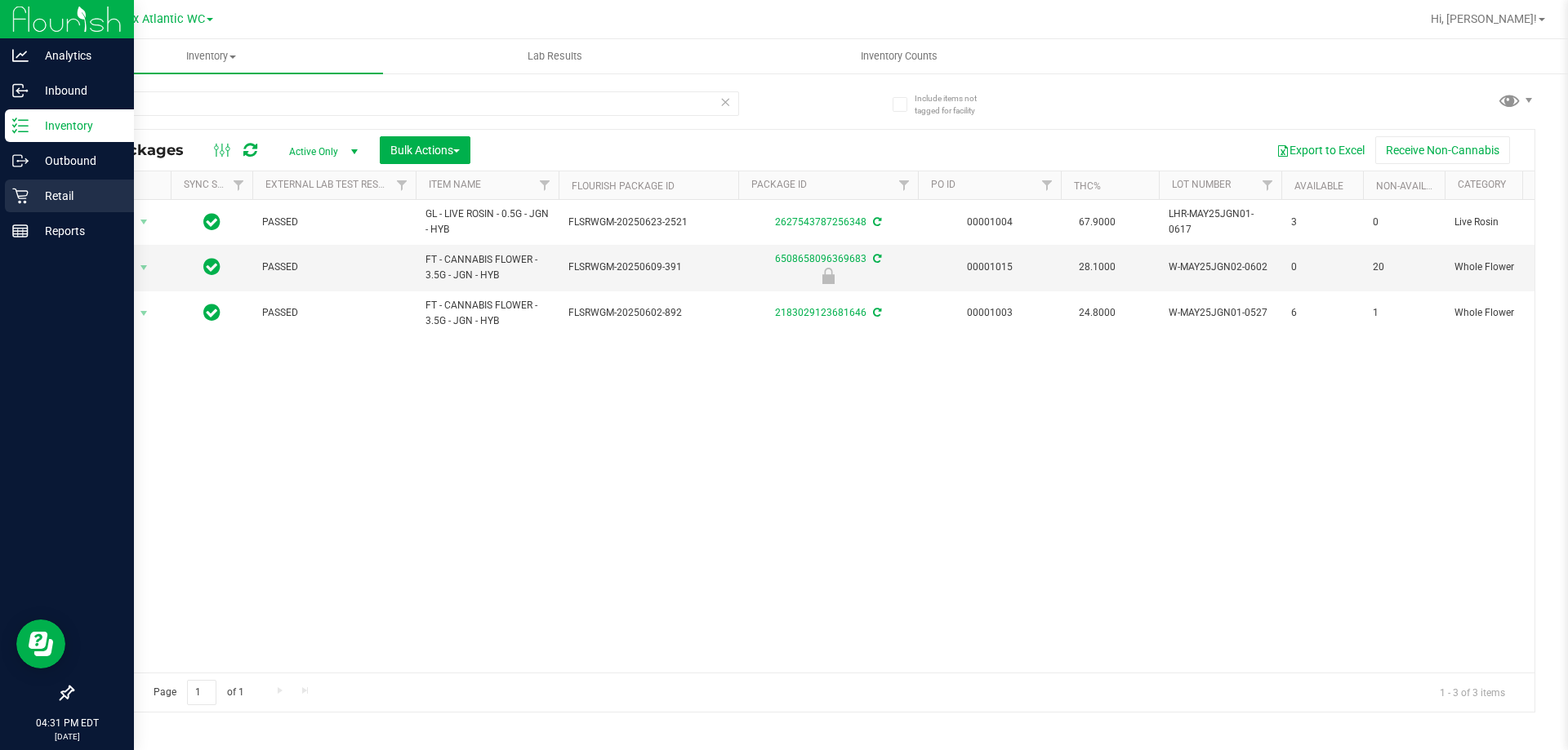
click at [20, 199] on icon at bounding box center [20, 196] width 16 height 16
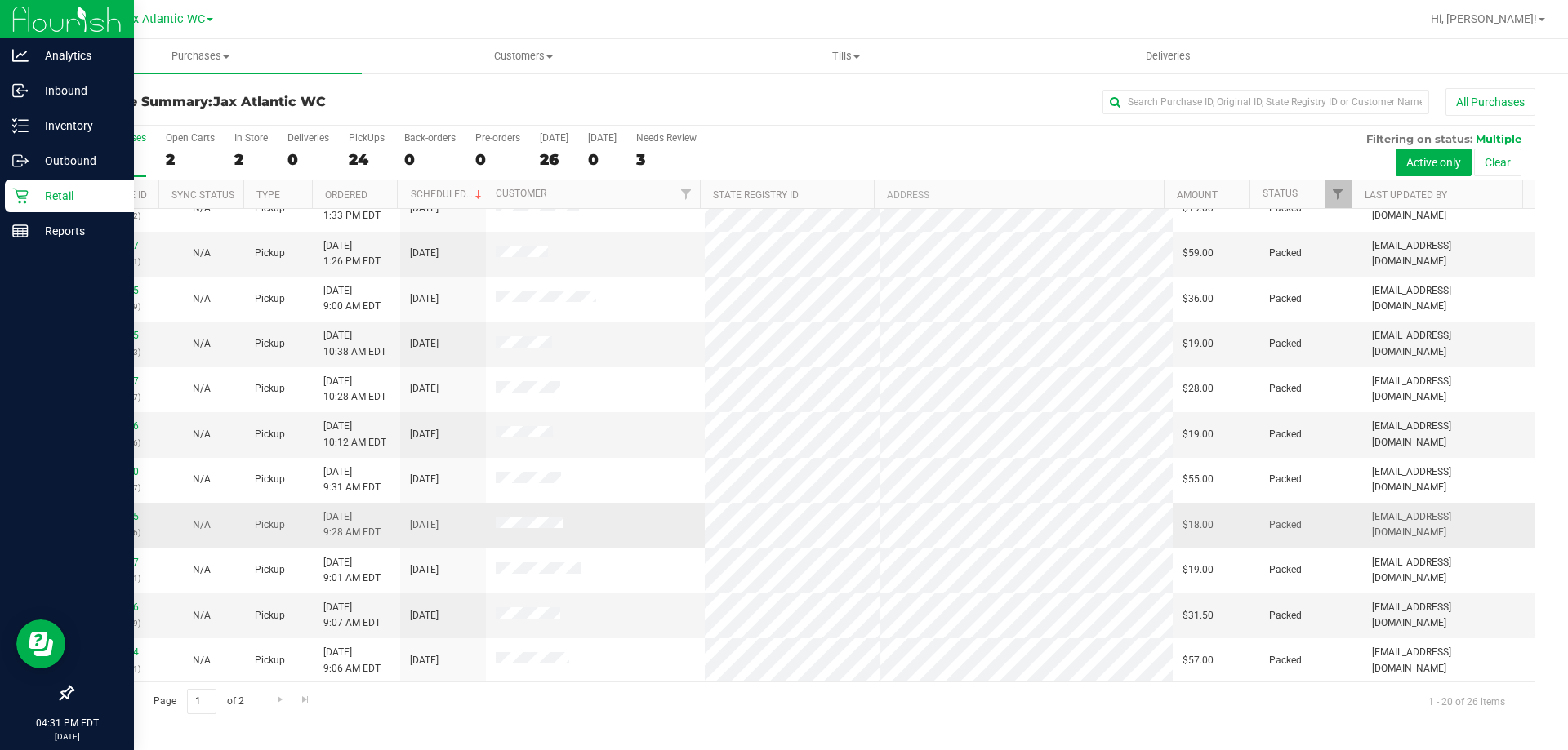
scroll to position [431, 0]
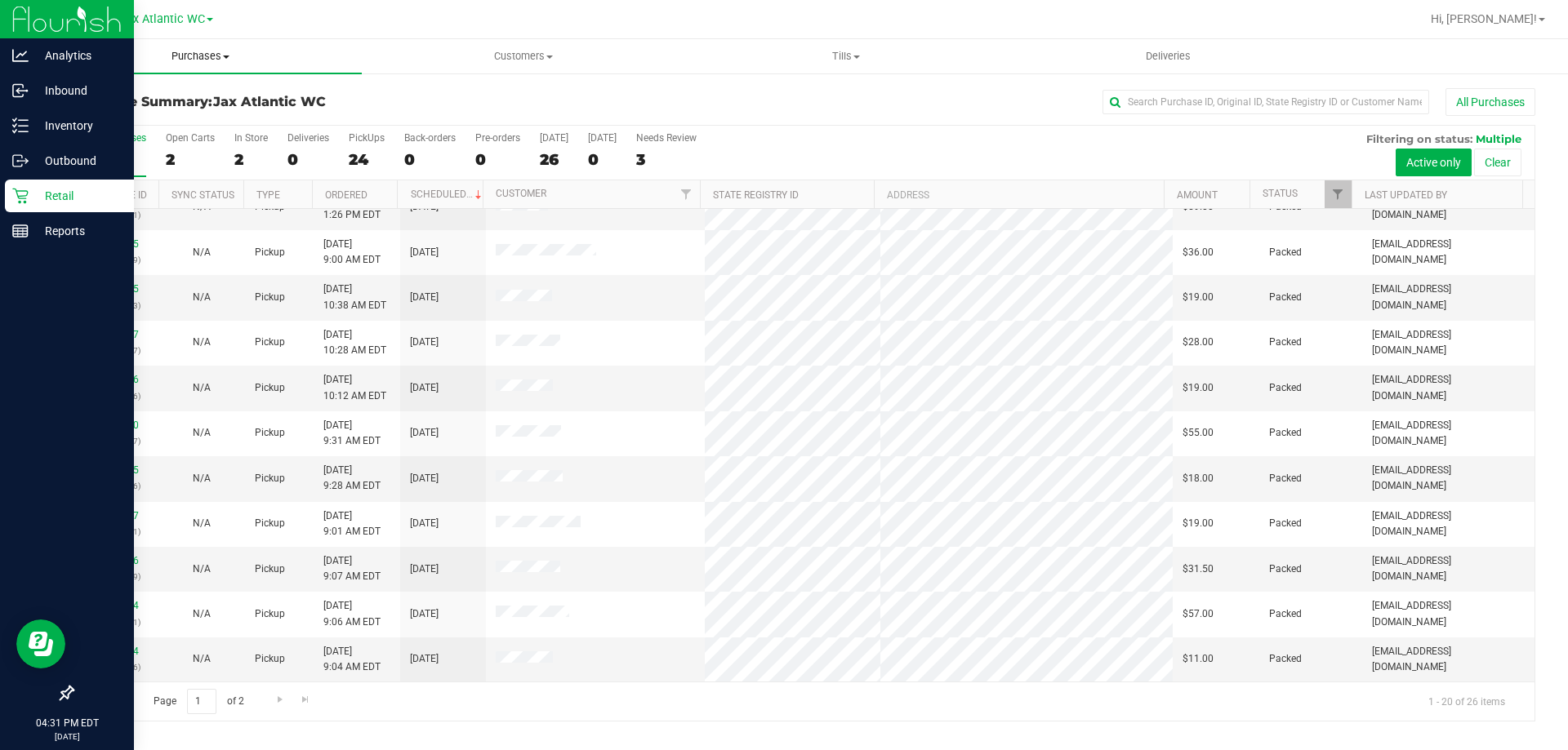
click at [186, 61] on span "Purchases" at bounding box center [200, 56] width 323 height 15
click at [139, 120] on li "Fulfillment" at bounding box center [200, 118] width 323 height 20
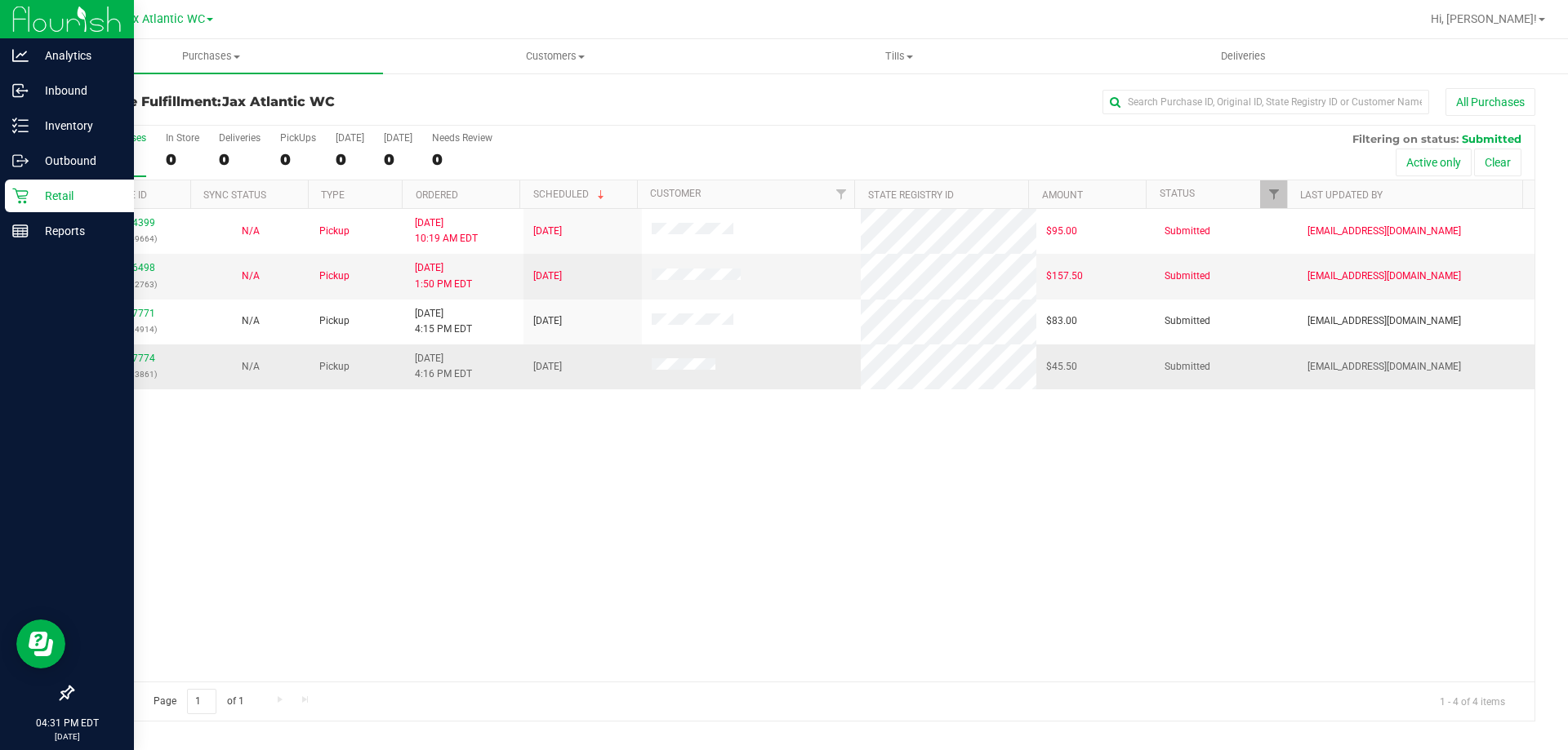
click at [107, 362] on div "11857774 (317513861)" at bounding box center [132, 367] width 99 height 31
click at [130, 359] on link "11857774" at bounding box center [132, 359] width 46 height 11
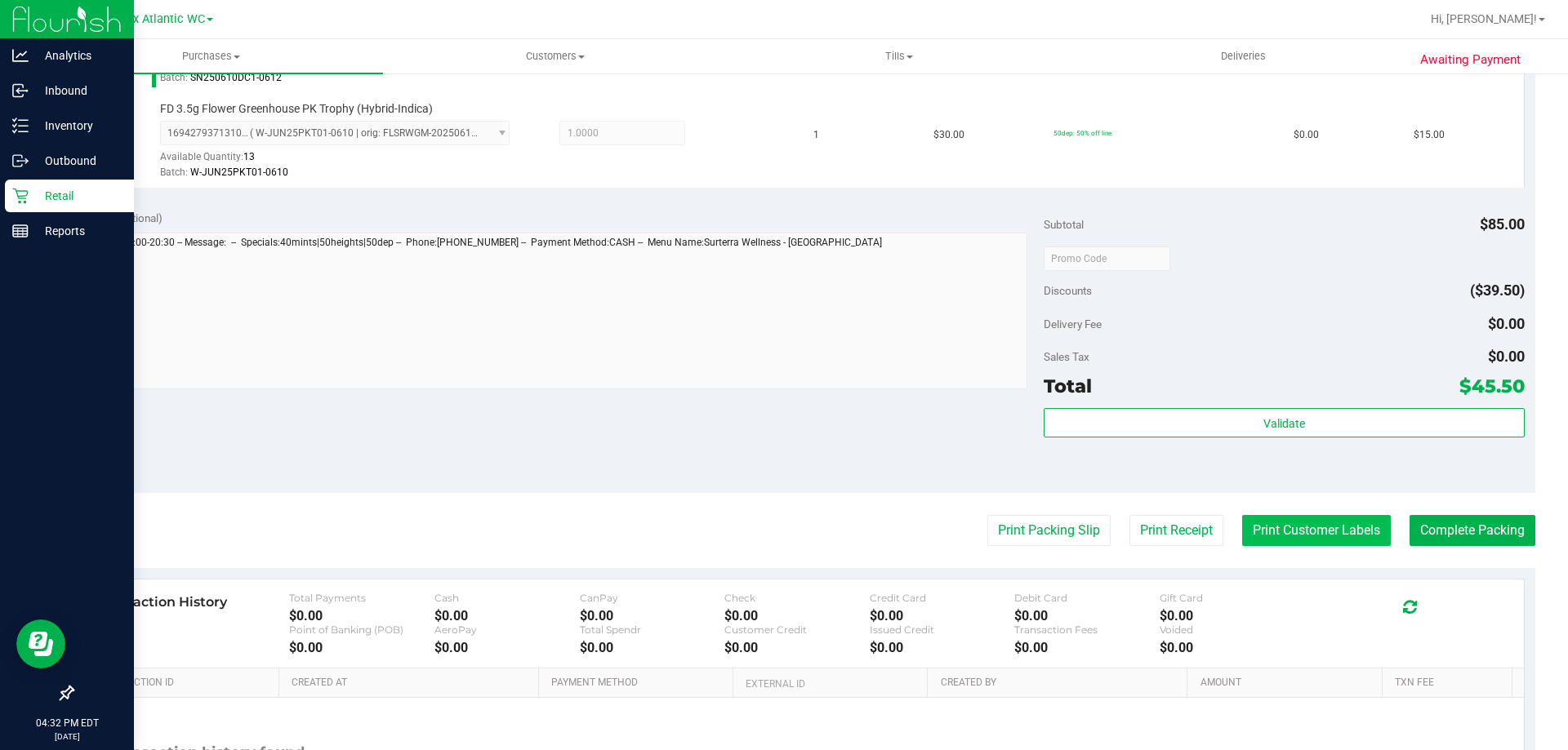
scroll to position [734, 0]
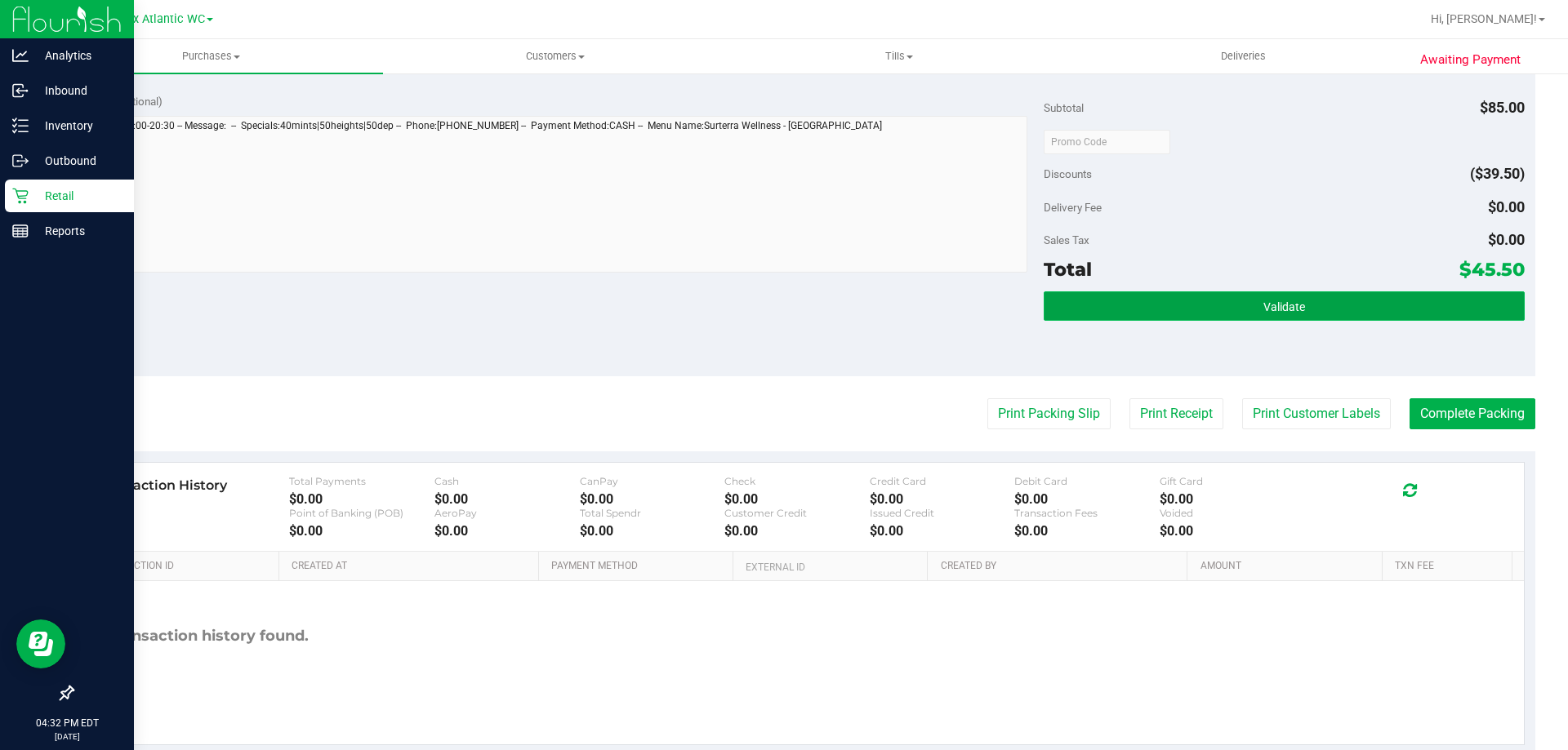
click at [1312, 301] on button "Validate" at bounding box center [1284, 306] width 480 height 29
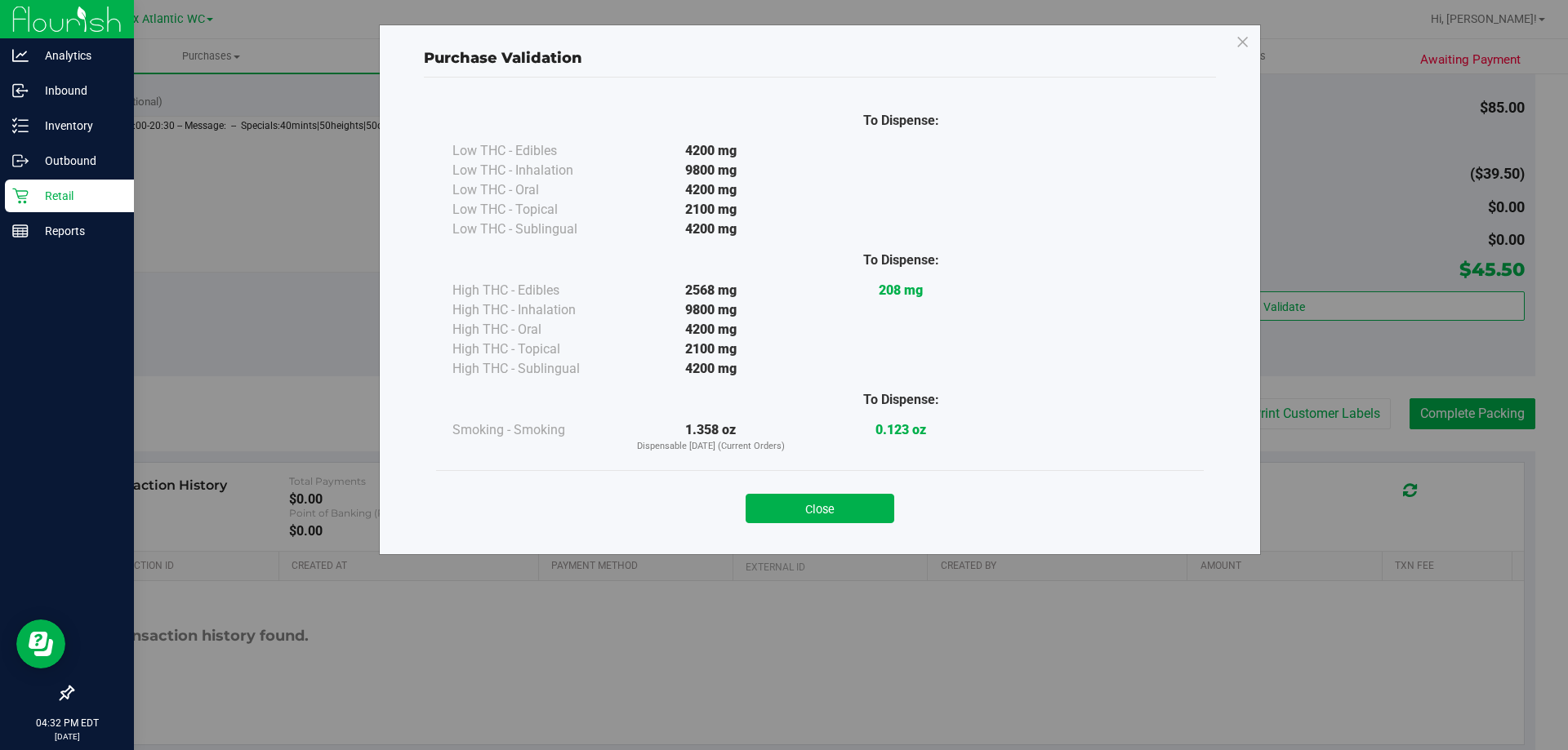
click at [799, 489] on div "Close" at bounding box center [820, 504] width 743 height 41
click at [800, 494] on button "Close" at bounding box center [820, 509] width 149 height 29
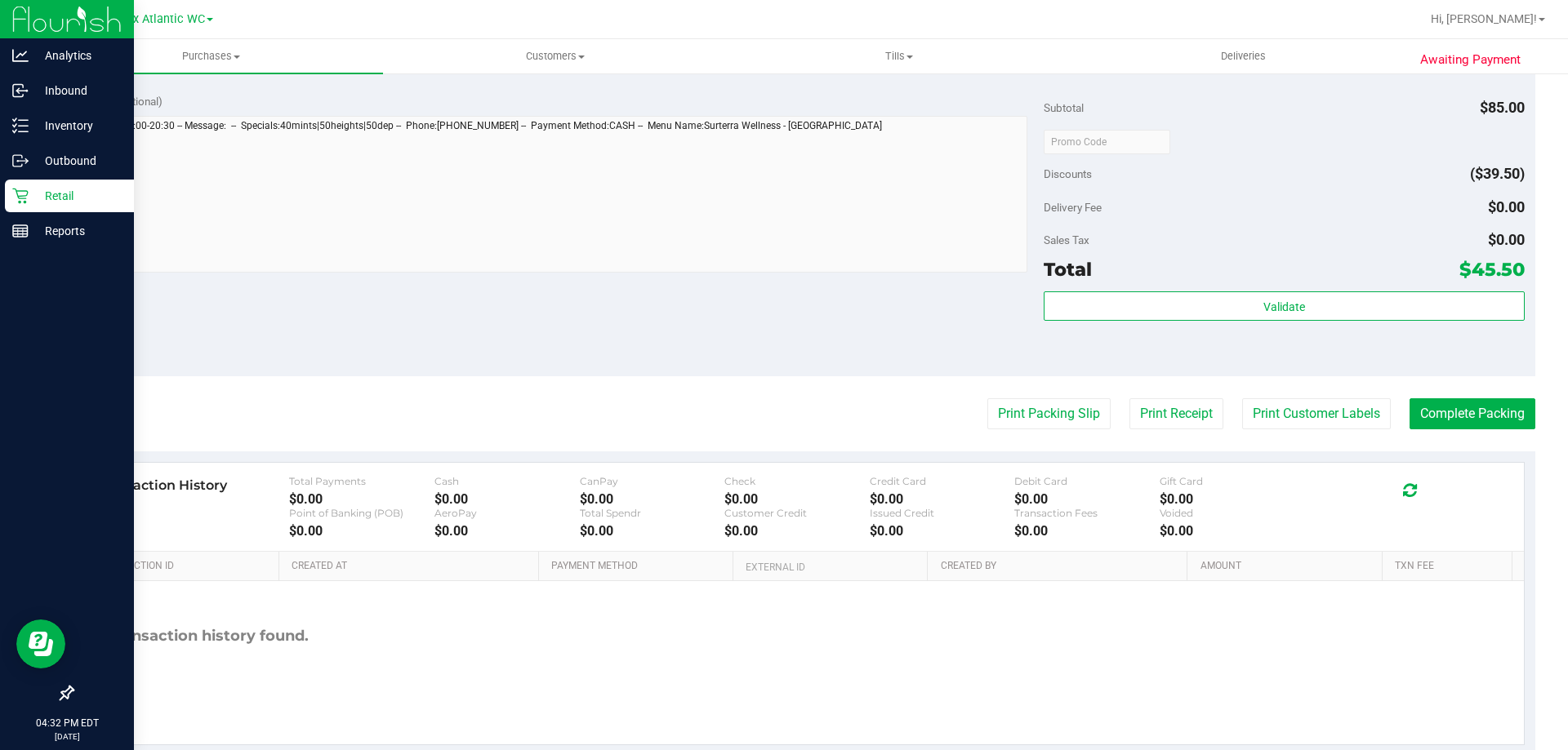
click at [801, 511] on div "Customer Credit" at bounding box center [797, 513] width 145 height 12
click at [1297, 426] on button "Print Customer Labels" at bounding box center [1316, 414] width 149 height 31
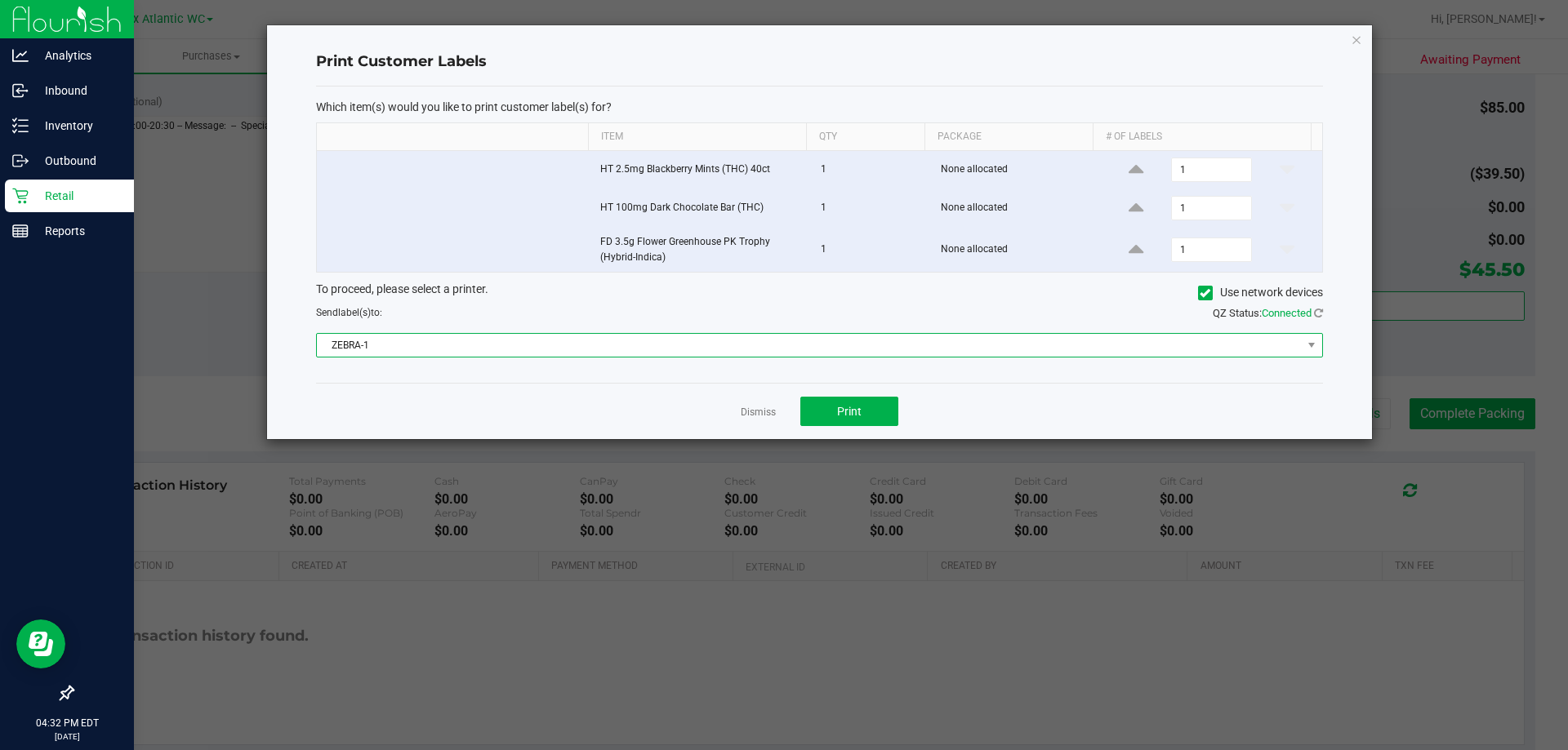
click at [505, 344] on span "ZEBRA-1" at bounding box center [809, 346] width 985 height 23
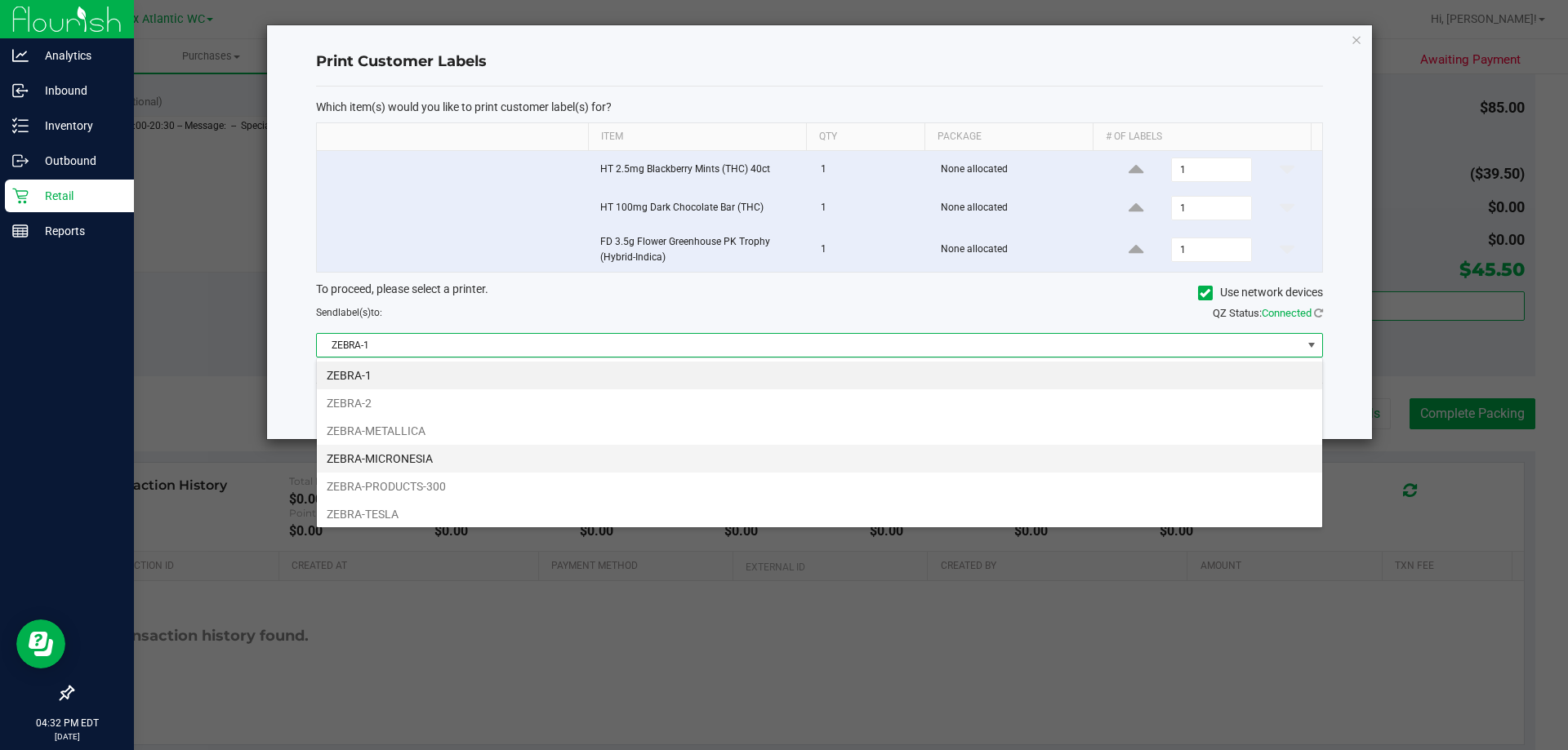
scroll to position [25, 1006]
click at [413, 460] on li "ZEBRA-MICRONESIA" at bounding box center [820, 459] width 1005 height 28
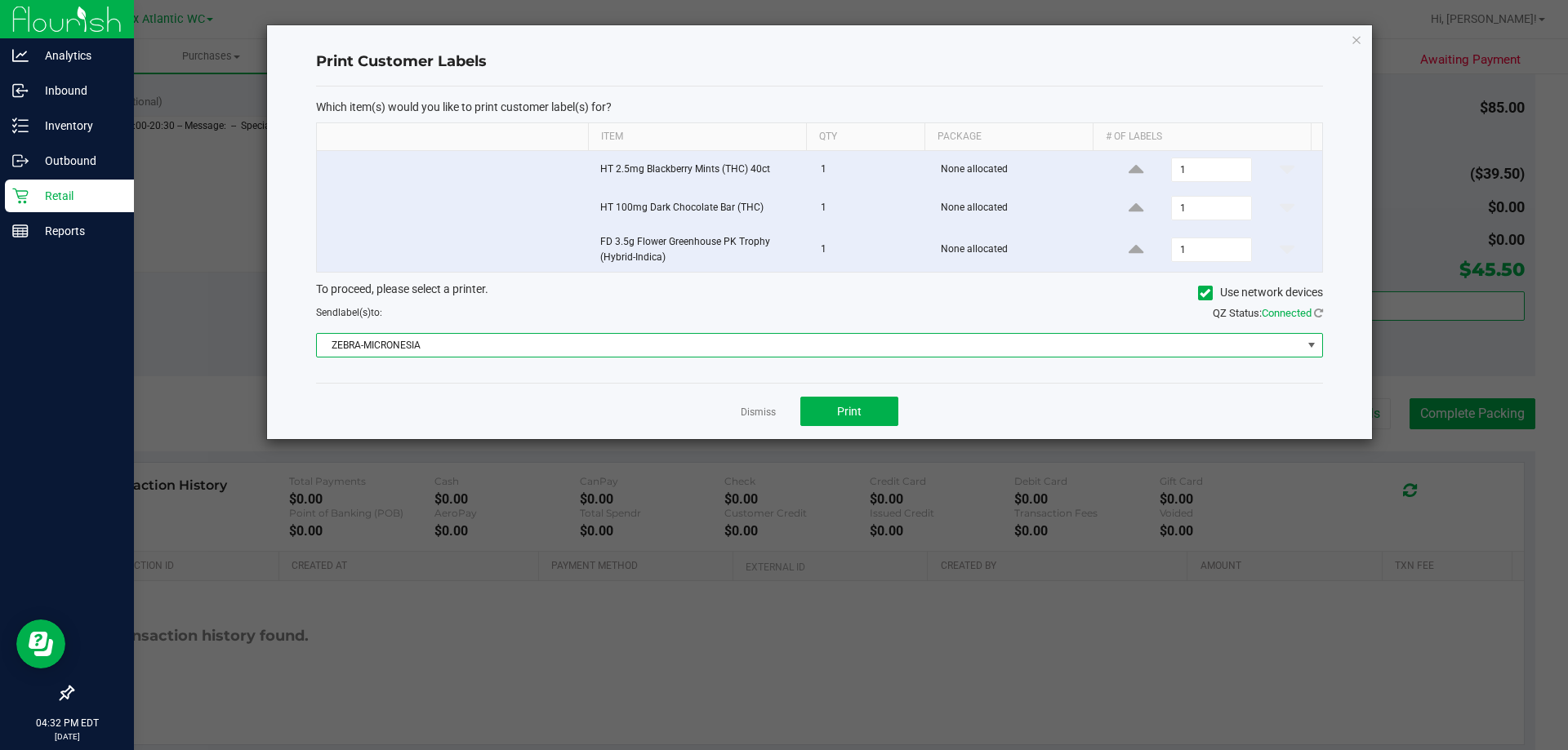
click at [936, 387] on div "Dismiss Print" at bounding box center [820, 411] width 1007 height 56
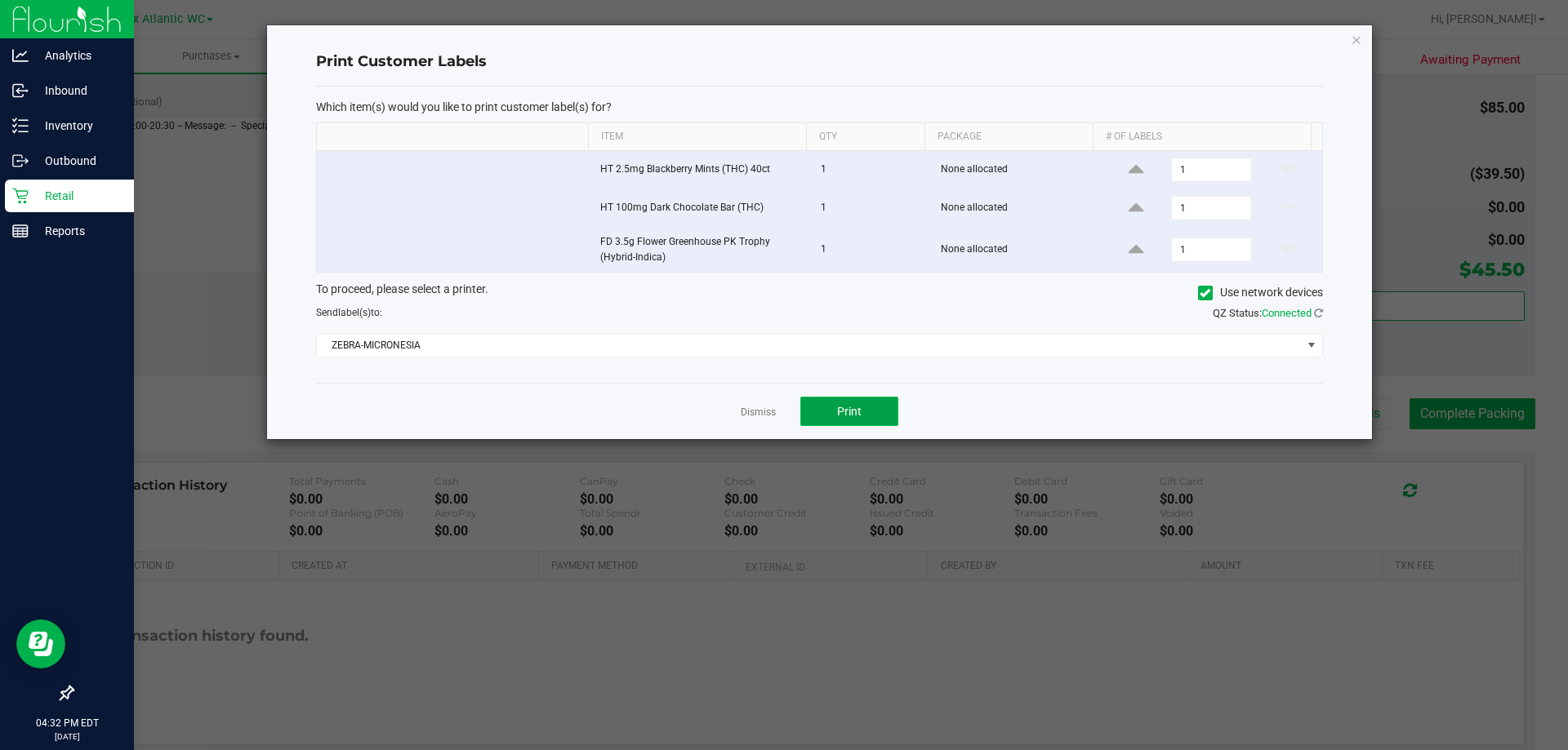
click at [886, 404] on button "Print" at bounding box center [849, 412] width 98 height 29
drag, startPoint x: 755, startPoint y: 408, endPoint x: 1333, endPoint y: 413, distance: 578.0
click at [756, 408] on link "Dismiss" at bounding box center [757, 413] width 35 height 14
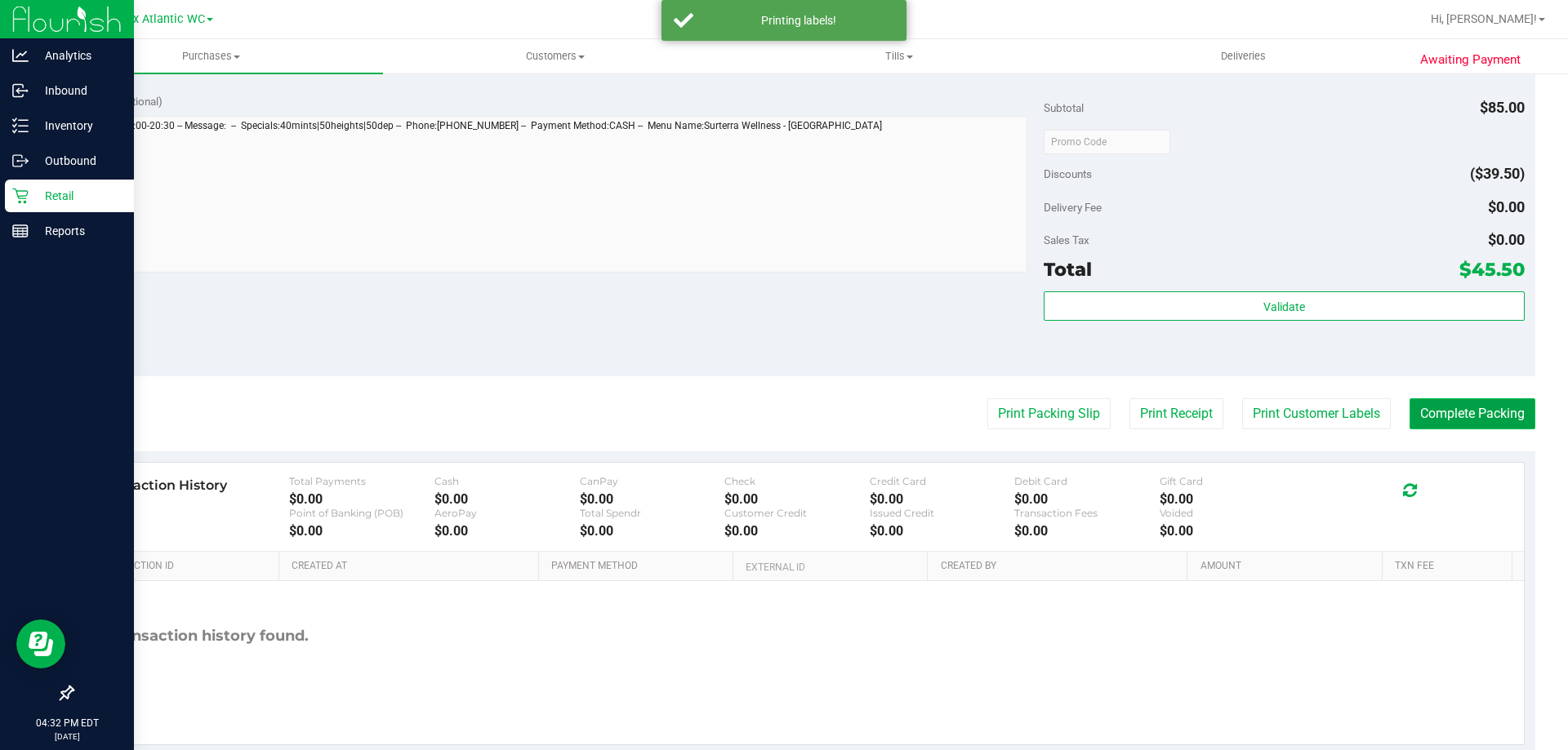
click at [1446, 399] on button "Complete Packing" at bounding box center [1472, 414] width 126 height 31
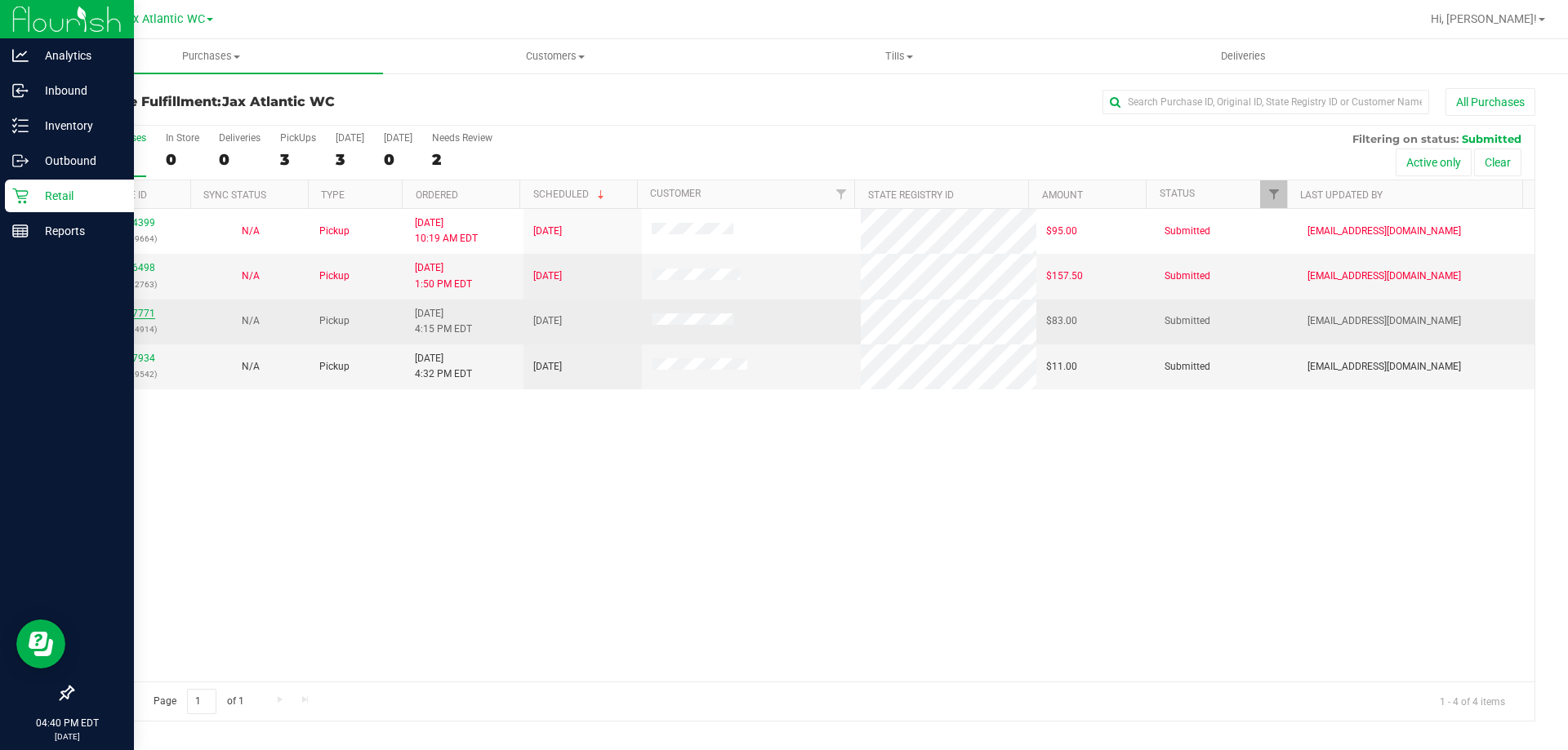
click at [141, 313] on link "11857771" at bounding box center [132, 314] width 46 height 11
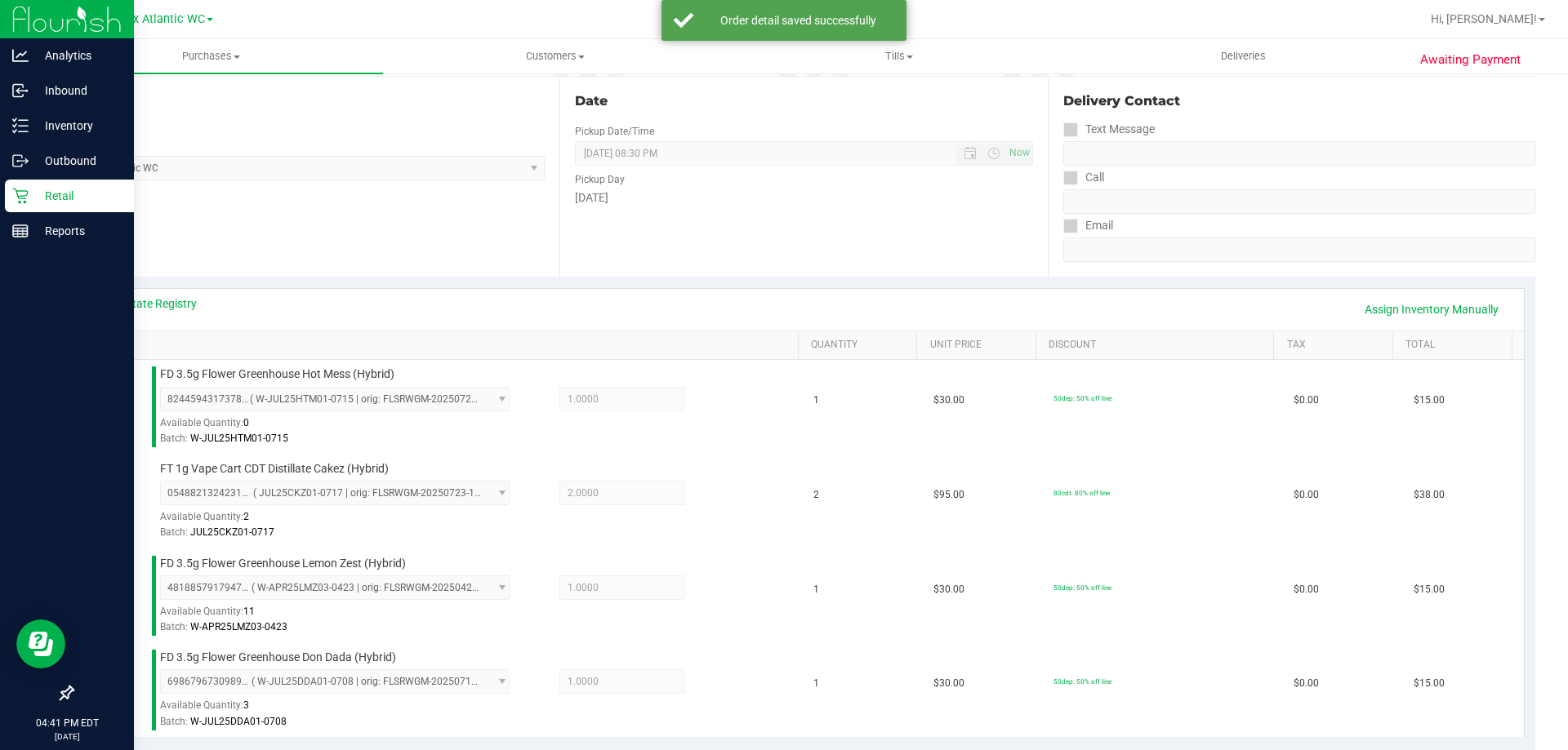
scroll to position [572, 0]
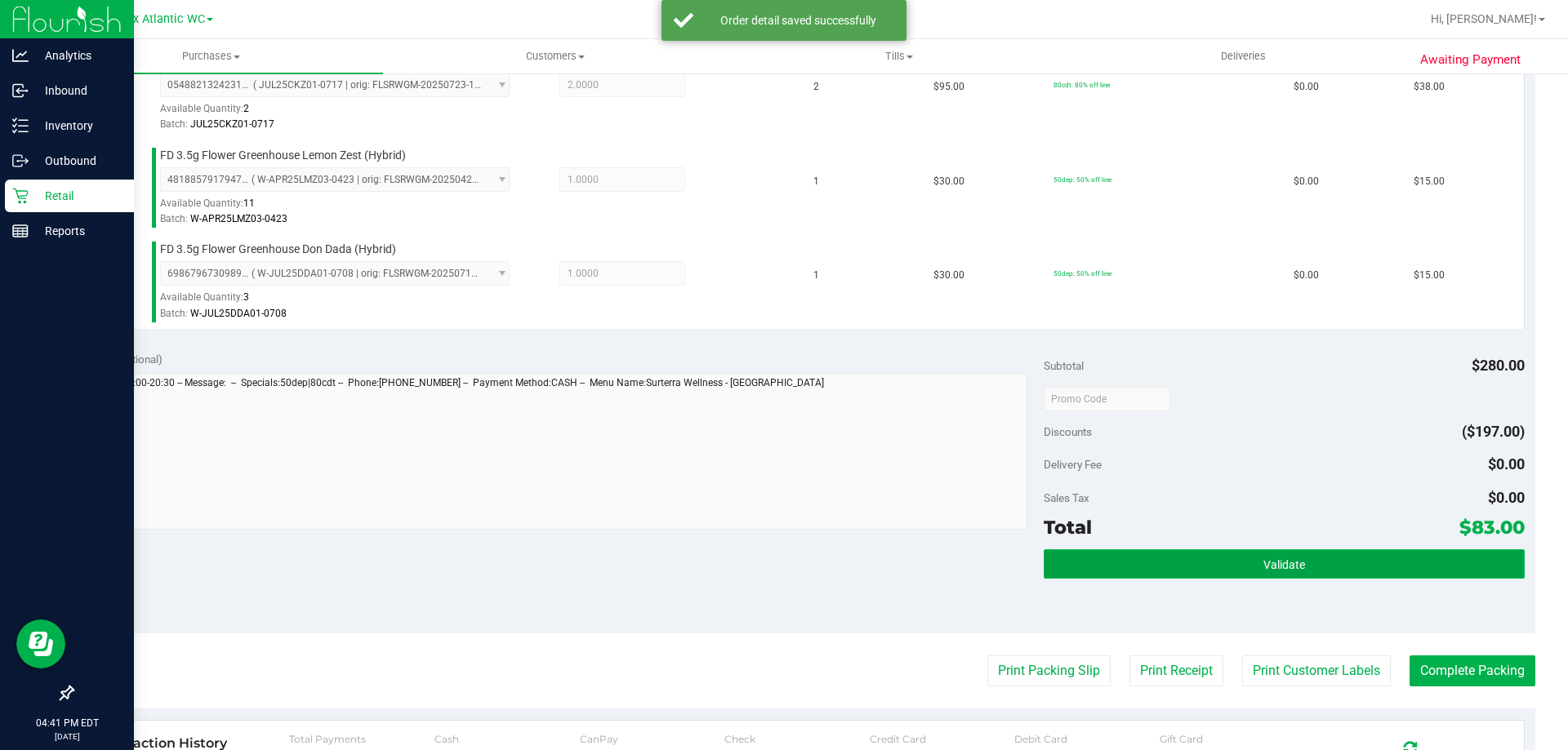
click at [1298, 558] on button "Validate" at bounding box center [1284, 565] width 480 height 29
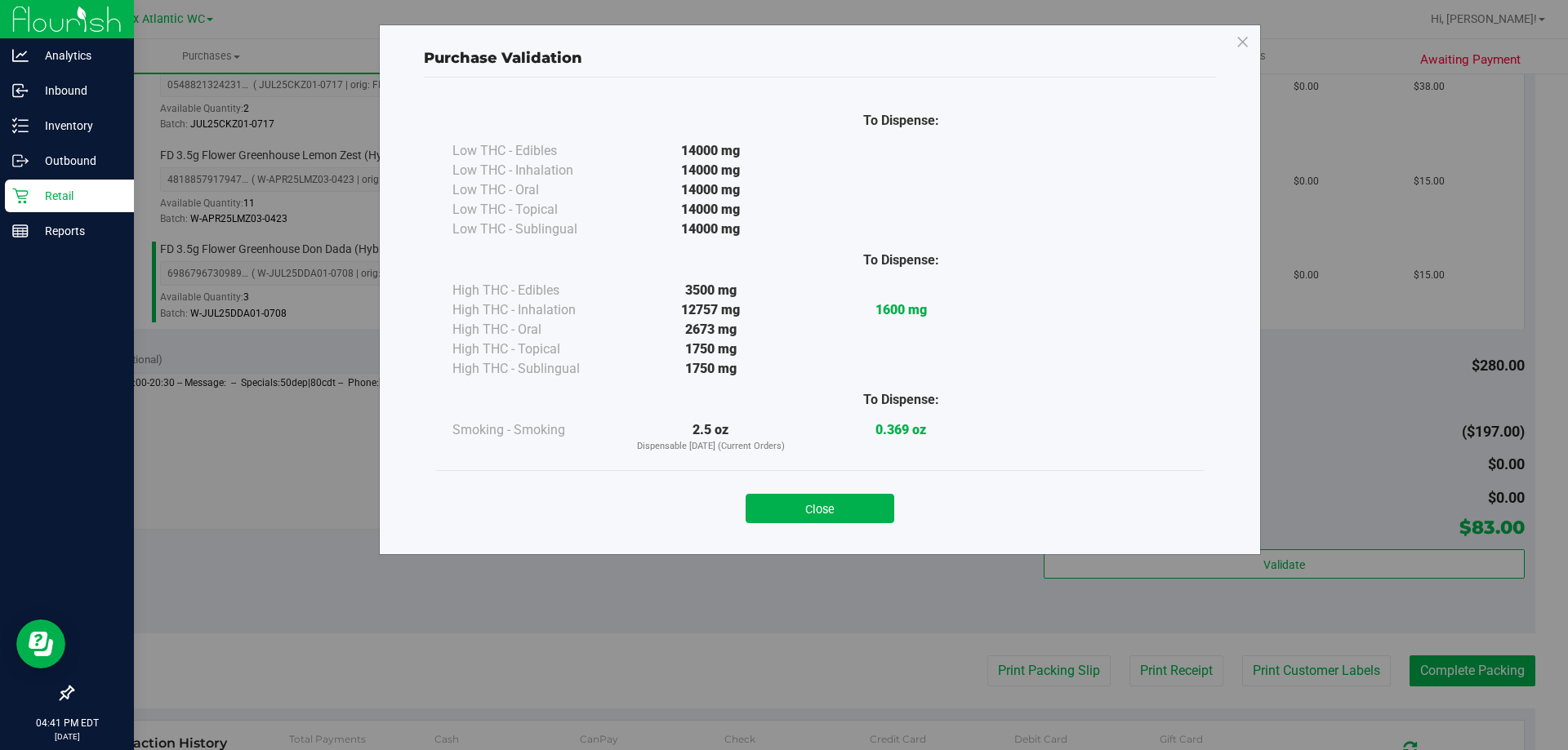
click at [826, 532] on div "Close" at bounding box center [820, 503] width 767 height 66
drag, startPoint x: 828, startPoint y: 516, endPoint x: 840, endPoint y: 516, distance: 12.0
click at [828, 516] on button "Close" at bounding box center [820, 509] width 149 height 29
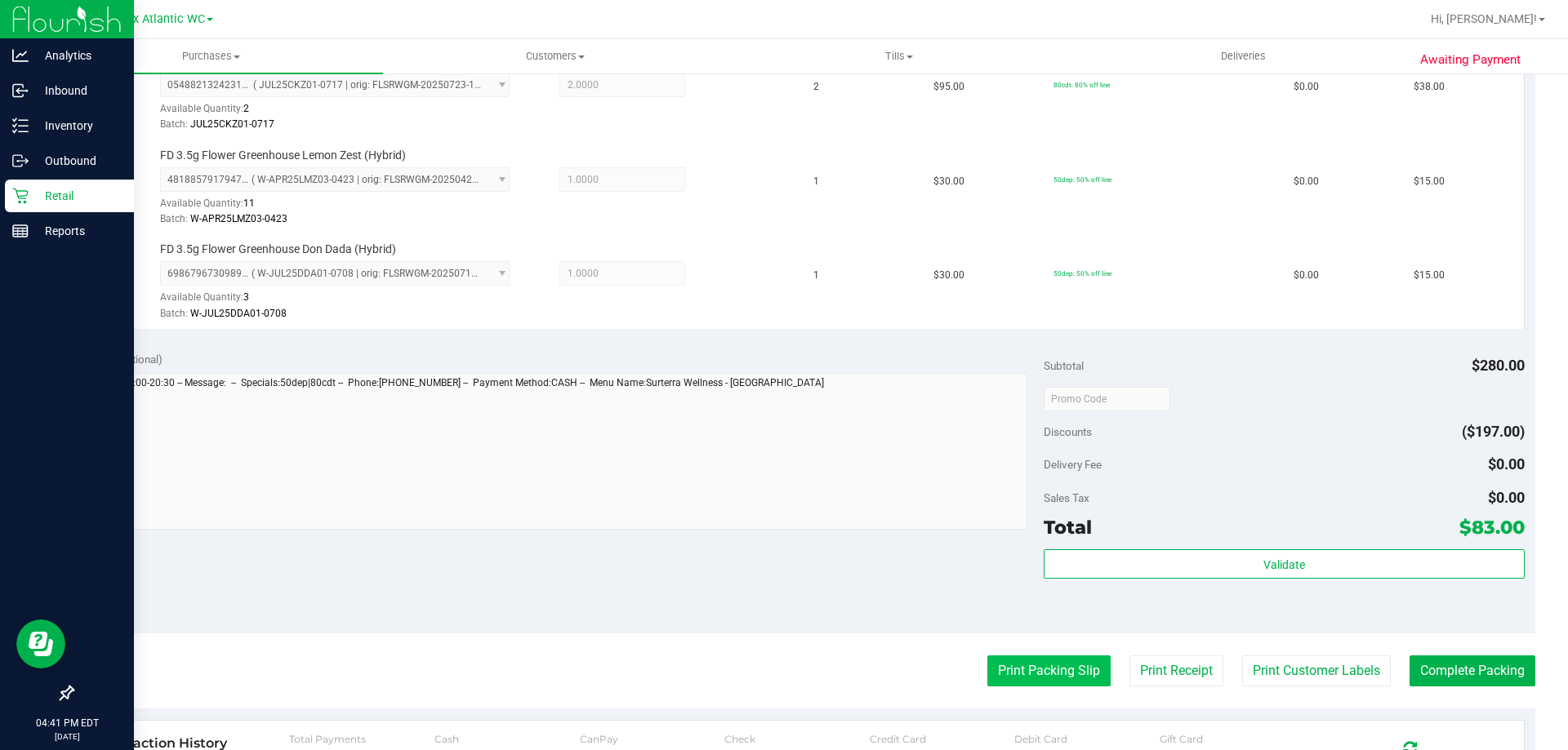
click at [1020, 666] on button "Print Packing Slip" at bounding box center [1048, 672] width 123 height 31
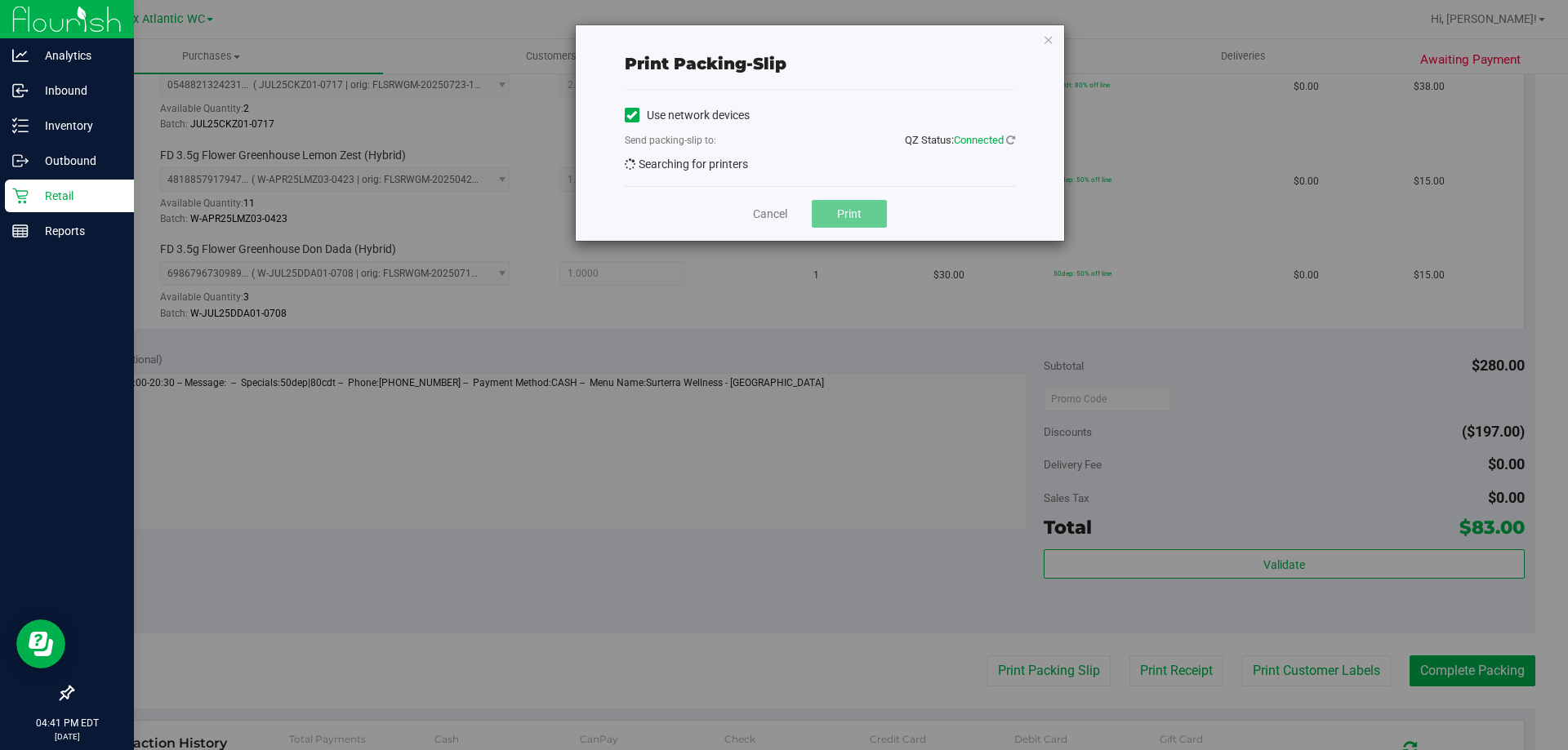
click at [872, 205] on div "Cancel Print" at bounding box center [820, 213] width 391 height 55
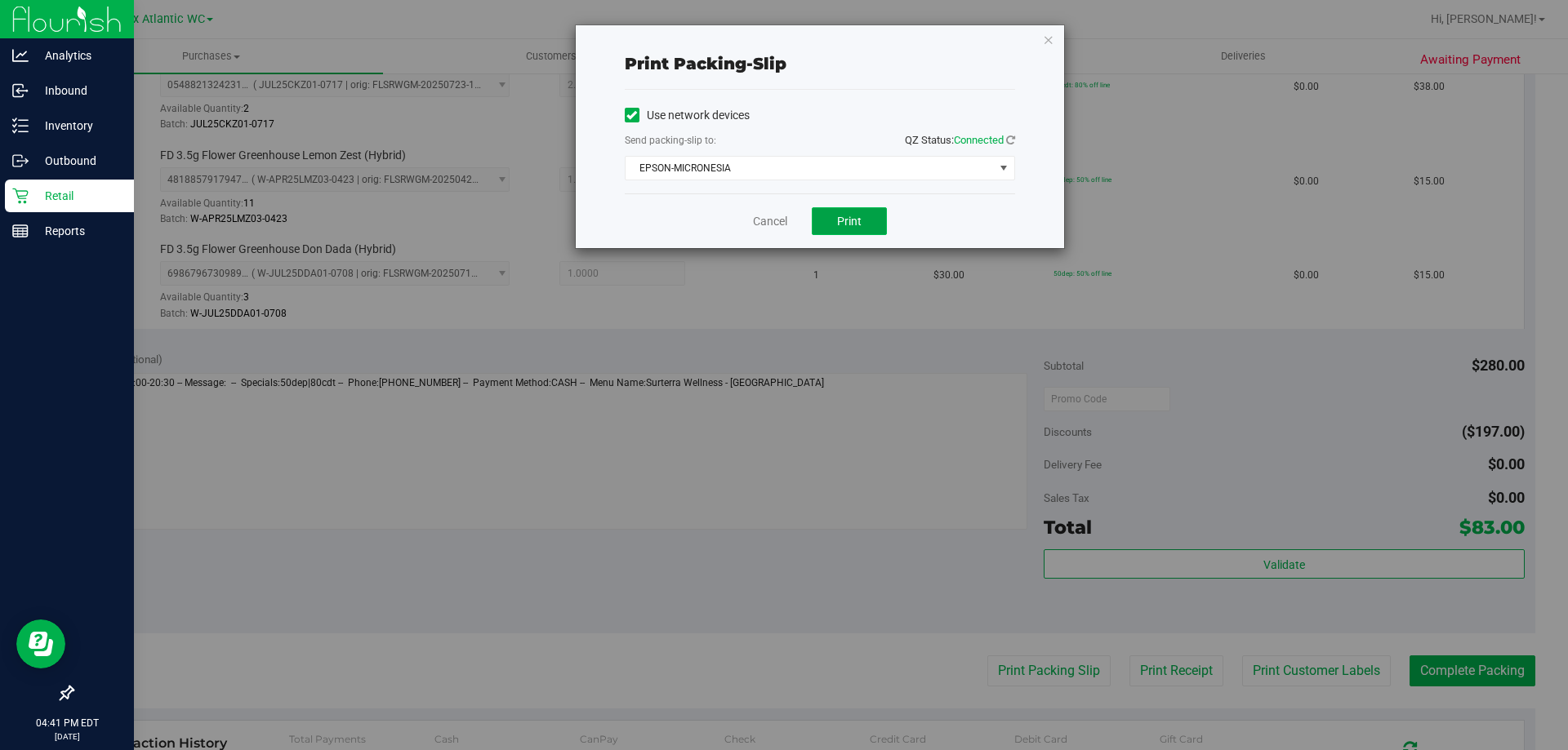
click at [861, 221] on button "Print" at bounding box center [849, 221] width 75 height 28
click at [771, 219] on link "Cancel" at bounding box center [770, 221] width 34 height 17
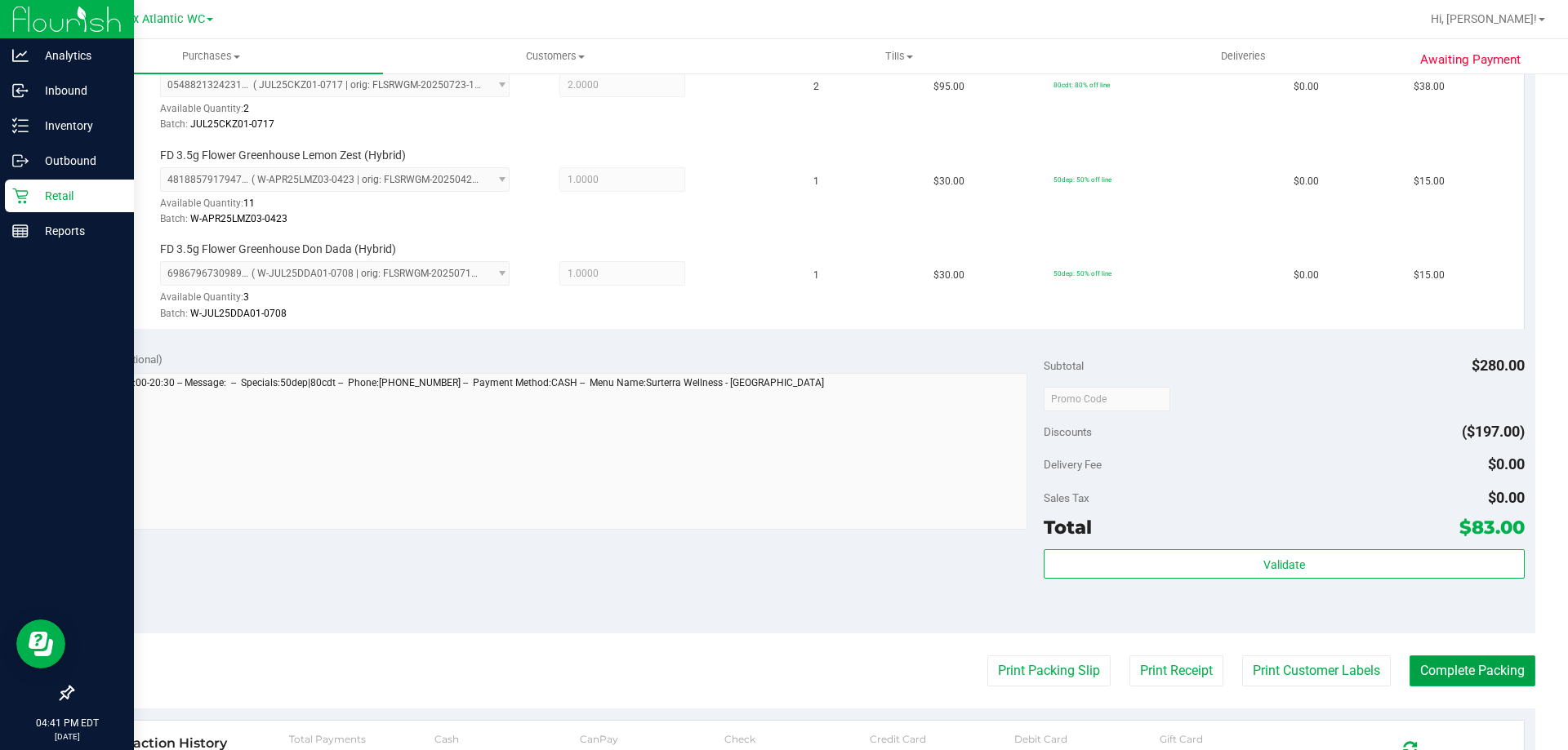
click at [1432, 678] on button "Complete Packing" at bounding box center [1472, 672] width 126 height 31
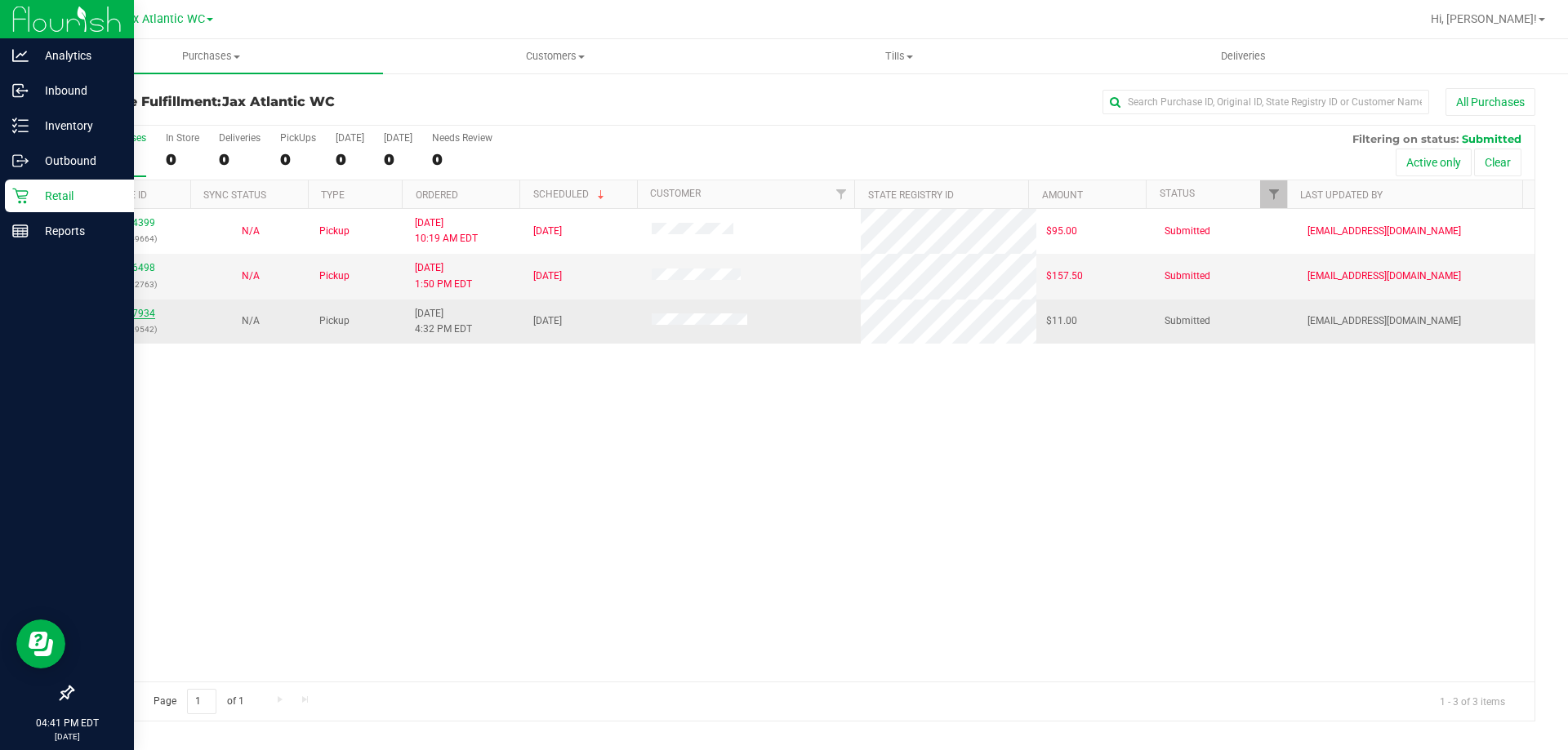
click at [123, 309] on link "11857934" at bounding box center [132, 314] width 46 height 11
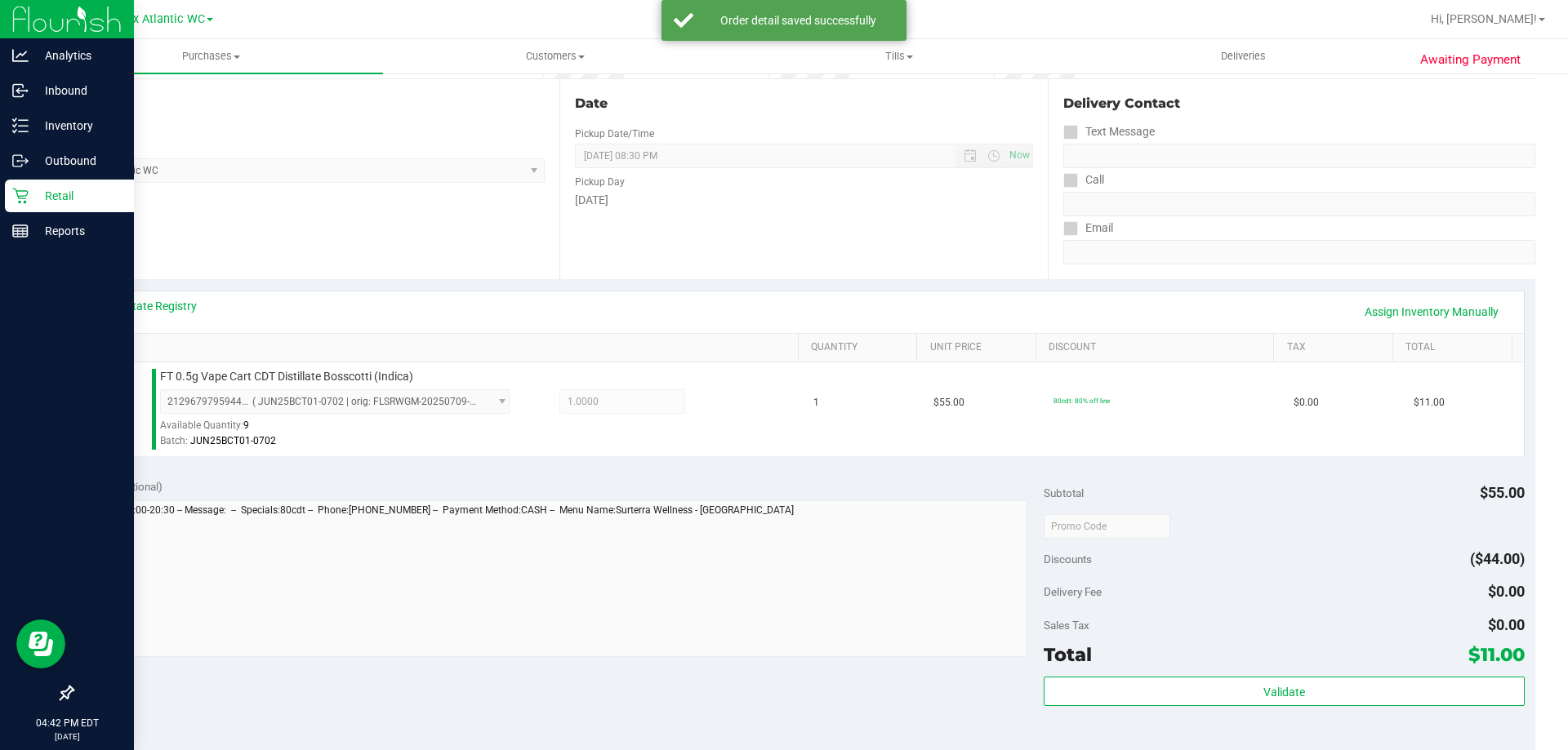
scroll to position [327, 0]
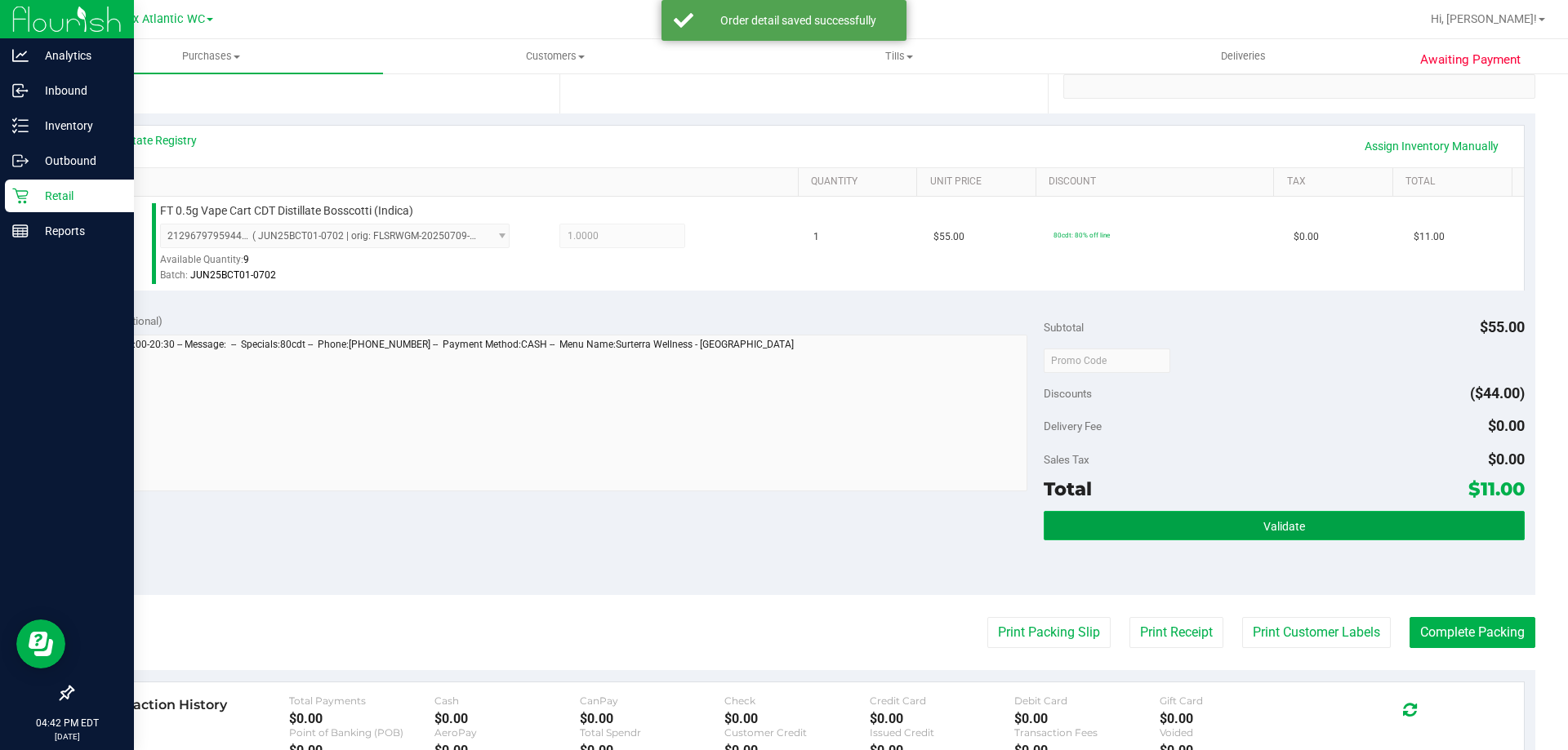
click at [1287, 525] on span "Validate" at bounding box center [1284, 527] width 42 height 13
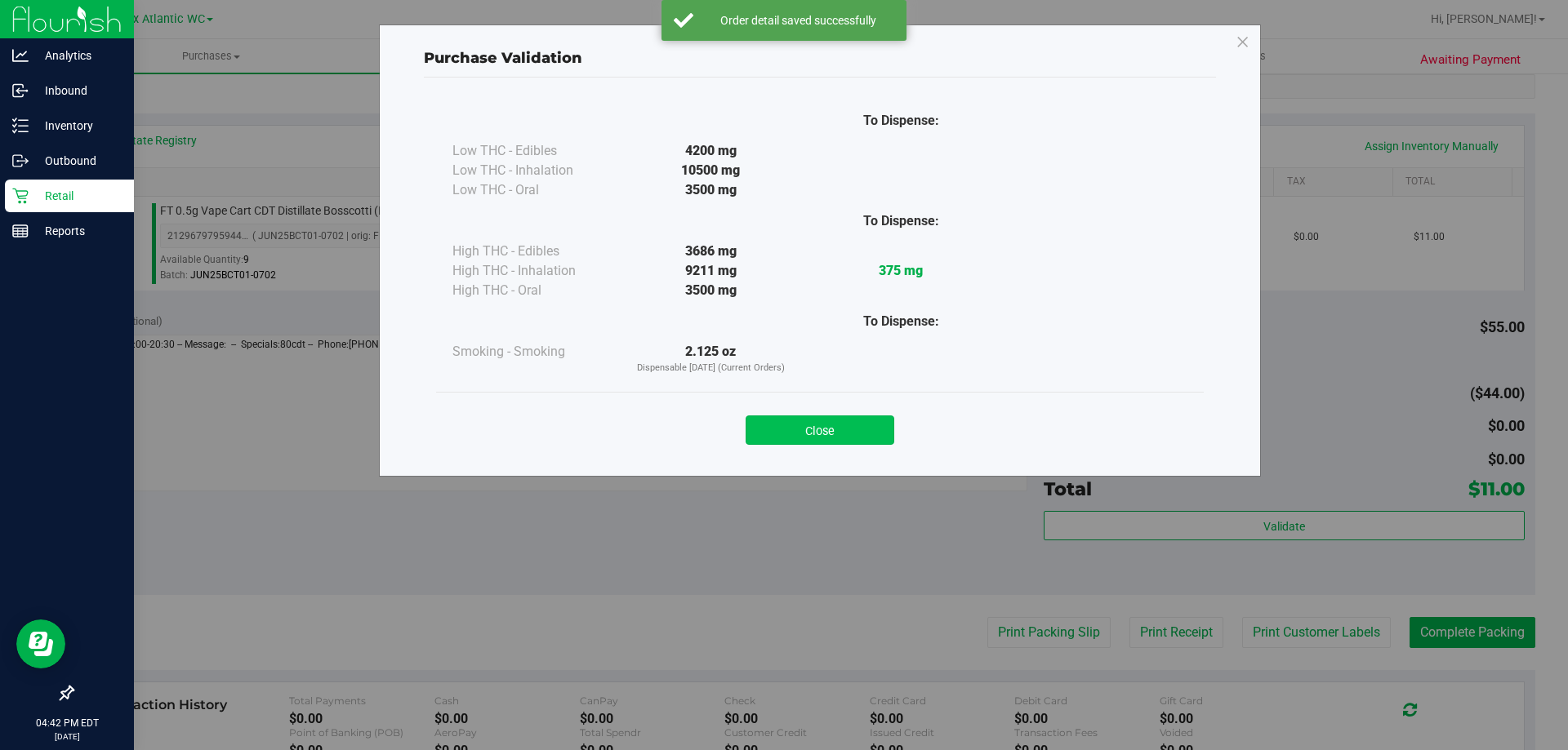
click at [771, 418] on button "Close" at bounding box center [820, 431] width 149 height 29
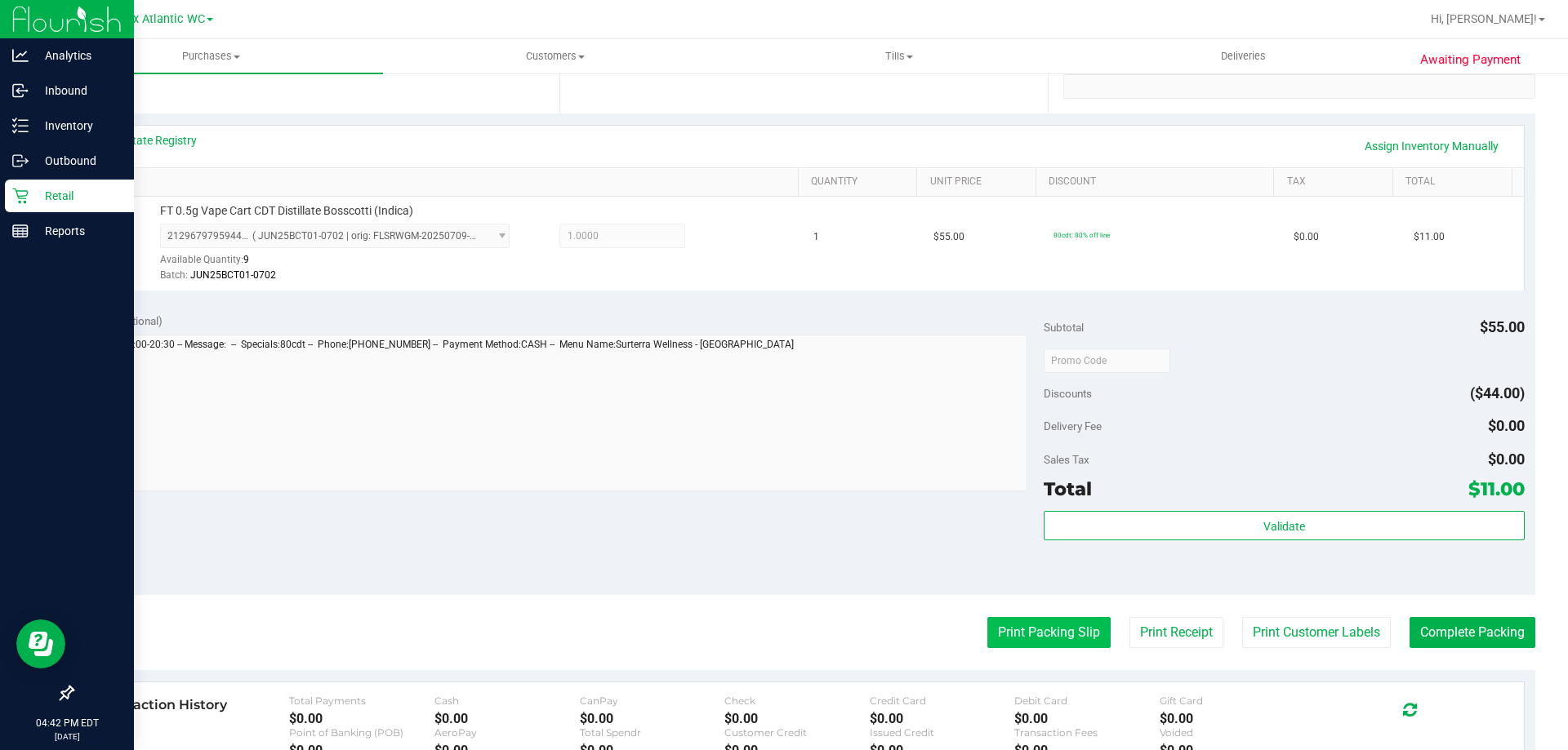
click at [990, 640] on button "Print Packing Slip" at bounding box center [1048, 633] width 123 height 31
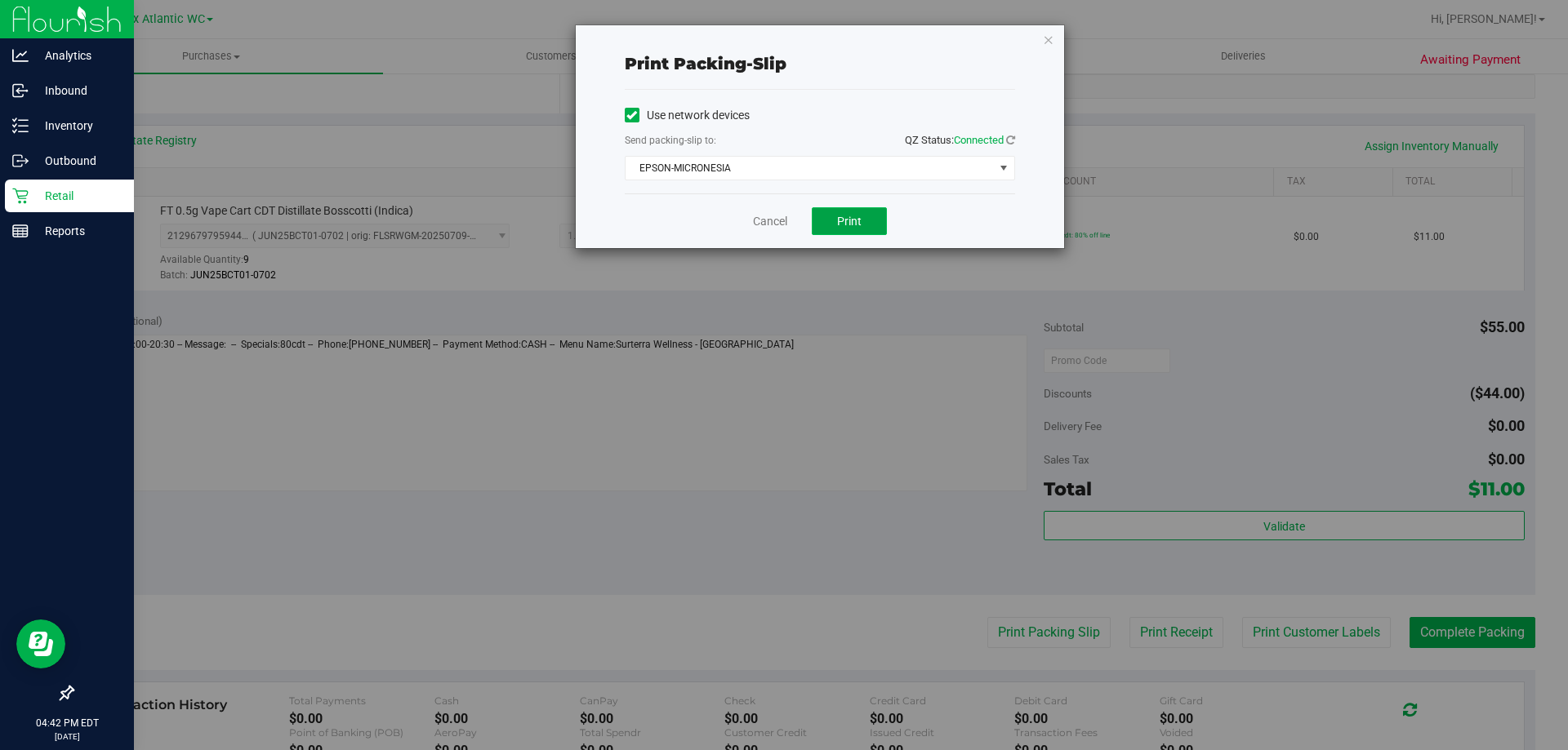
click at [843, 230] on button "Print" at bounding box center [849, 221] width 75 height 28
drag, startPoint x: 775, startPoint y: 217, endPoint x: 1567, endPoint y: 605, distance: 881.9
click at [775, 217] on link "Cancel" at bounding box center [770, 221] width 34 height 17
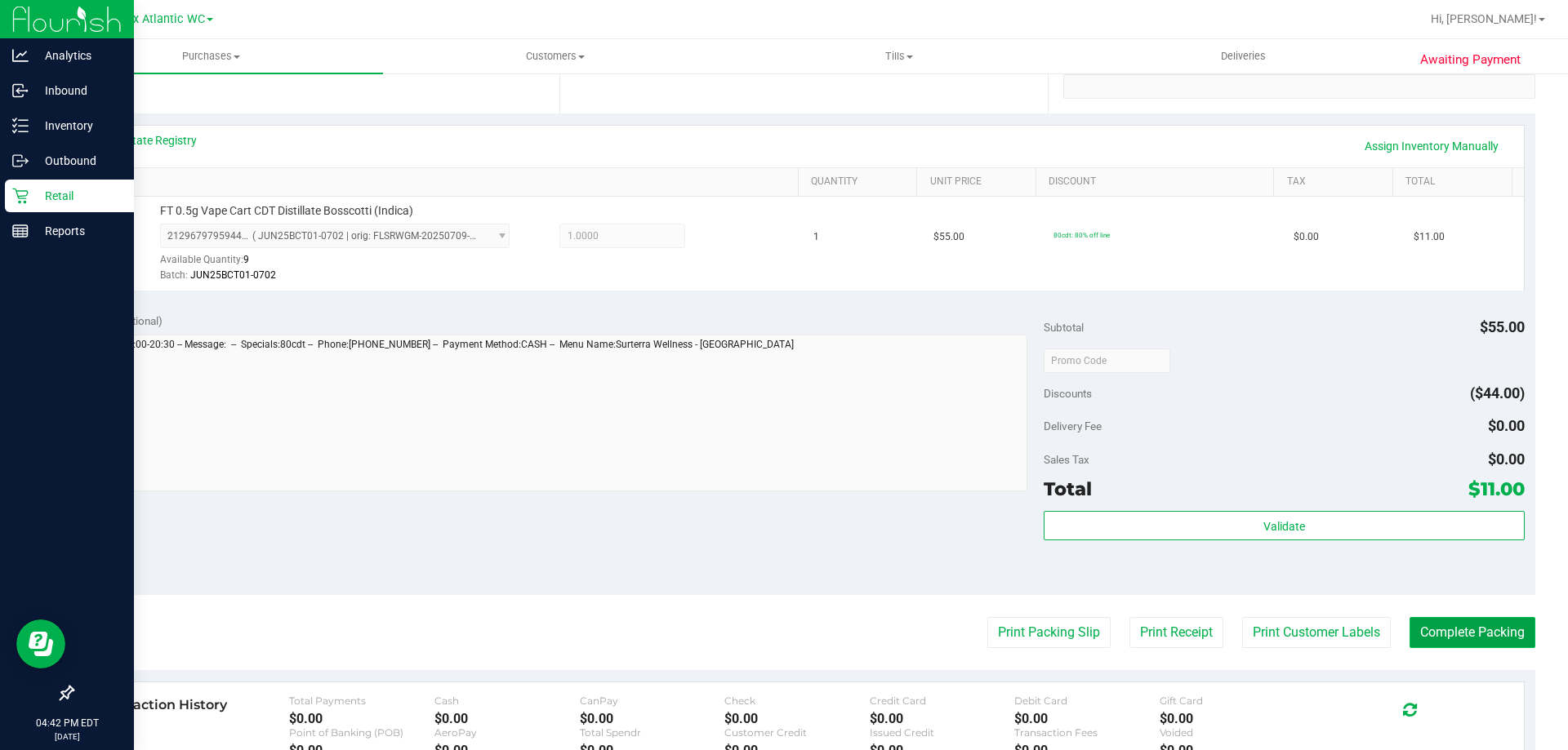
click at [1481, 626] on button "Complete Packing" at bounding box center [1472, 633] width 126 height 31
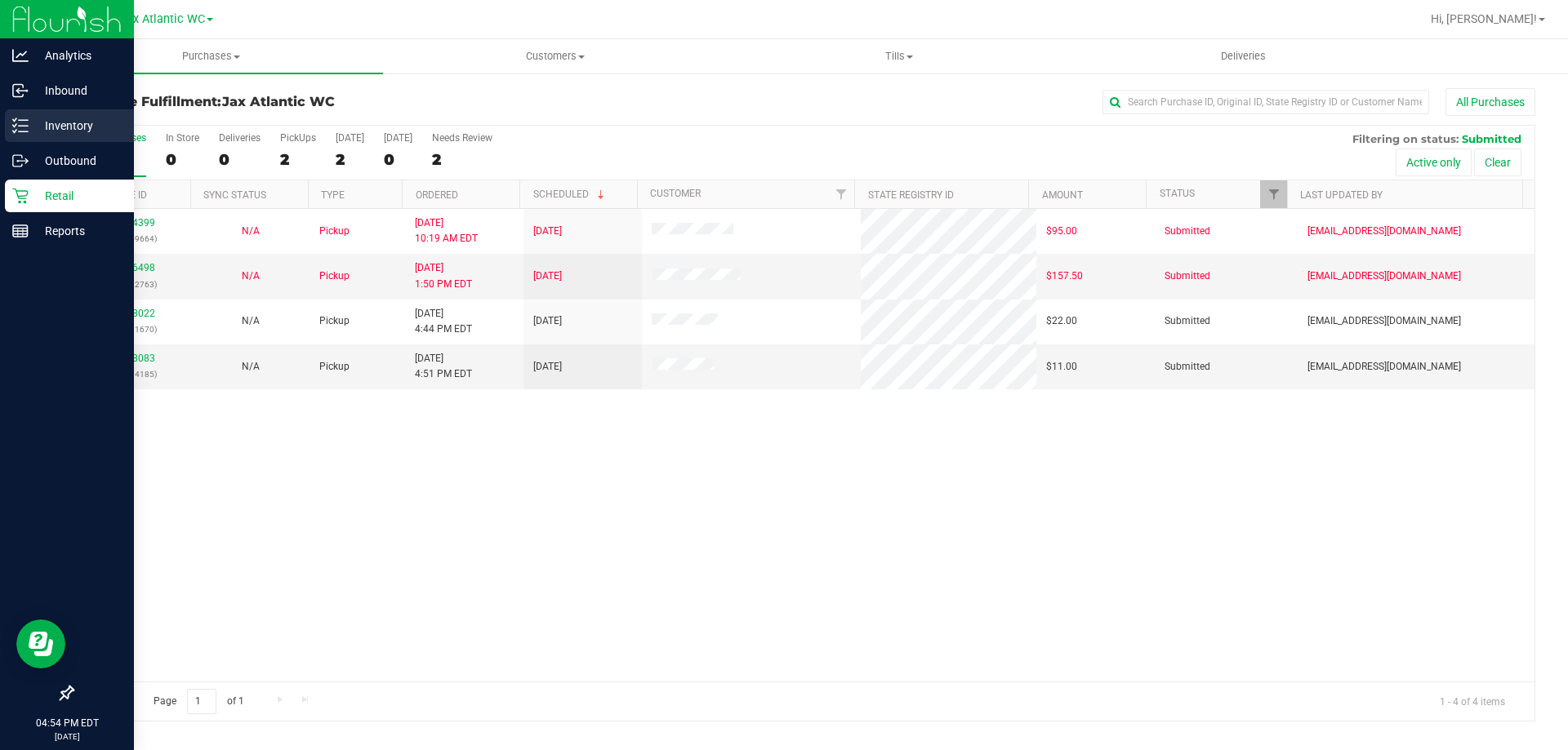
click at [29, 129] on p "Inventory" at bounding box center [78, 126] width 98 height 20
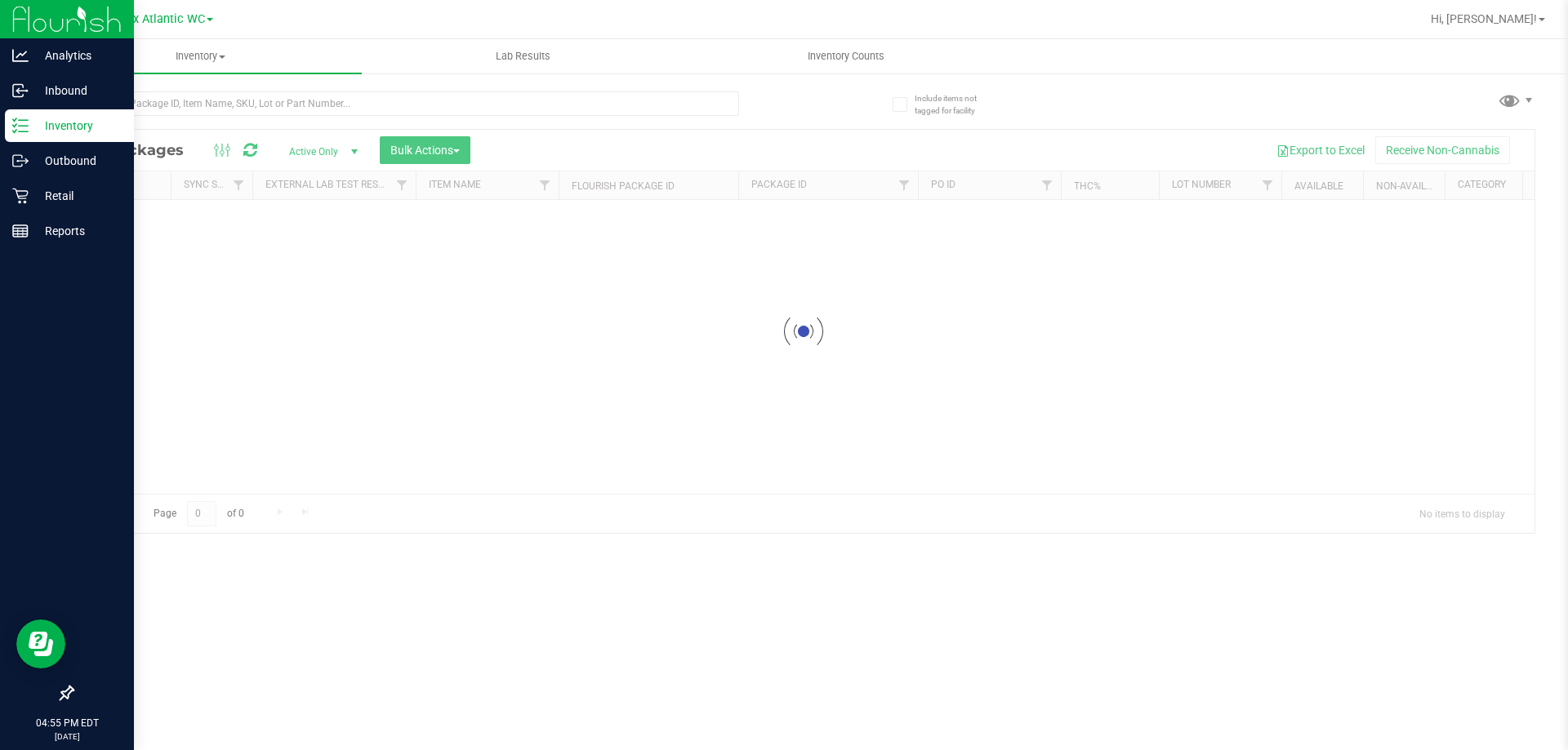
click at [193, 119] on div at bounding box center [405, 110] width 668 height 38
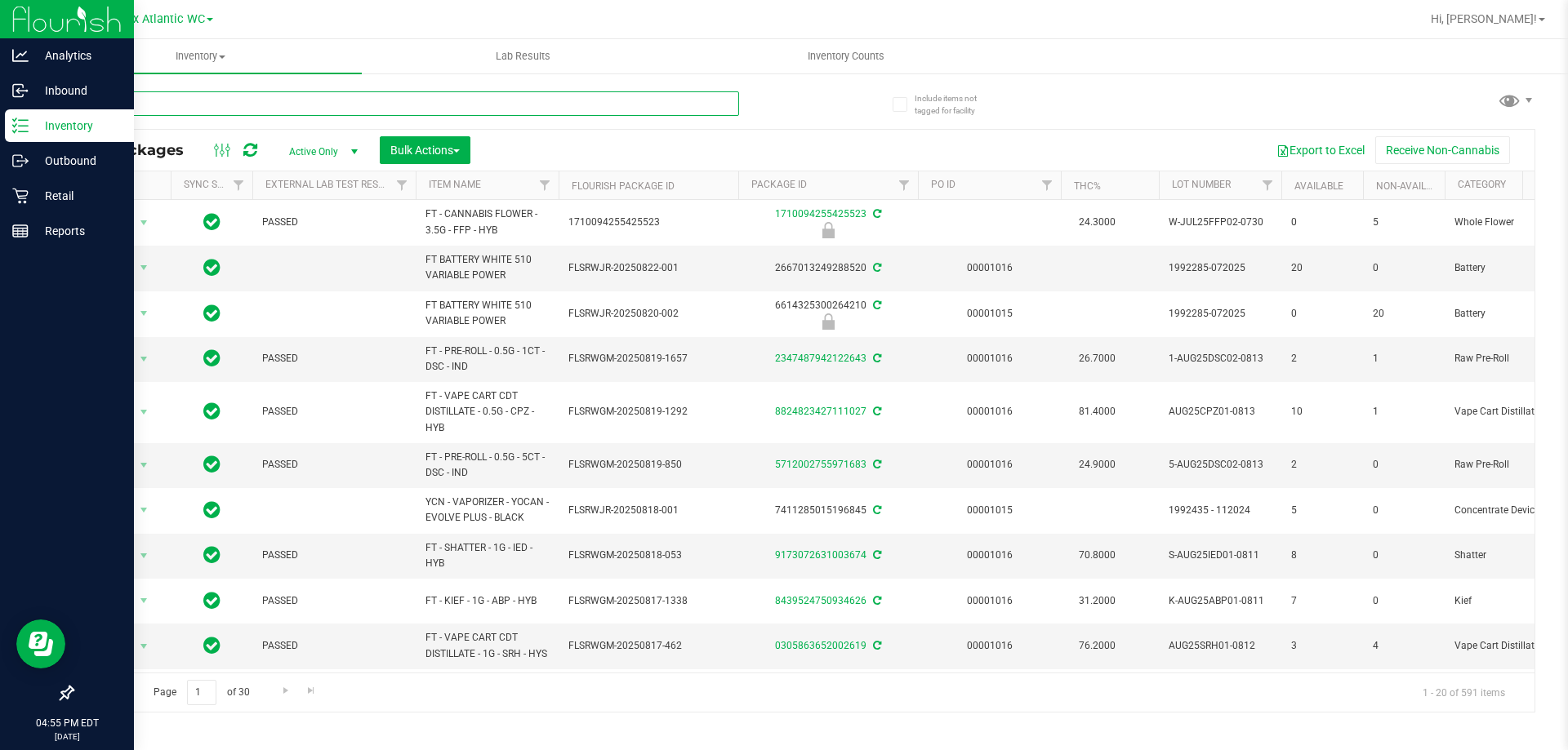
drag, startPoint x: 194, startPoint y: 105, endPoint x: 203, endPoint y: 105, distance: 9.0
click at [203, 105] on input "text" at bounding box center [405, 104] width 668 height 25
type input "aml"
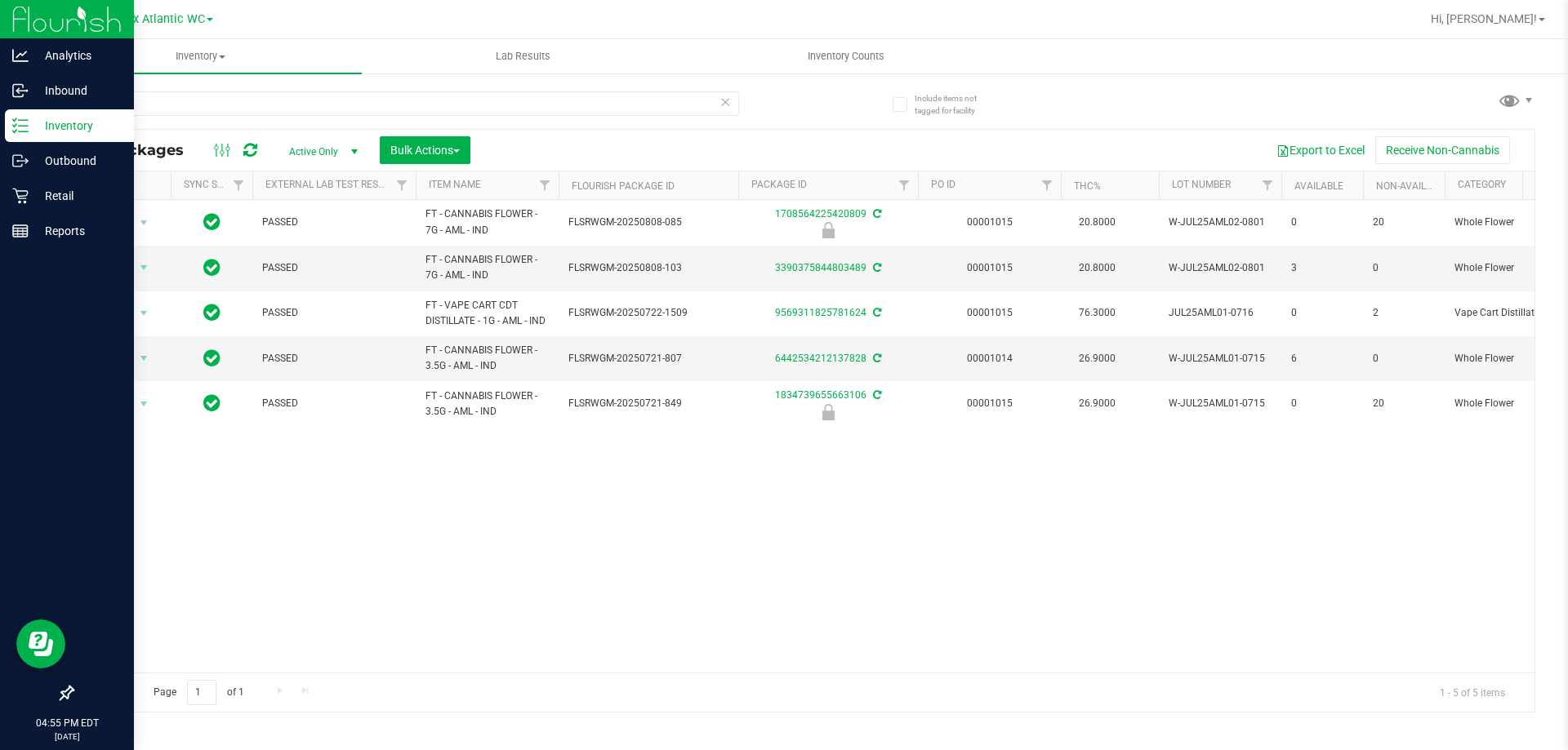
click at [739, 530] on div "Action Action Edit attributes Global inventory Locate package Package audit log…" at bounding box center [803, 436] width 1462 height 473
click at [134, 109] on input "aml" at bounding box center [405, 104] width 668 height 25
click at [19, 121] on icon at bounding box center [20, 126] width 16 height 16
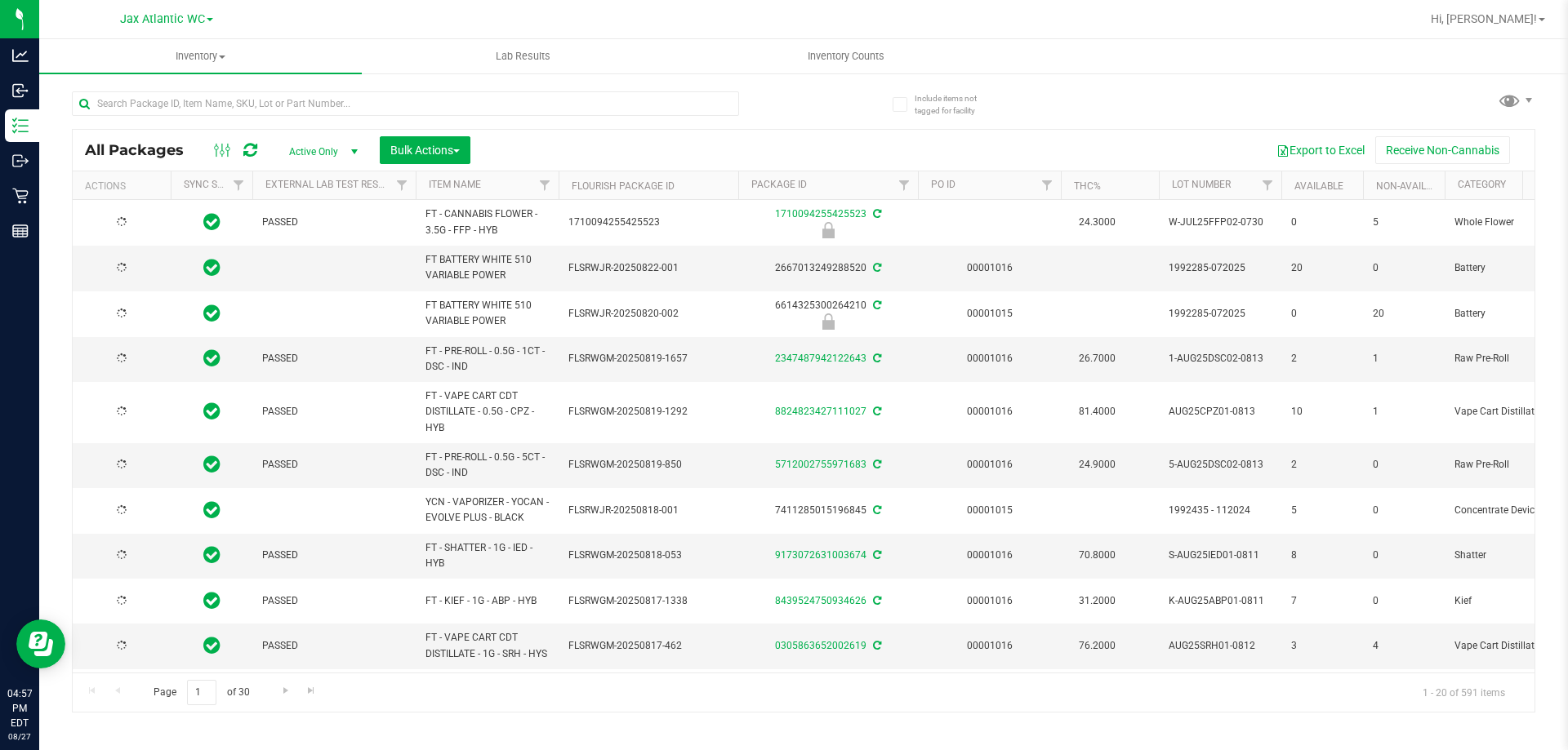
type input "2026-02-15"
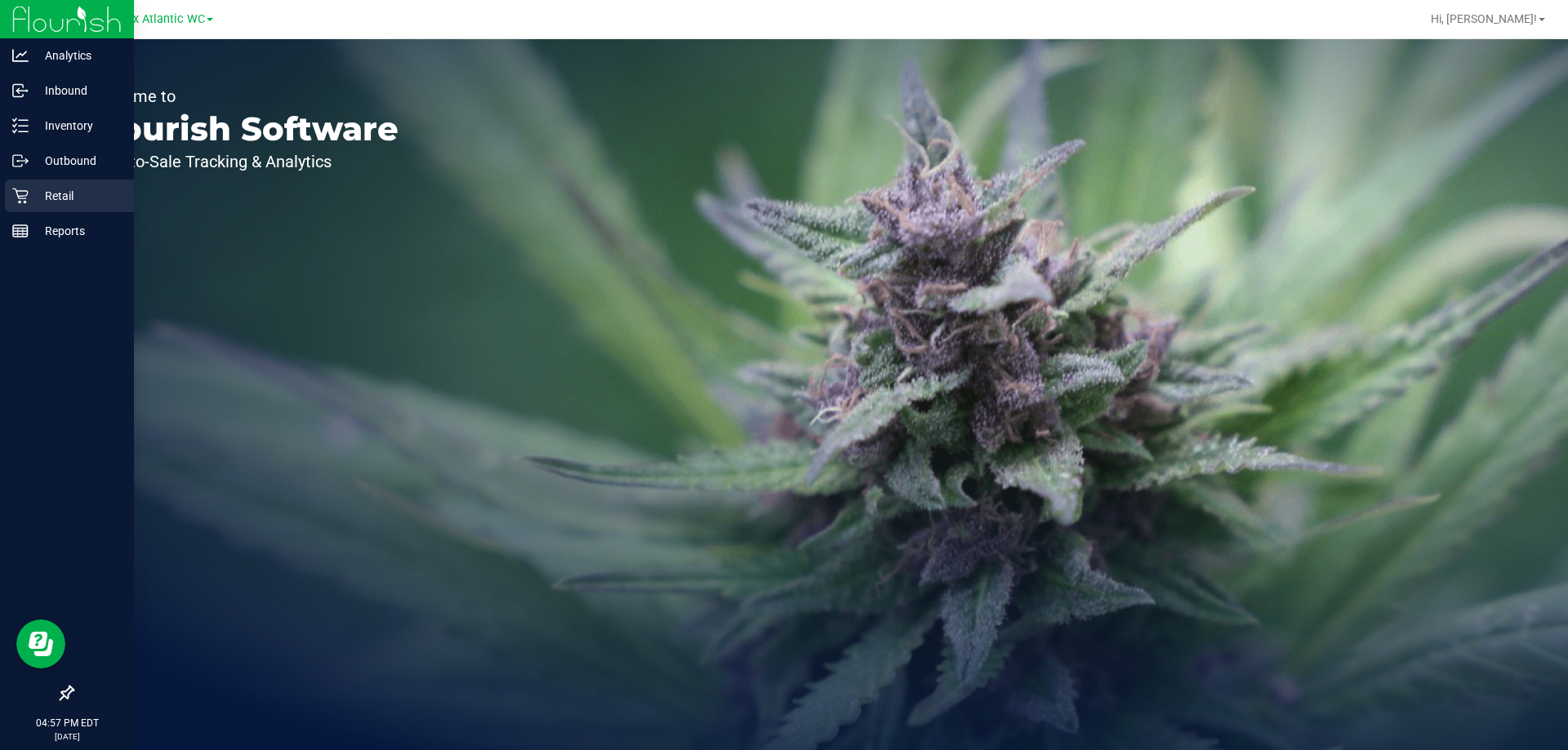
click at [11, 205] on div "Retail" at bounding box center [69, 196] width 129 height 33
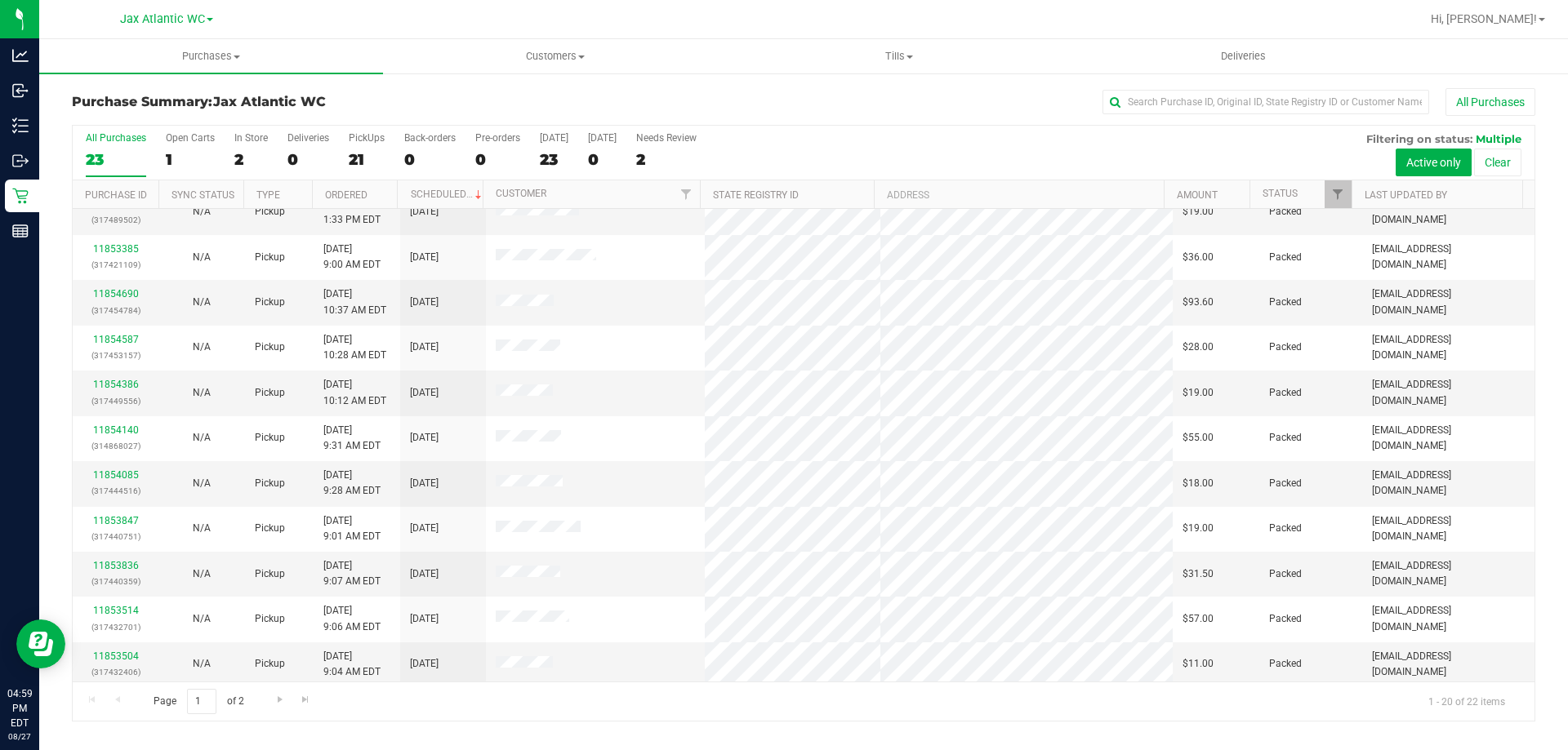
scroll to position [431, 0]
click at [227, 60] on span "Purchases" at bounding box center [211, 56] width 344 height 15
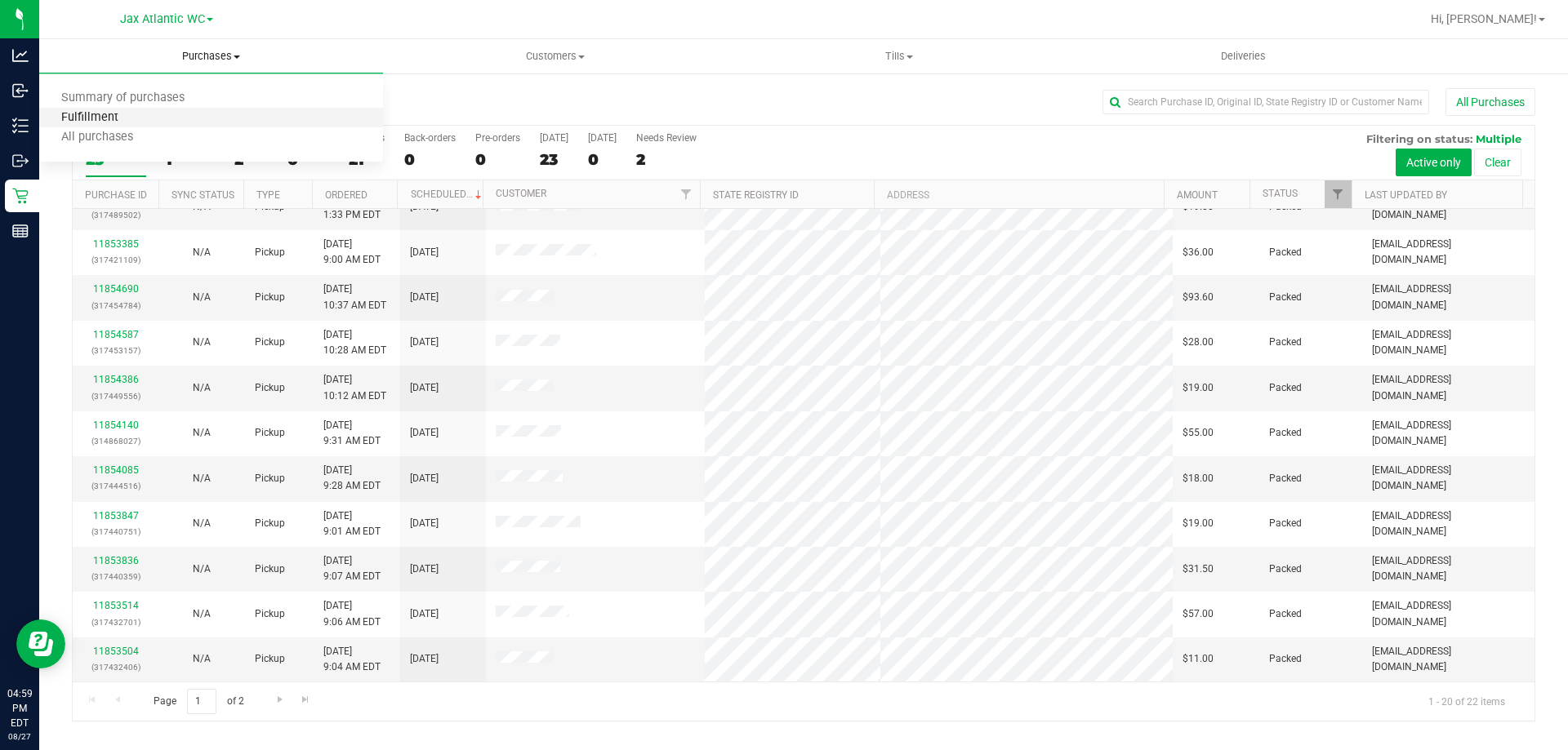
click at [136, 112] on span "Fulfillment" at bounding box center [90, 118] width 101 height 14
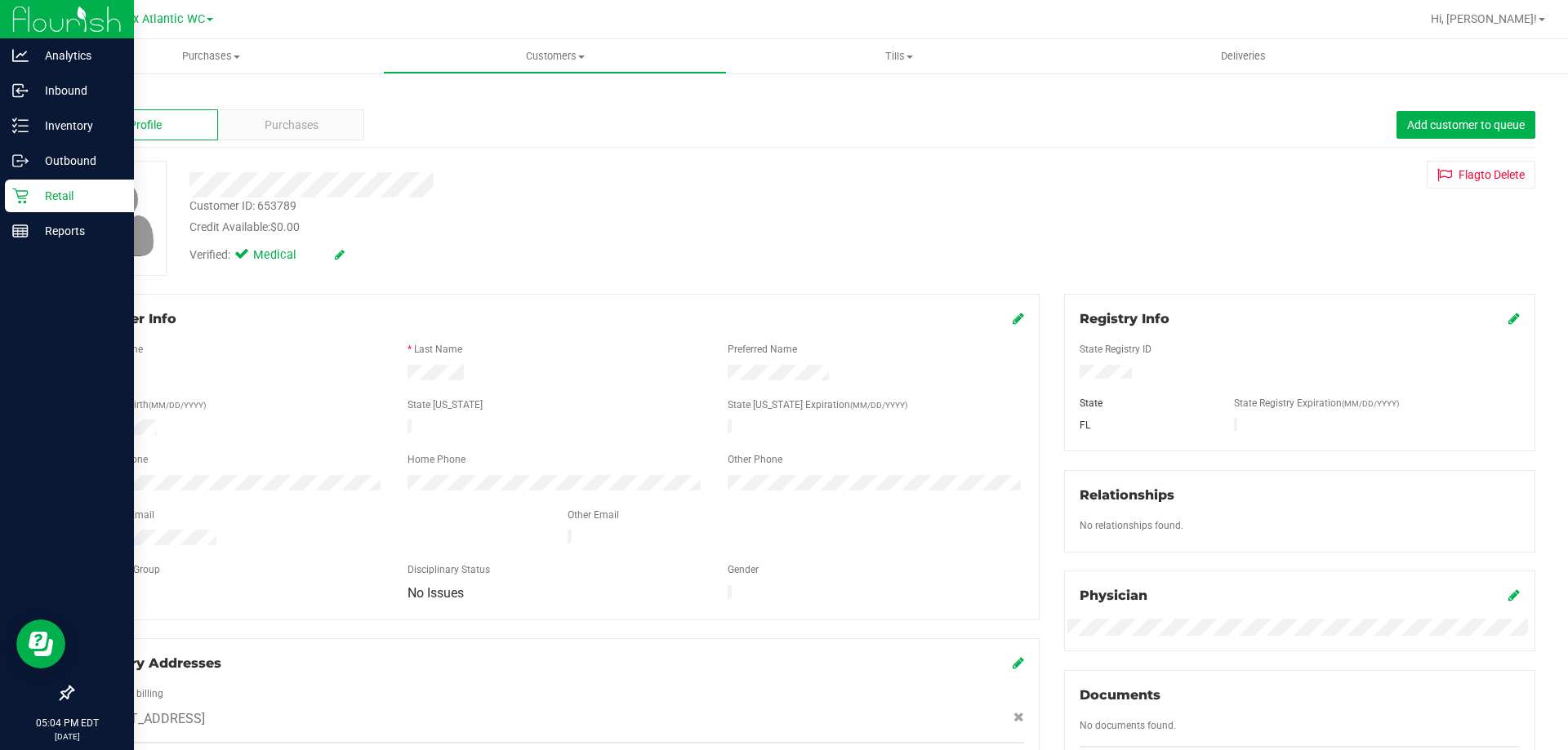
click at [36, 205] on p "Retail" at bounding box center [78, 196] width 98 height 20
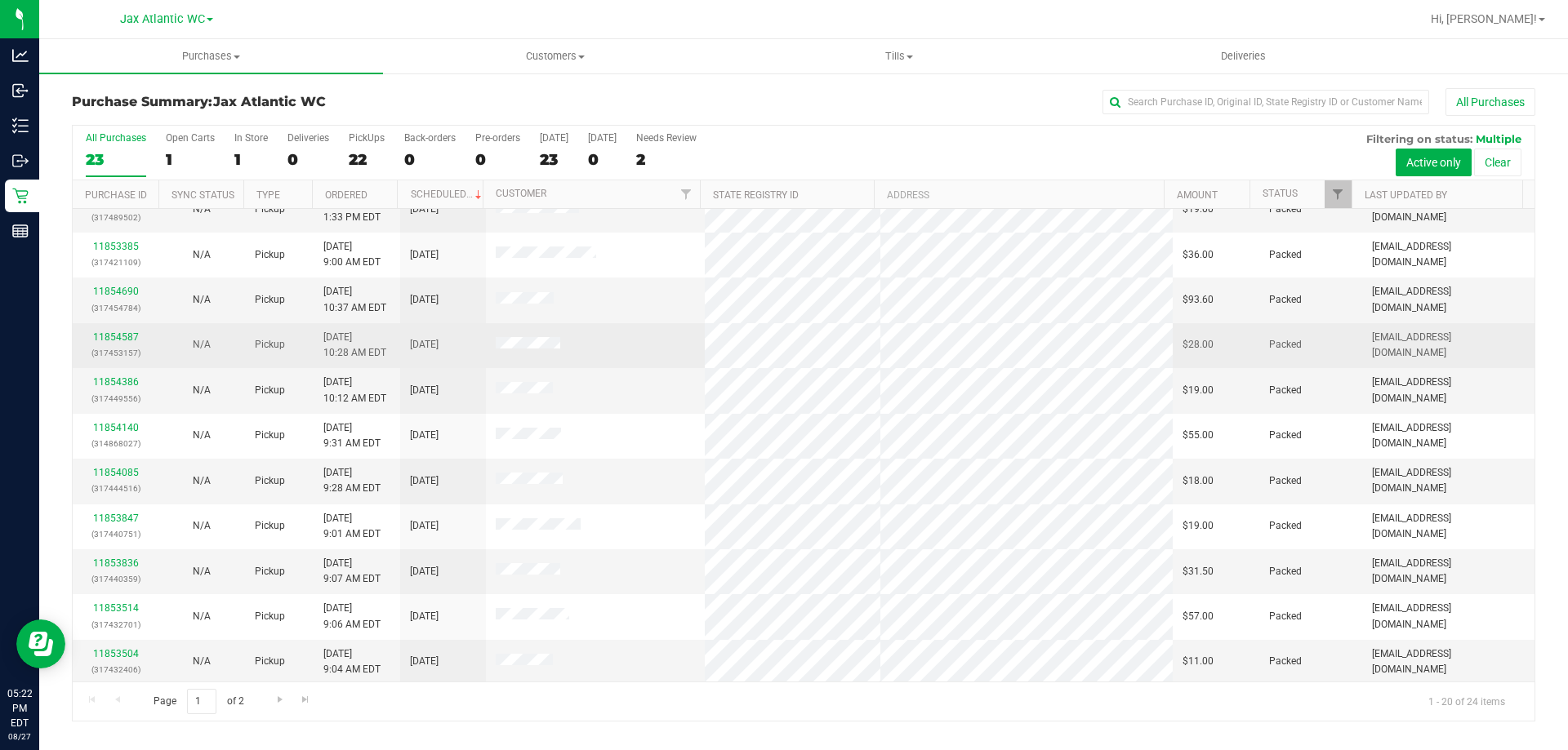
scroll to position [431, 0]
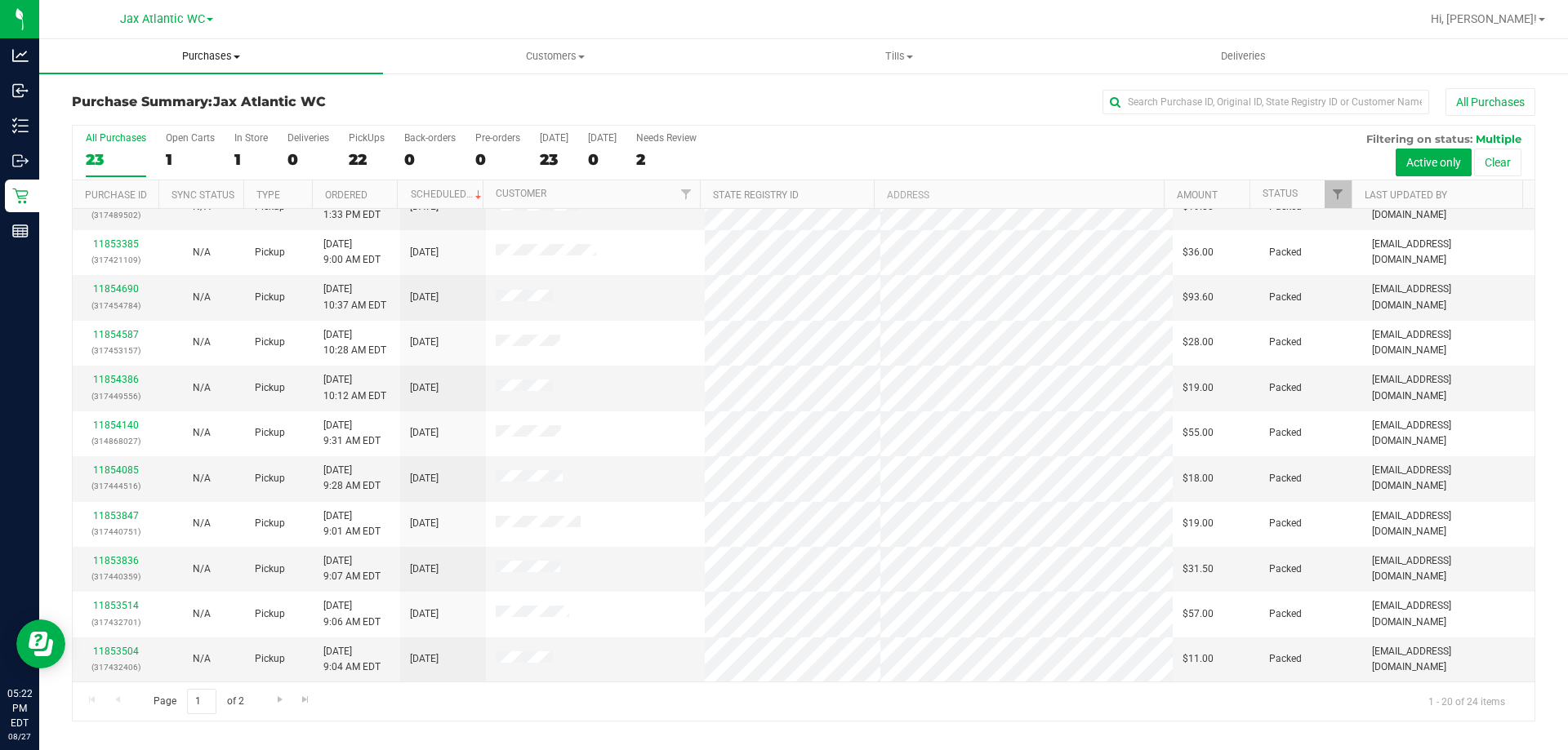
click at [251, 51] on span "Purchases" at bounding box center [211, 56] width 344 height 15
click at [128, 119] on span "Fulfillment" at bounding box center [90, 118] width 101 height 14
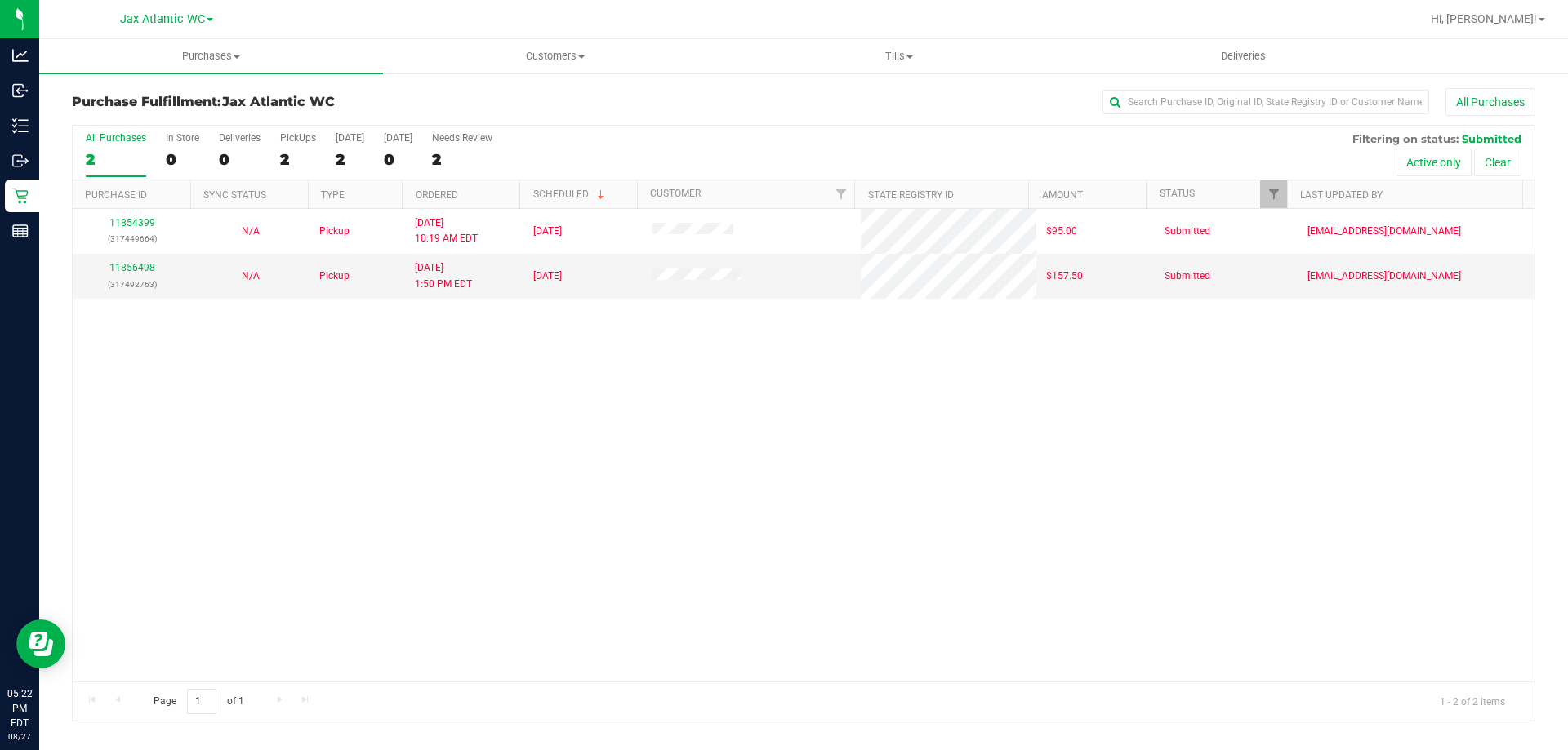
click at [1406, 508] on div "11854399 (317449664) N/A Pickup 8/27/2025 10:19 AM EDT 8/27/2025 $95.00 Submitt…" at bounding box center [803, 445] width 1462 height 473
click at [500, 426] on div "11854399 (317449664) N/A Pickup 8/27/2025 10:19 AM EDT 8/27/2025 $95.00 Submitt…" at bounding box center [803, 445] width 1462 height 473
click at [729, 551] on div "11854399 (317449664) N/A Pickup 8/27/2025 10:19 AM EDT 8/27/2025 $95.00 Submitt…" at bounding box center [803, 445] width 1462 height 473
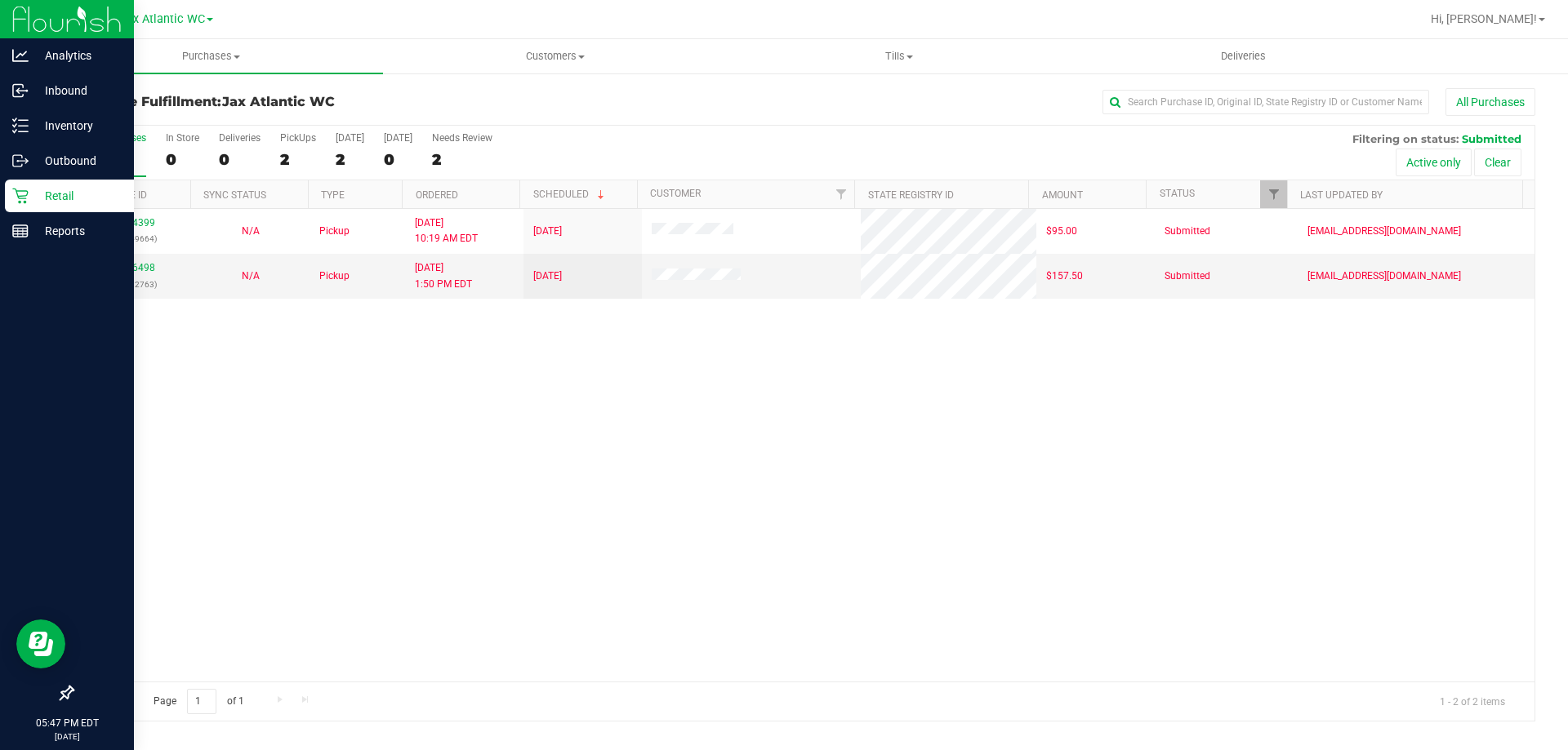
click at [43, 202] on p "Retail" at bounding box center [78, 196] width 98 height 20
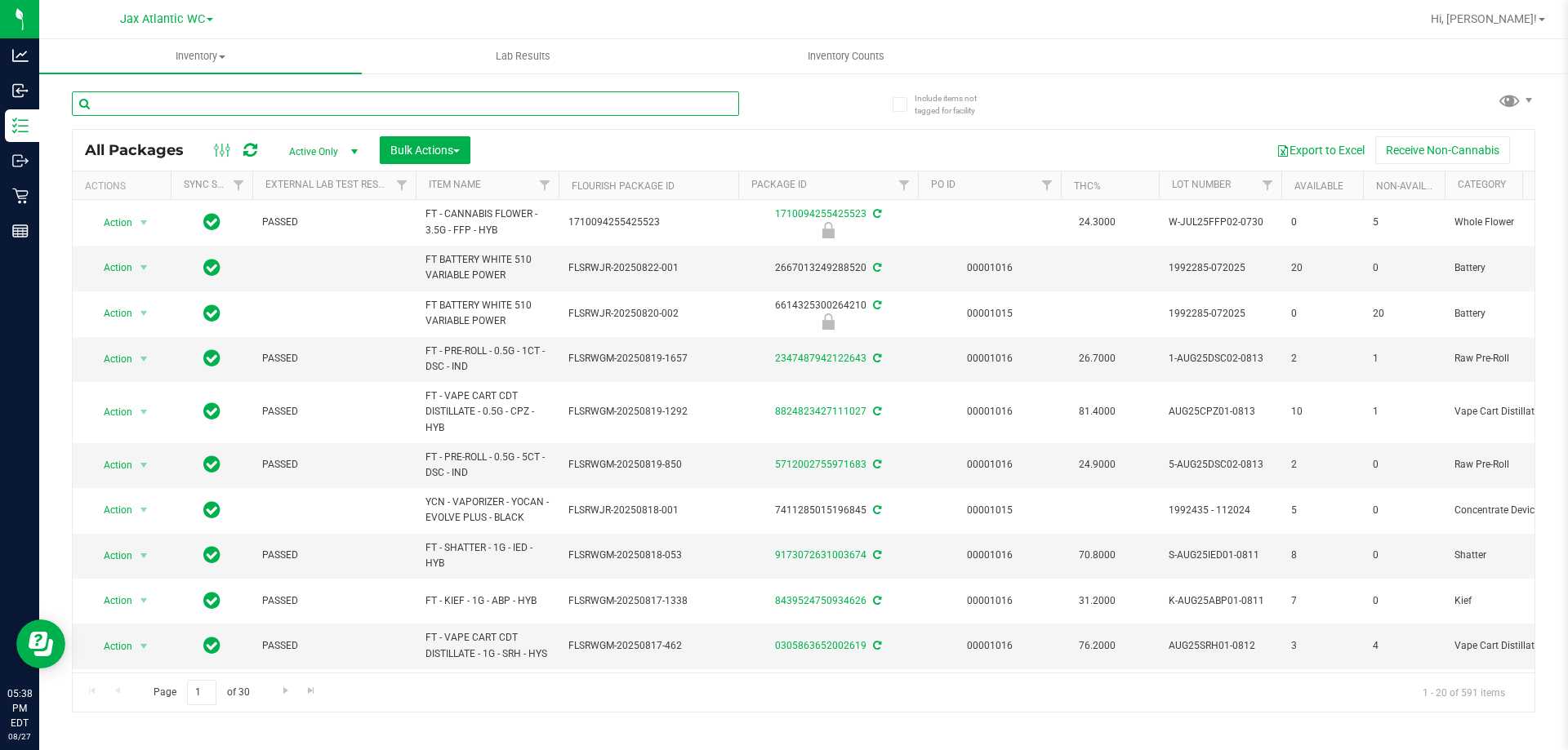
click at [208, 93] on input "text" at bounding box center [405, 104] width 668 height 25
type input "tang"
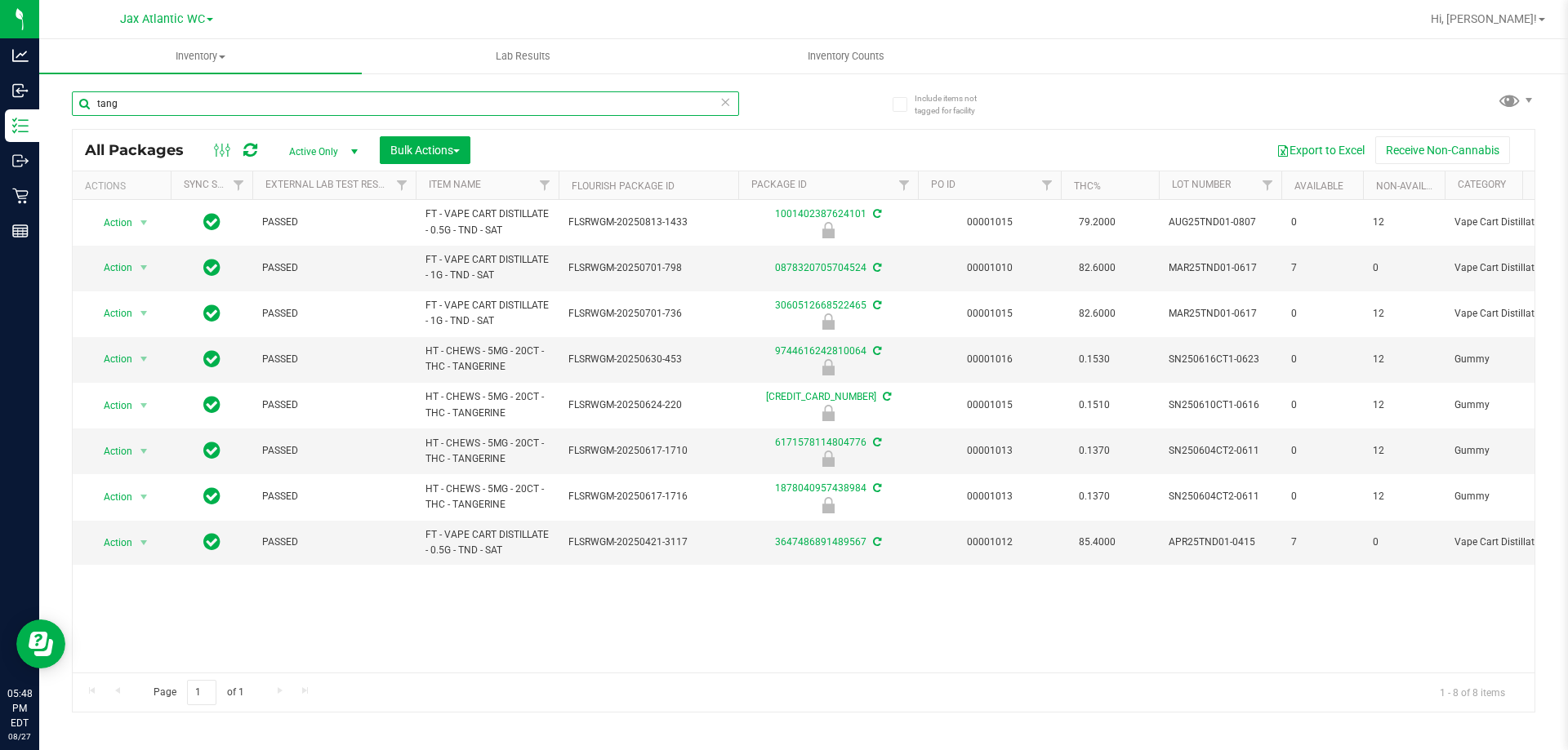
click at [414, 107] on input "tang" at bounding box center [405, 104] width 668 height 25
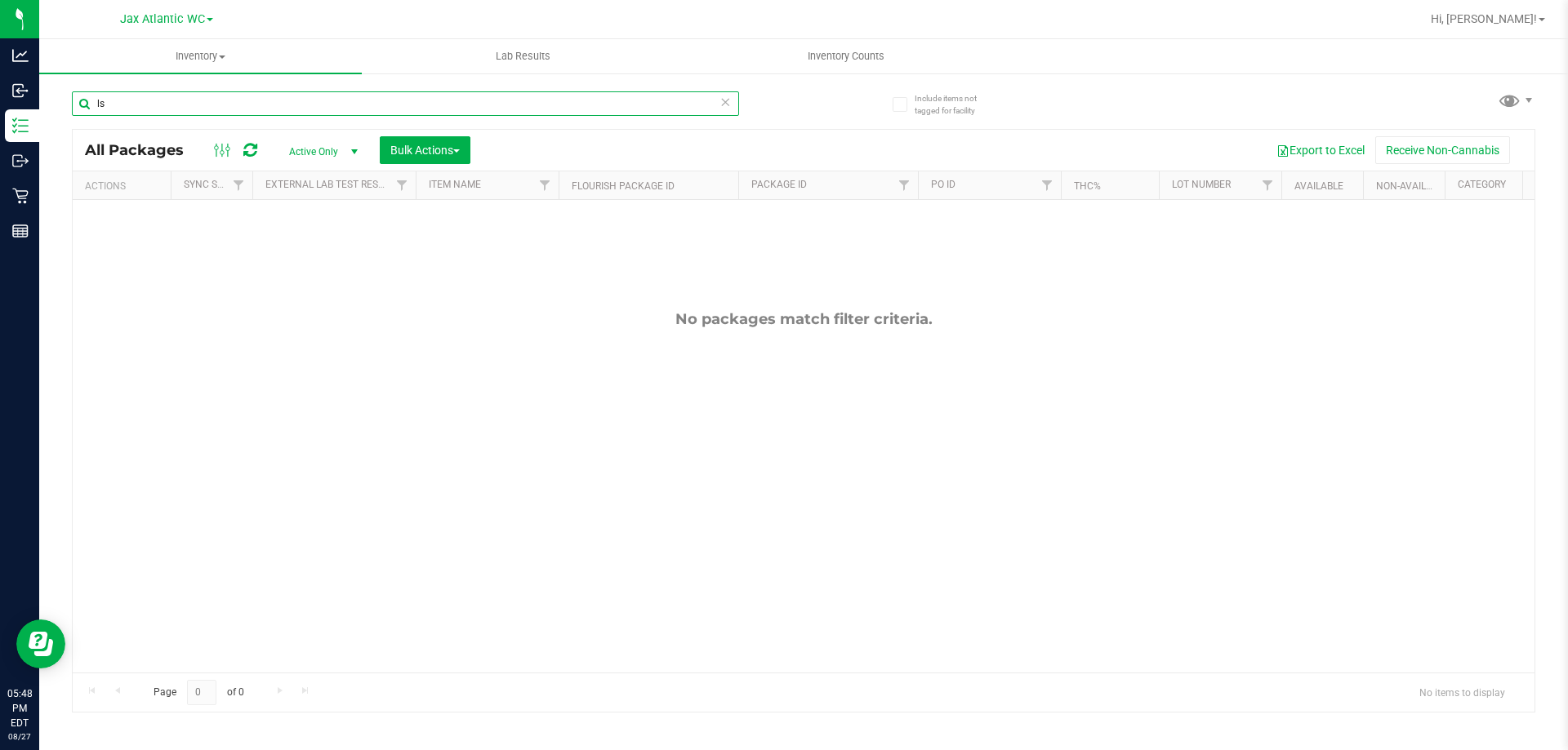
type input "l"
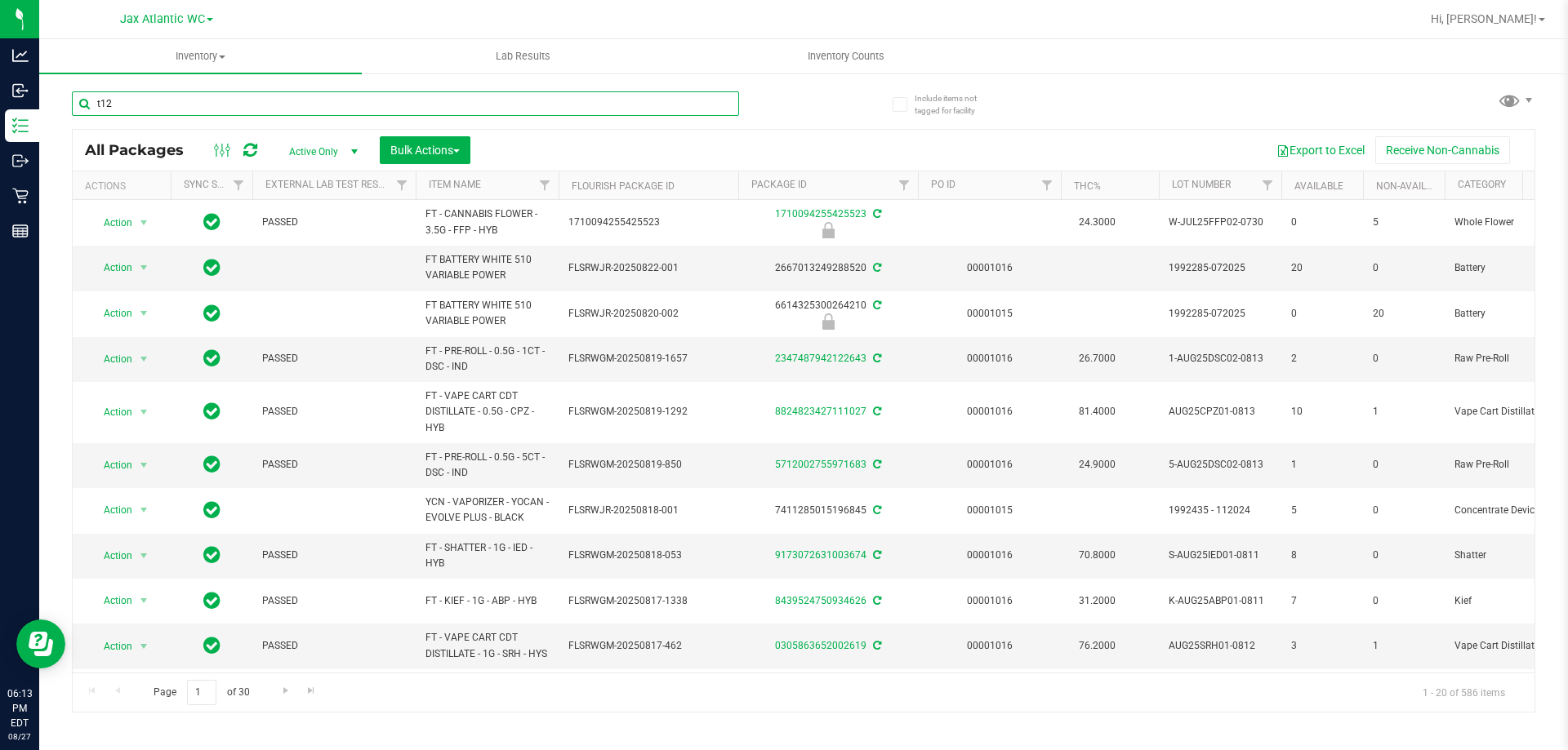
type input "t12"
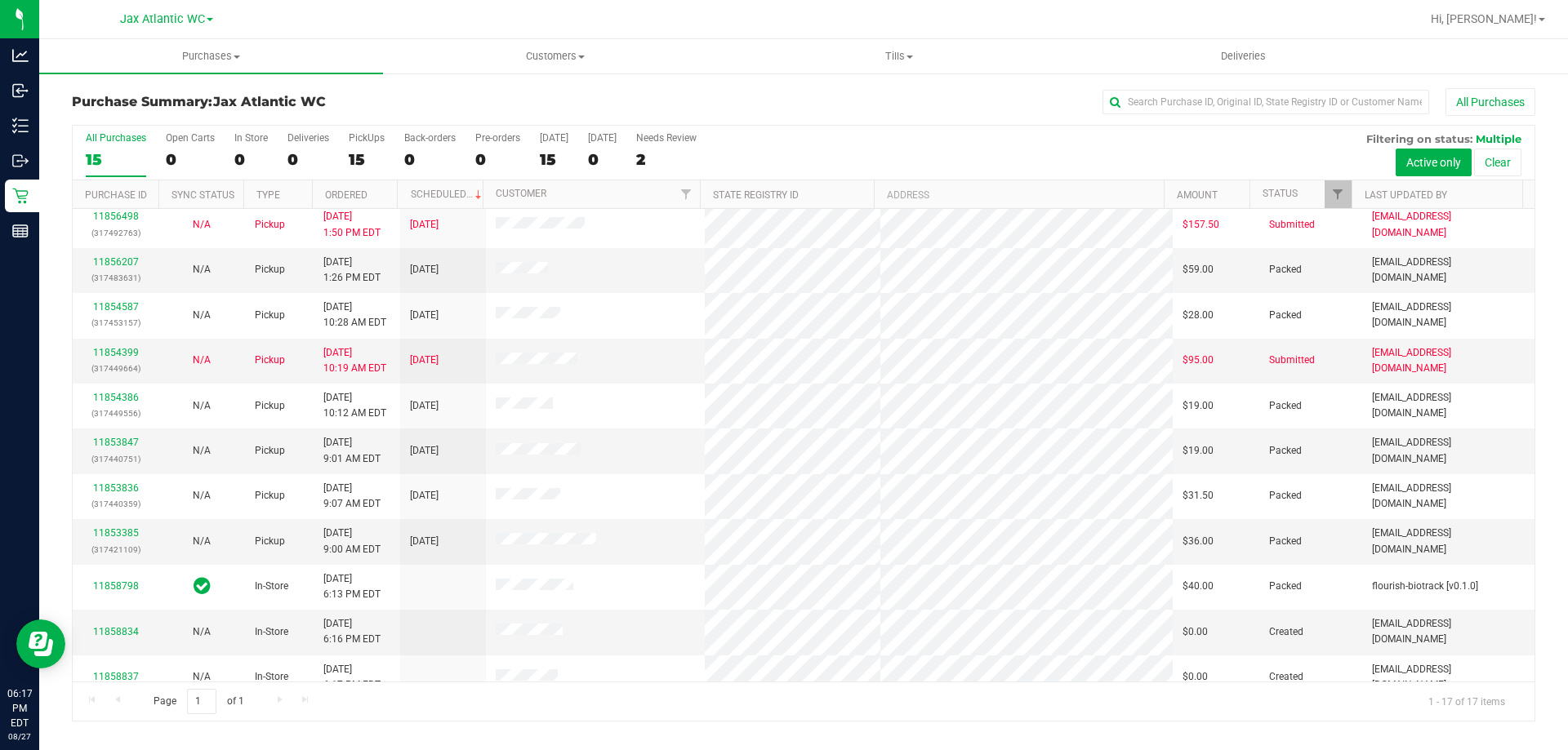
scroll to position [296, 0]
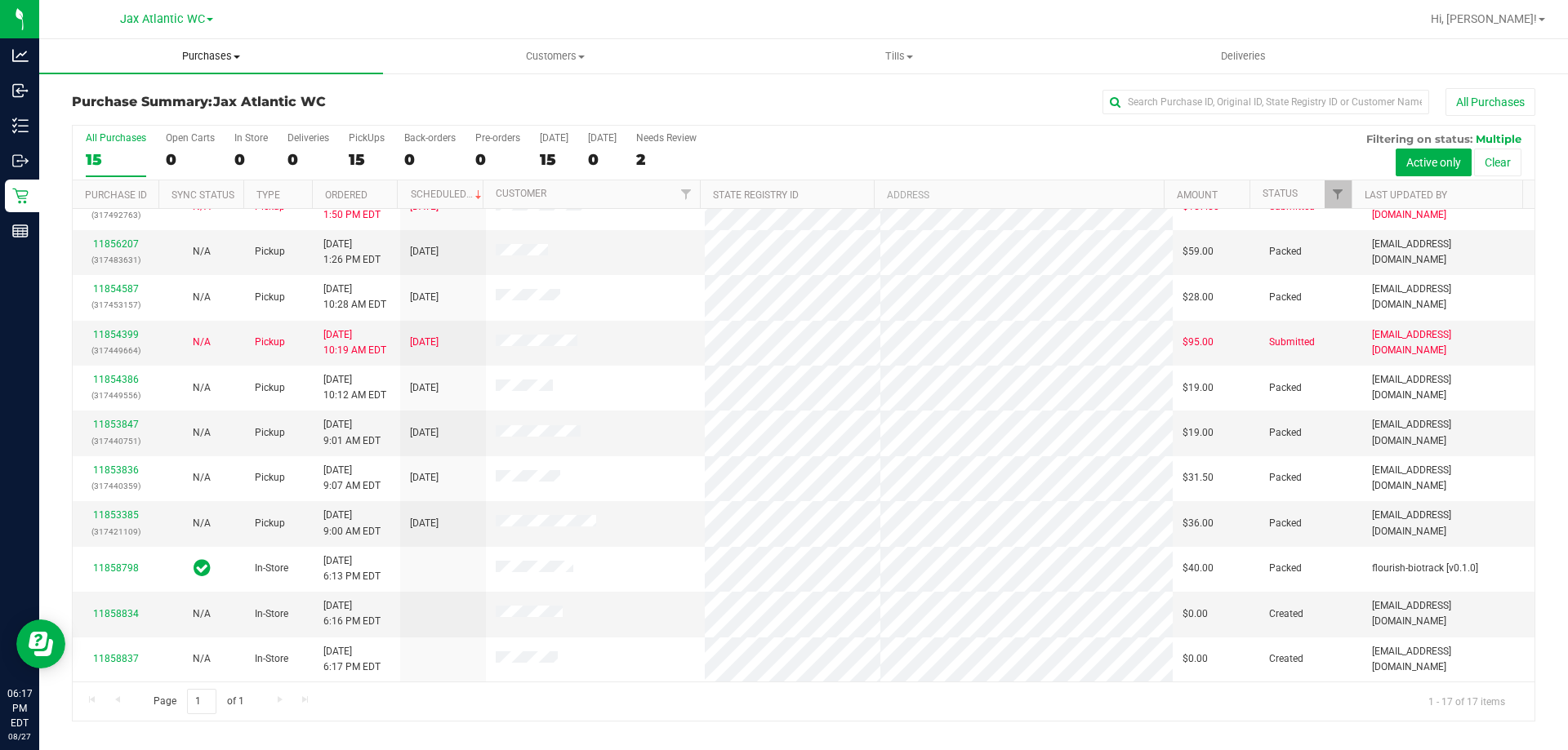
drag, startPoint x: 190, startPoint y: 58, endPoint x: 187, endPoint y: 66, distance: 8.5
click at [190, 58] on span "Purchases" at bounding box center [211, 56] width 344 height 15
click at [119, 118] on span "Fulfillment" at bounding box center [90, 118] width 101 height 14
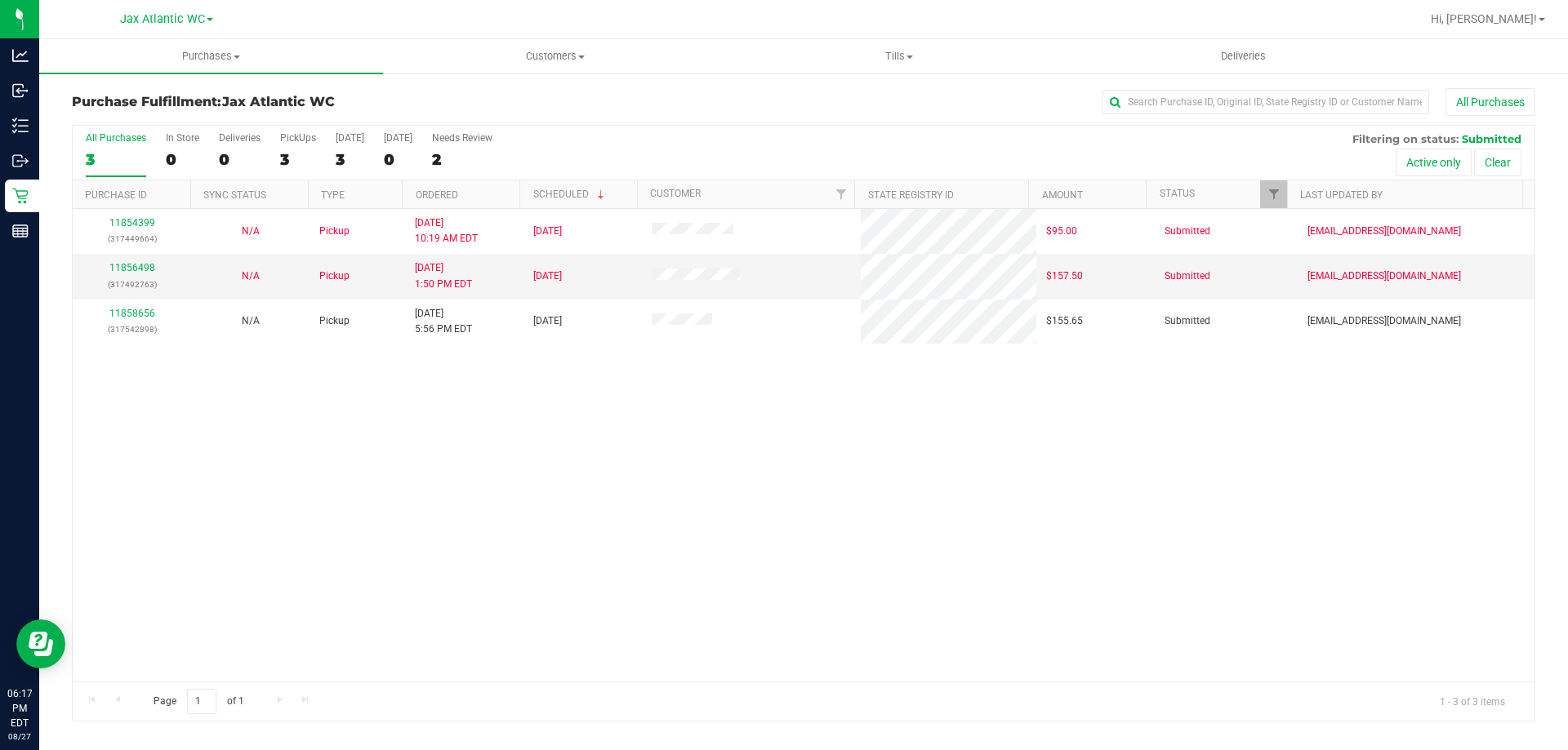
click at [481, 455] on div "11854399 (317449664) N/A Pickup [DATE] 10:19 AM EDT 8/27/2025 $95.00 Submitted …" at bounding box center [803, 445] width 1462 height 473
click at [645, 467] on div "11854399 (317449664) N/A Pickup [DATE] 10:19 AM EDT 8/27/2025 $95.00 Submitted …" at bounding box center [803, 445] width 1462 height 473
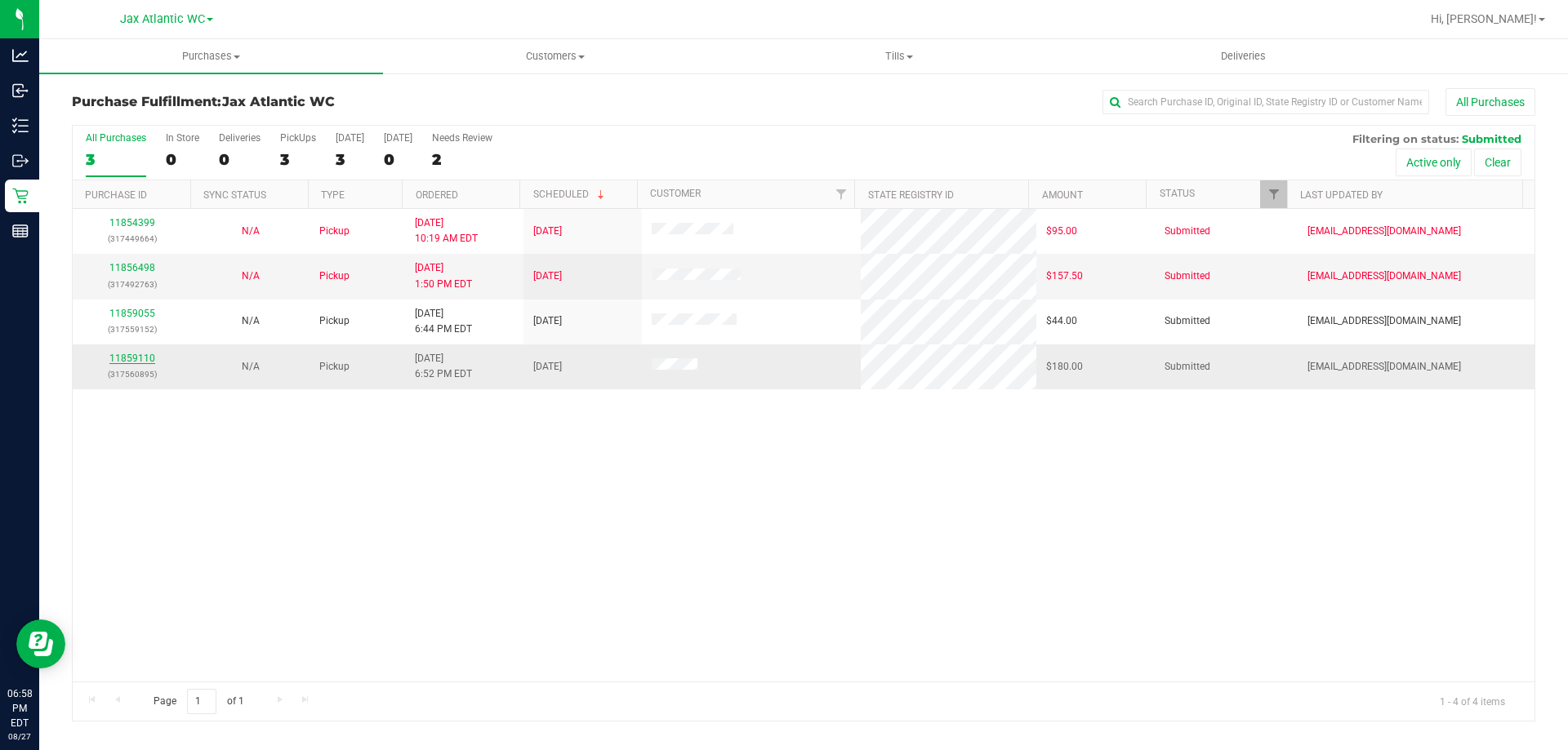
click at [141, 359] on link "11859110" at bounding box center [132, 359] width 46 height 11
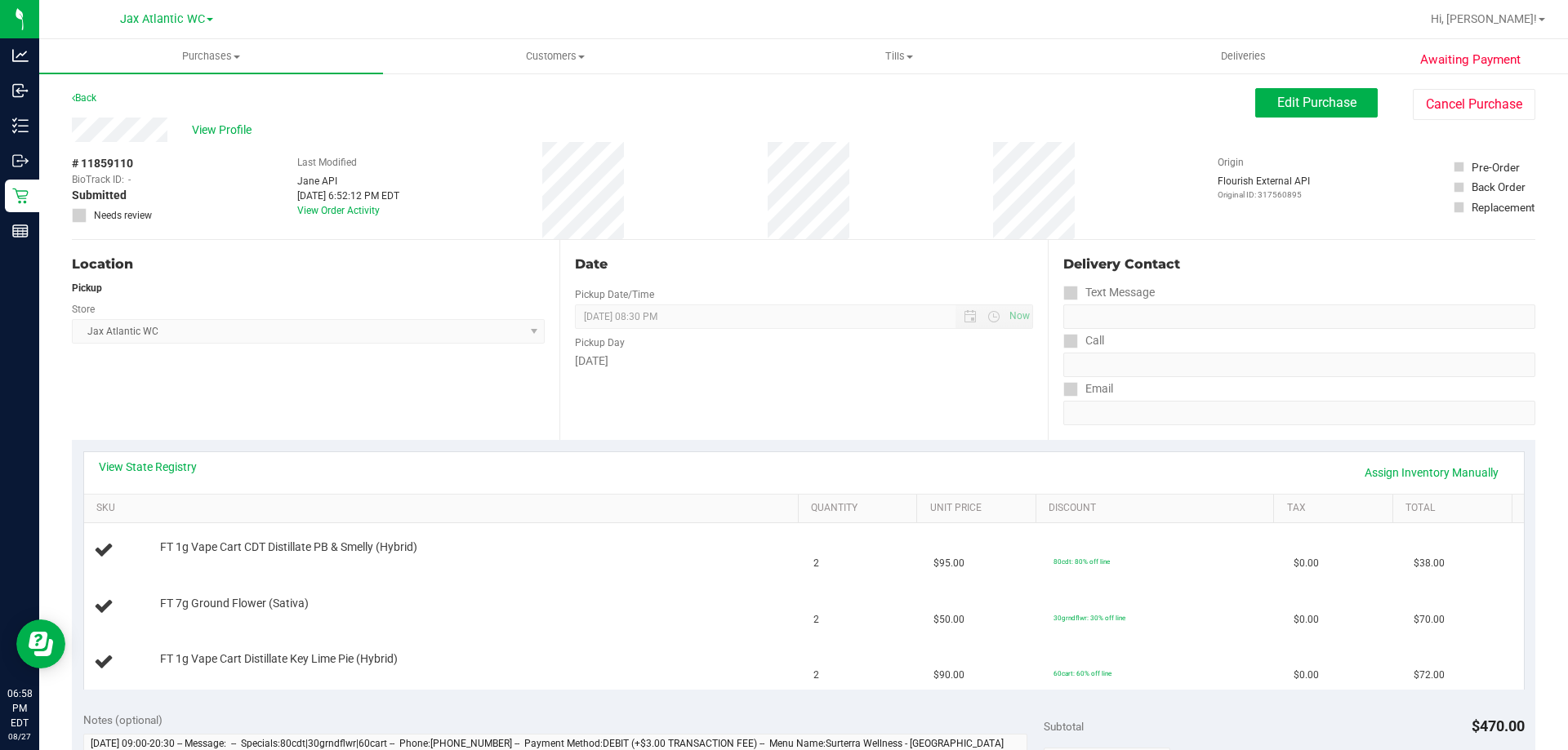
scroll to position [82, 0]
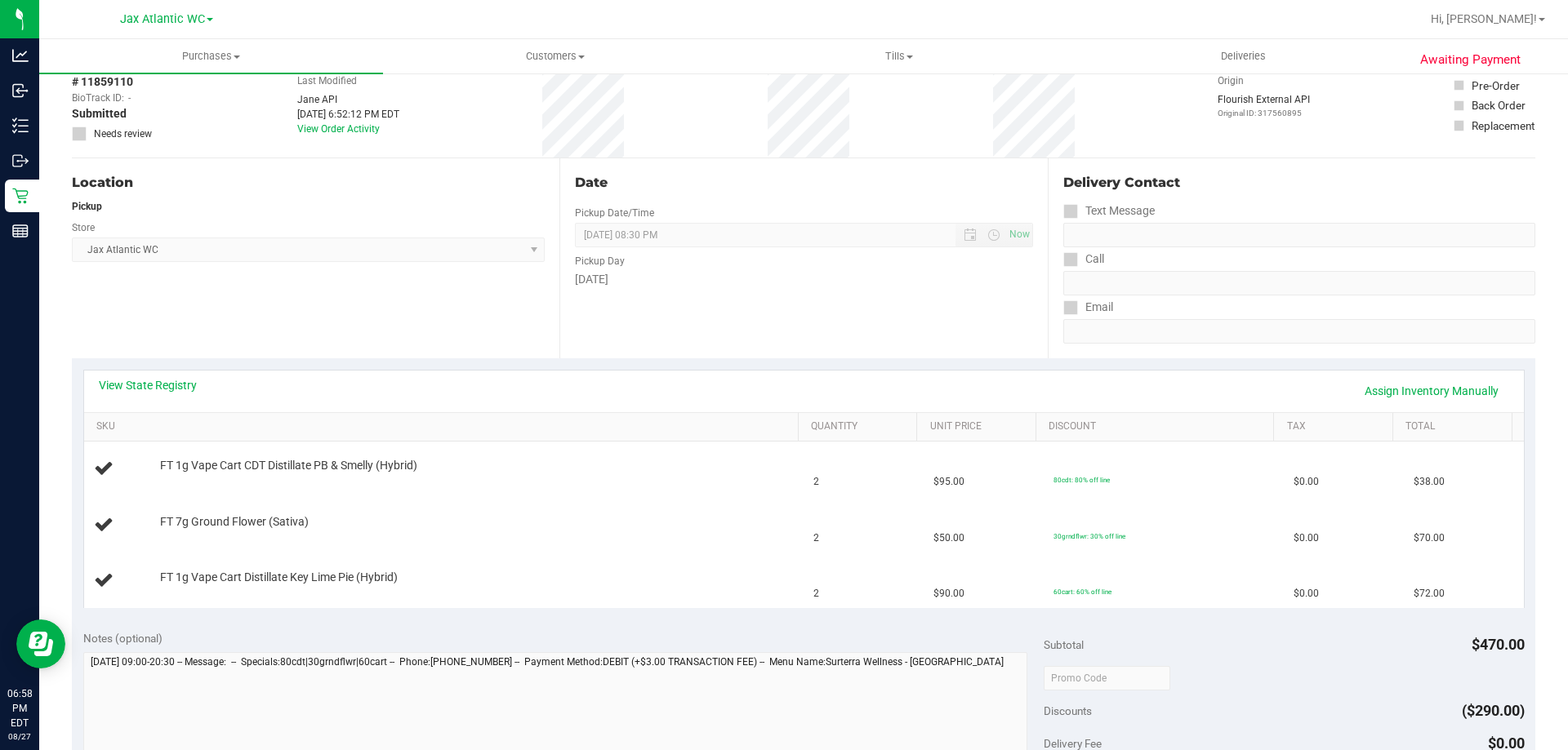
click at [190, 375] on div "View State Registry Assign Inventory Manually" at bounding box center [804, 391] width 1440 height 42
click at [172, 389] on link "View State Registry" at bounding box center [148, 386] width 98 height 16
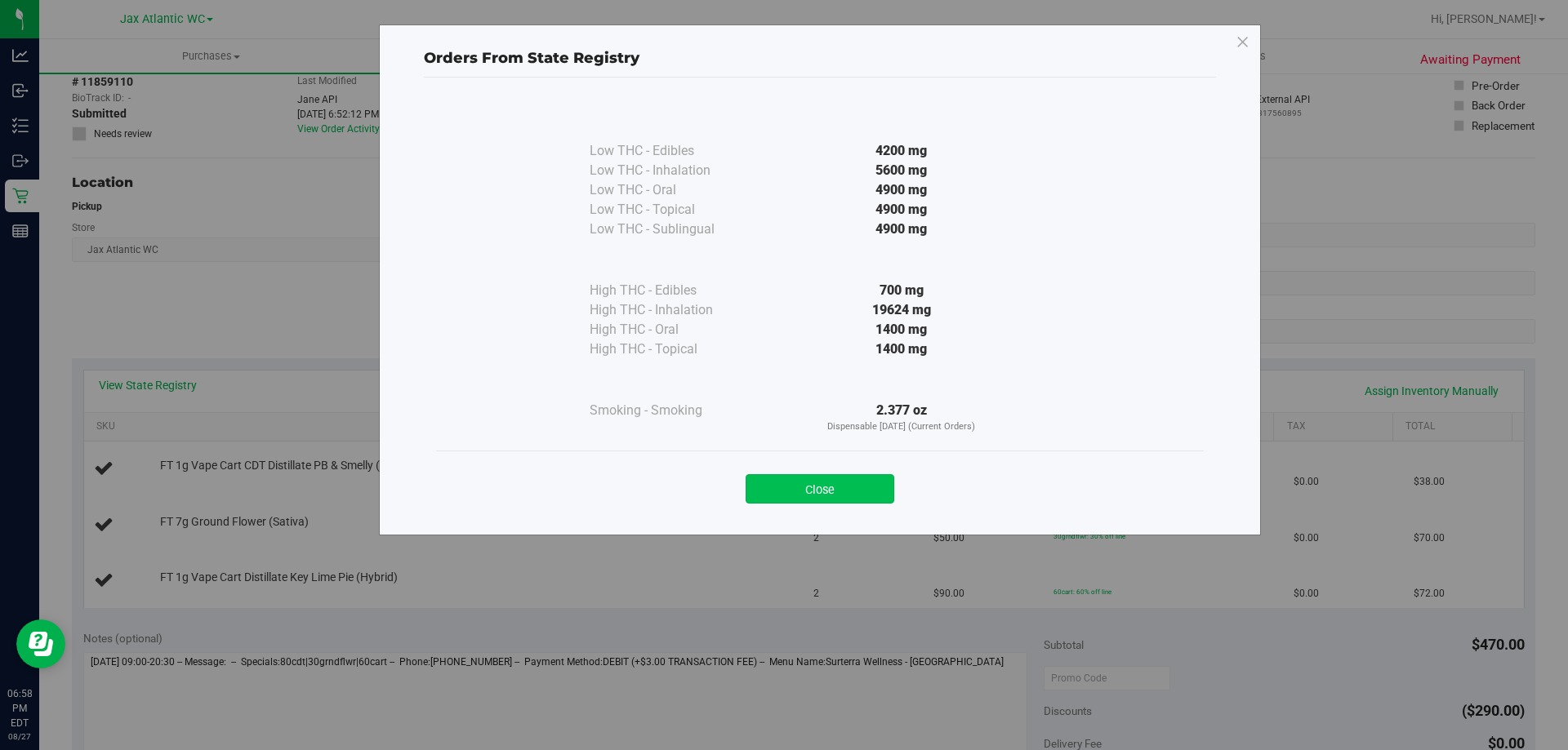
click at [781, 489] on button "Close" at bounding box center [820, 489] width 149 height 29
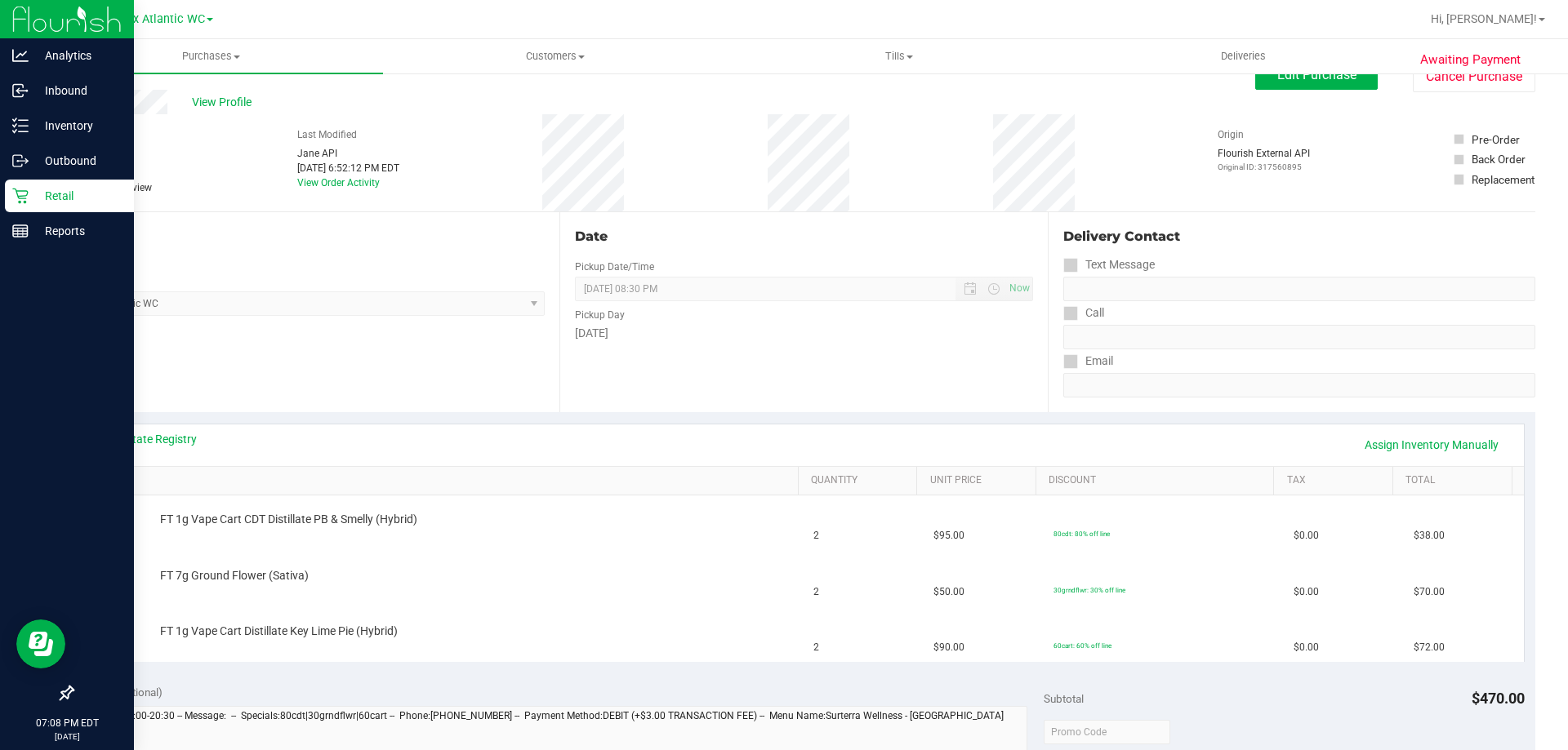
scroll to position [0, 0]
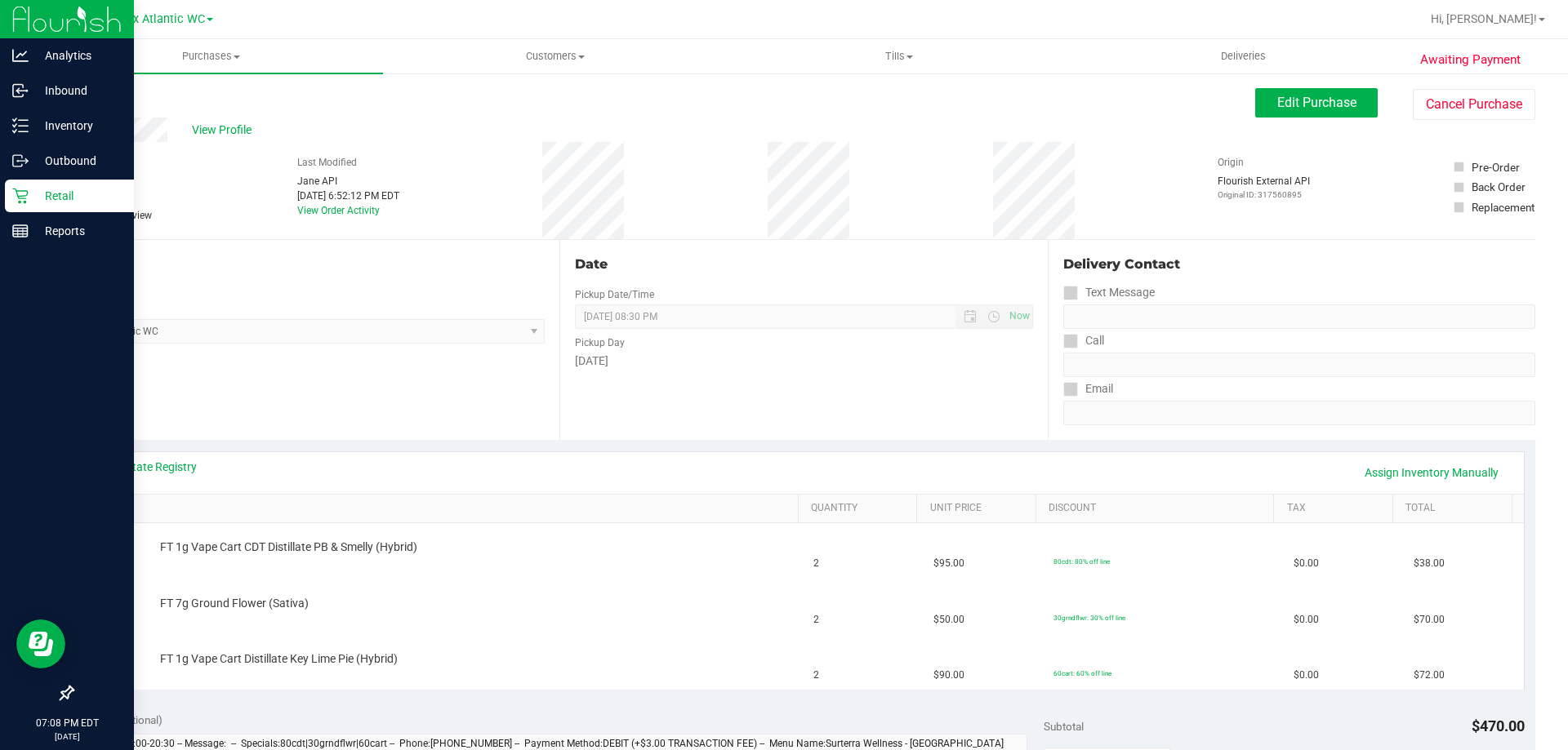
click at [30, 188] on p "Retail" at bounding box center [78, 196] width 98 height 20
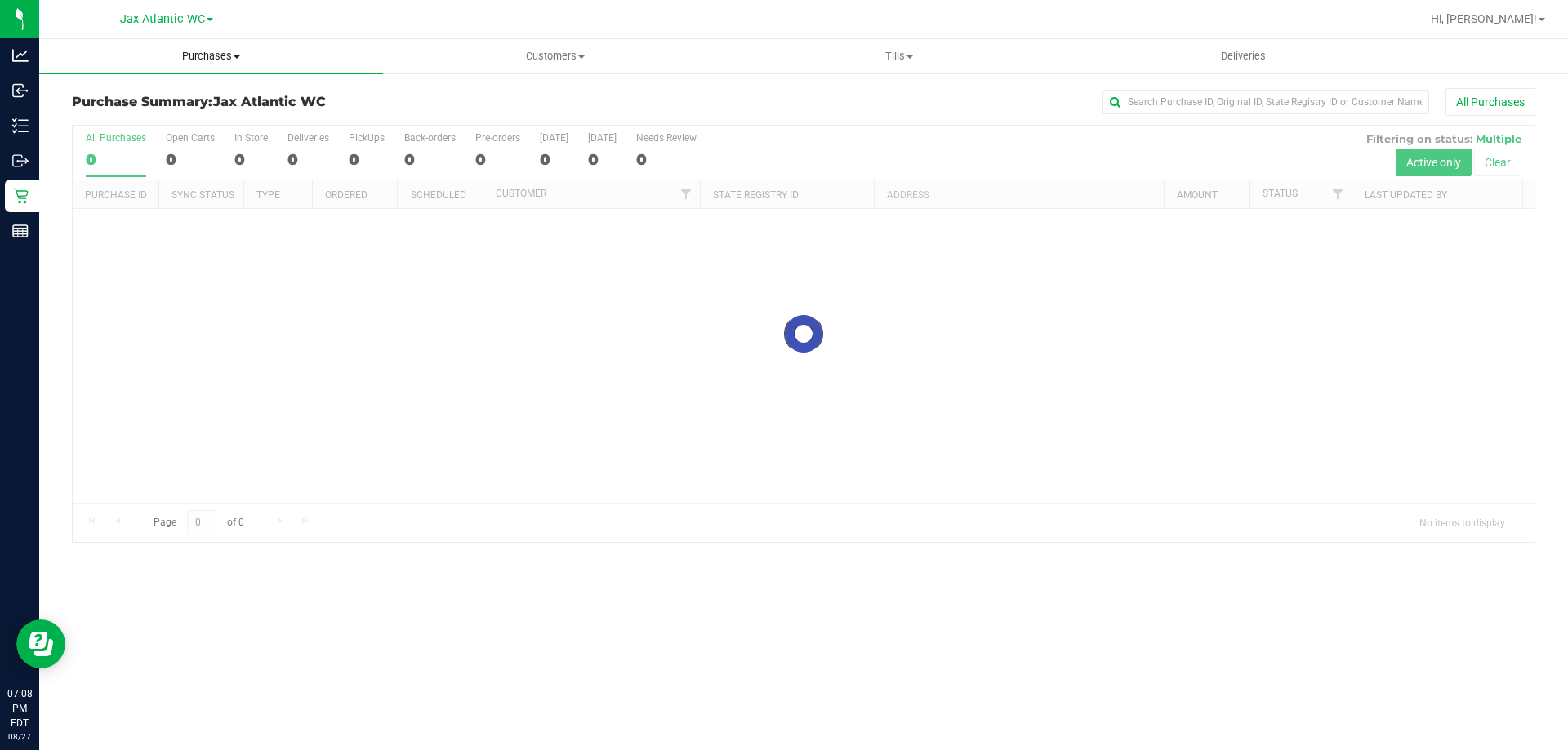
click at [168, 57] on span "Purchases" at bounding box center [211, 56] width 344 height 15
click at [137, 109] on li "Fulfillment" at bounding box center [211, 118] width 344 height 20
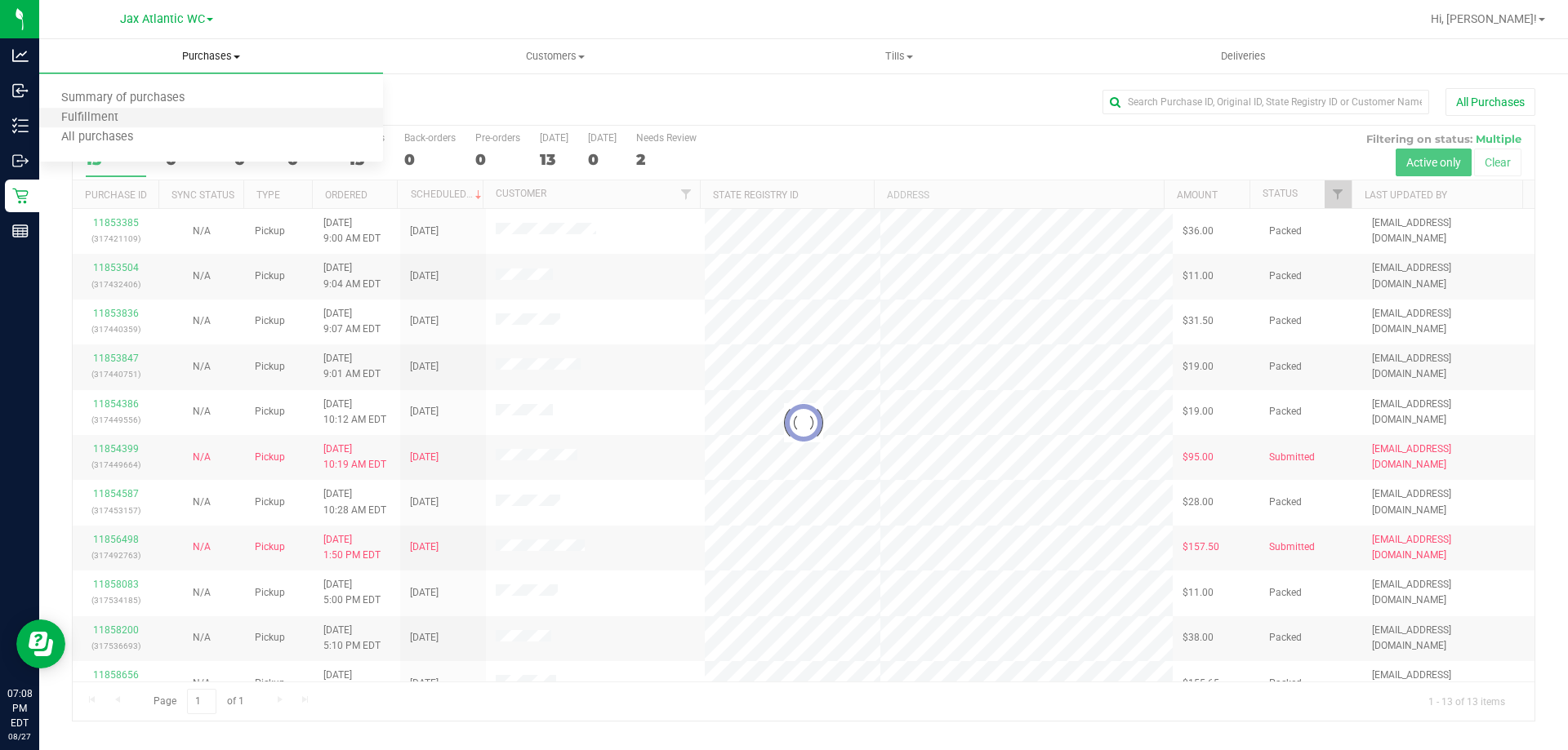
click at [146, 126] on li "Fulfillment" at bounding box center [211, 118] width 344 height 20
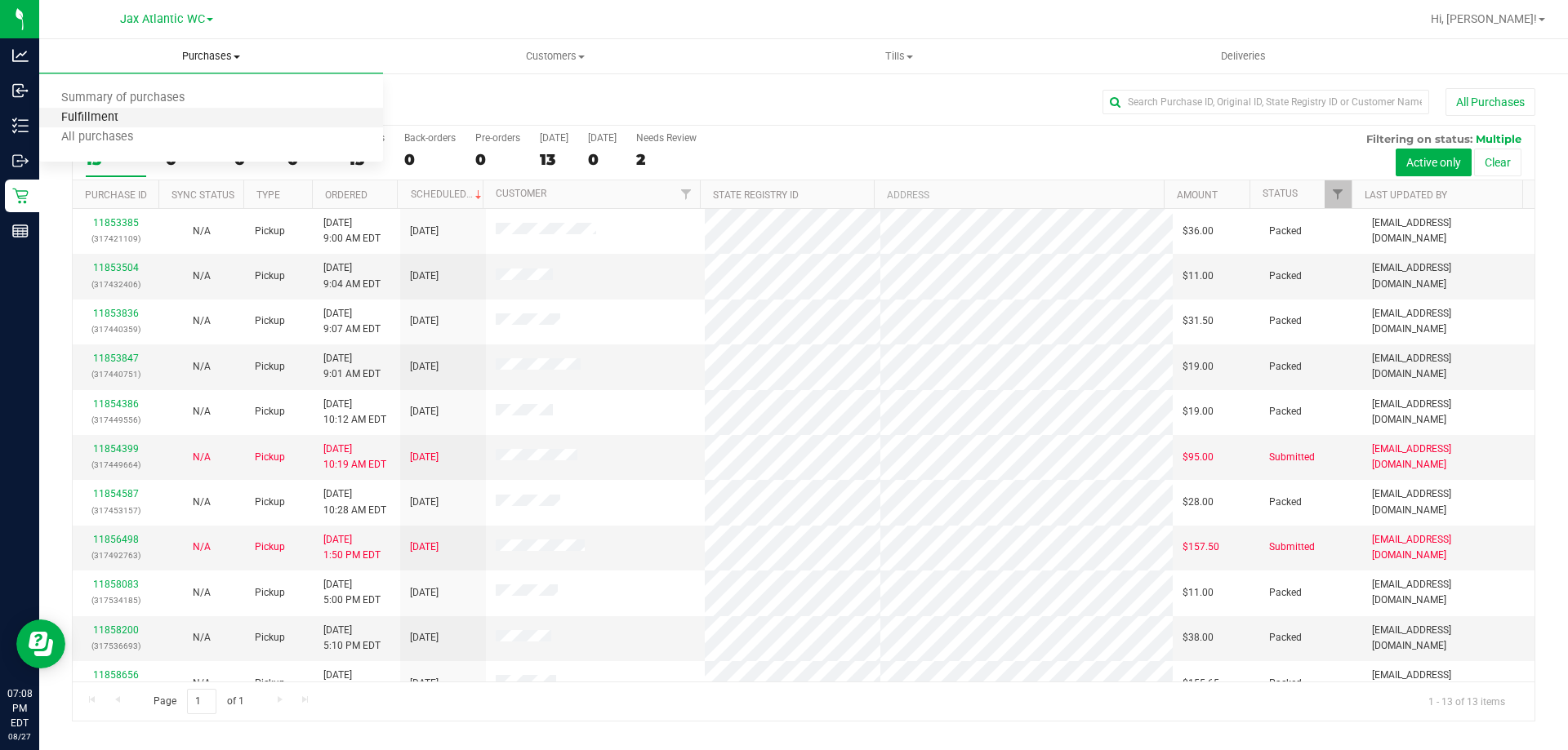
click at [111, 112] on span "Fulfillment" at bounding box center [90, 118] width 101 height 14
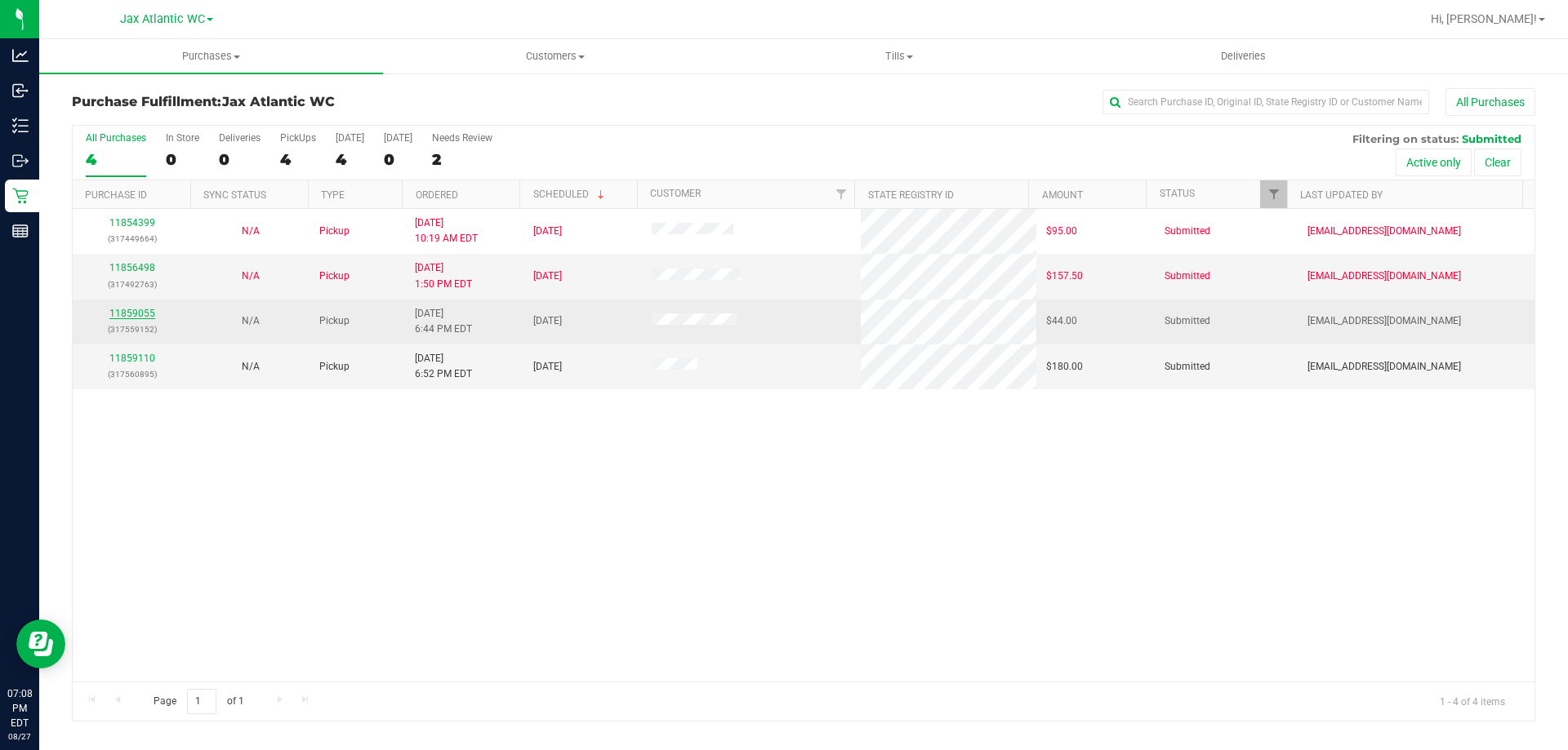
click at [145, 309] on link "11859055" at bounding box center [132, 314] width 46 height 11
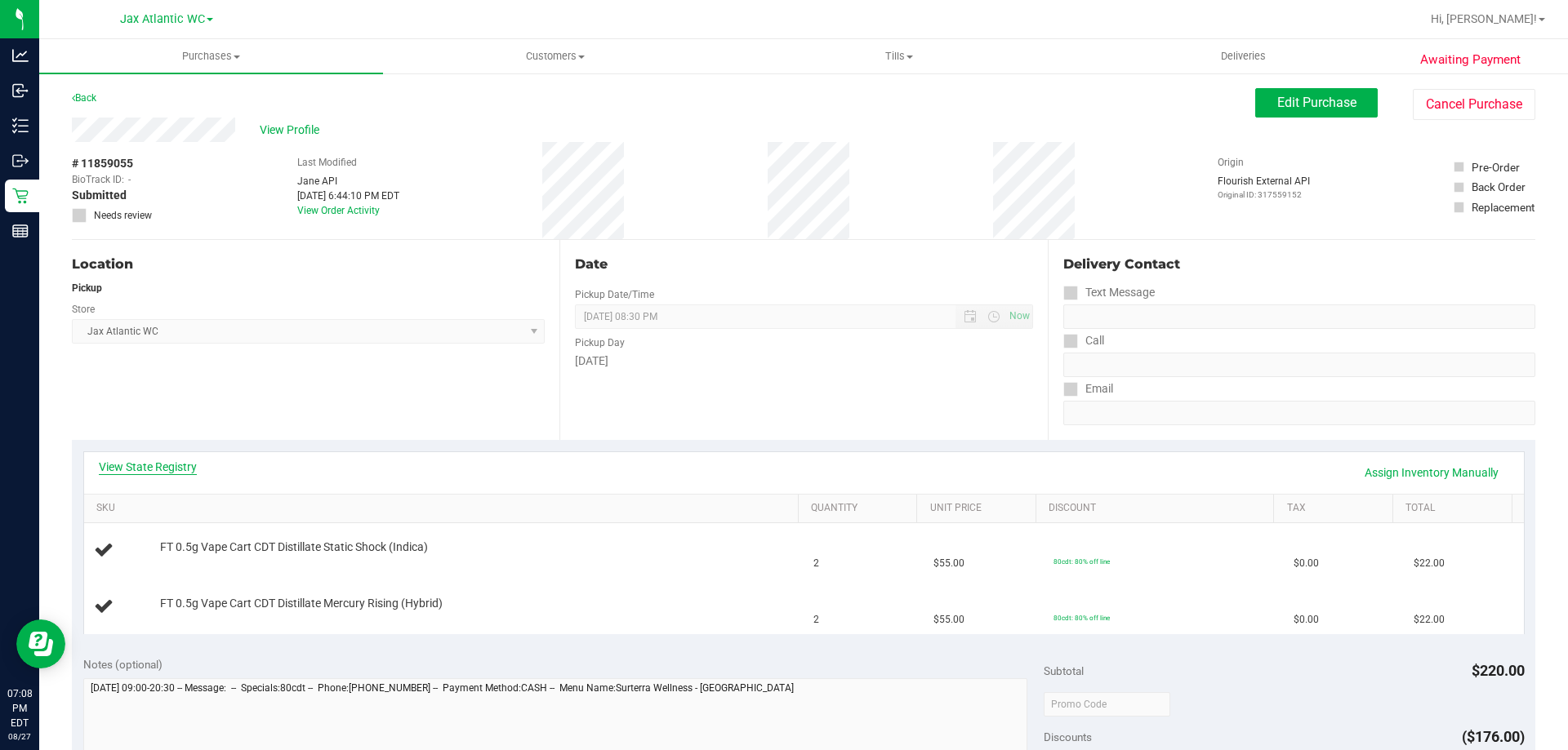
drag, startPoint x: 182, startPoint y: 481, endPoint x: 182, endPoint y: 466, distance: 15.0
click at [182, 478] on div "View State Registry Assign Inventory Manually" at bounding box center [804, 473] width 1410 height 28
click at [183, 463] on link "View State Registry" at bounding box center [148, 467] width 98 height 16
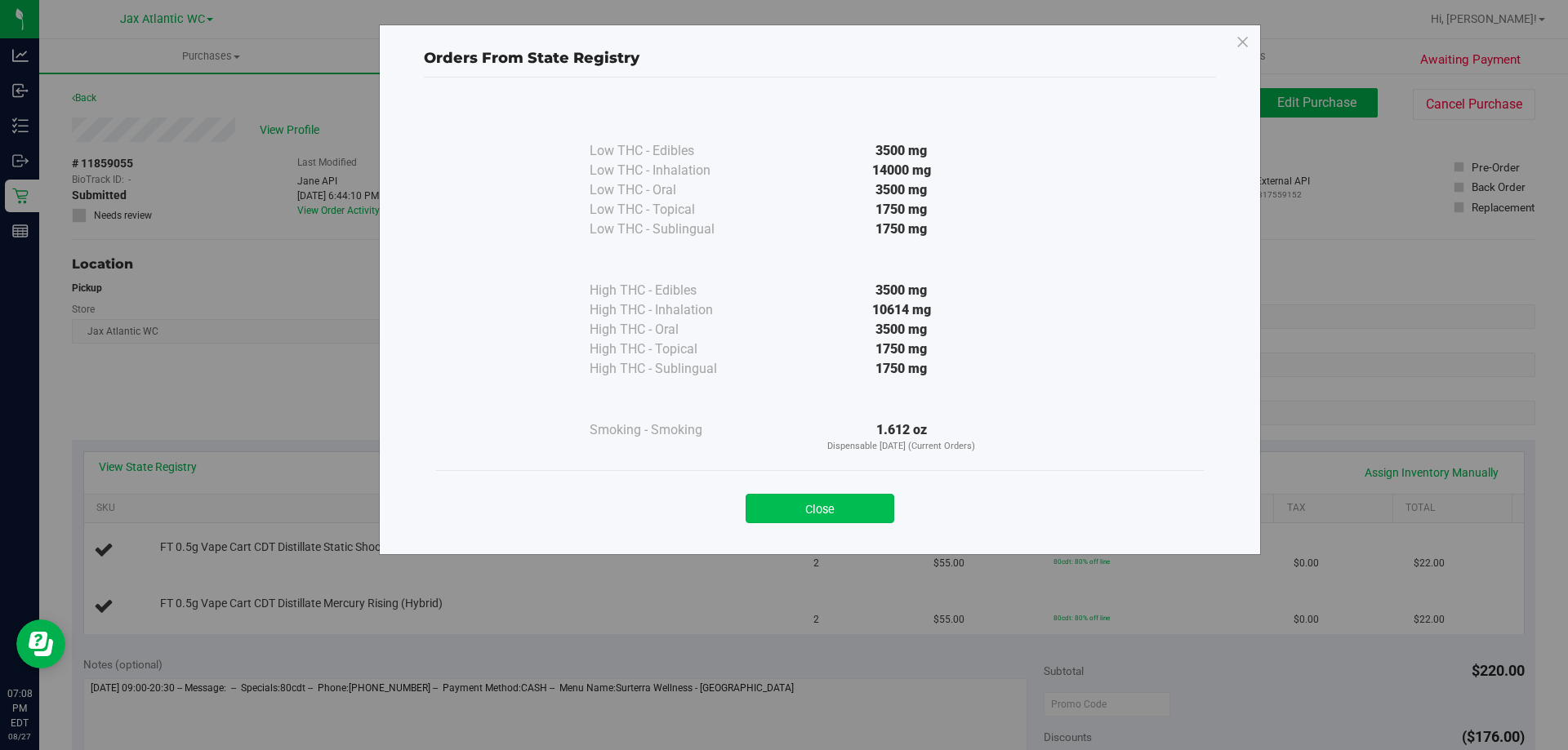
click at [877, 502] on button "Close" at bounding box center [820, 509] width 149 height 29
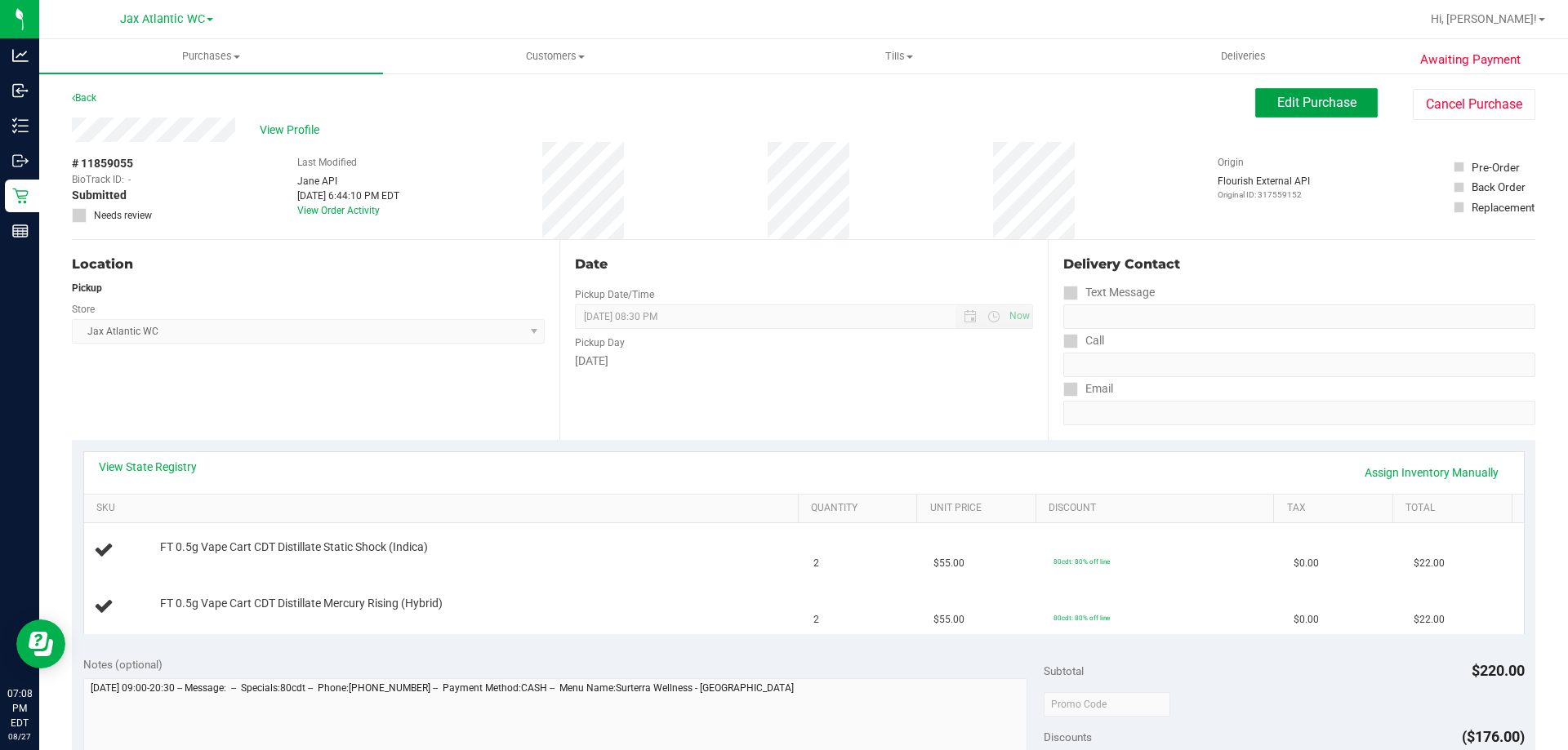
click at [1255, 89] on button "Edit Purchase" at bounding box center [1316, 103] width 123 height 29
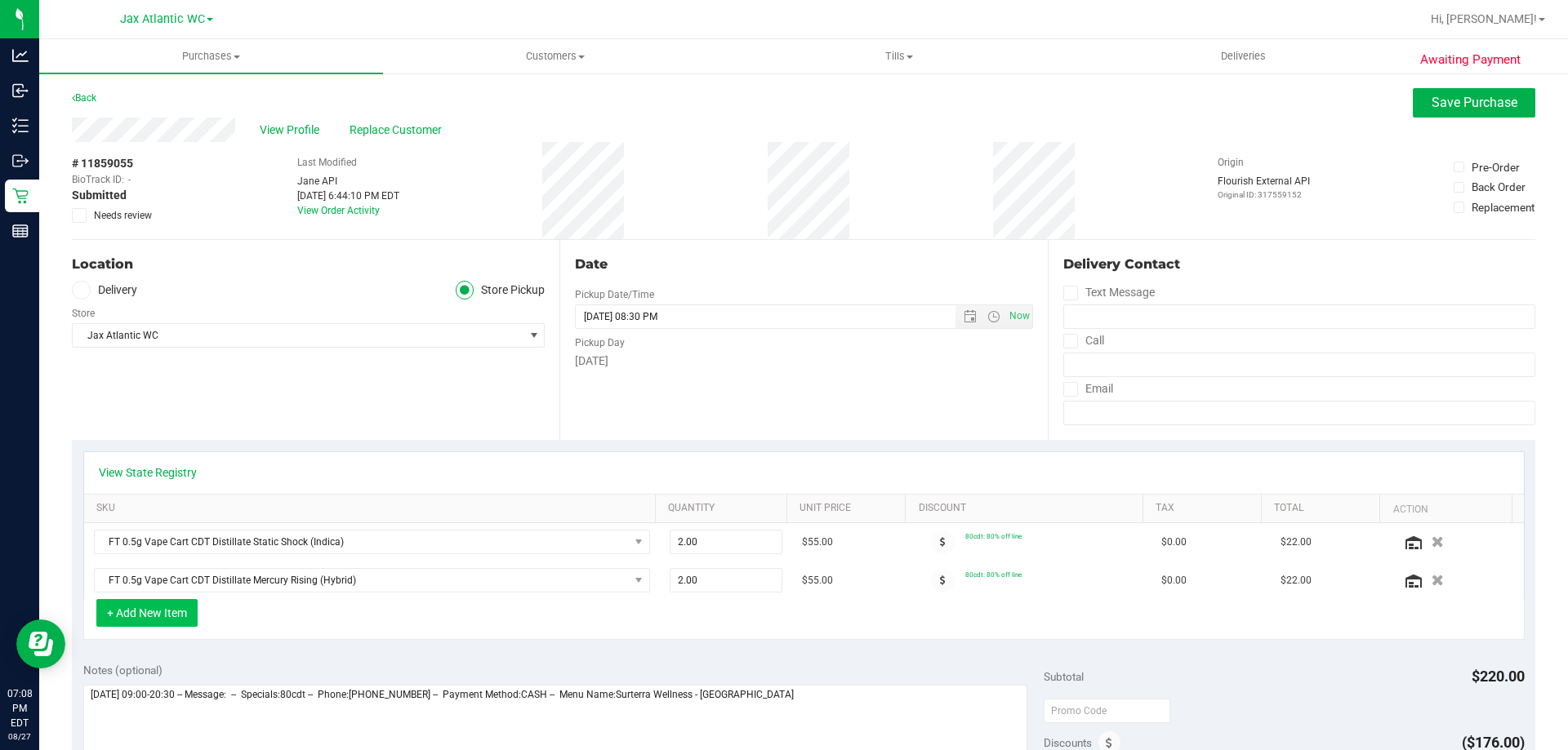
click at [159, 618] on button "+ Add New Item" at bounding box center [147, 614] width 101 height 28
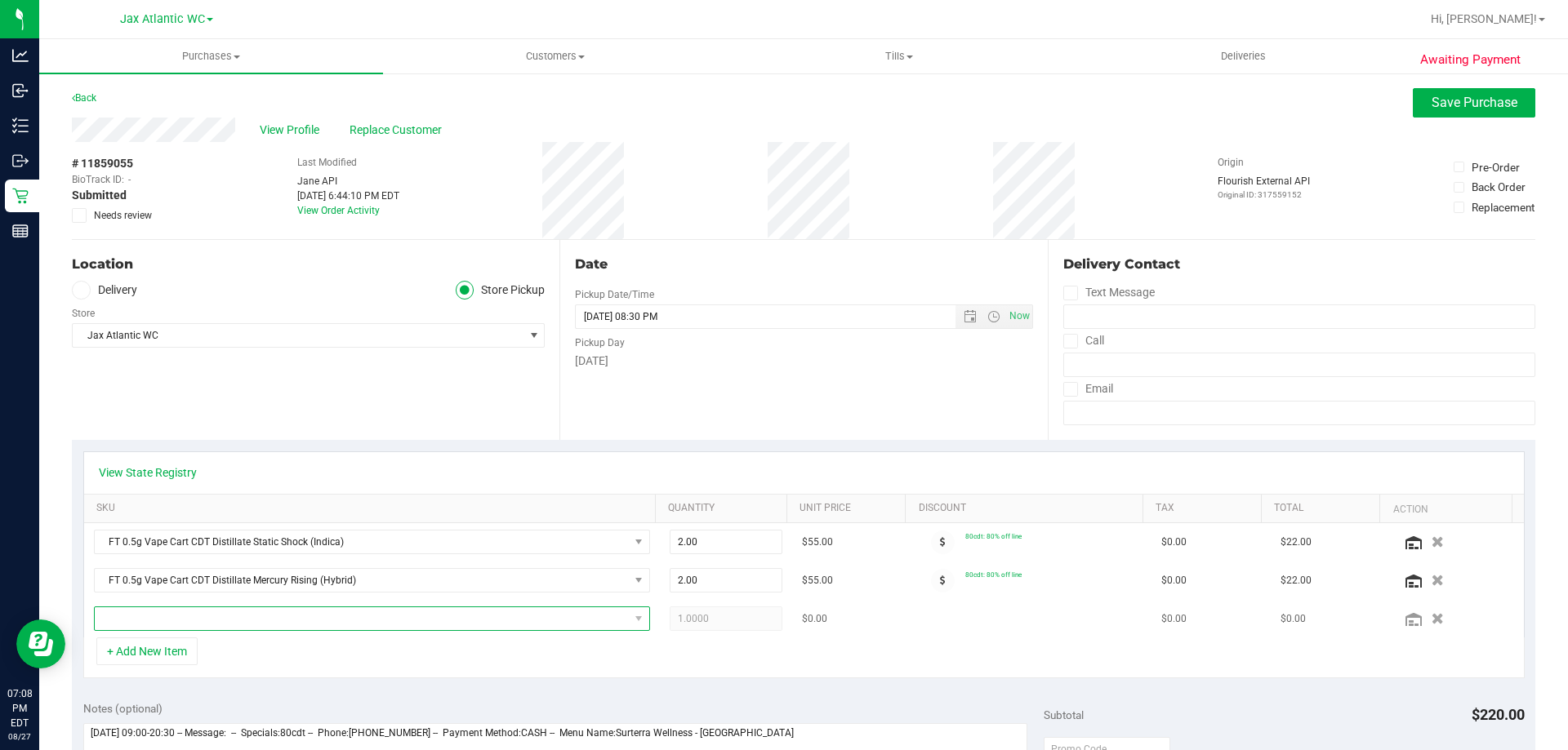
click at [221, 607] on span "NO DATA FOUND" at bounding box center [372, 619] width 556 height 25
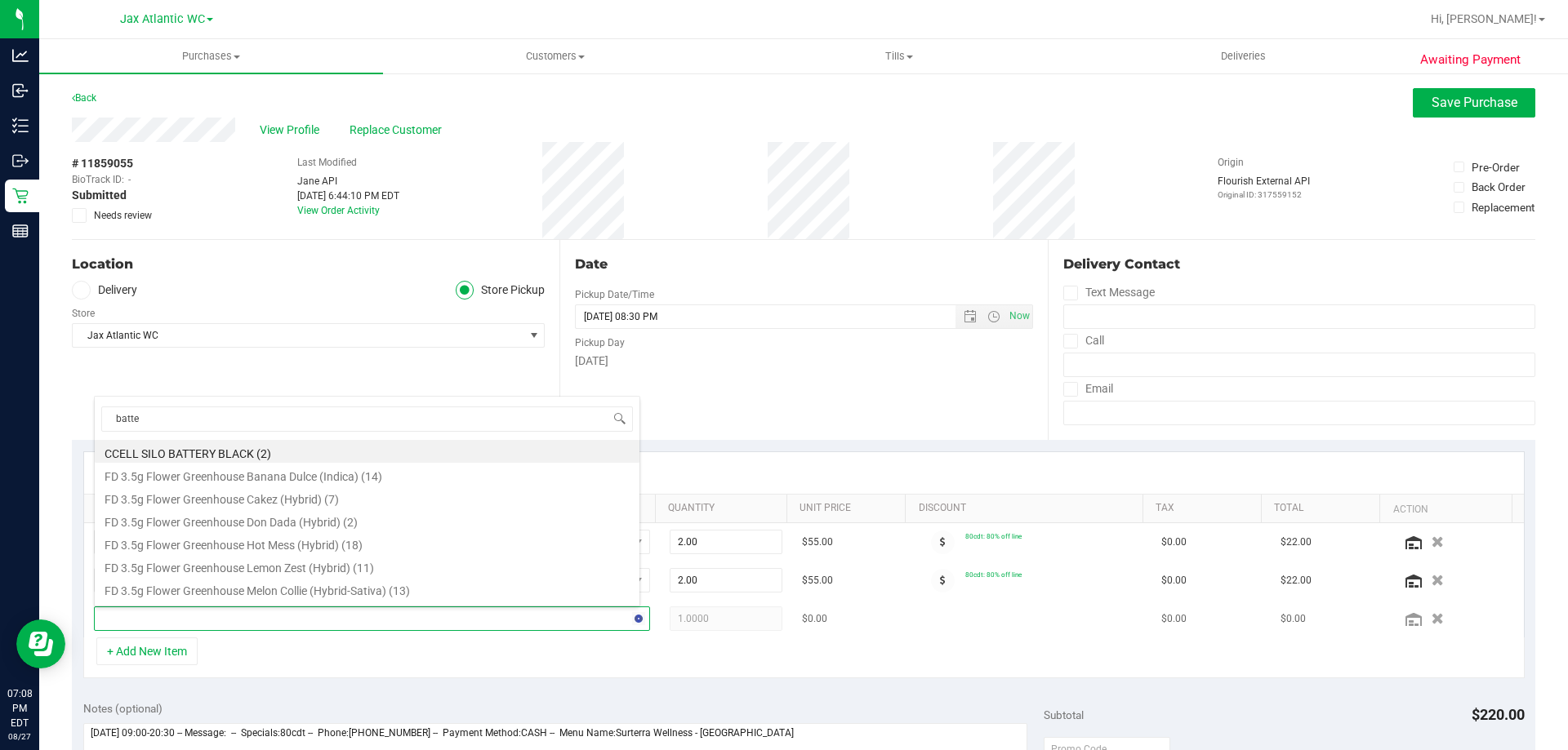
type input "batter"
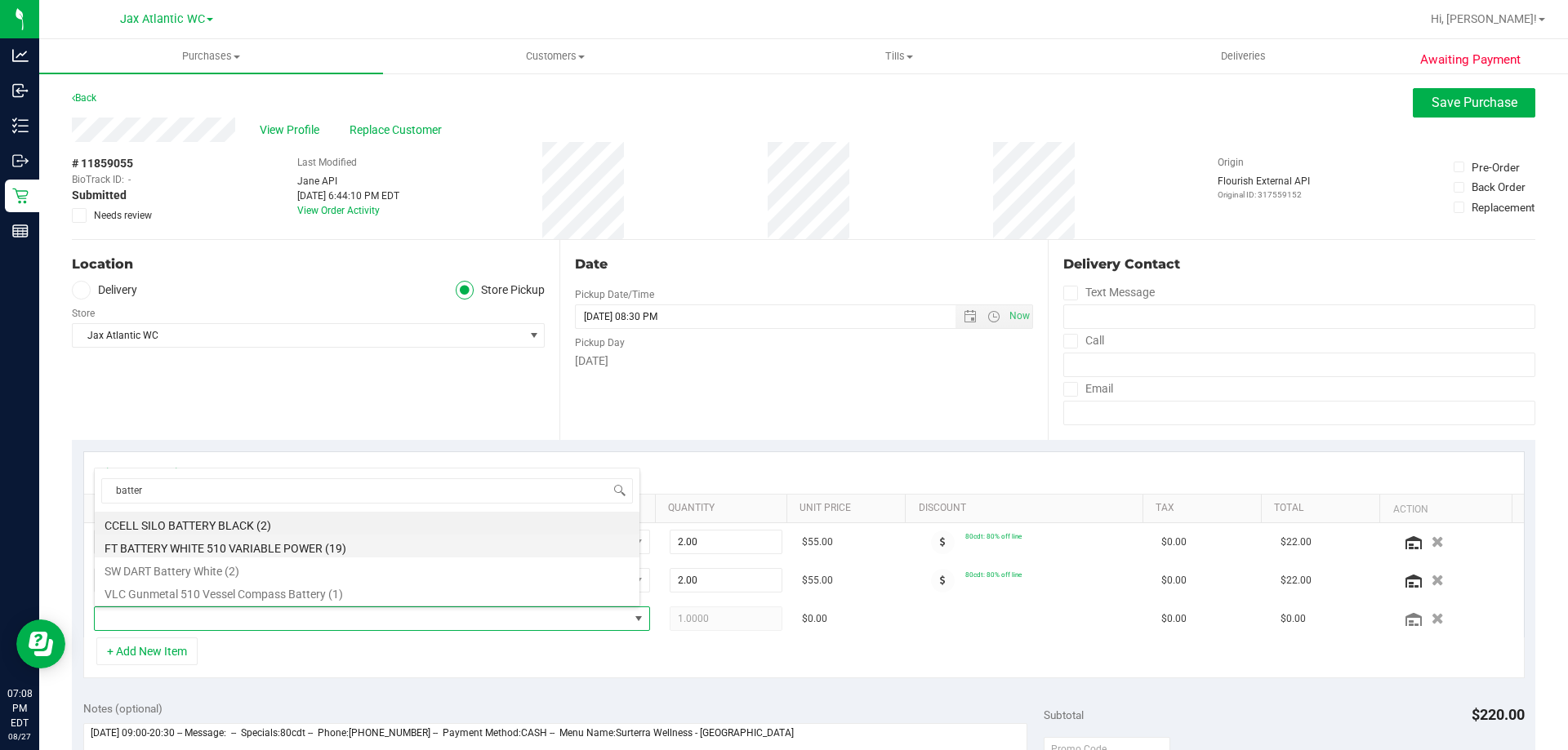
click at [255, 546] on li "FT BATTERY WHITE 510 VARIABLE POWER (19)" at bounding box center [367, 547] width 545 height 23
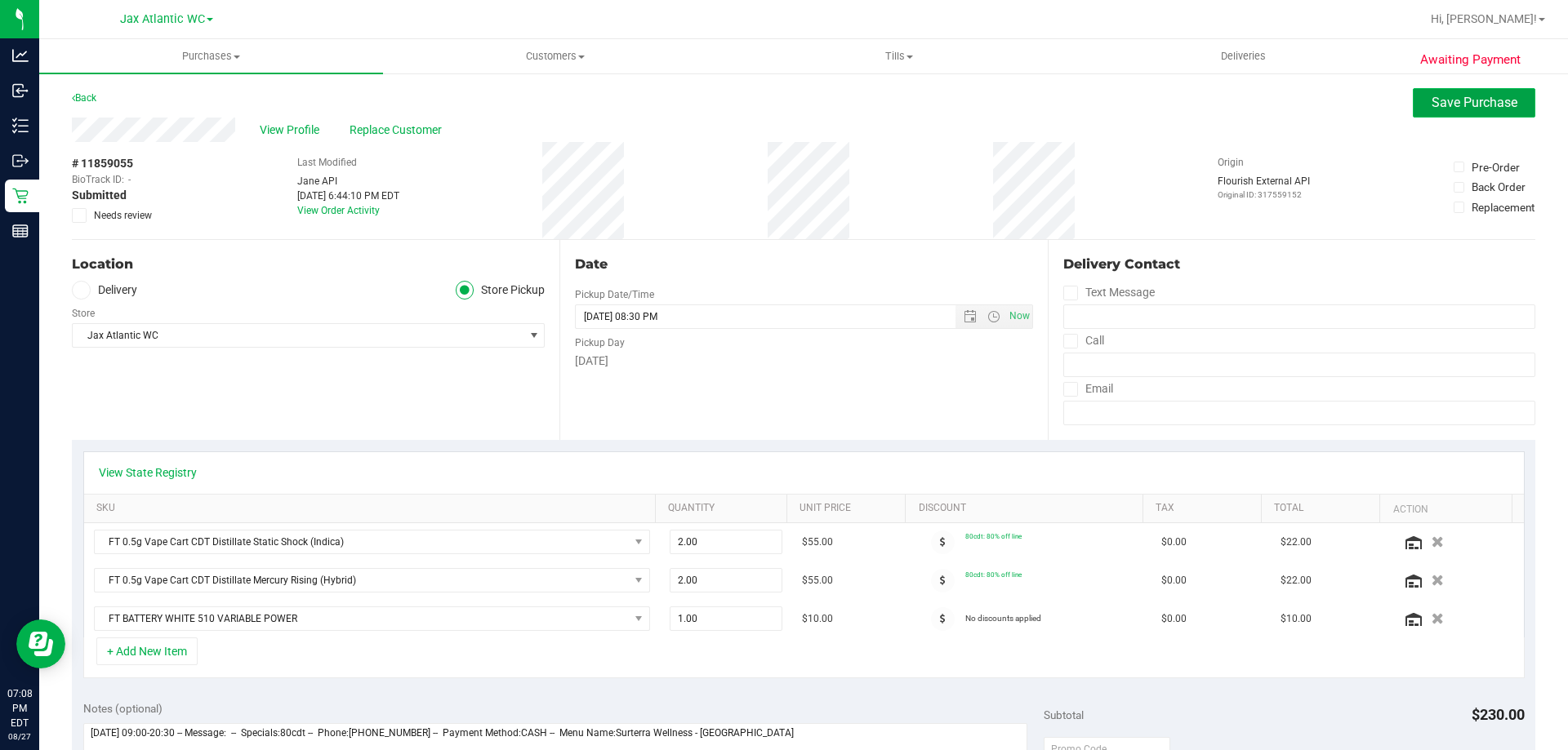
click at [1469, 106] on span "Save Purchase" at bounding box center [1474, 102] width 86 height 16
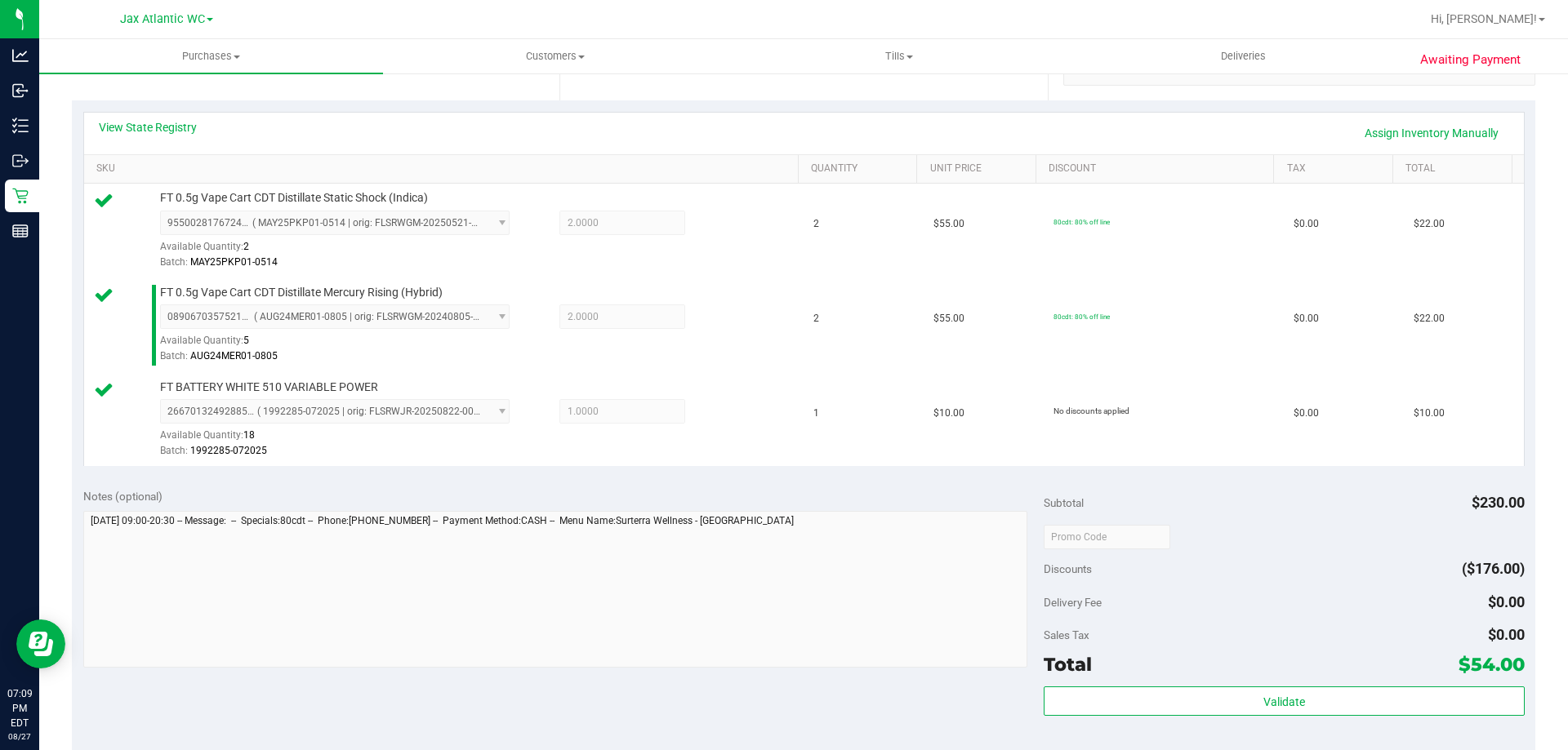
scroll to position [490, 0]
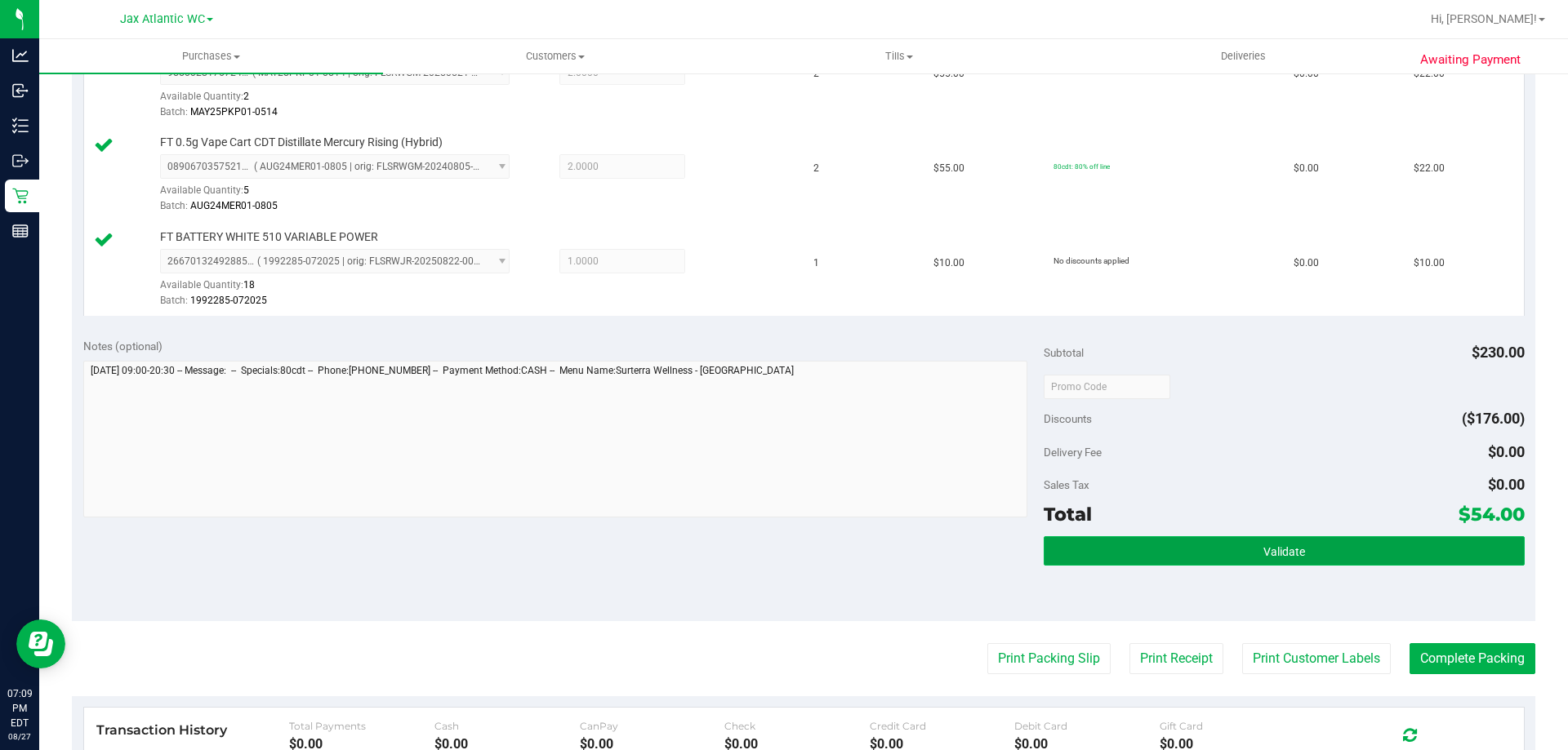
click at [1300, 555] on button "Validate" at bounding box center [1284, 551] width 480 height 29
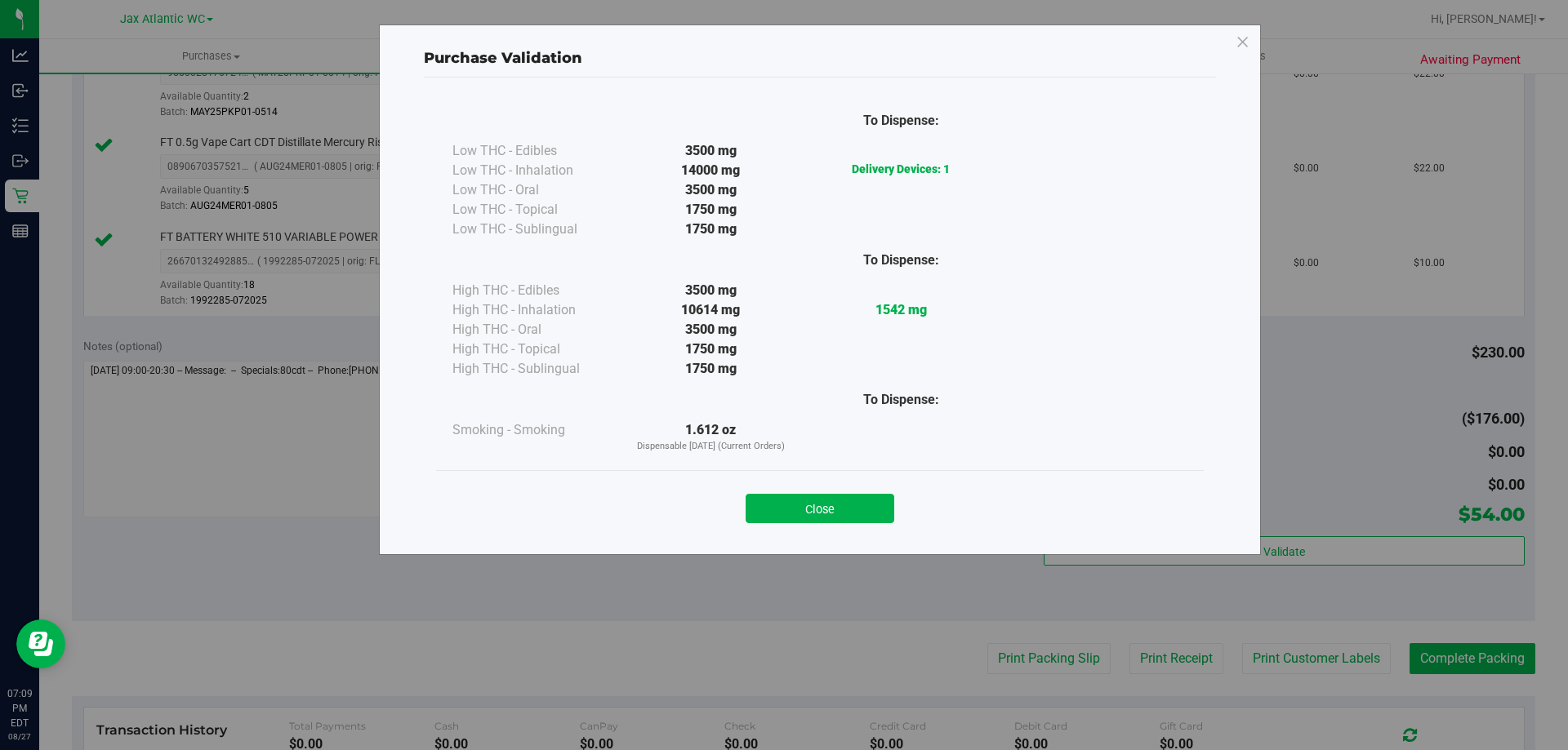
click at [864, 504] on button "Close" at bounding box center [820, 509] width 149 height 29
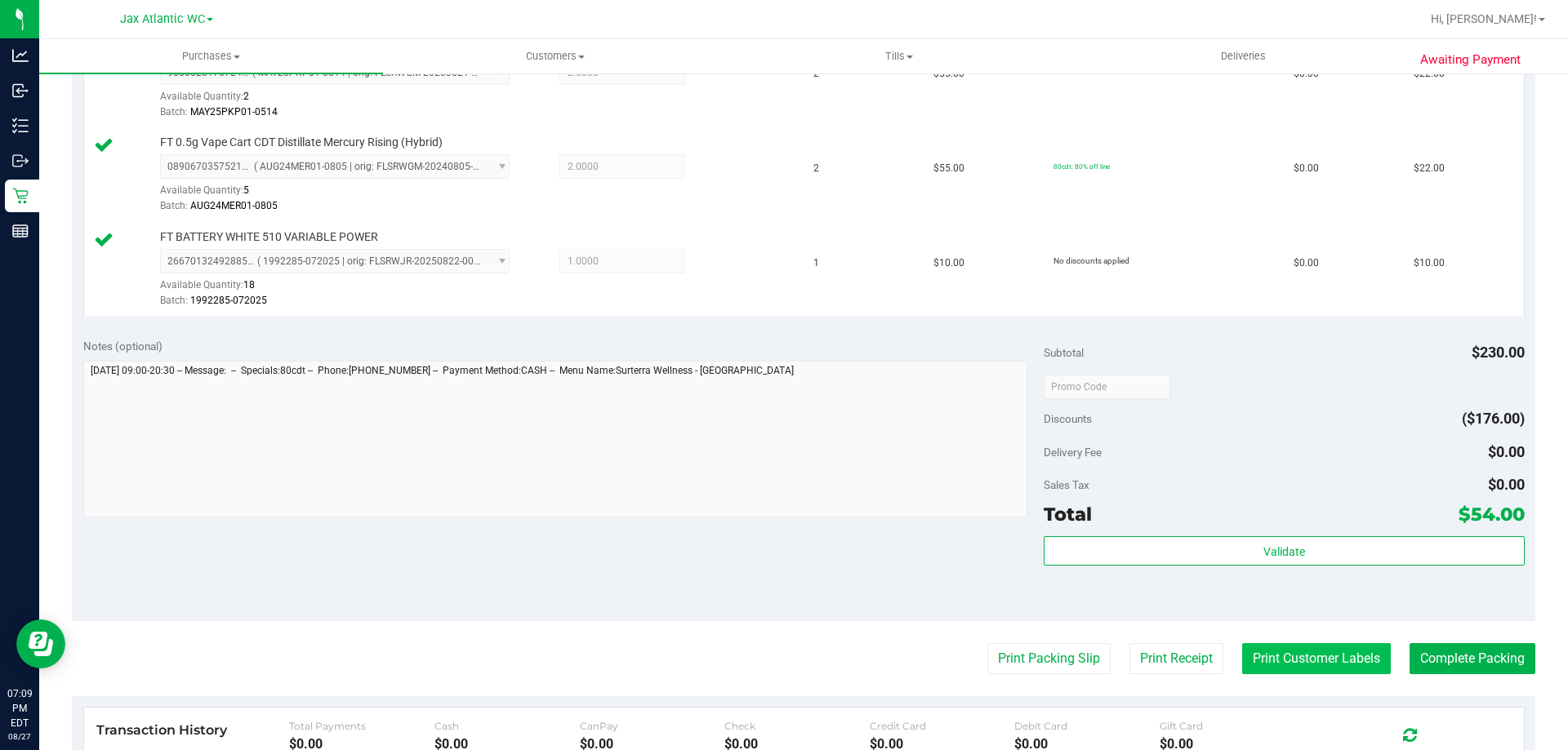
click at [1322, 646] on button "Print Customer Labels" at bounding box center [1316, 659] width 149 height 31
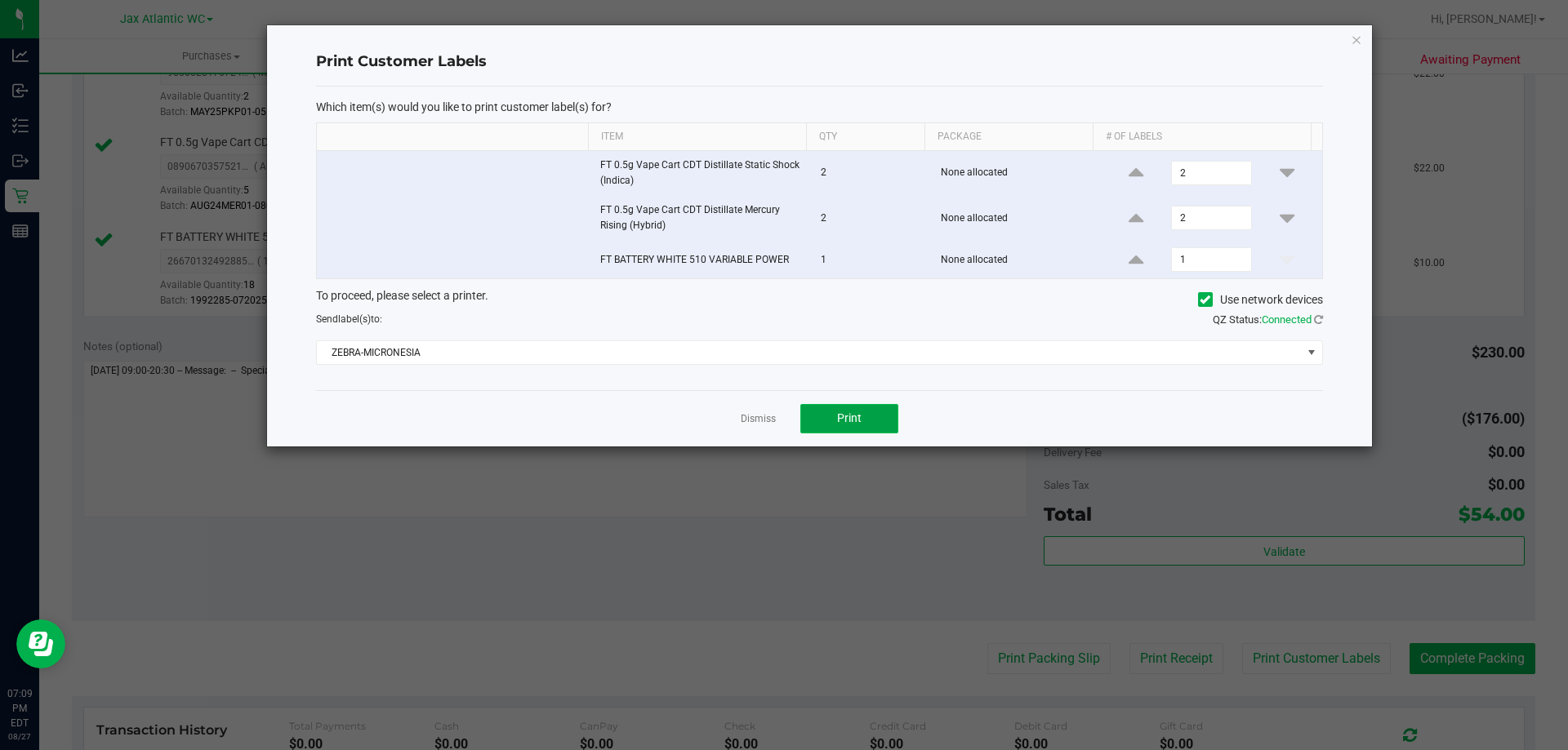
click at [838, 423] on span "Print" at bounding box center [849, 418] width 25 height 13
drag, startPoint x: 757, startPoint y: 417, endPoint x: 1011, endPoint y: 498, distance: 266.6
click at [759, 417] on link "Dismiss" at bounding box center [757, 419] width 35 height 14
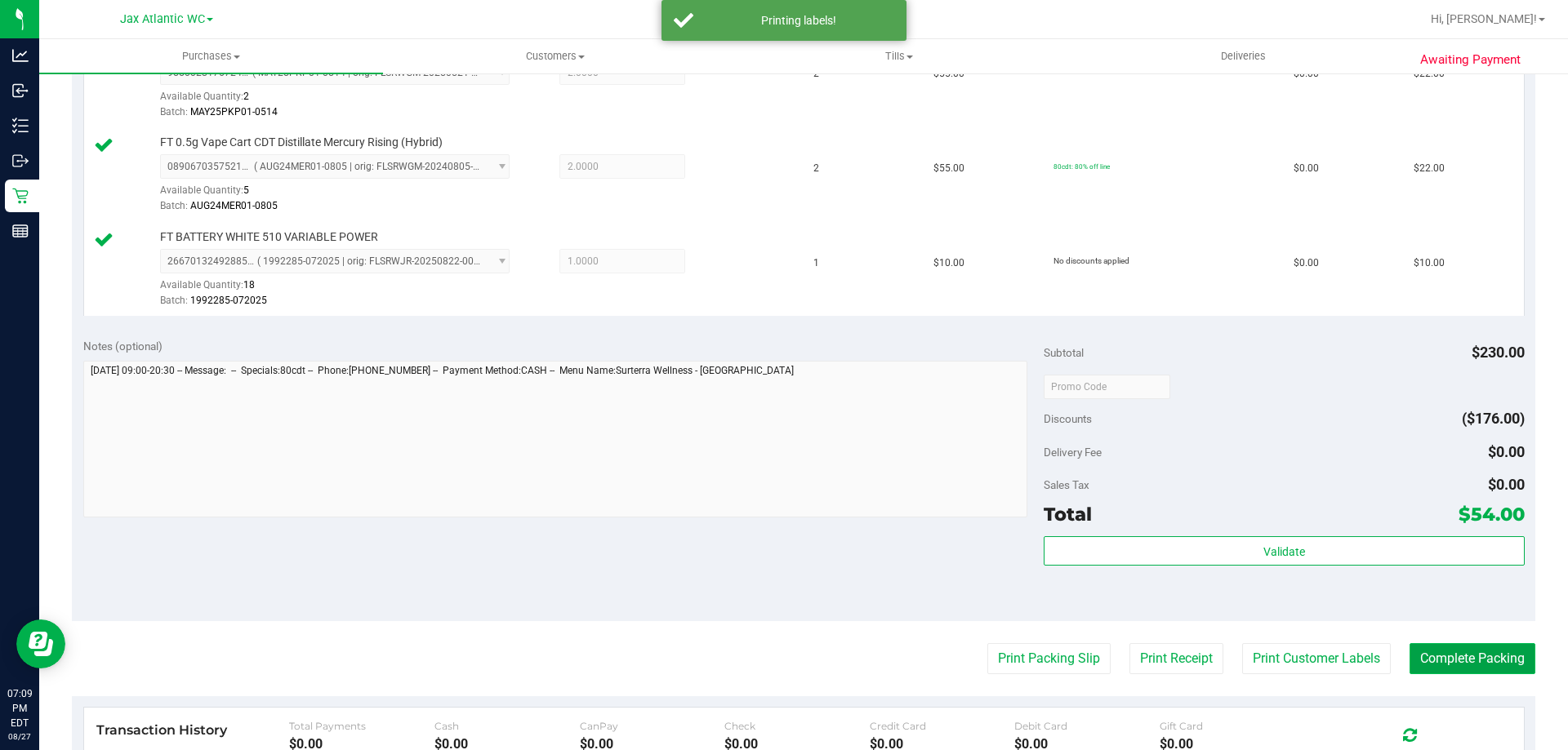
click at [1449, 656] on button "Complete Packing" at bounding box center [1472, 659] width 126 height 31
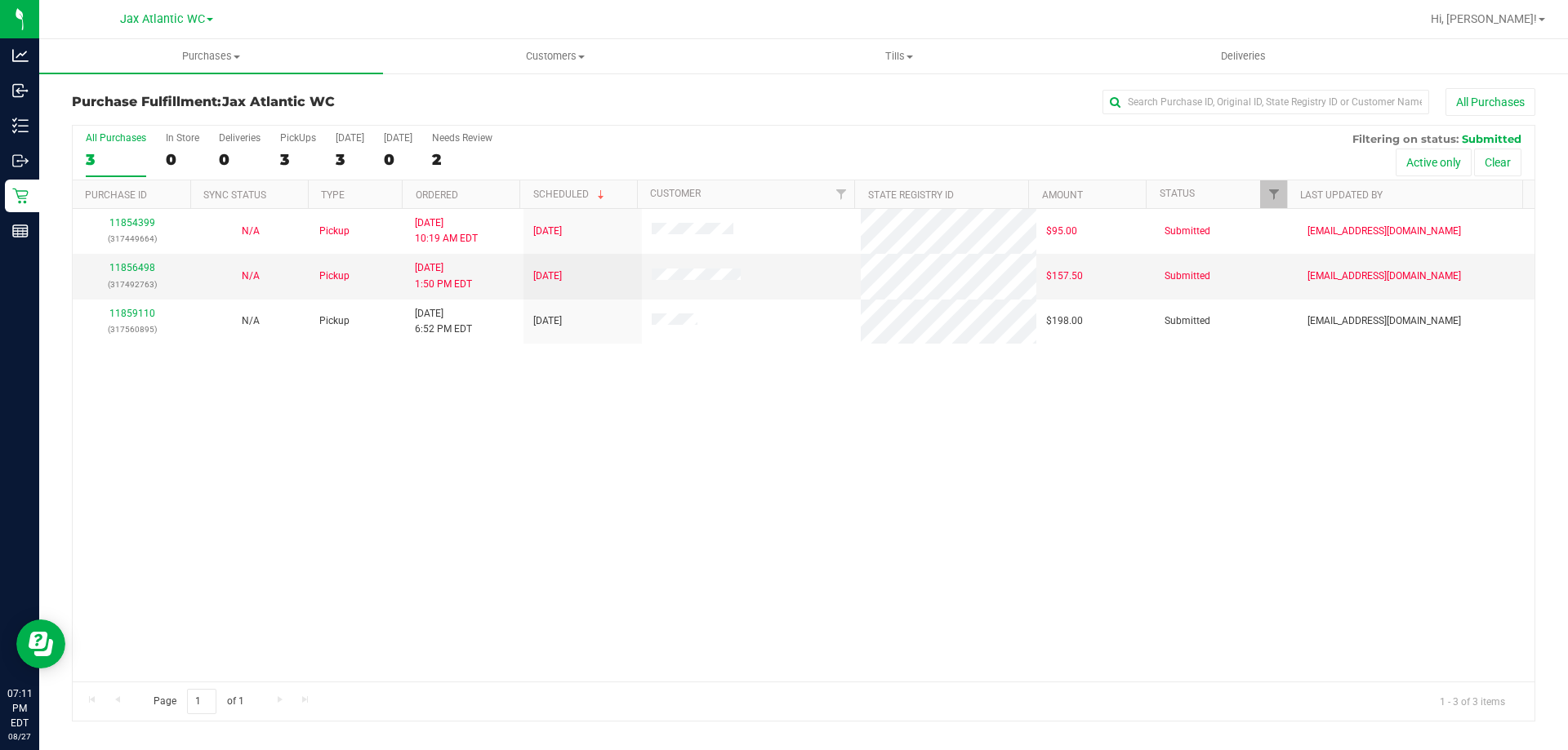
click at [610, 453] on div "11854399 (317449664) N/A Pickup 8/27/2025 10:19 AM EDT 8/27/2025 $95.00 Submitt…" at bounding box center [803, 445] width 1462 height 473
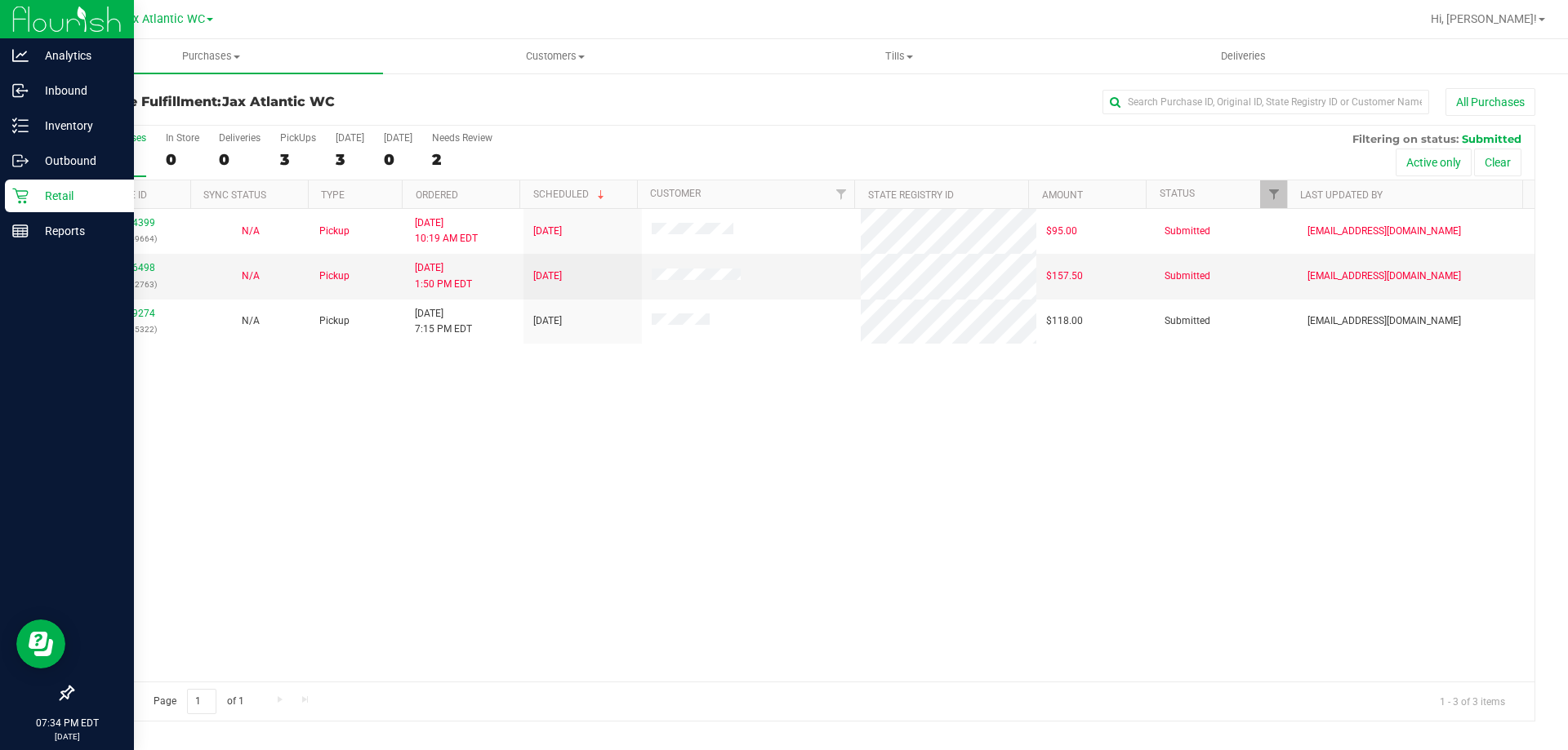
click at [42, 189] on p "Retail" at bounding box center [78, 196] width 98 height 20
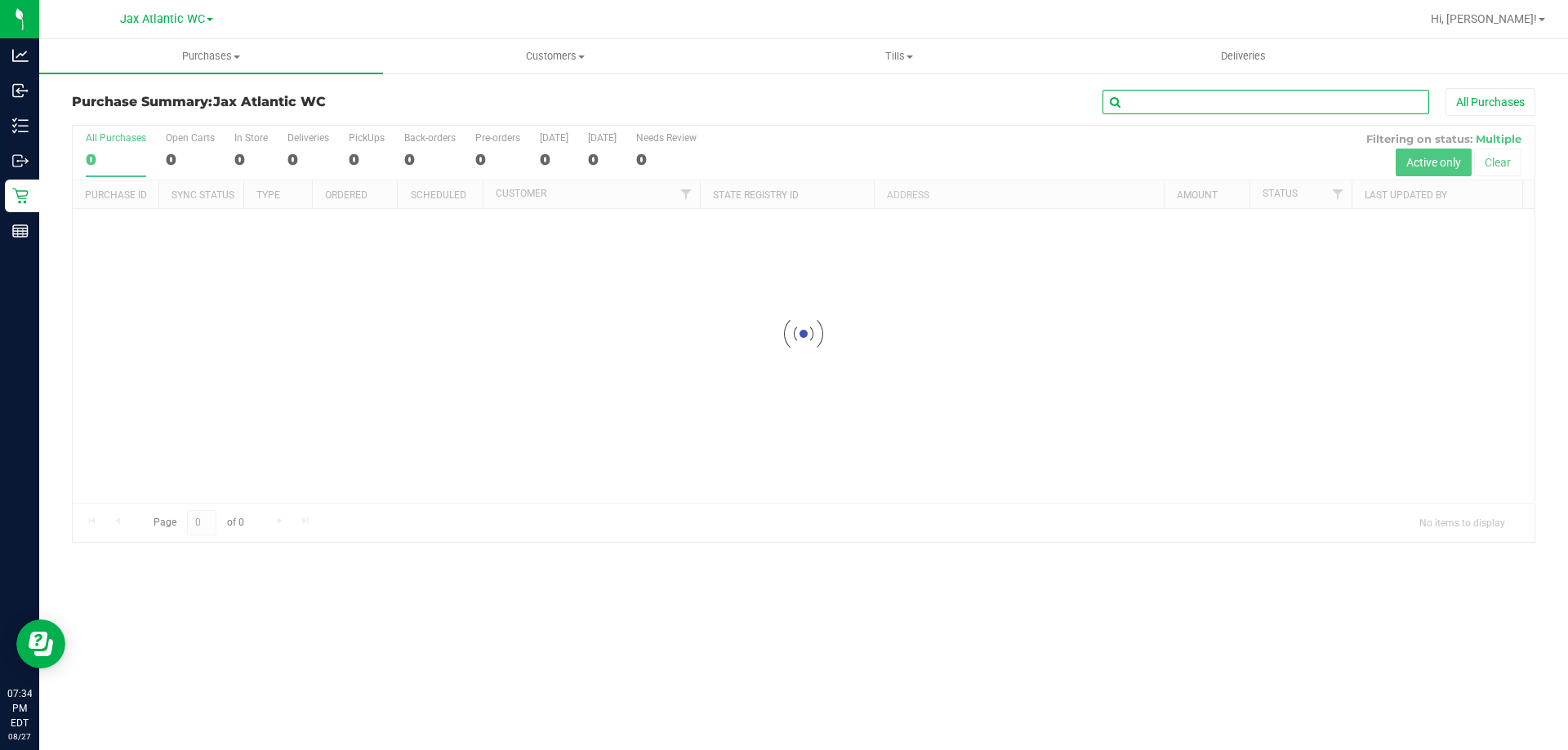
click at [1202, 112] on input "text" at bounding box center [1266, 102] width 327 height 25
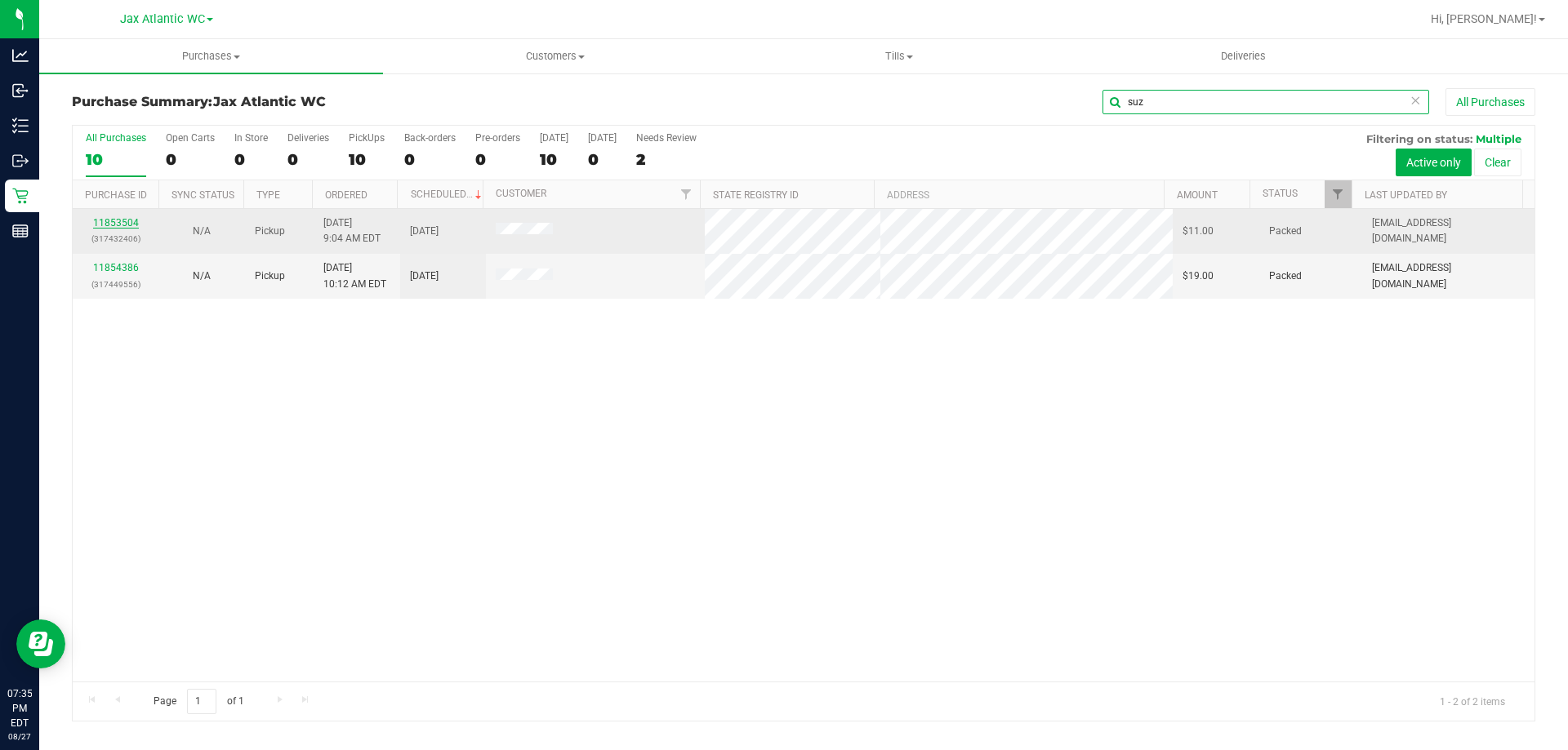
type input "suz"
click at [133, 222] on link "11853504" at bounding box center [116, 223] width 46 height 11
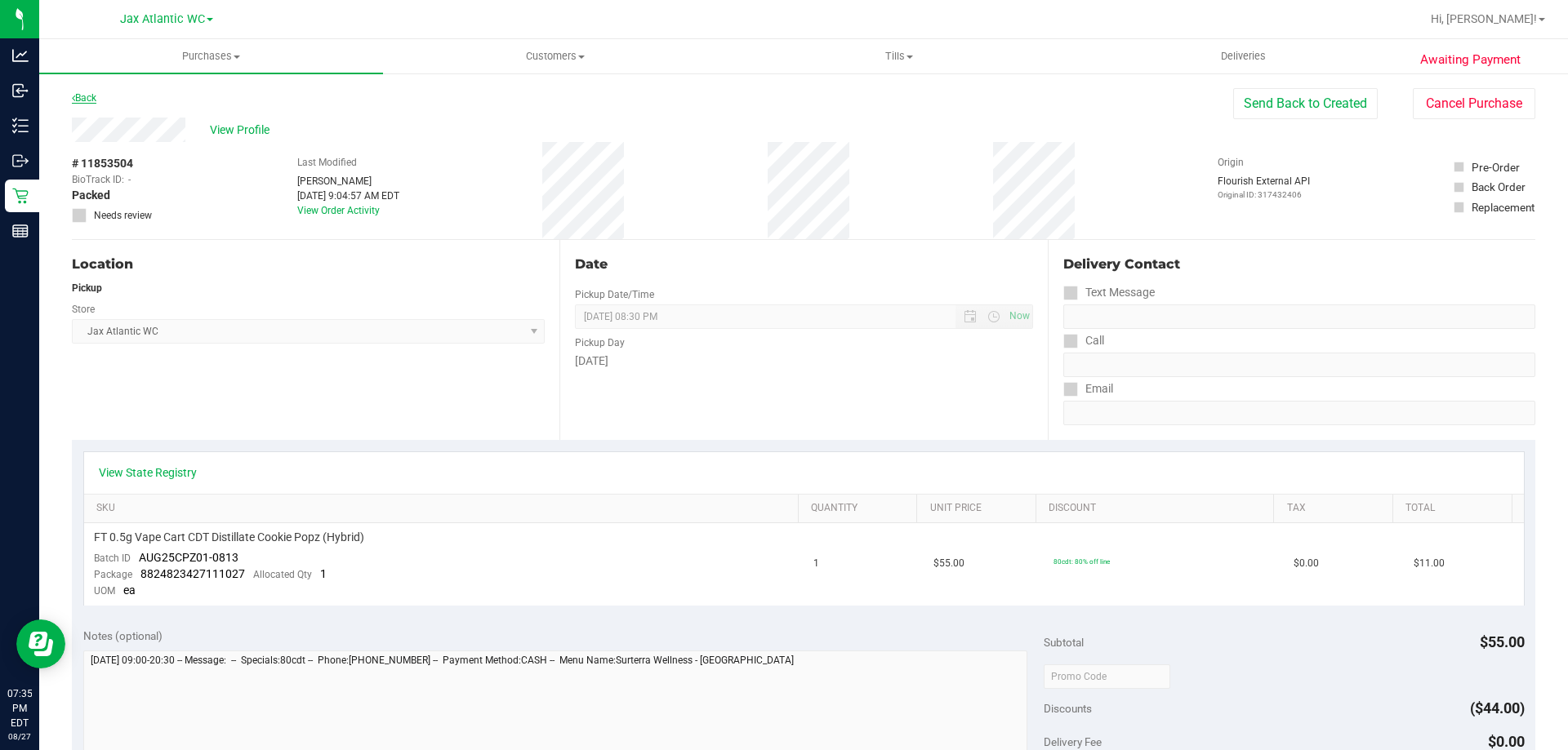
click at [78, 95] on link "Back" at bounding box center [84, 98] width 25 height 11
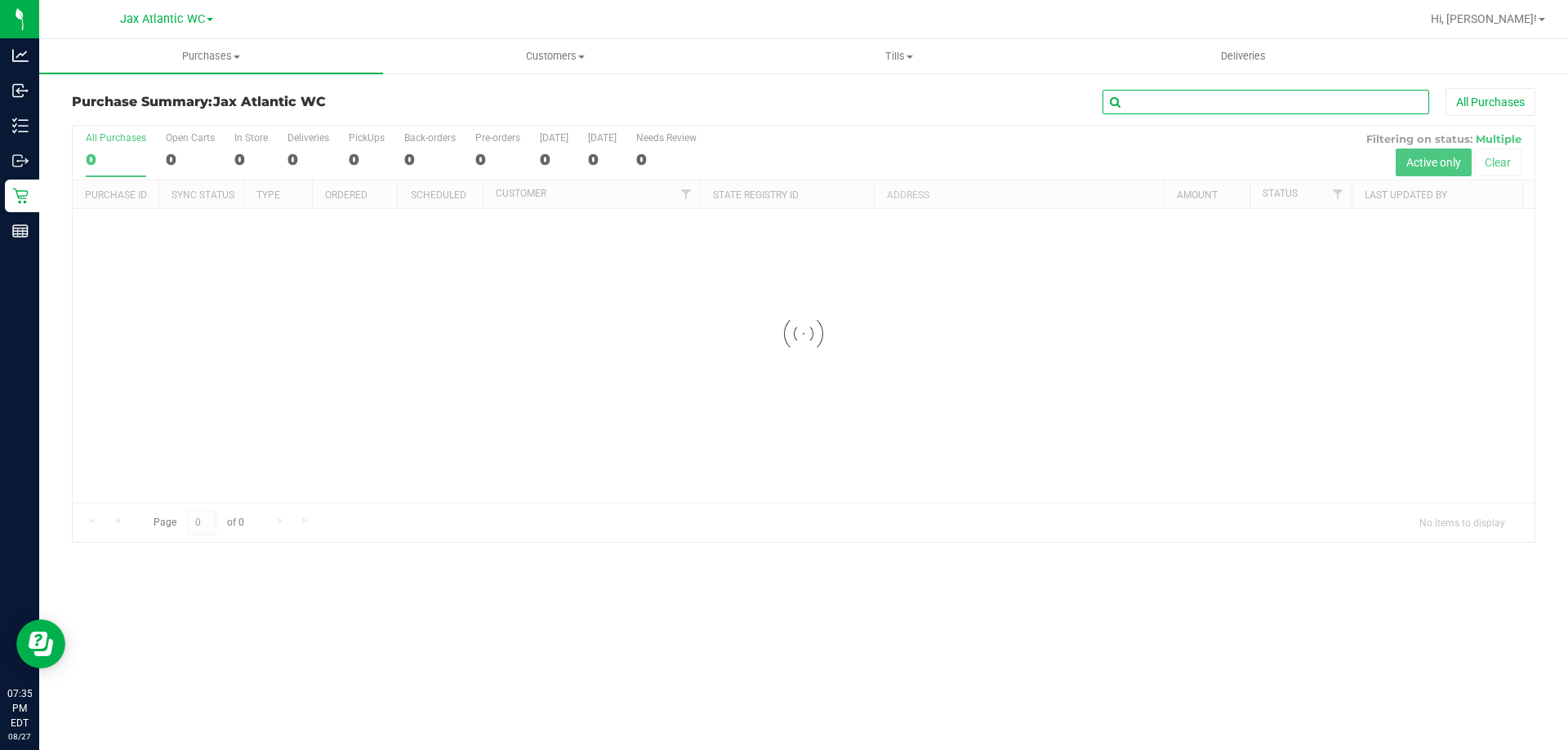
click at [1129, 111] on input "text" at bounding box center [1266, 102] width 327 height 25
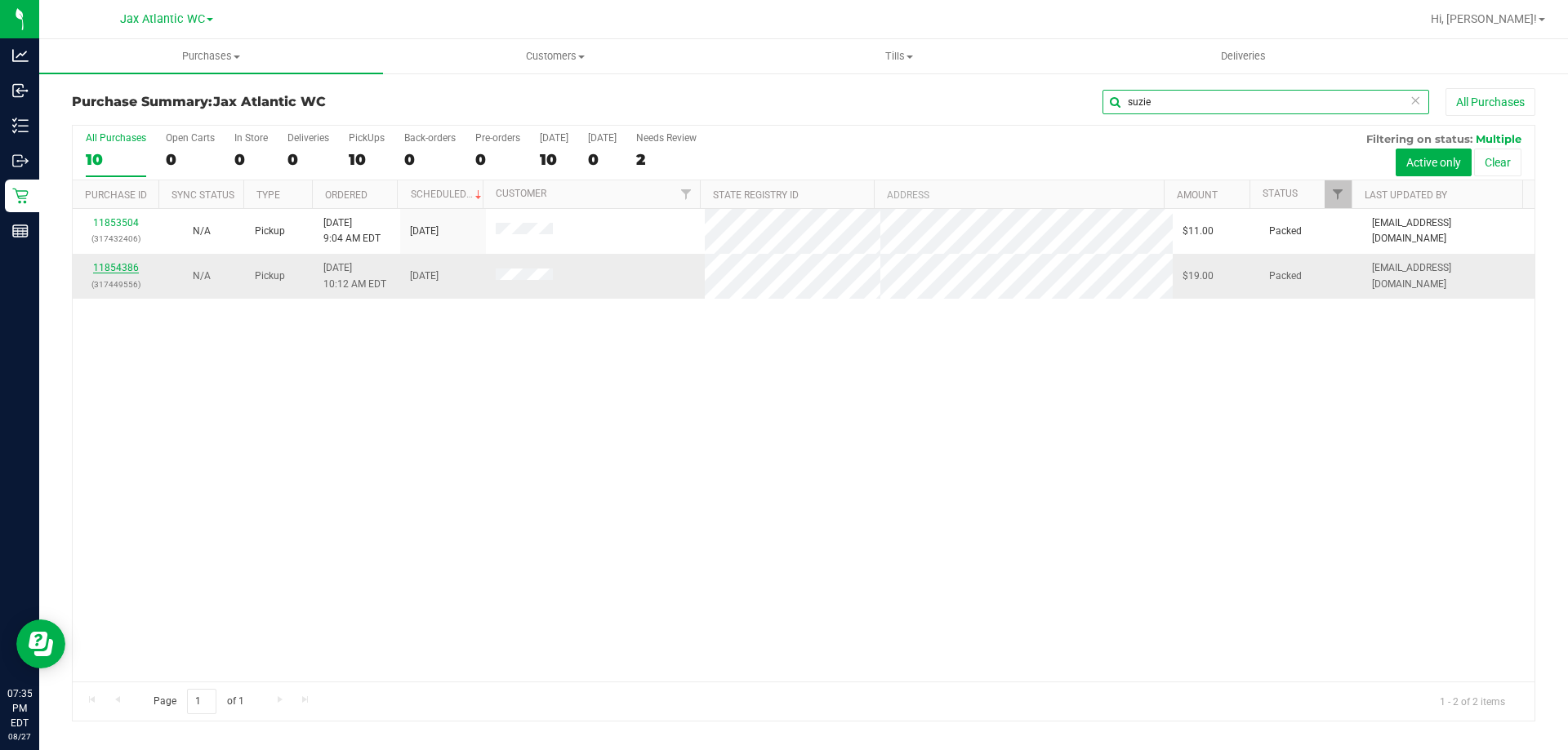
type input "suzie"
click at [118, 270] on link "11854386" at bounding box center [116, 268] width 46 height 11
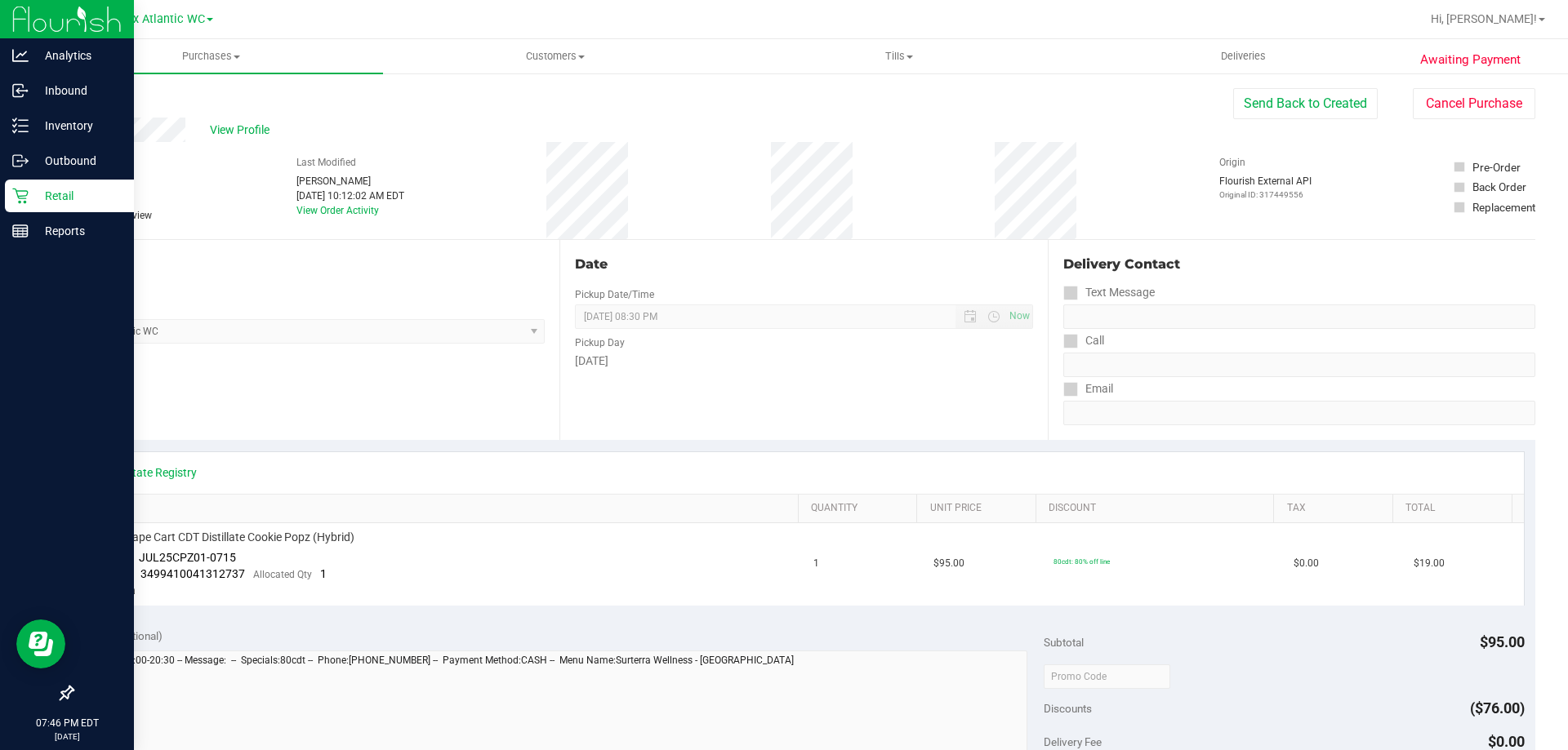
click at [32, 204] on p "Retail" at bounding box center [78, 196] width 98 height 20
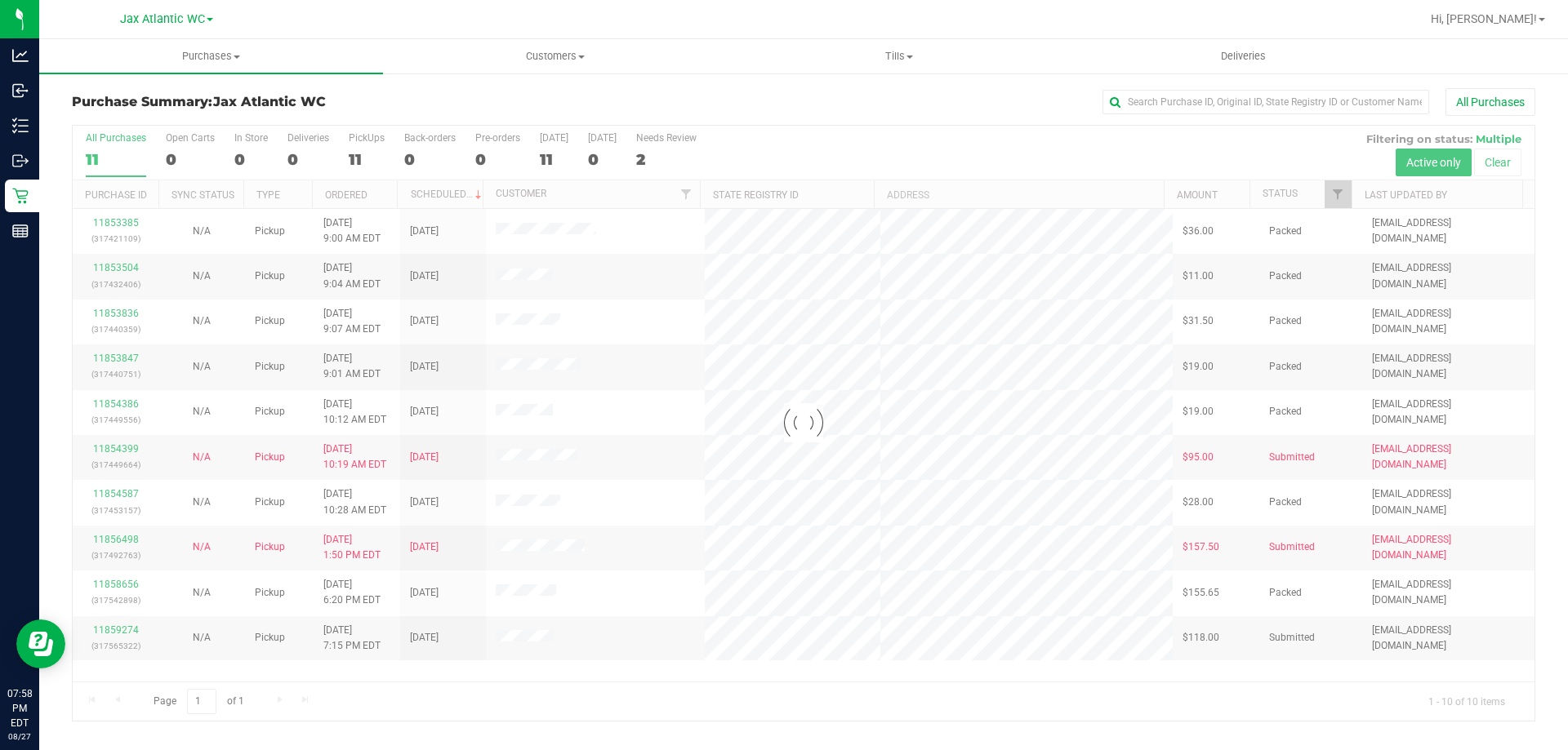
click at [132, 624] on div at bounding box center [803, 423] width 1462 height 596
click at [128, 629] on div at bounding box center [803, 423] width 1462 height 596
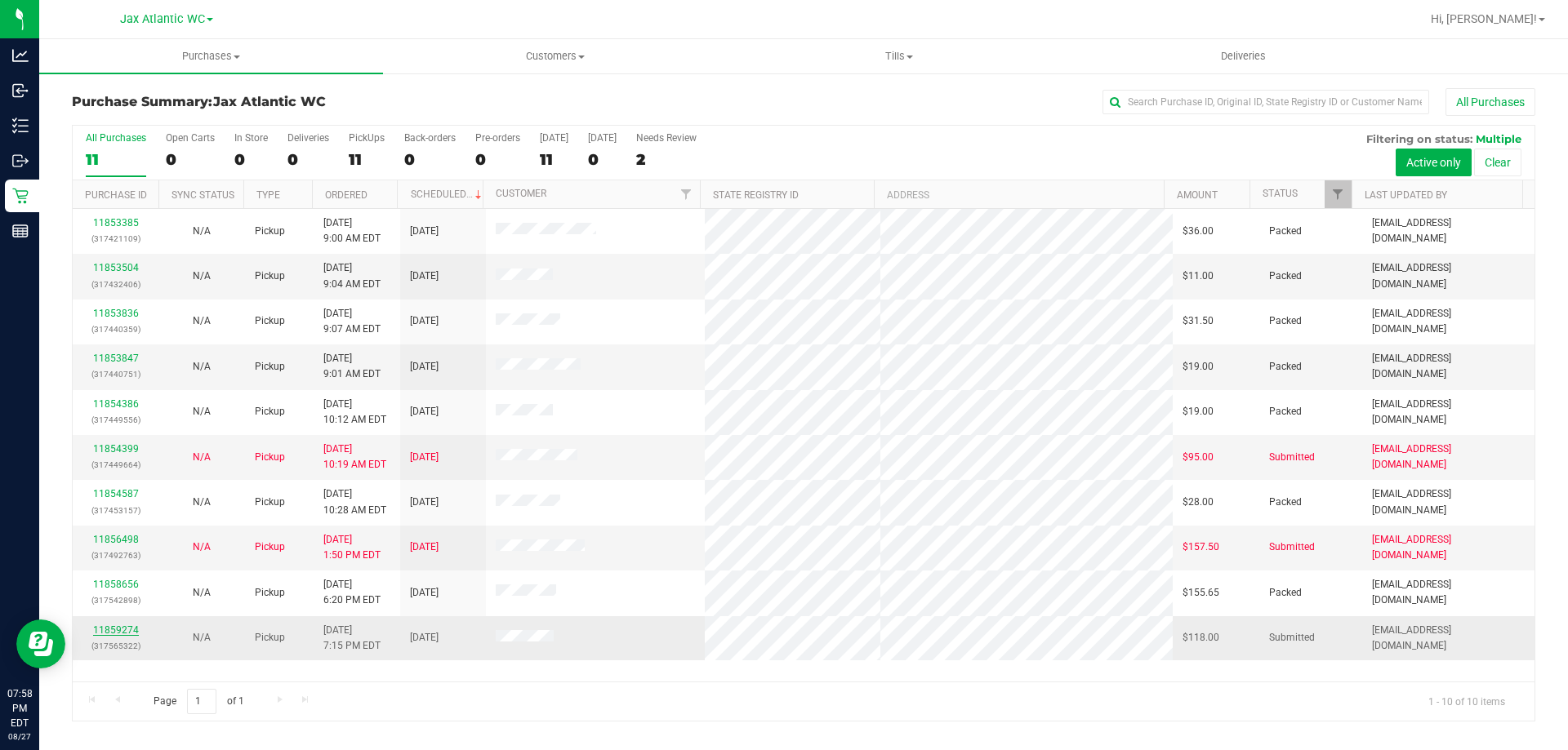
click at [123, 630] on link "11859274" at bounding box center [116, 631] width 46 height 11
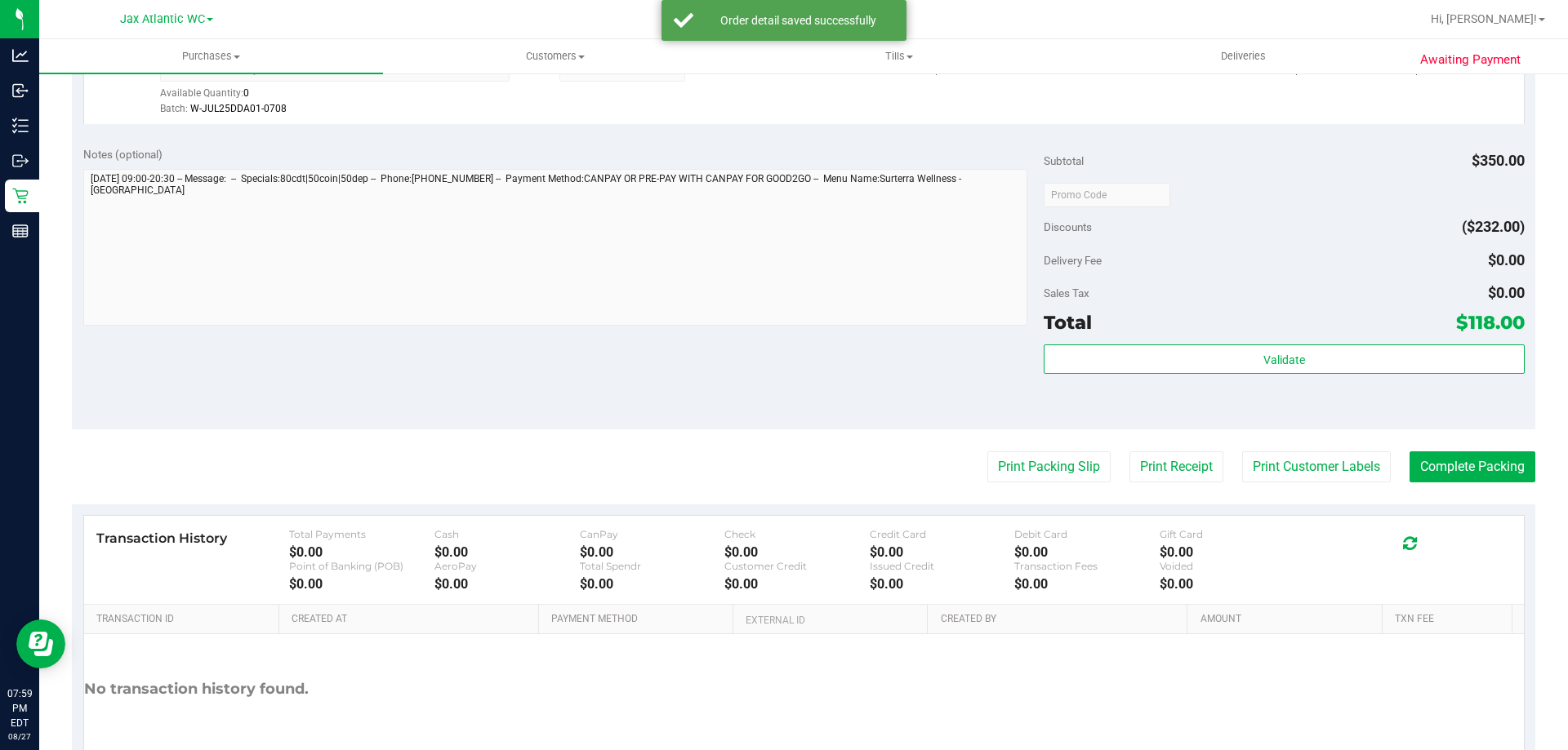
scroll to position [962, 0]
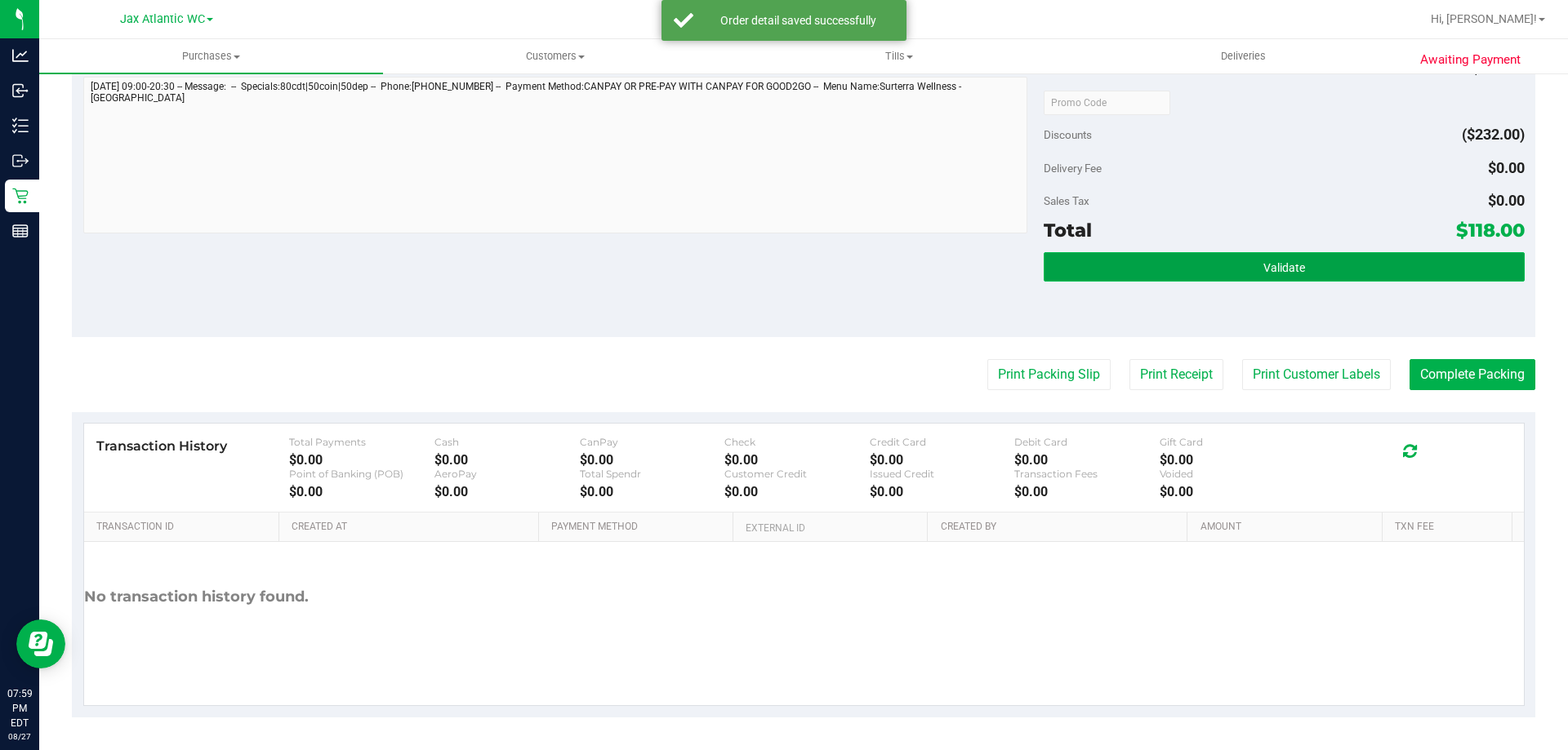
click at [1311, 254] on button "Validate" at bounding box center [1284, 267] width 480 height 29
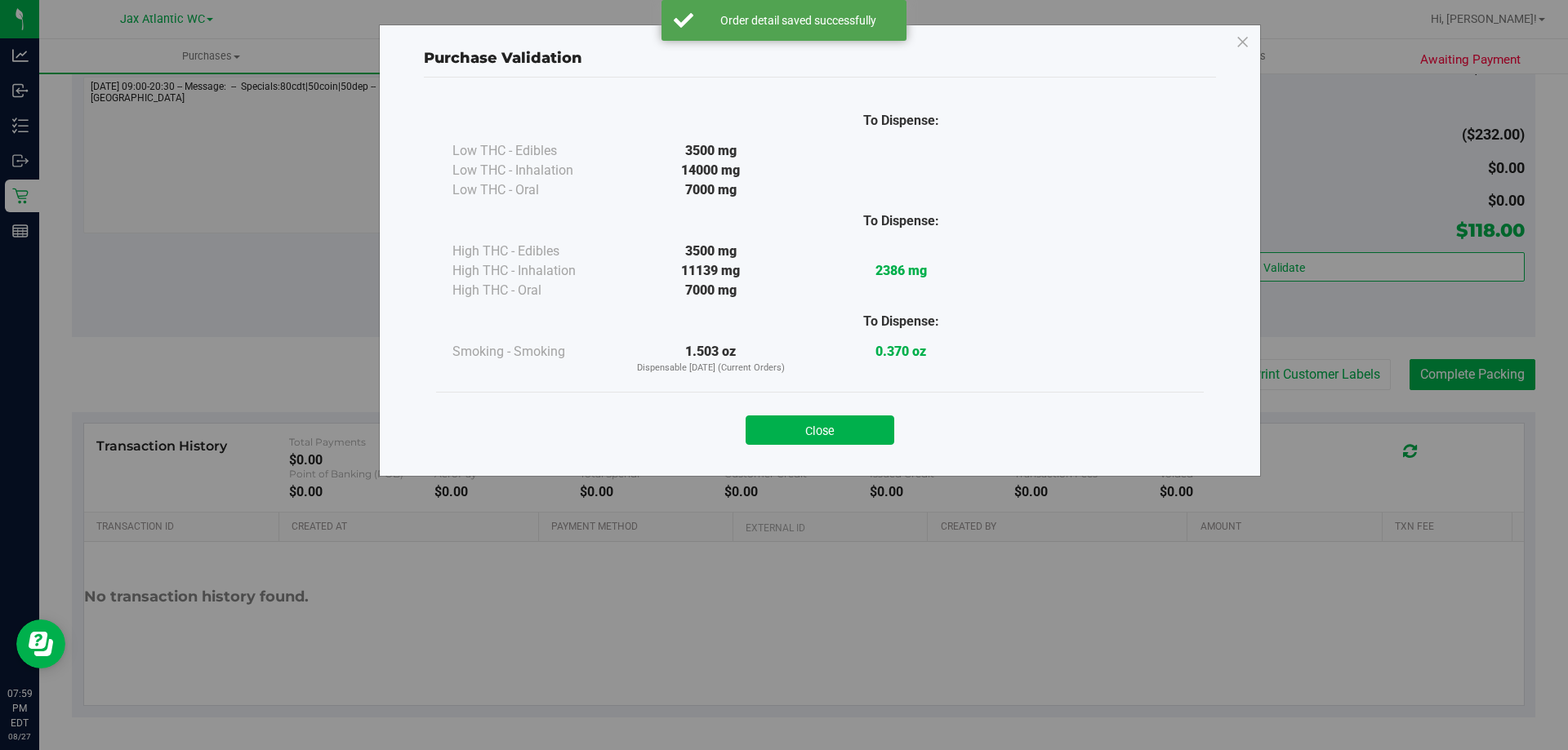
drag, startPoint x: 848, startPoint y: 431, endPoint x: 914, endPoint y: 428, distance: 66.1
click at [851, 431] on button "Close" at bounding box center [820, 431] width 149 height 29
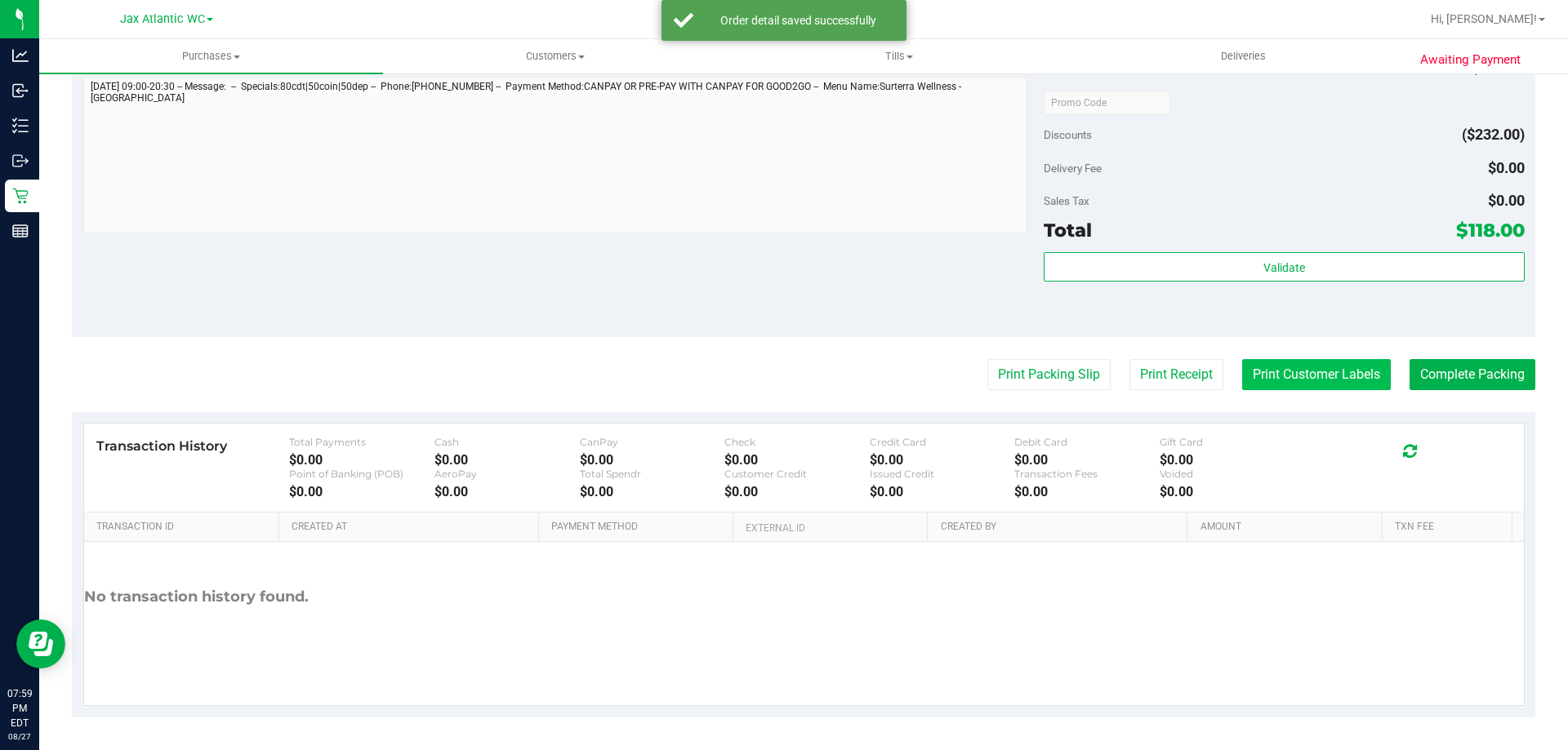
click at [1245, 369] on button "Print Customer Labels" at bounding box center [1316, 375] width 149 height 31
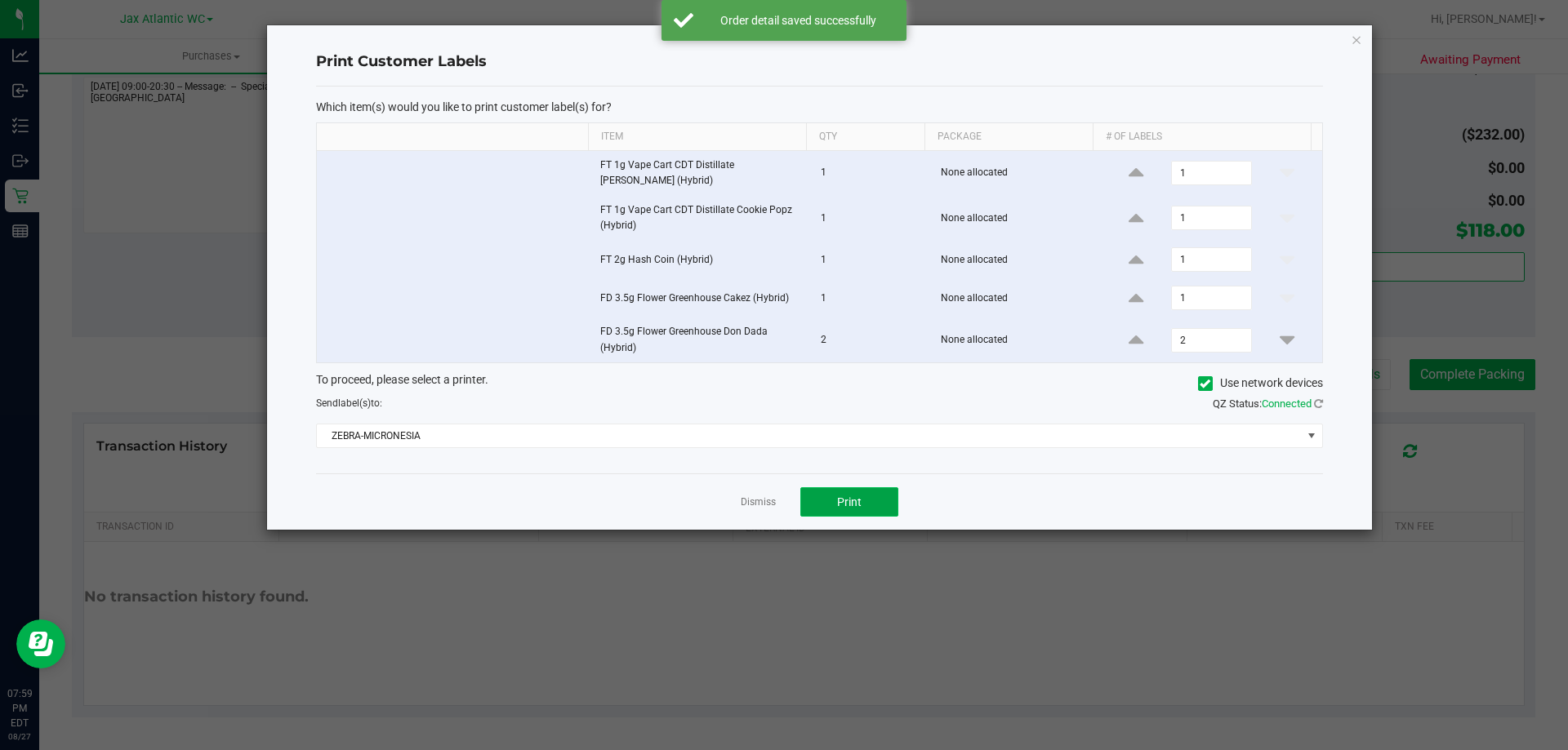
click at [845, 493] on button "Print" at bounding box center [849, 502] width 98 height 29
click at [762, 499] on link "Dismiss" at bounding box center [757, 502] width 35 height 14
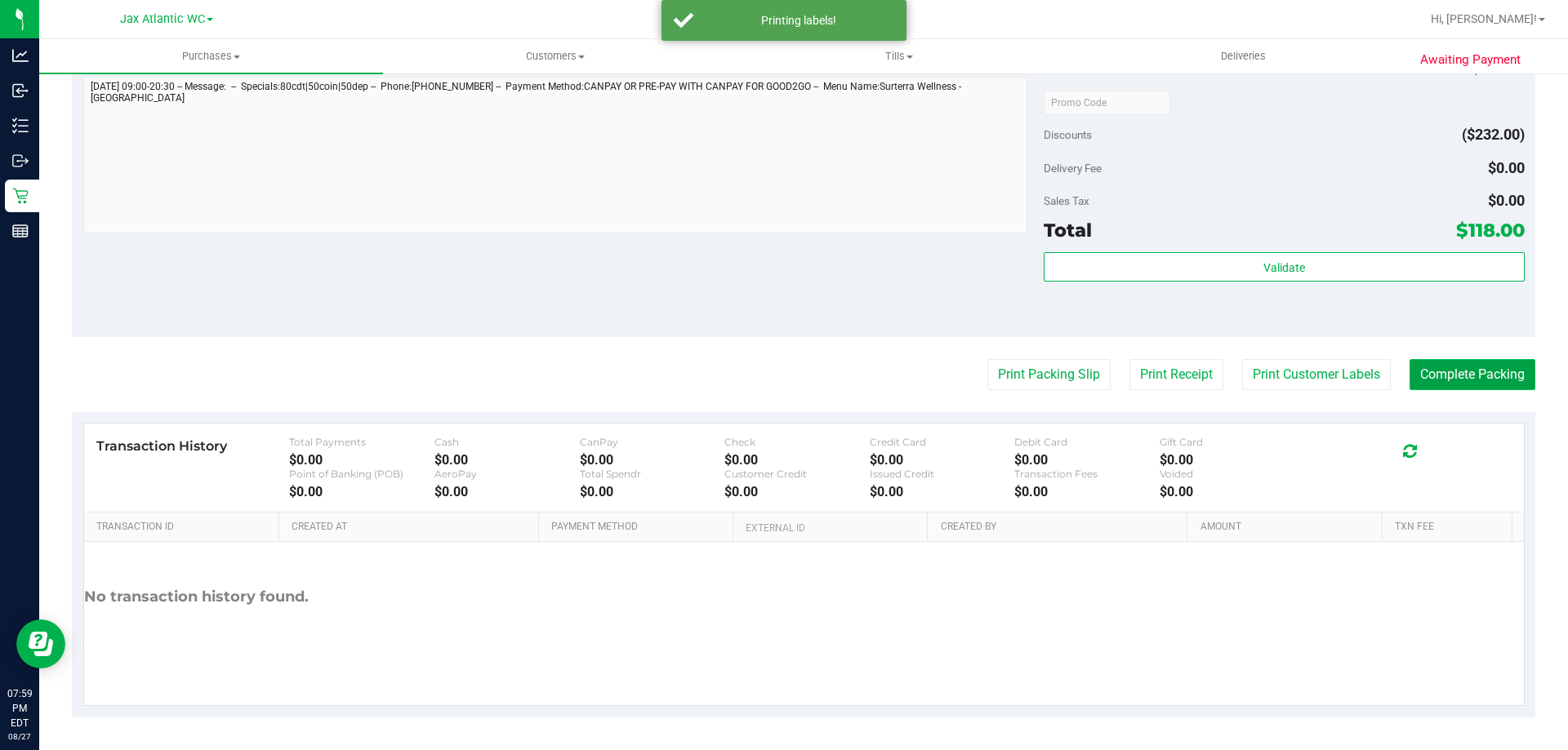
click at [1449, 386] on button "Complete Packing" at bounding box center [1472, 375] width 126 height 31
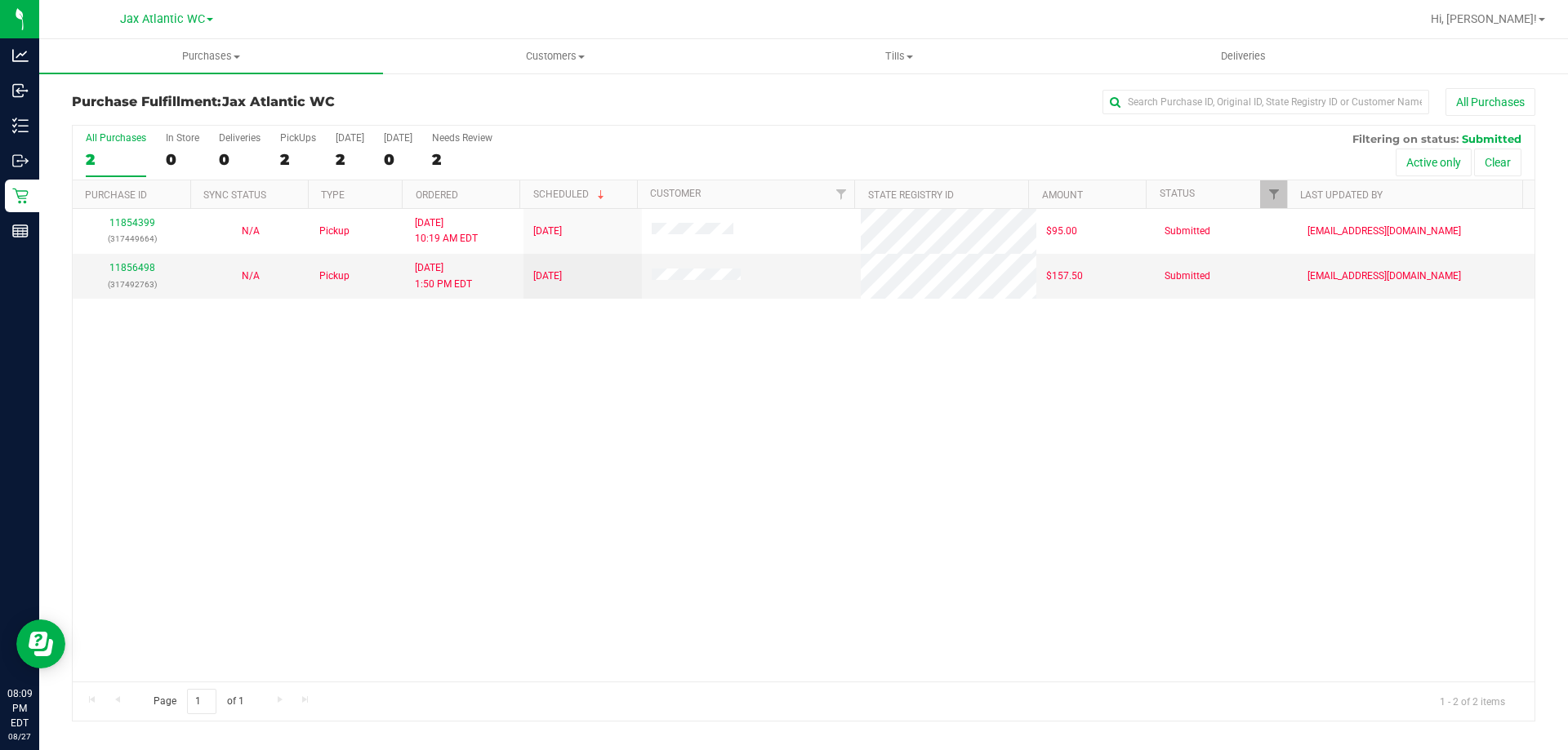
drag, startPoint x: 1364, startPoint y: 321, endPoint x: 973, endPoint y: 203, distance: 408.4
click at [1364, 321] on div "11854399 (317449664) N/A Pickup 8/27/2025 10:19 AM EDT 8/27/2025 $95.00 Submitt…" at bounding box center [803, 445] width 1462 height 473
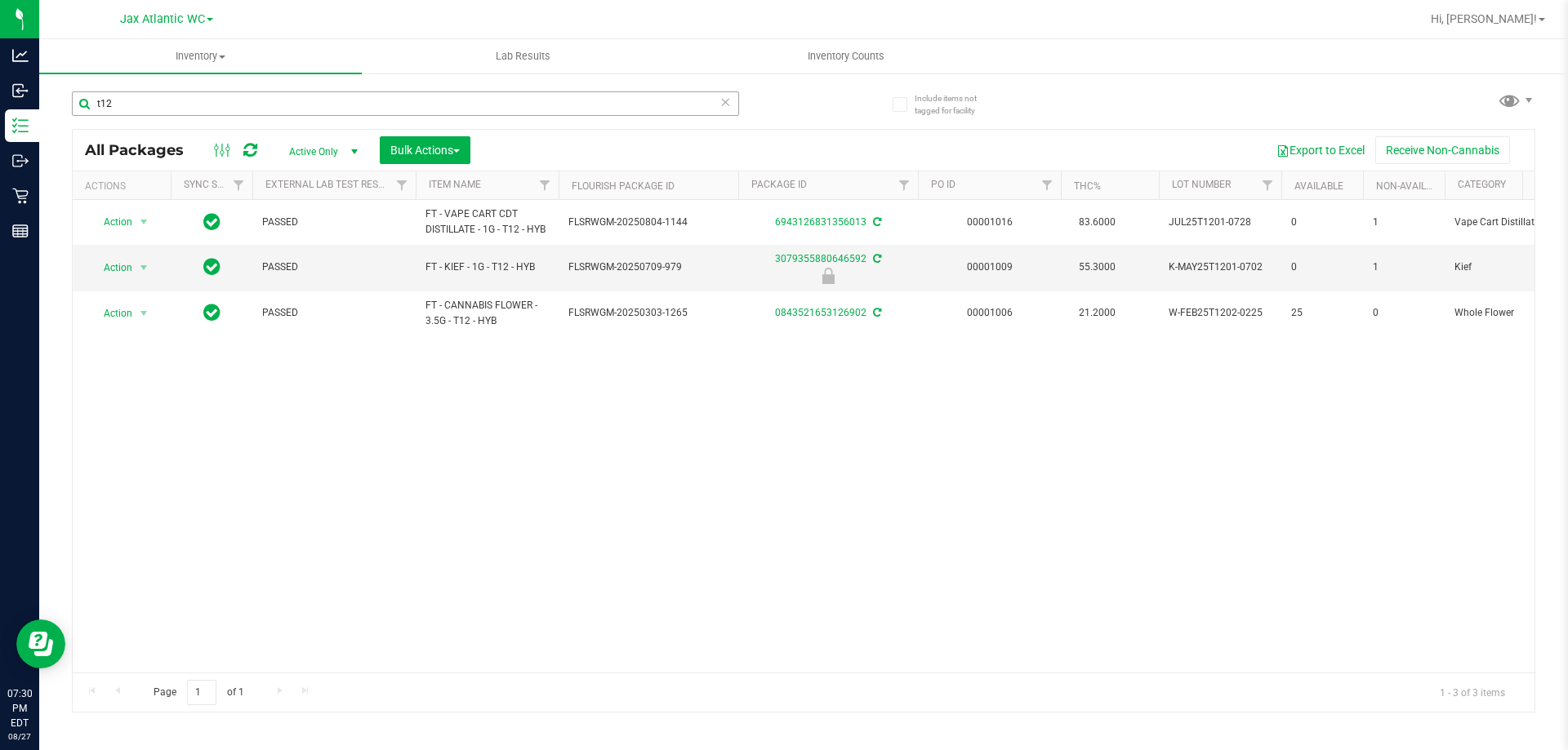
click at [178, 113] on input "t12" at bounding box center [405, 104] width 668 height 25
type input "aeq"
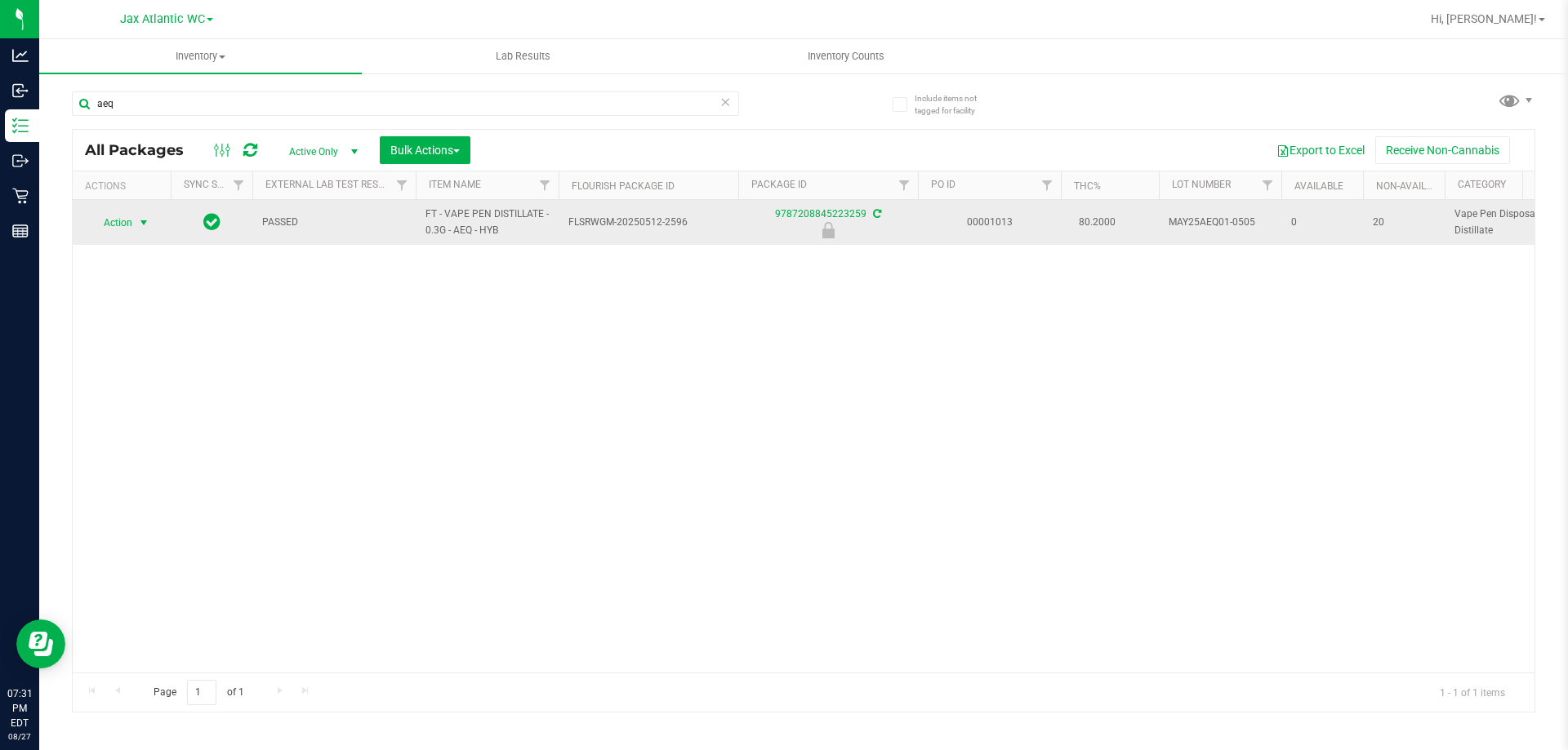
click at [124, 224] on span "Action" at bounding box center [111, 223] width 44 height 23
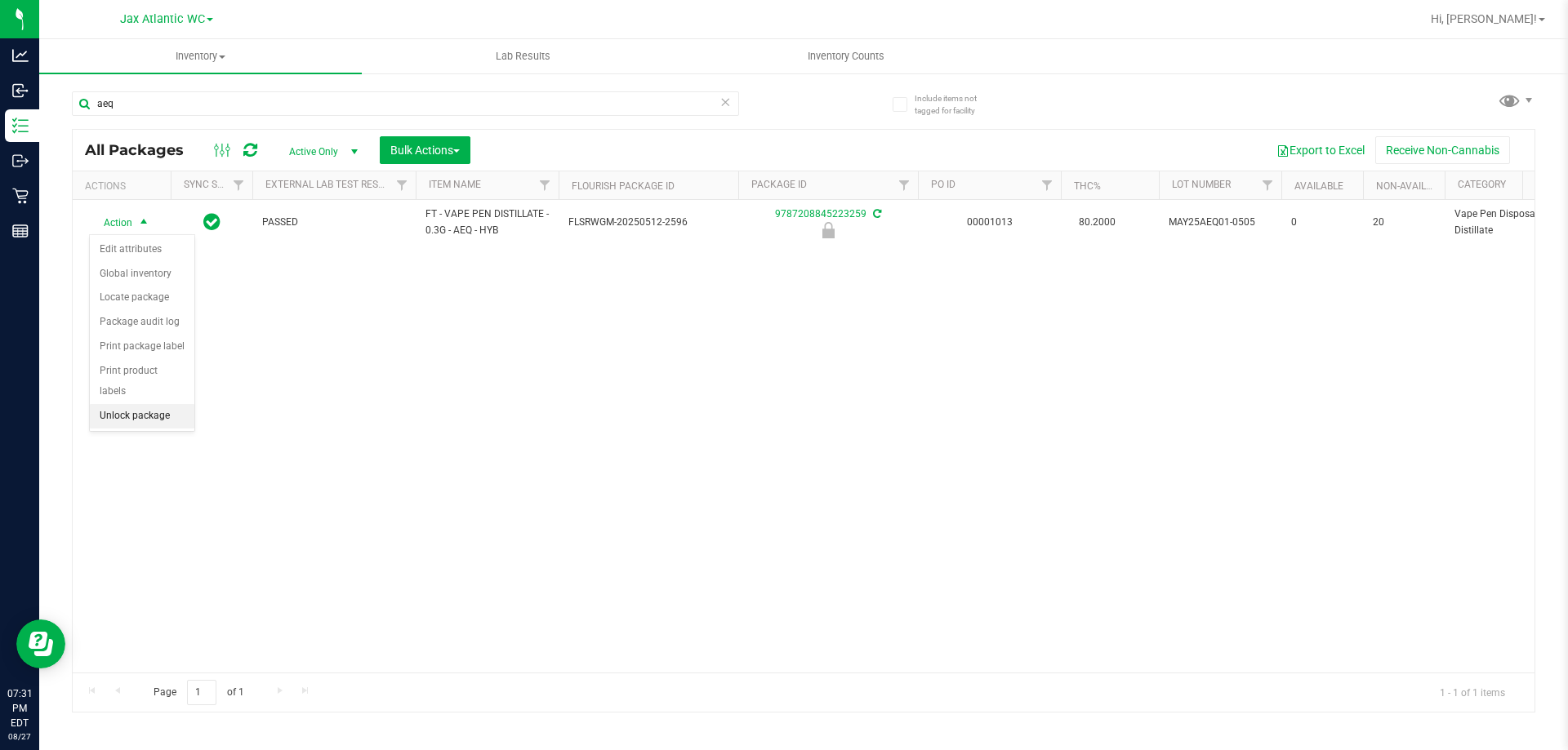
click at [164, 404] on li "Unlock package" at bounding box center [142, 417] width 105 height 25
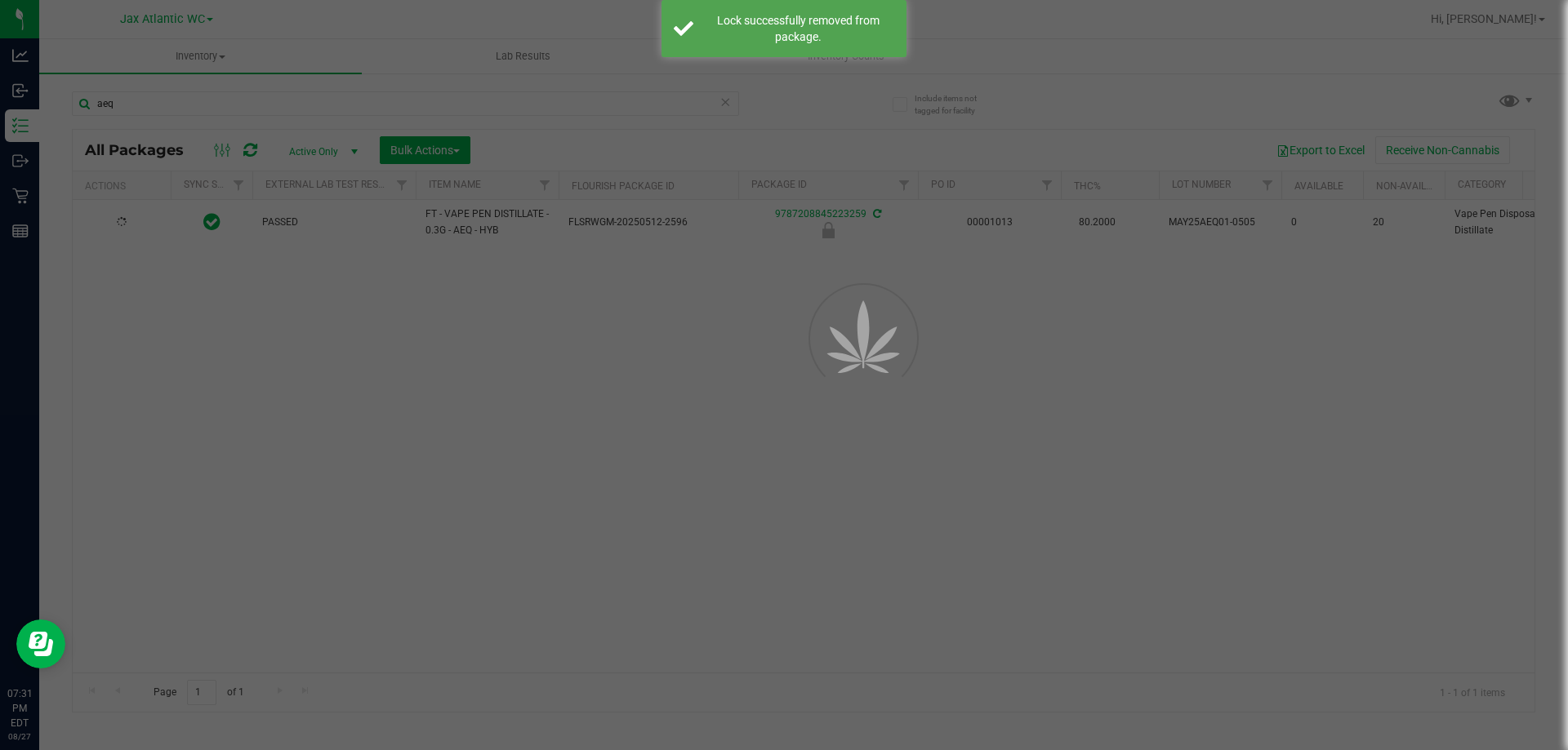
click at [127, 227] on div at bounding box center [784, 375] width 1568 height 750
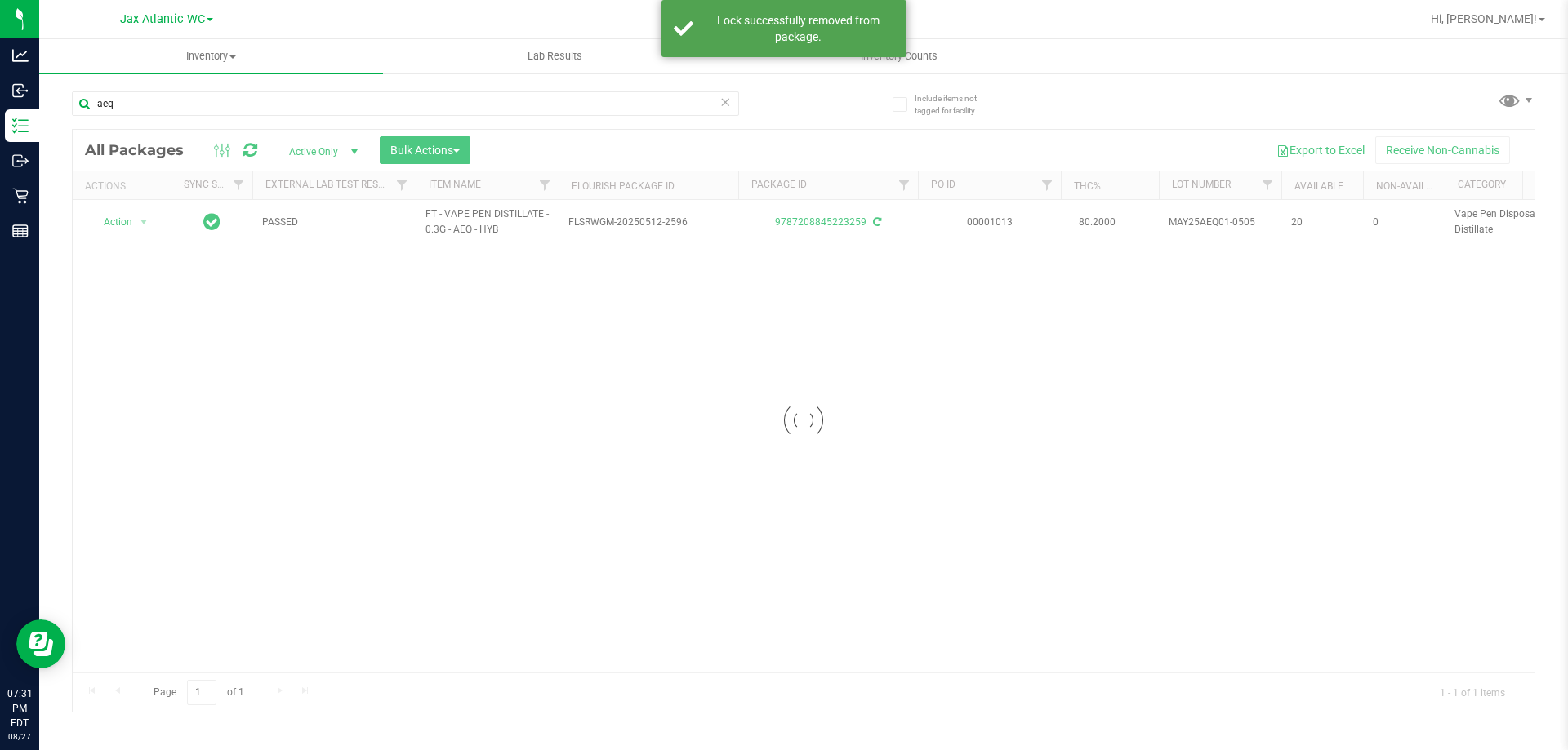
click at [133, 225] on div at bounding box center [803, 421] width 1462 height 583
click at [137, 221] on div "Action Action Adjust qty Create package Edit attributes Global inventory Locate…" at bounding box center [122, 222] width 78 height 23
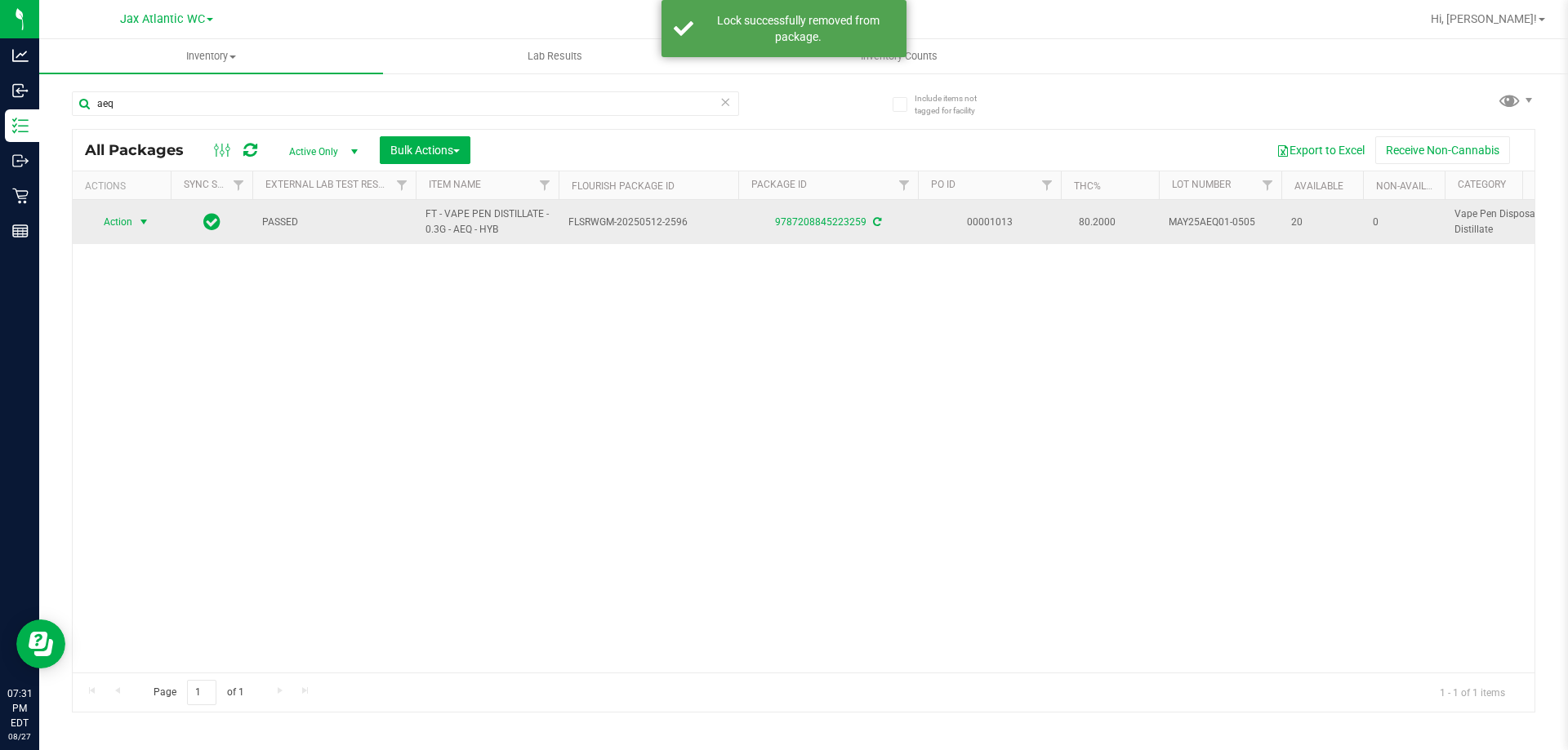
click at [136, 221] on span "select" at bounding box center [144, 222] width 20 height 23
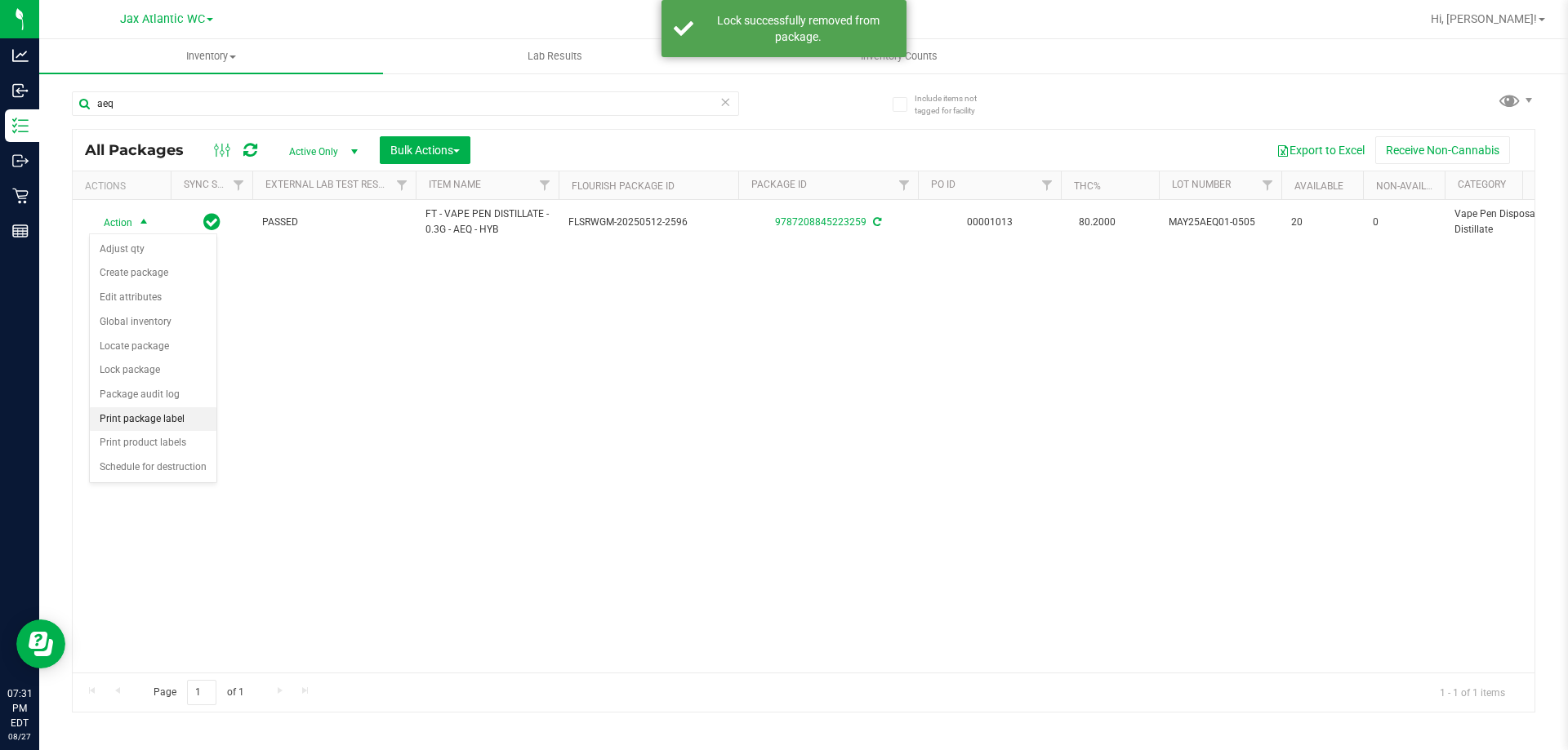
click at [154, 413] on li "Print package label" at bounding box center [153, 420] width 127 height 25
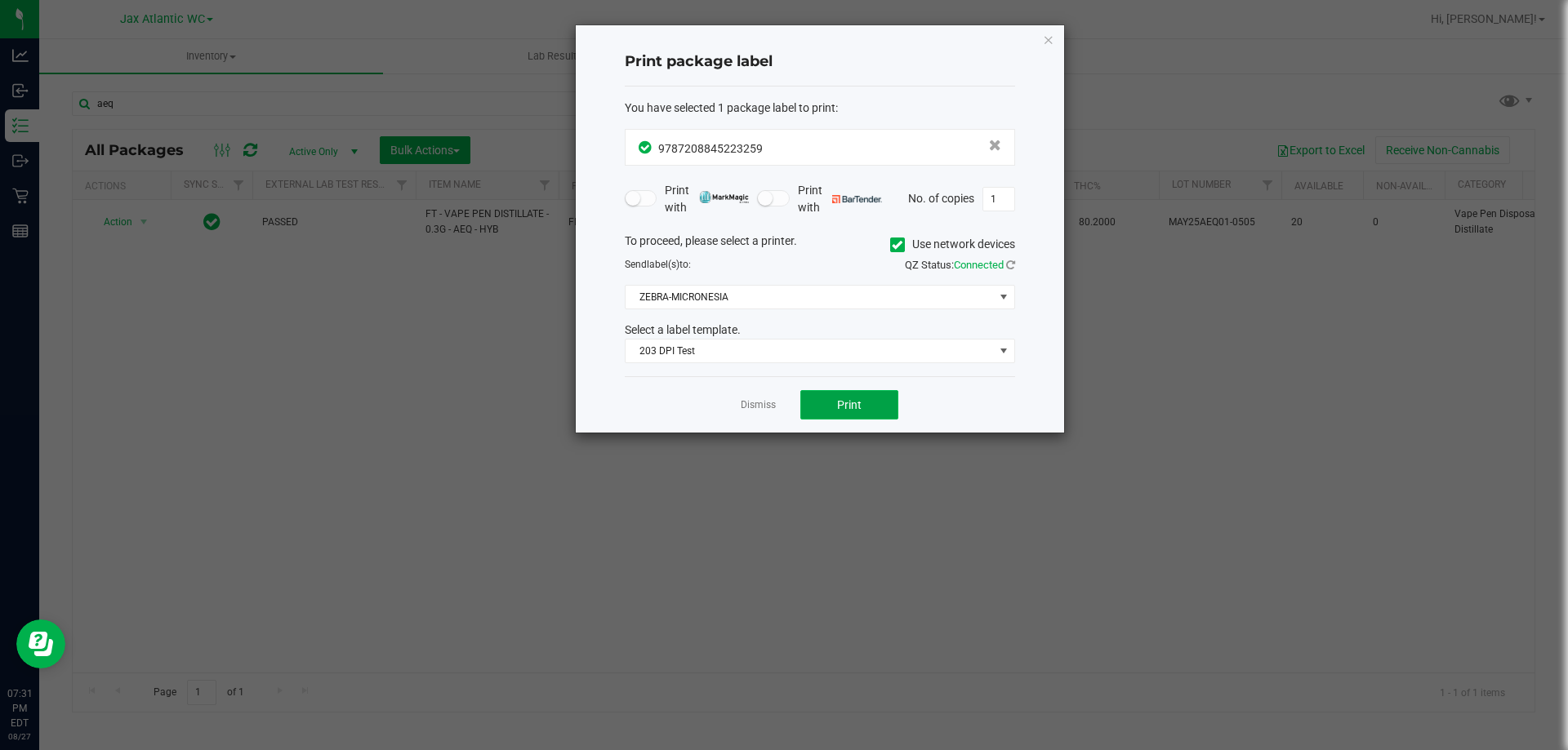
click at [862, 408] on button "Print" at bounding box center [849, 405] width 98 height 29
click at [734, 402] on div "Dismiss Print" at bounding box center [820, 404] width 391 height 56
click at [753, 397] on app-cancel-button "Dismiss" at bounding box center [757, 405] width 35 height 17
click at [753, 399] on link "Dismiss" at bounding box center [757, 405] width 35 height 14
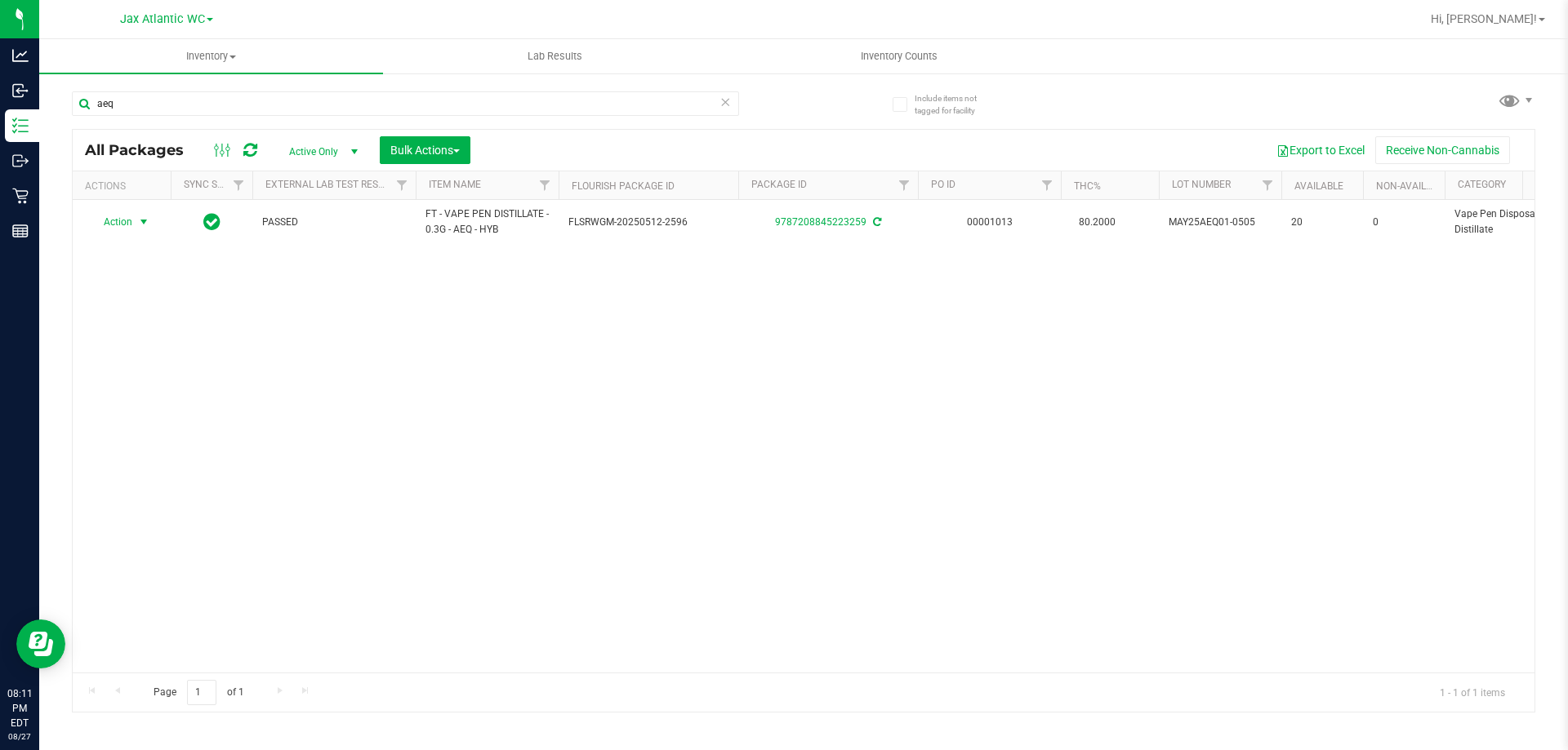
click at [222, 87] on div "aeq" at bounding box center [437, 103] width 731 height 52
click at [208, 99] on input "aeq" at bounding box center [405, 104] width 668 height 25
type input "arz"
click at [619, 324] on div "Action Action Adjust qty Create package Edit attributes Global inventory Locate…" at bounding box center [803, 436] width 1462 height 473
